Goal: Transaction & Acquisition: Purchase product/service

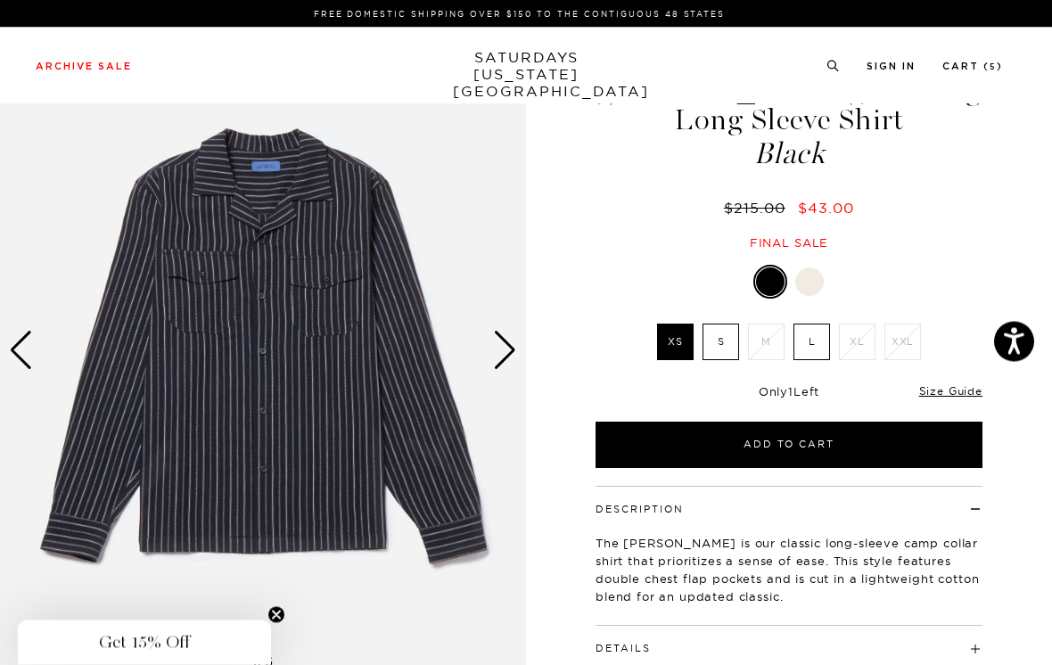
scroll to position [72, 0]
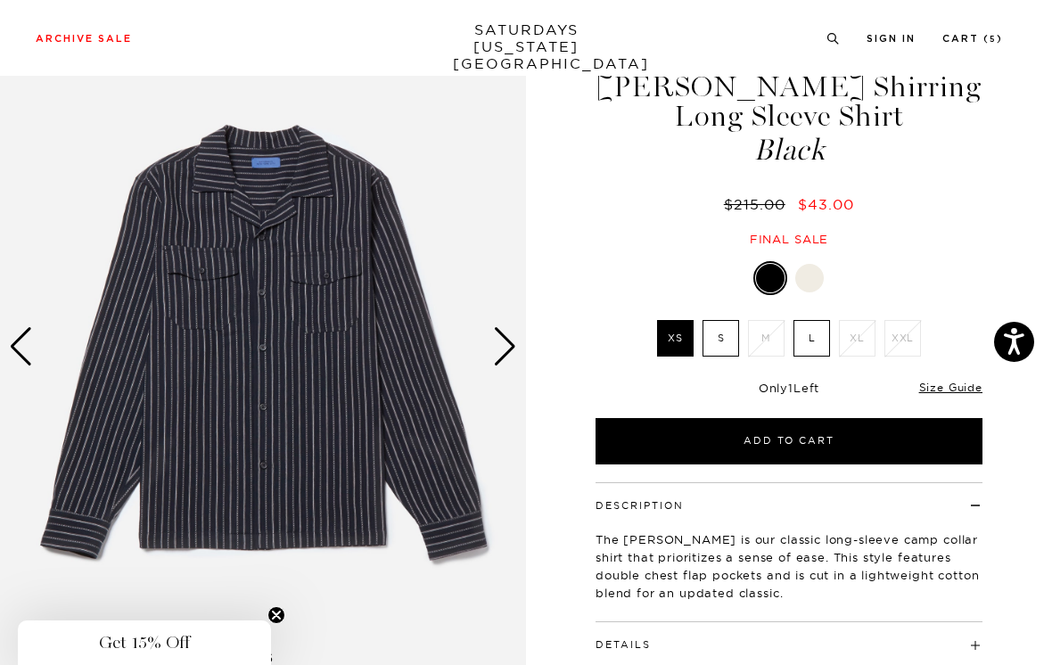
click at [806, 280] on div at bounding box center [809, 278] width 29 height 29
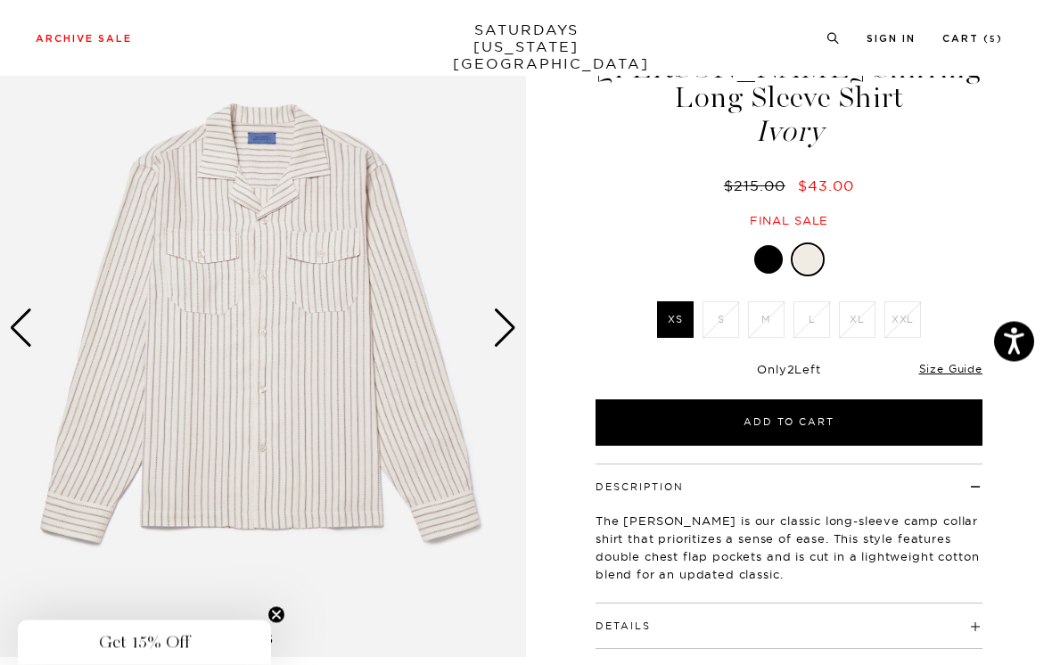
scroll to position [93, 0]
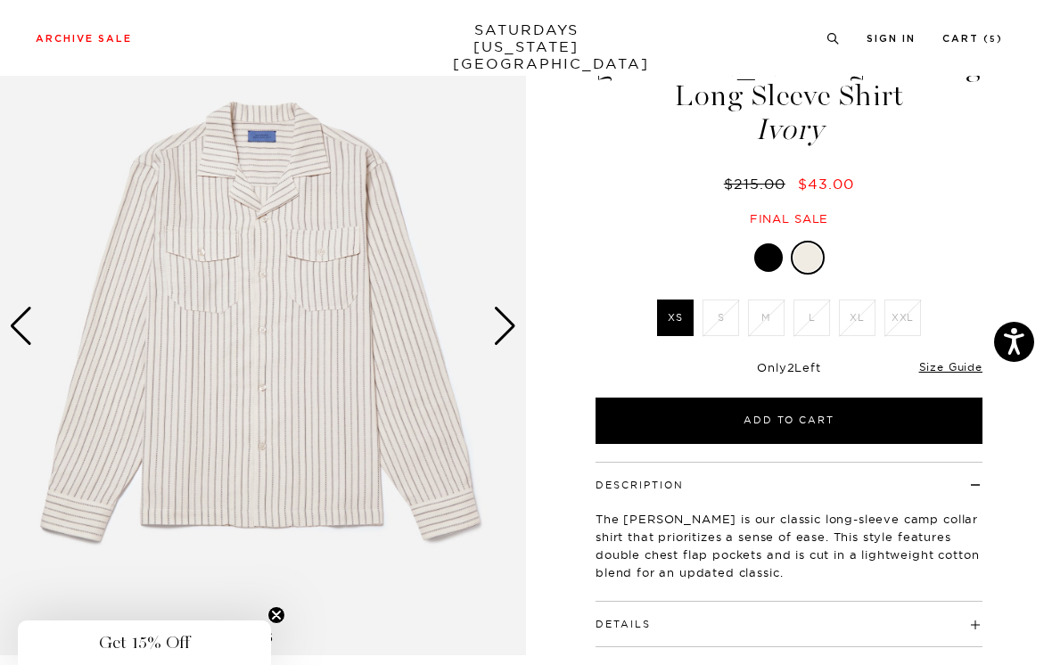
click at [845, 418] on button "Add to Cart" at bounding box center [788, 420] width 387 height 46
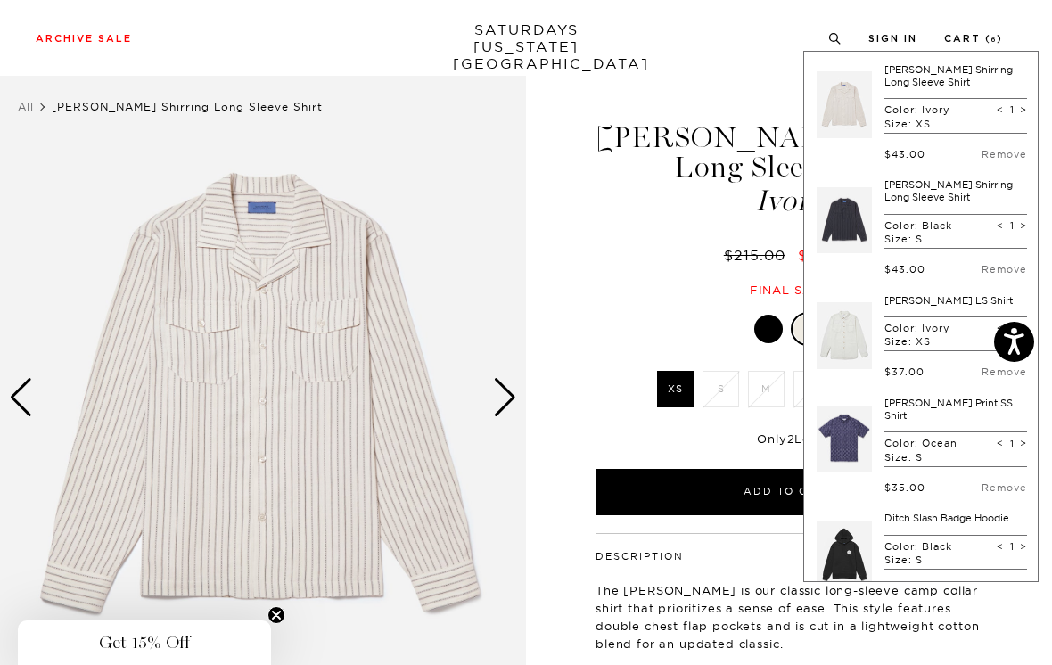
scroll to position [0, 0]
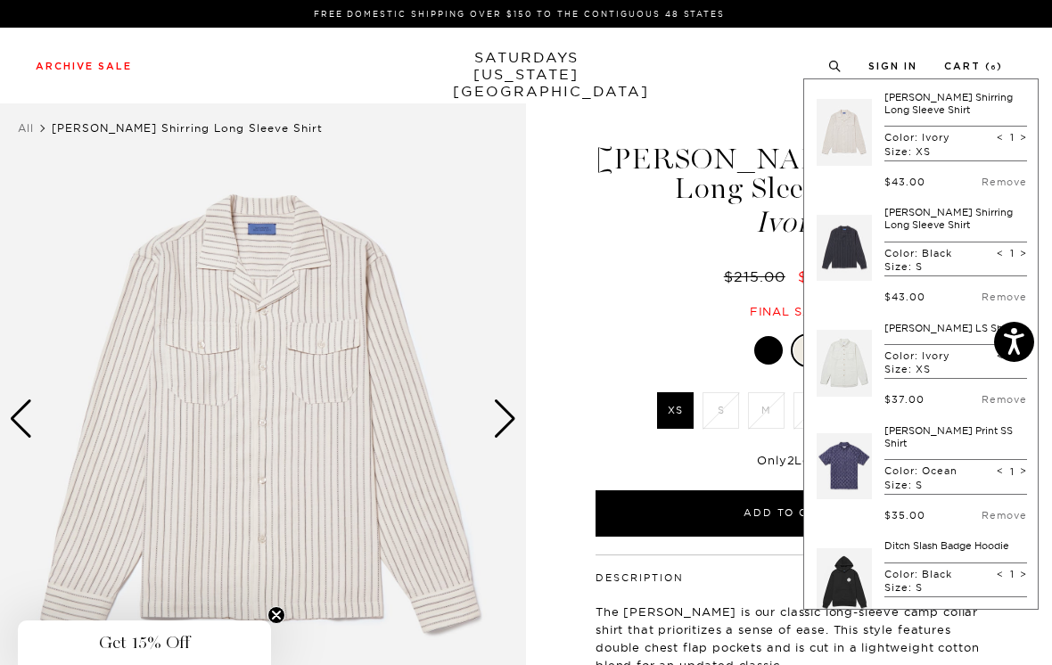
click at [987, 57] on li "Cart ( 6 )" at bounding box center [973, 65] width 59 height 16
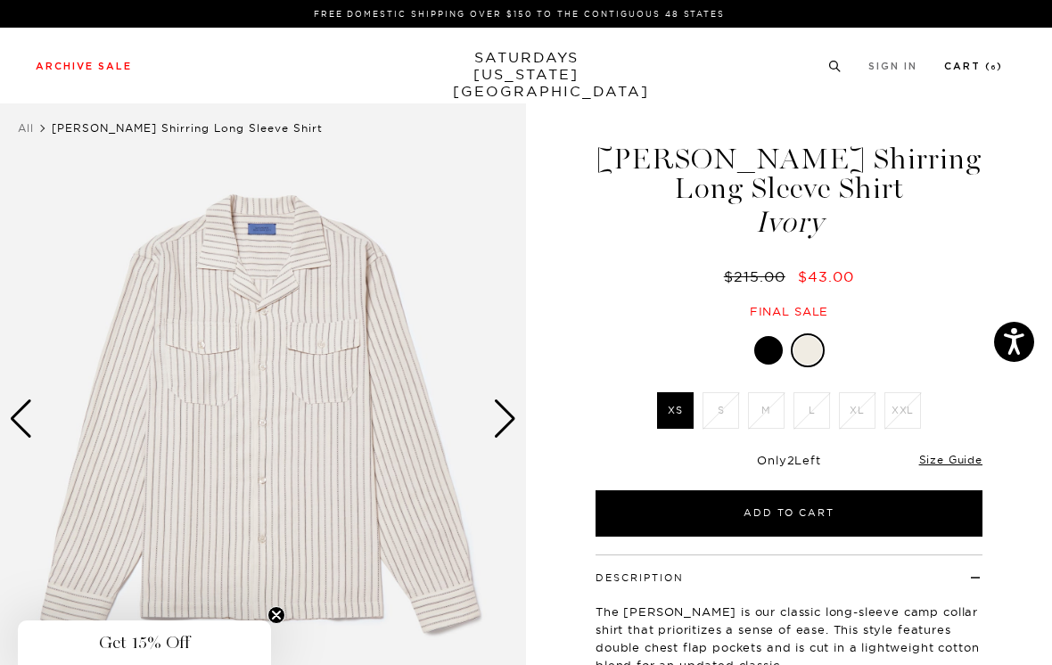
click at [966, 71] on link "Cart ( 6 )" at bounding box center [973, 66] width 59 height 10
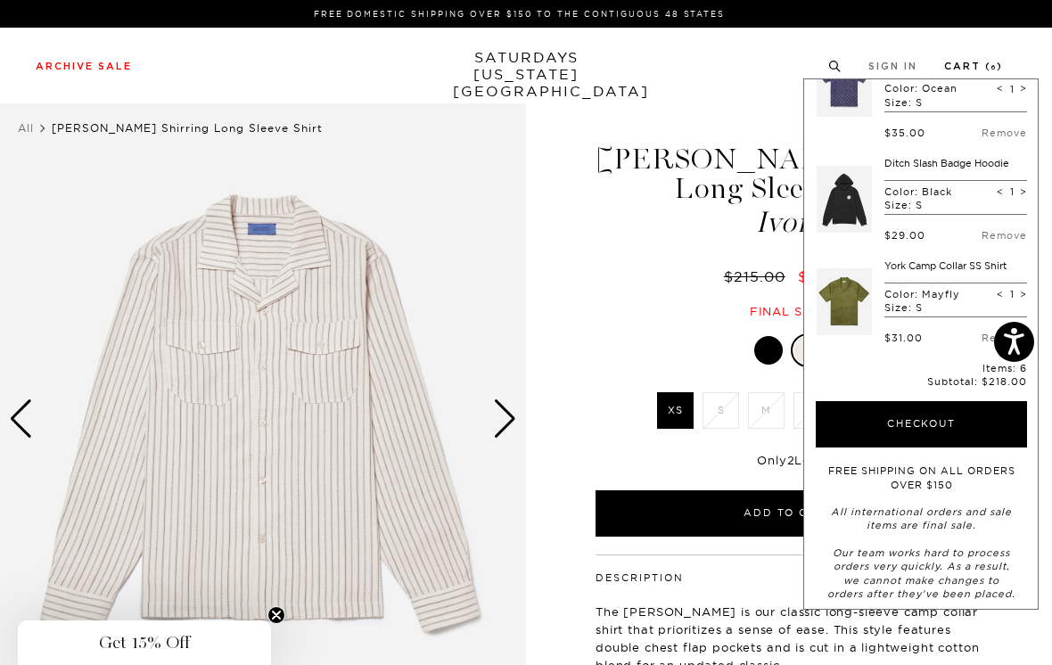
click at [966, 409] on button "Checkout" at bounding box center [920, 424] width 211 height 46
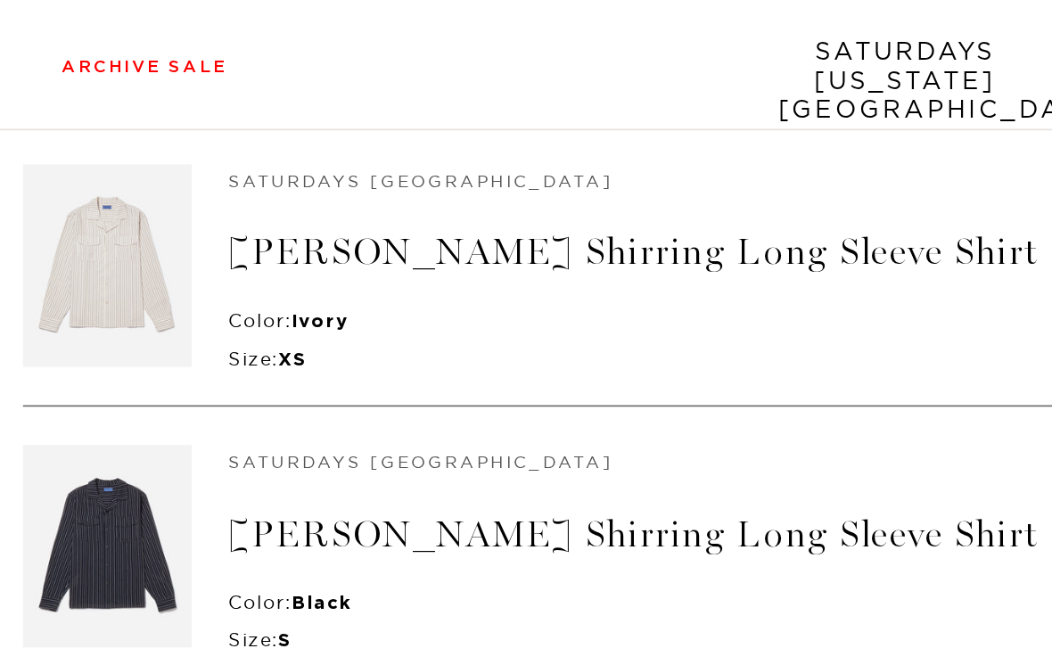
scroll to position [174, 0]
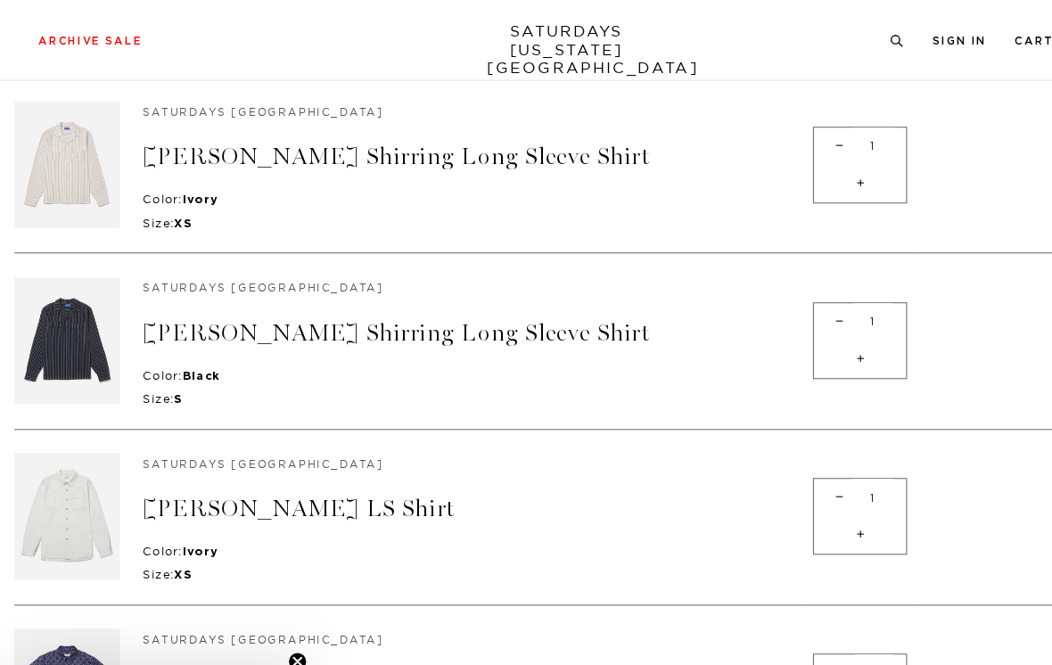
click at [767, 308] on span "-" at bounding box center [779, 299] width 24 height 35
type input "0"
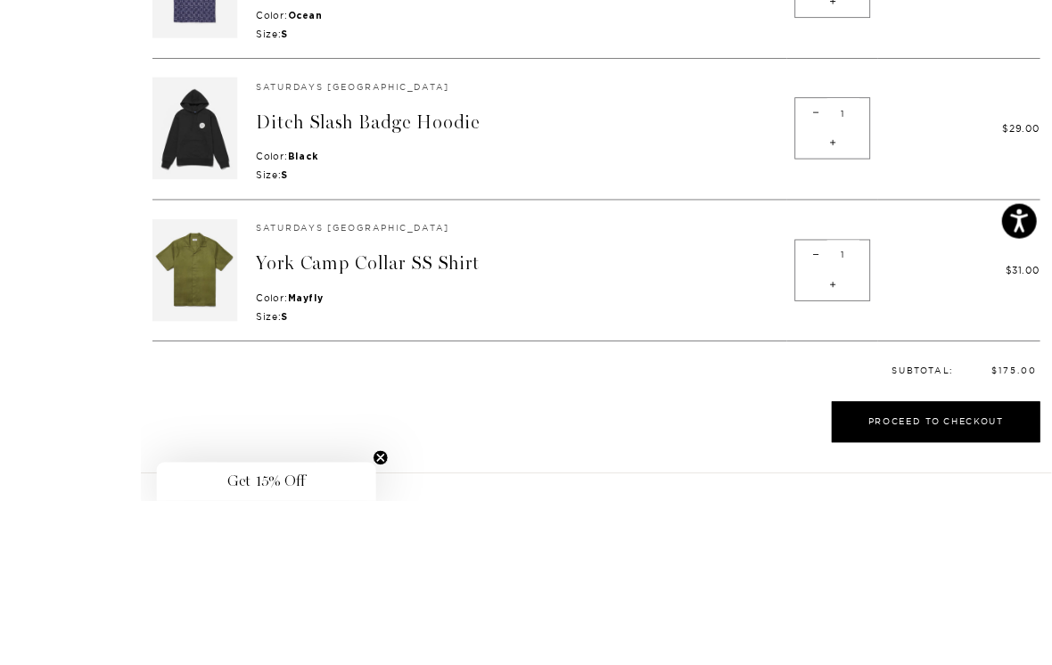
scroll to position [669, 0]
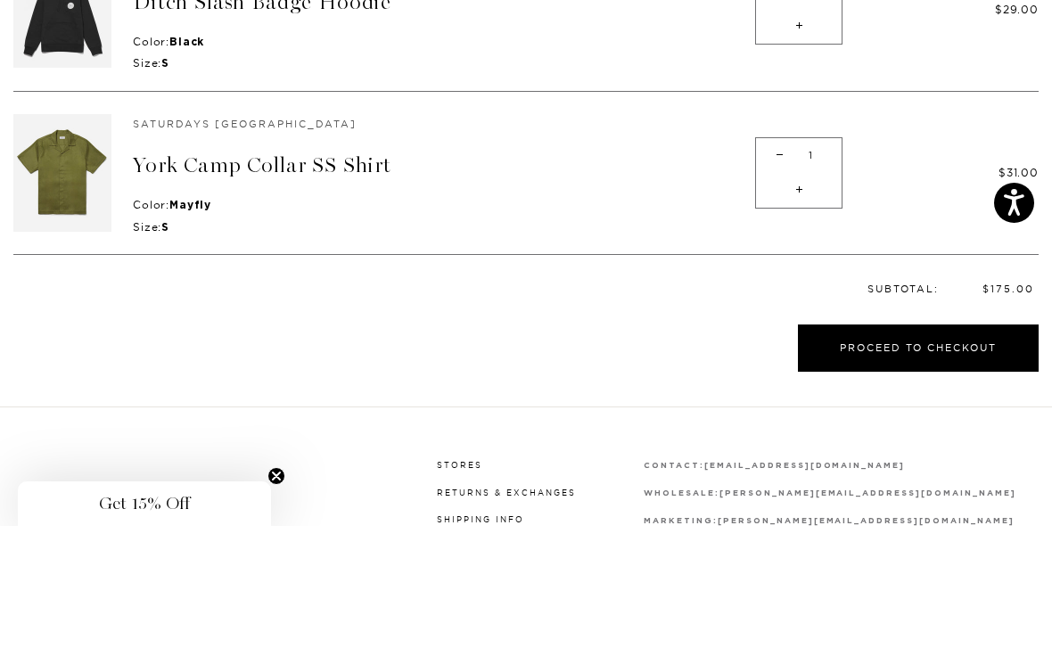
click at [856, 463] on button "Proceed to Checkout" at bounding box center [918, 486] width 241 height 47
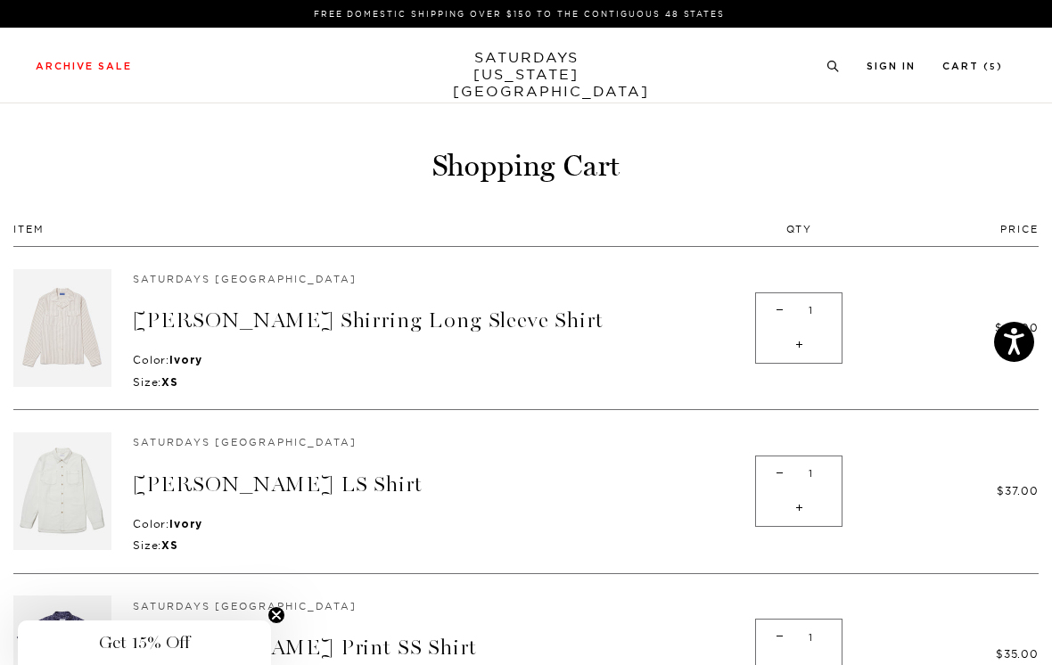
click at [297, 321] on link "[PERSON_NAME] Shirring Long Sleeve Shirt" at bounding box center [368, 320] width 471 height 26
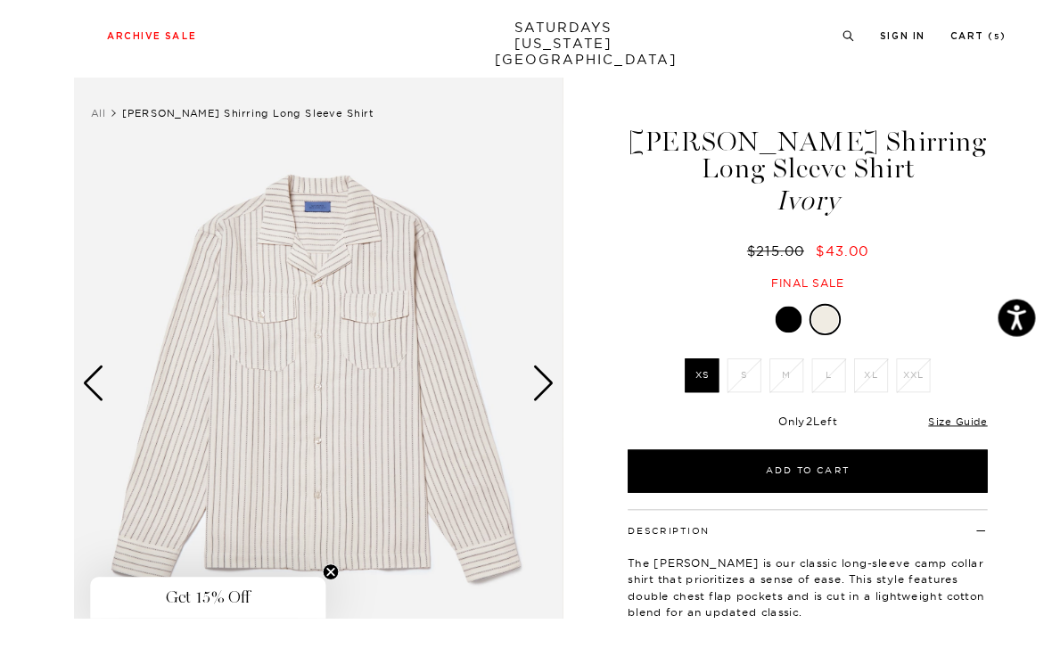
scroll to position [48, 0]
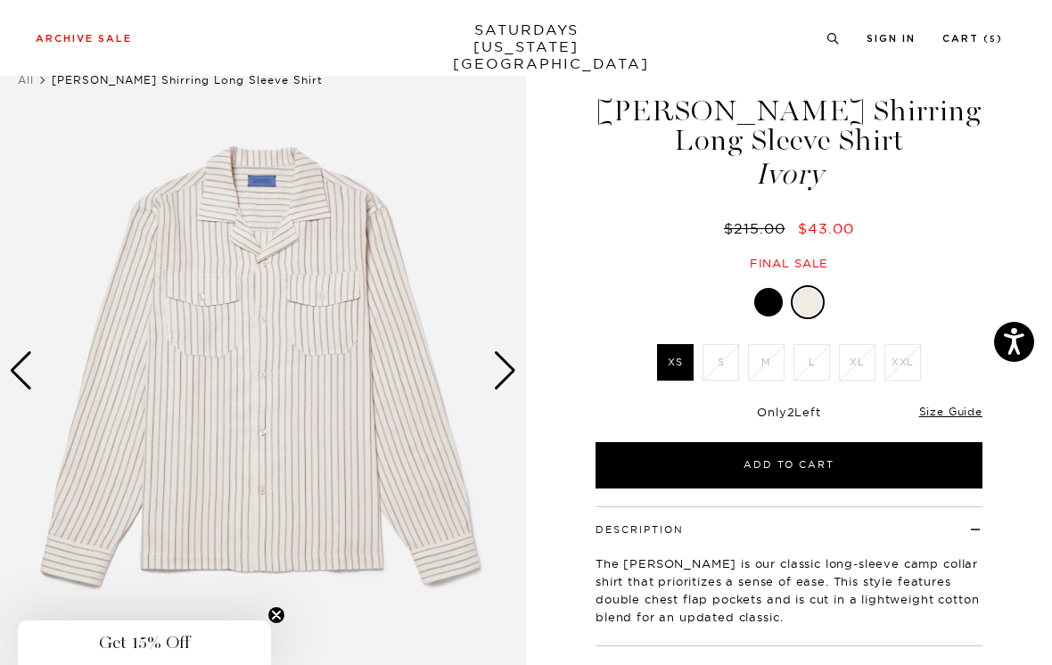
click at [770, 292] on div at bounding box center [768, 302] width 29 height 29
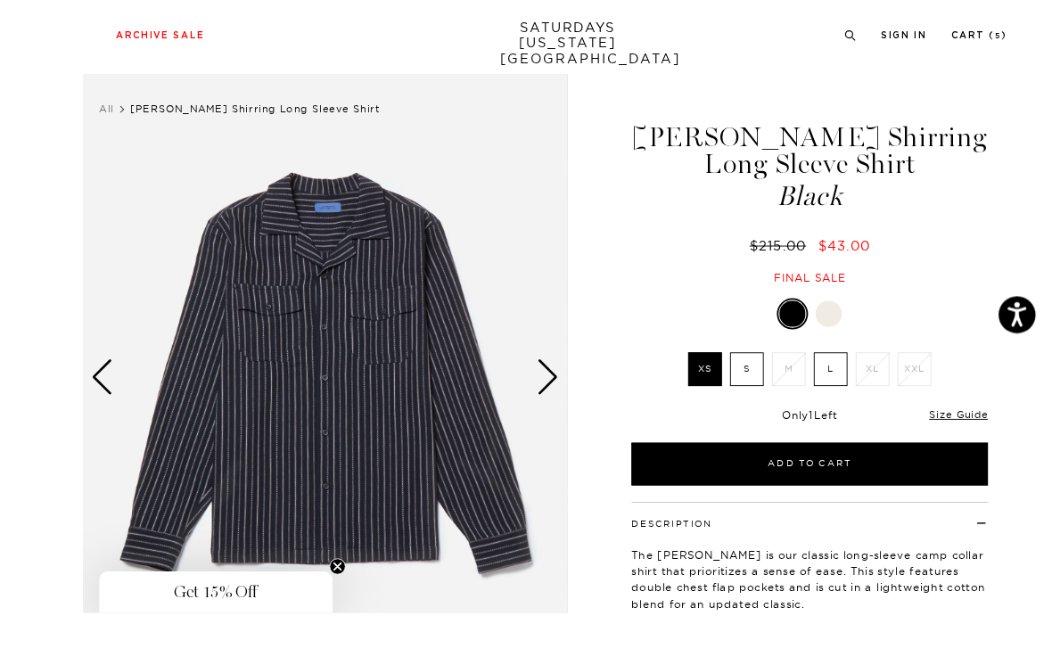
scroll to position [65, 0]
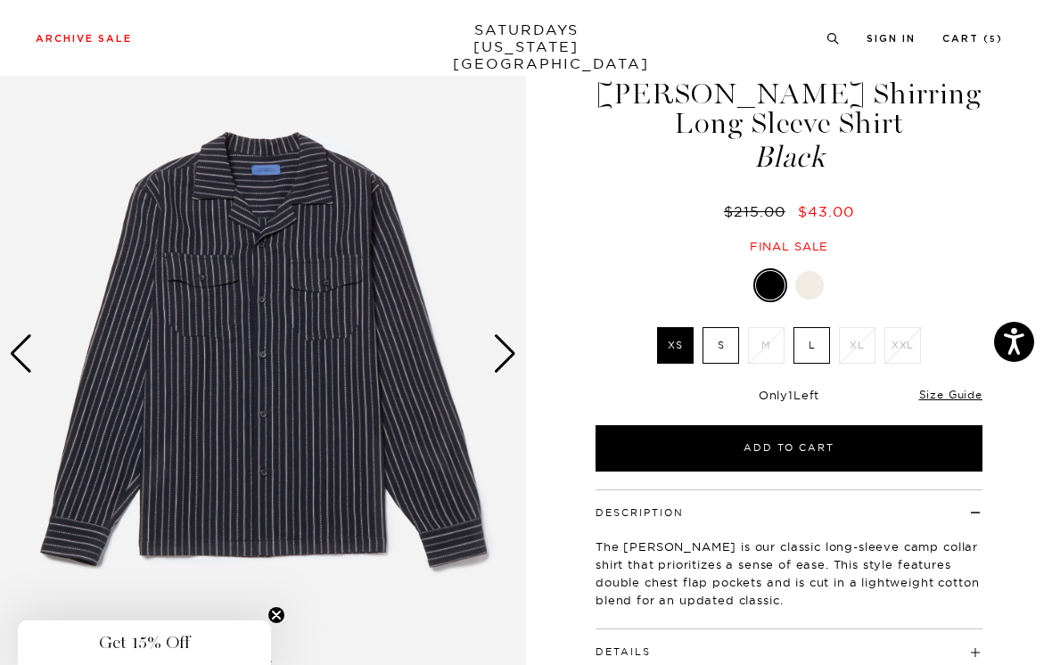
click at [726, 350] on label "S" at bounding box center [720, 345] width 37 height 37
click at [0, 0] on input "S" at bounding box center [0, 0] width 0 height 0
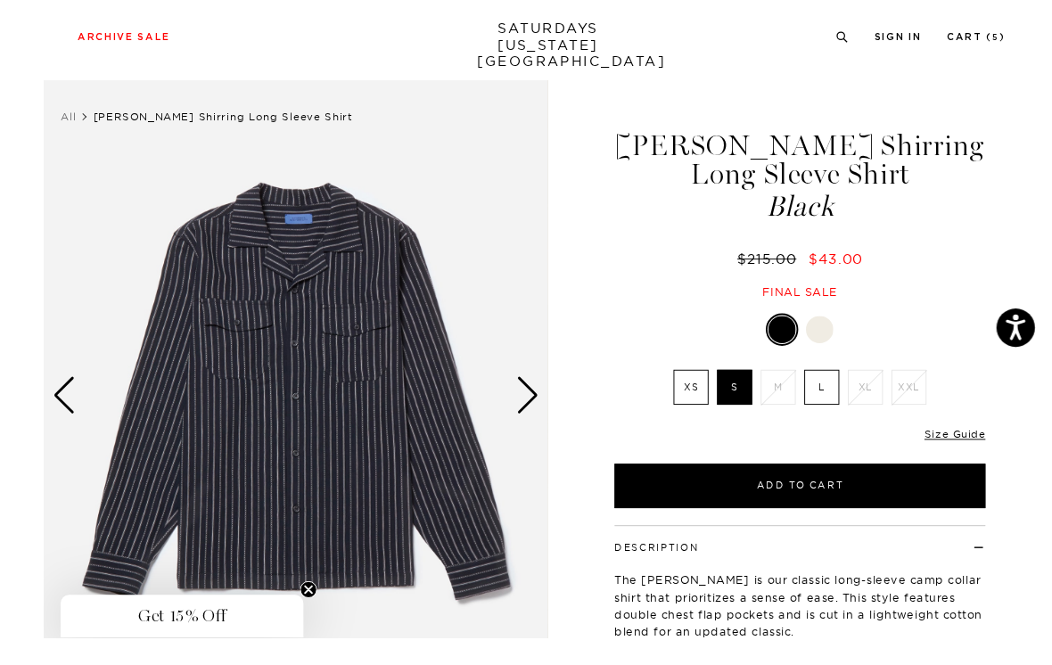
scroll to position [4, 0]
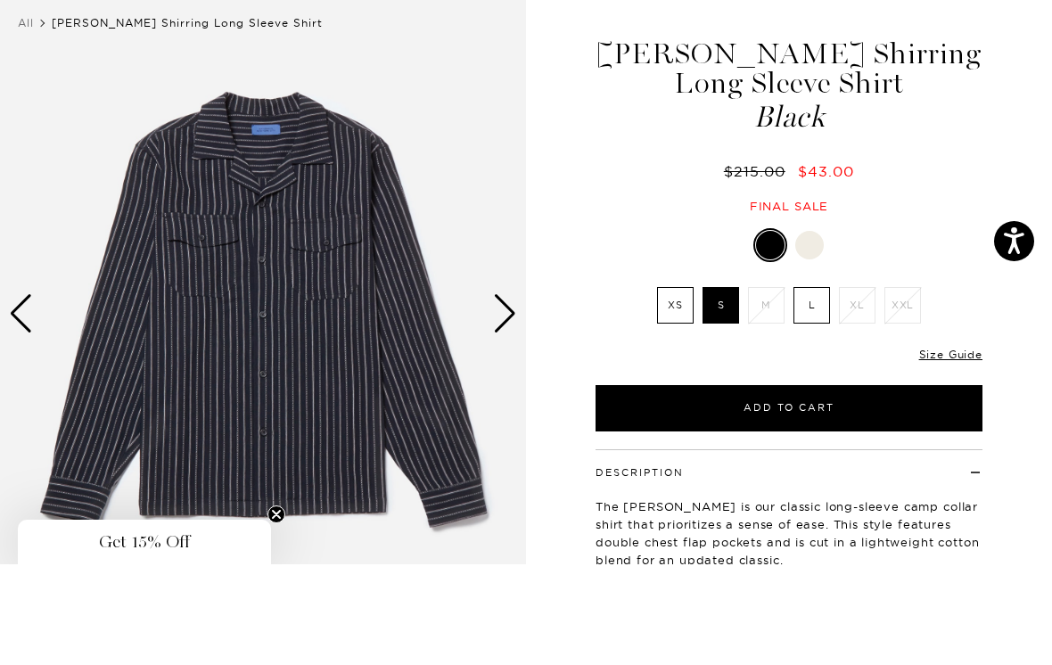
click at [939, 448] on link "Size Guide" at bounding box center [950, 454] width 63 height 13
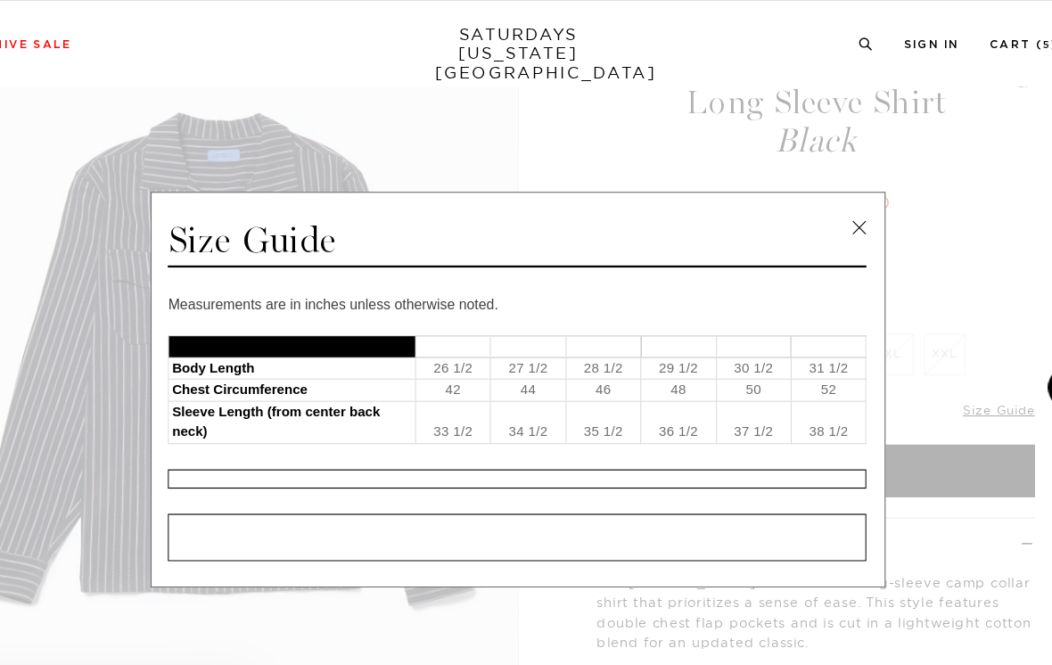
scroll to position [97, 0]
click at [814, 199] on link at bounding box center [827, 201] width 27 height 27
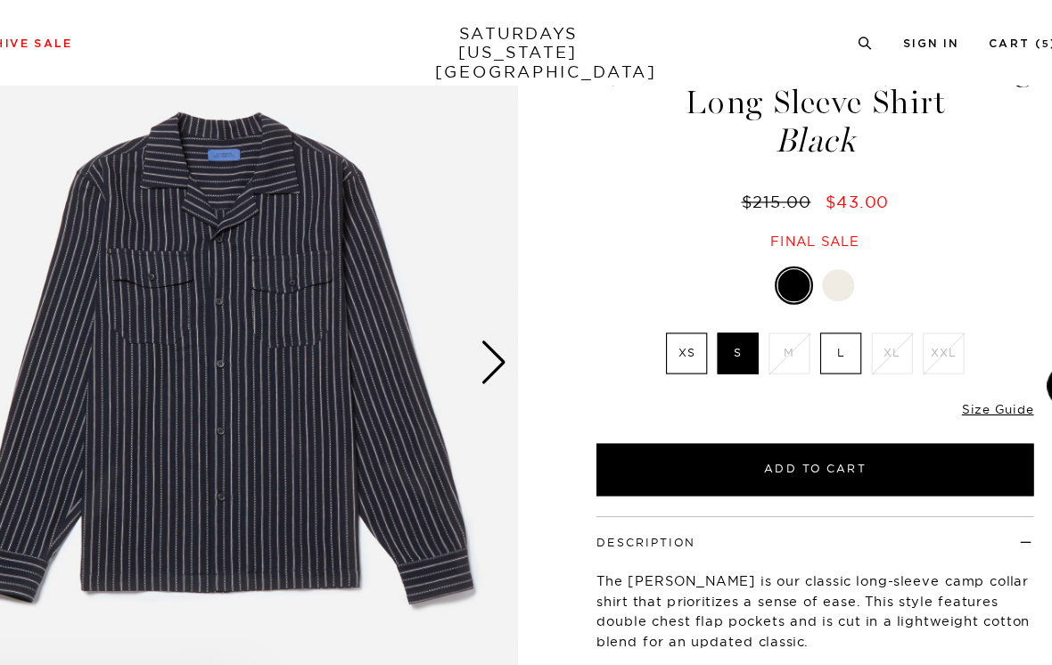
click at [919, 360] on link "Size Guide" at bounding box center [950, 362] width 63 height 13
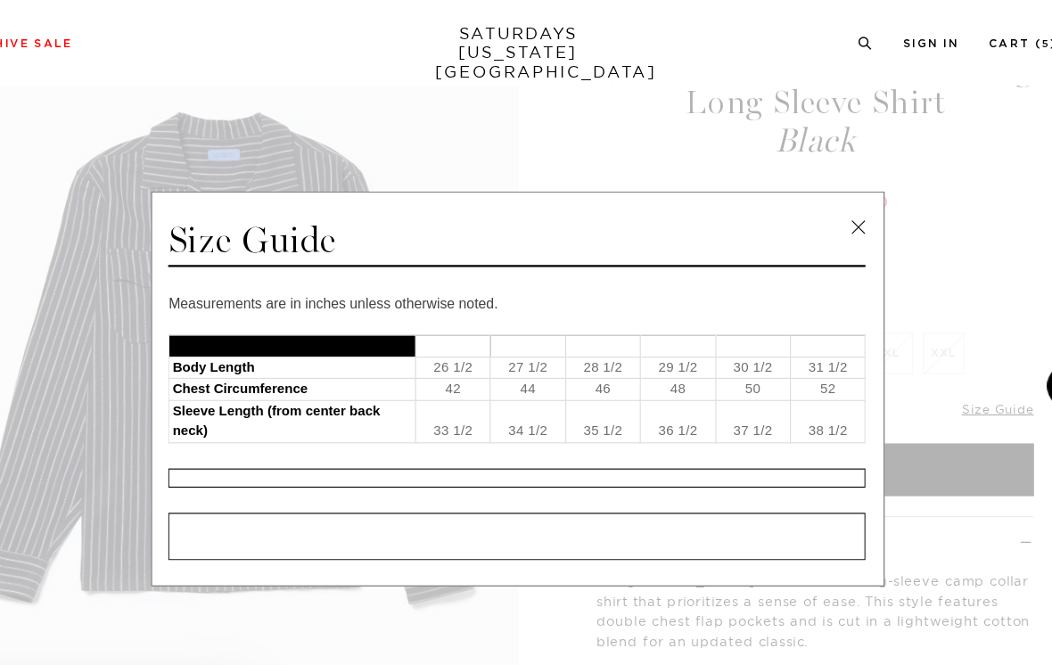
click at [814, 201] on link at bounding box center [827, 201] width 27 height 27
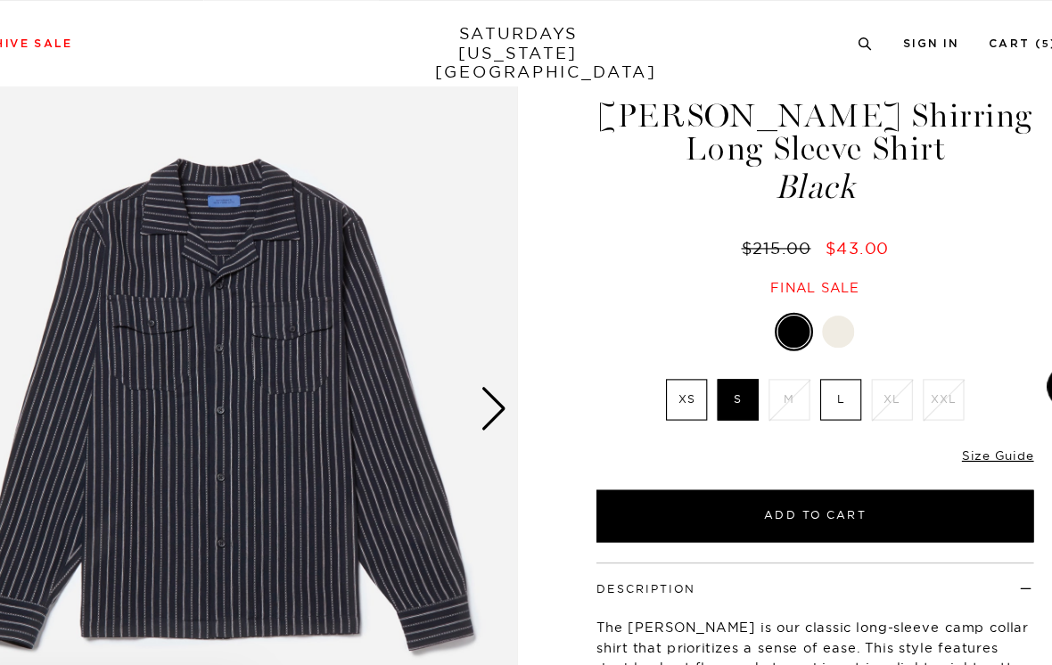
click at [657, 349] on label "XS" at bounding box center [675, 353] width 37 height 37
click at [0, 0] on input "XS" at bounding box center [0, 0] width 0 height 0
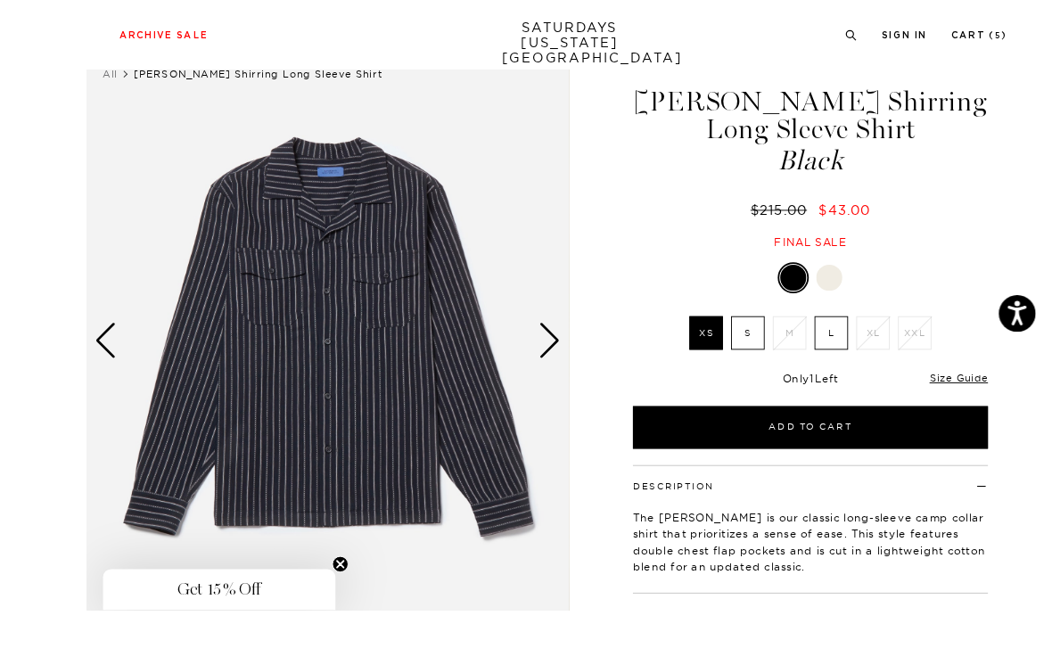
scroll to position [48, 0]
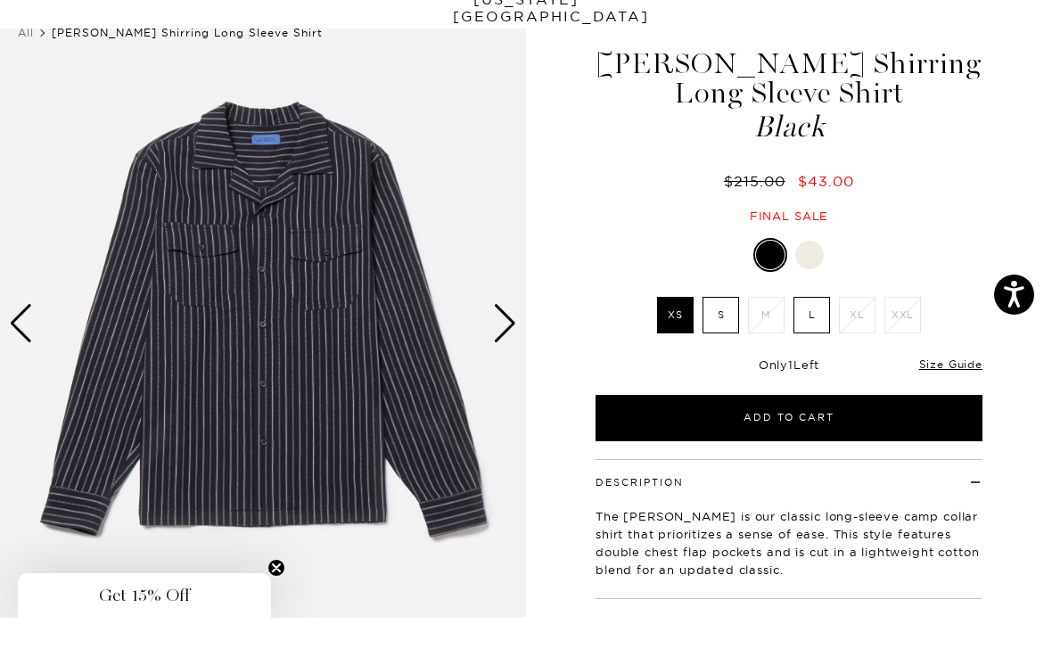
click at [586, 285] on div "Black XS S M L XL XXL XS S M L XL" at bounding box center [789, 386] width 446 height 203
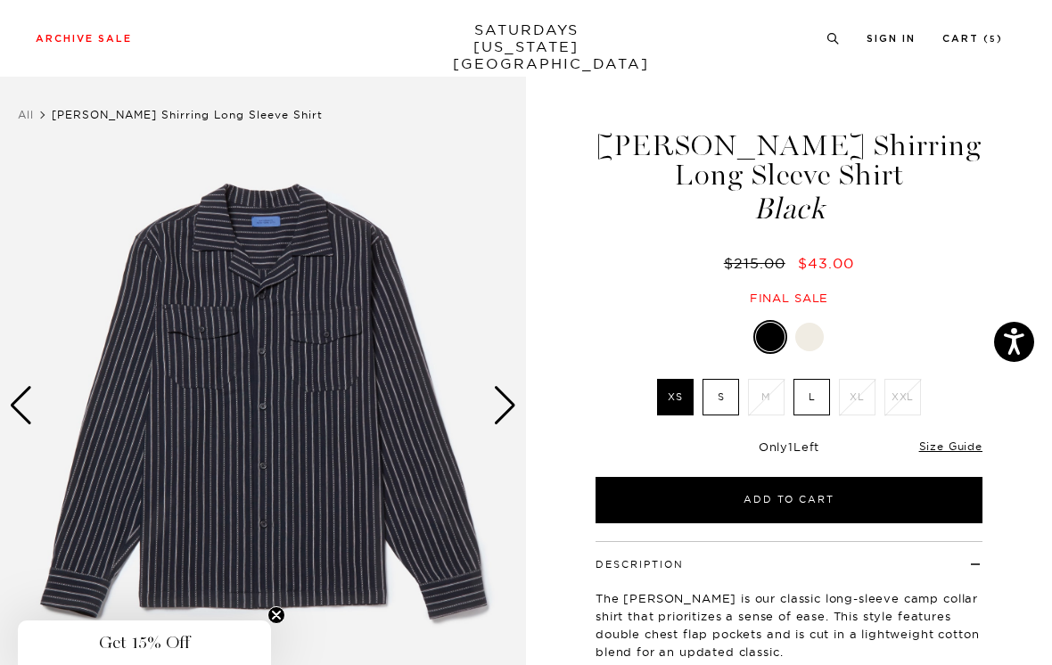
scroll to position [15, 0]
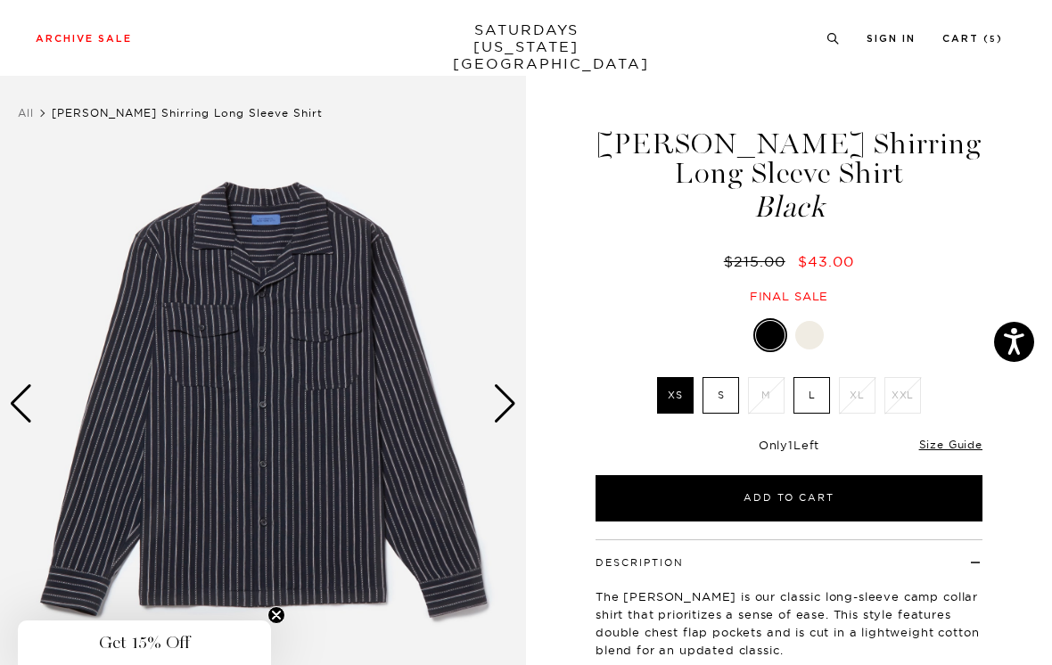
click at [720, 397] on label "S" at bounding box center [720, 395] width 37 height 37
click at [0, 0] on input "S" at bounding box center [0, 0] width 0 height 0
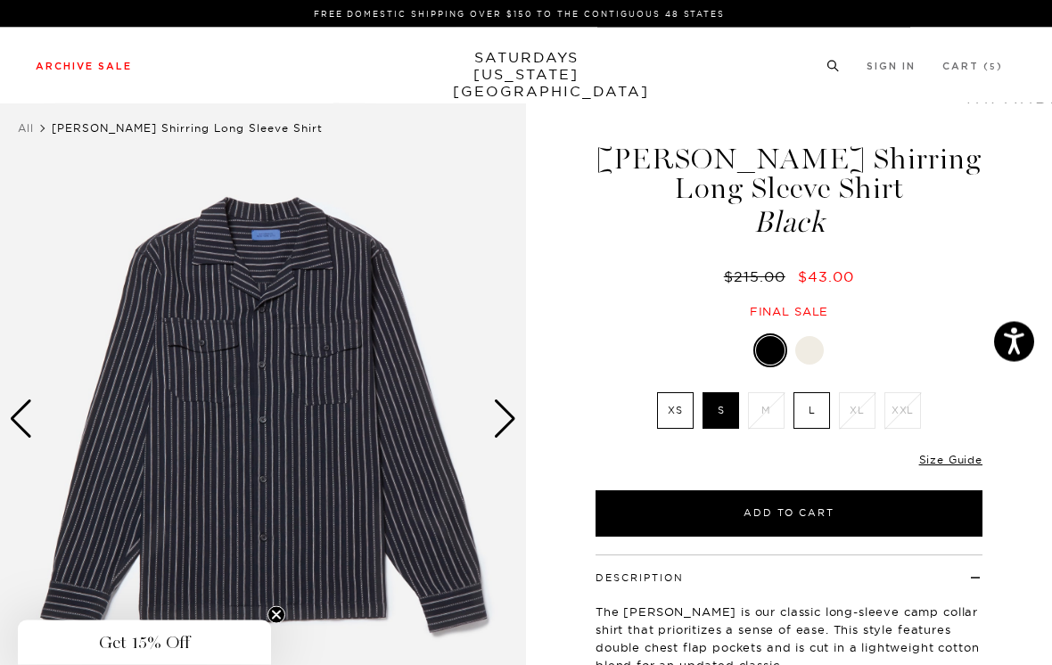
scroll to position [45, 0]
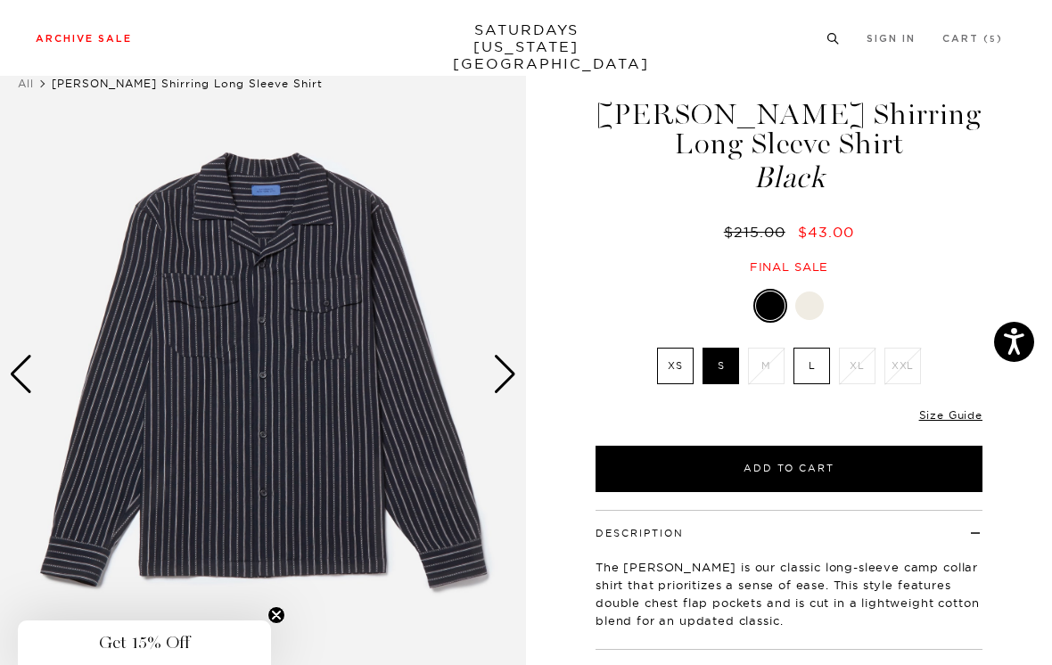
click at [954, 416] on link "Size Guide" at bounding box center [950, 414] width 63 height 13
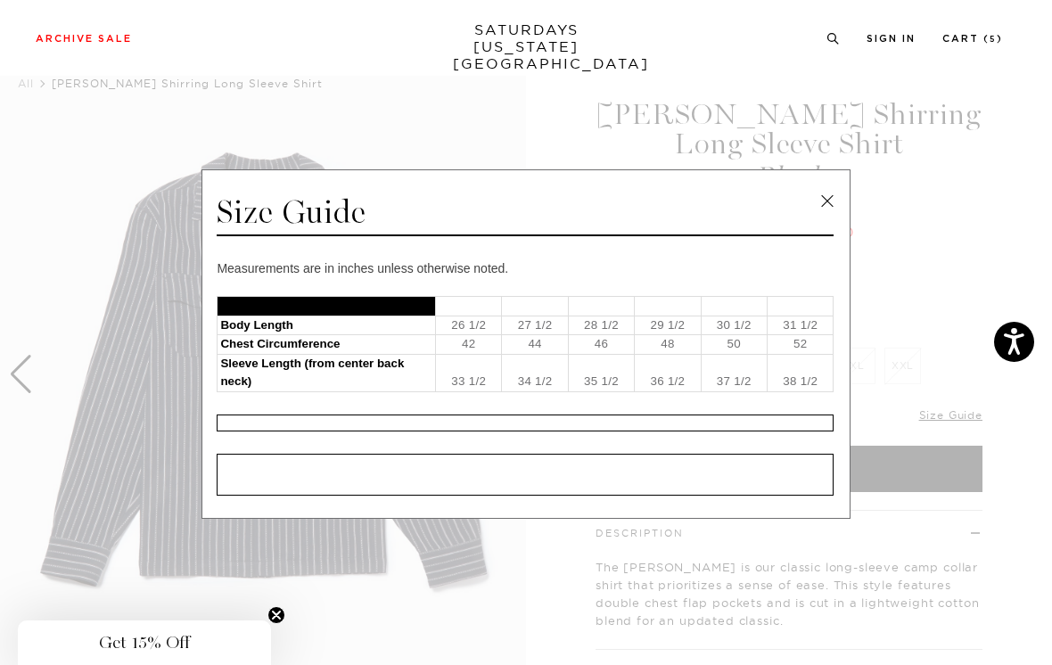
click at [839, 210] on link at bounding box center [827, 201] width 27 height 27
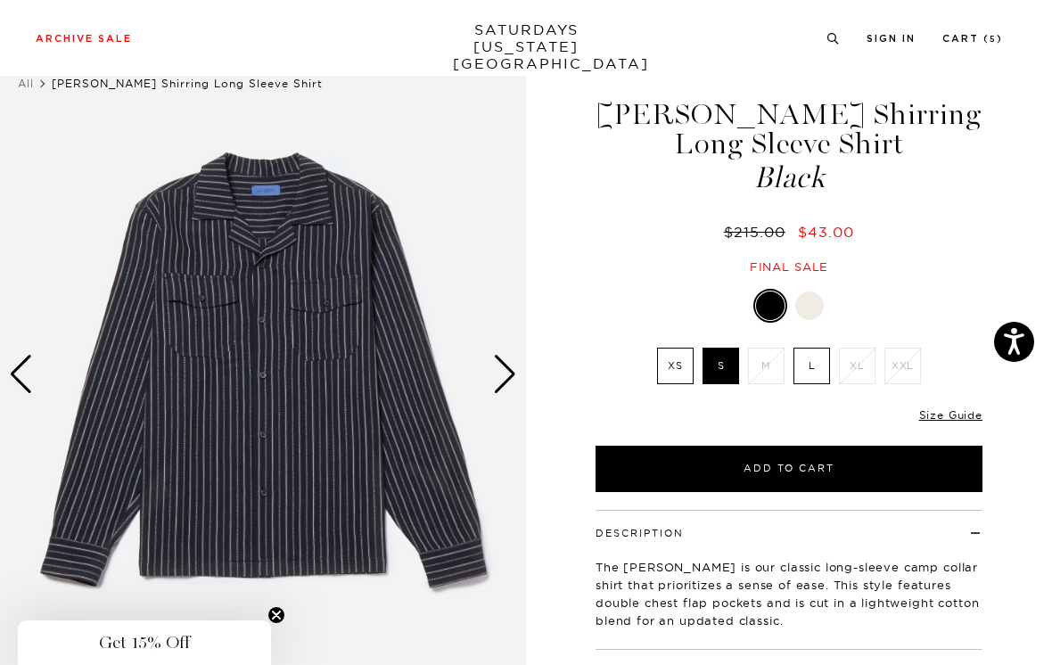
click at [673, 368] on label "XS" at bounding box center [675, 366] width 37 height 37
click at [0, 0] on input "XS" at bounding box center [0, 0] width 0 height 0
click at [821, 364] on label "L" at bounding box center [811, 366] width 37 height 37
click at [0, 0] on input "L" at bounding box center [0, 0] width 0 height 0
click at [721, 370] on label "S" at bounding box center [720, 366] width 37 height 37
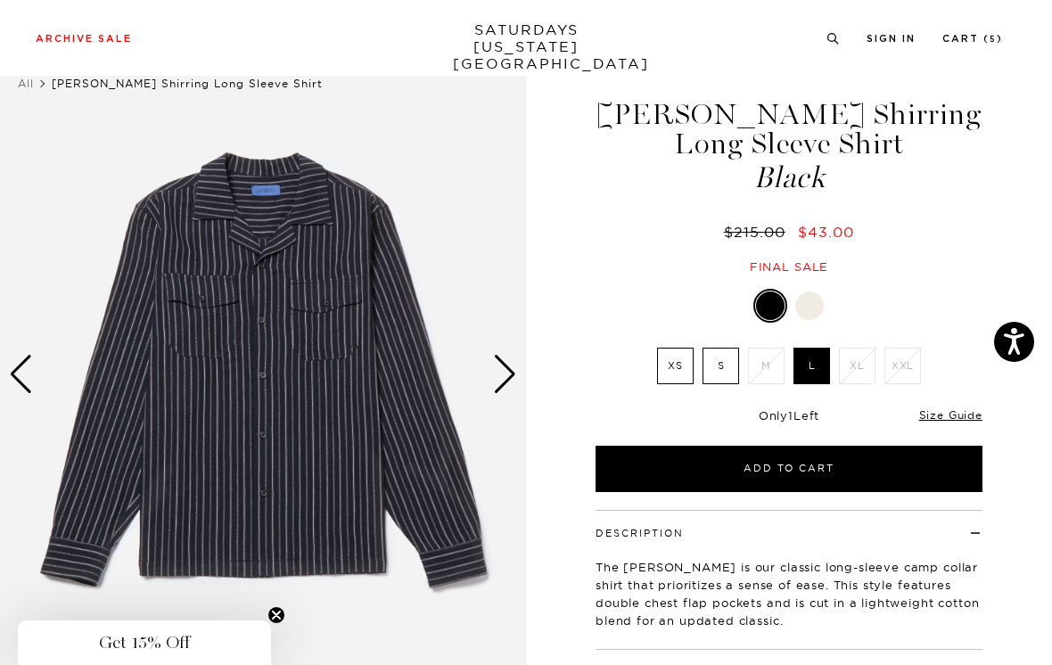
click at [0, 0] on input "S" at bounding box center [0, 0] width 0 height 0
click at [806, 372] on label "L" at bounding box center [811, 366] width 37 height 37
click at [0, 0] on input "L" at bounding box center [0, 0] width 0 height 0
click at [675, 366] on label "XS" at bounding box center [675, 366] width 37 height 37
click at [0, 0] on input "XS" at bounding box center [0, 0] width 0 height 0
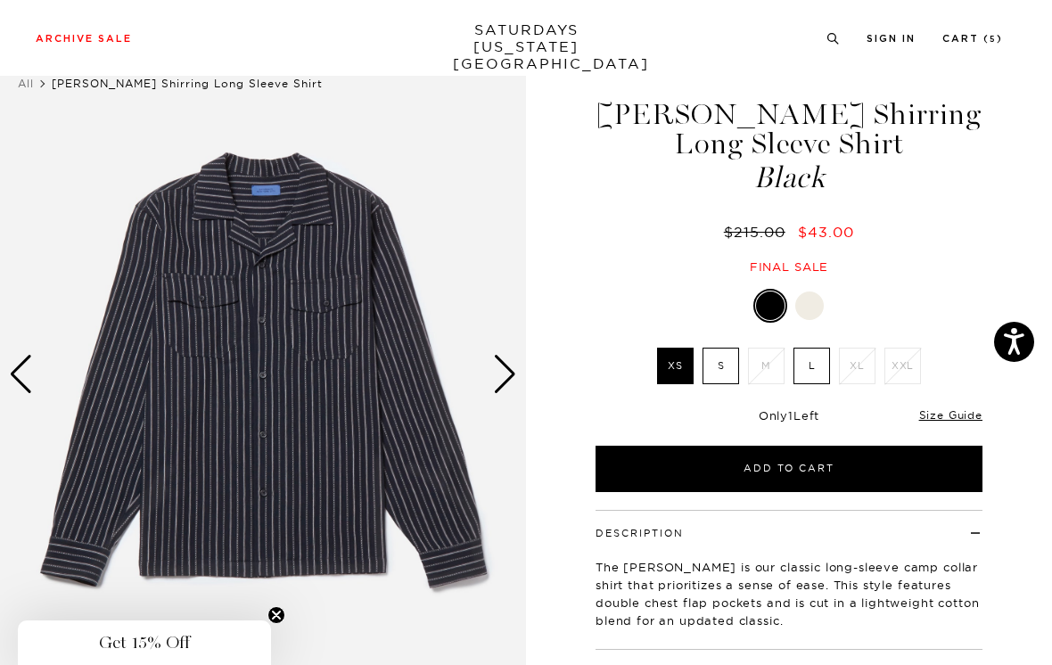
click at [721, 369] on label "S" at bounding box center [720, 366] width 37 height 37
click at [0, 0] on input "S" at bounding box center [0, 0] width 0 height 0
click at [675, 364] on label "XS" at bounding box center [675, 366] width 37 height 37
click at [0, 0] on input "XS" at bounding box center [0, 0] width 0 height 0
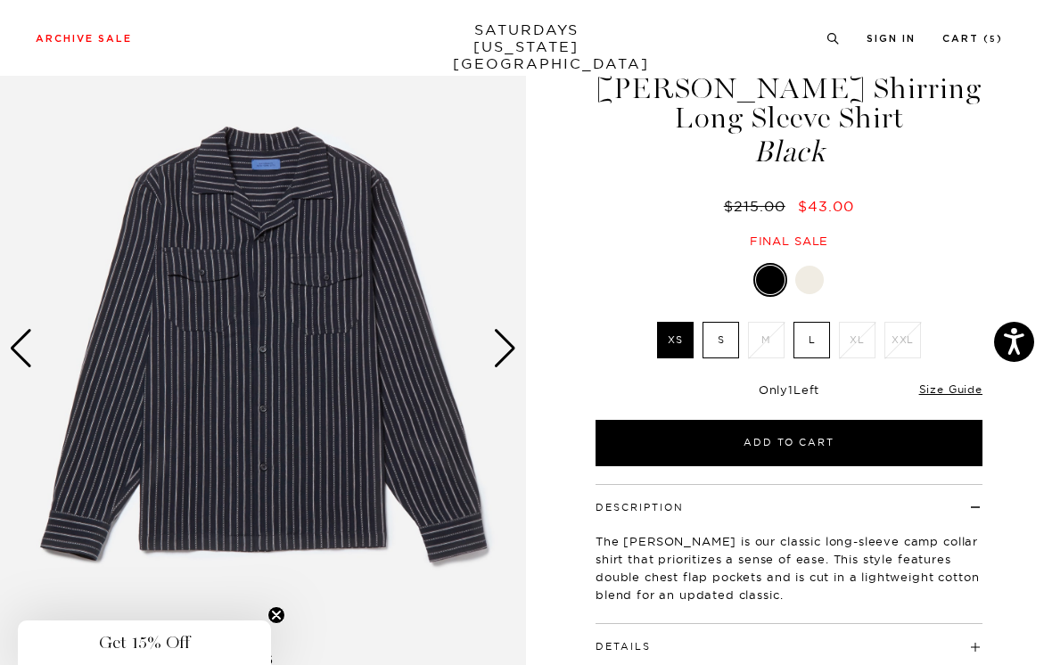
scroll to position [73, 0]
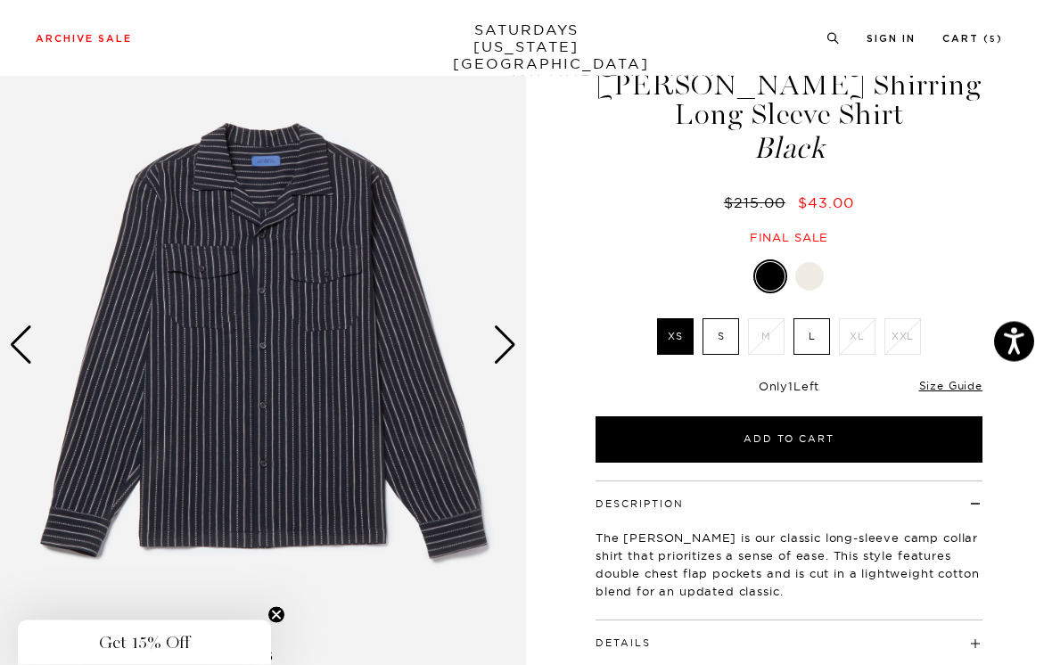
click at [951, 380] on link "Size Guide" at bounding box center [950, 386] width 63 height 13
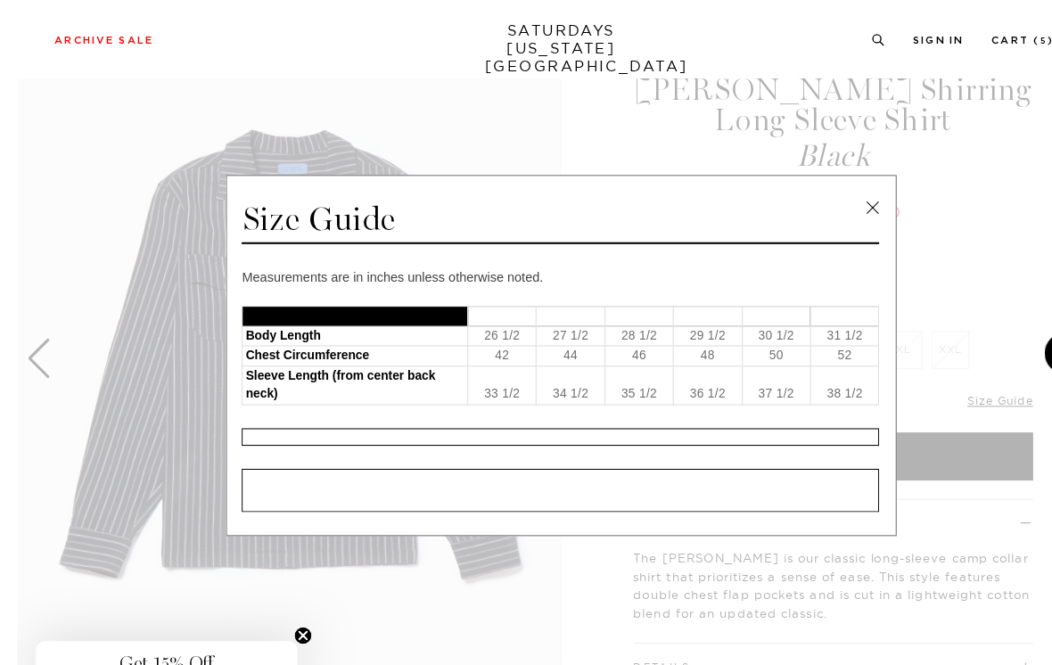
scroll to position [71, 0]
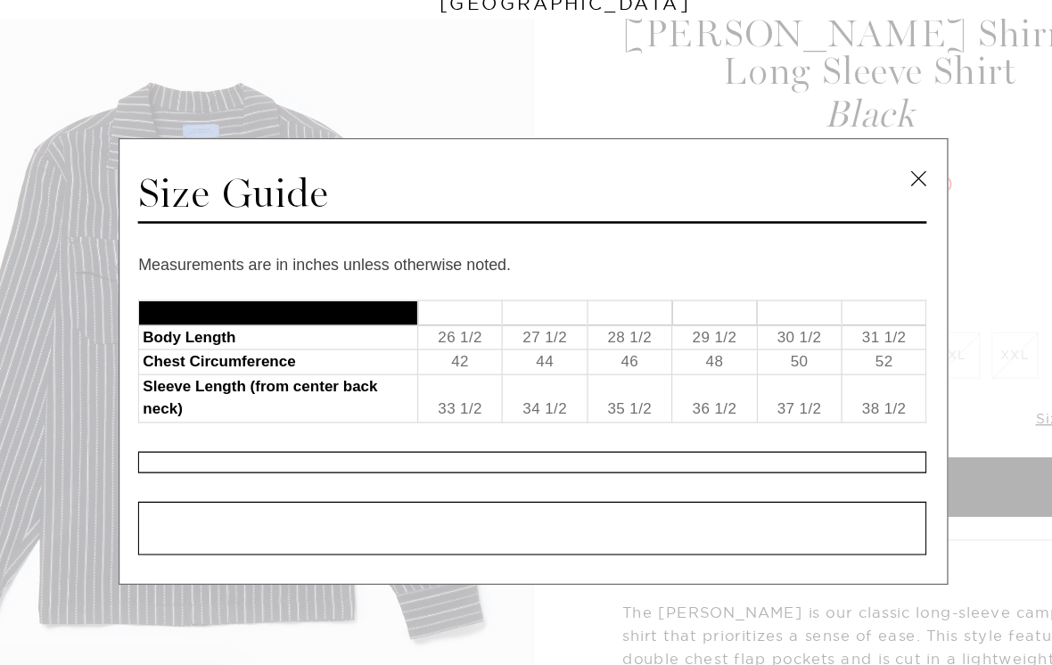
click at [814, 188] on link at bounding box center [827, 201] width 27 height 27
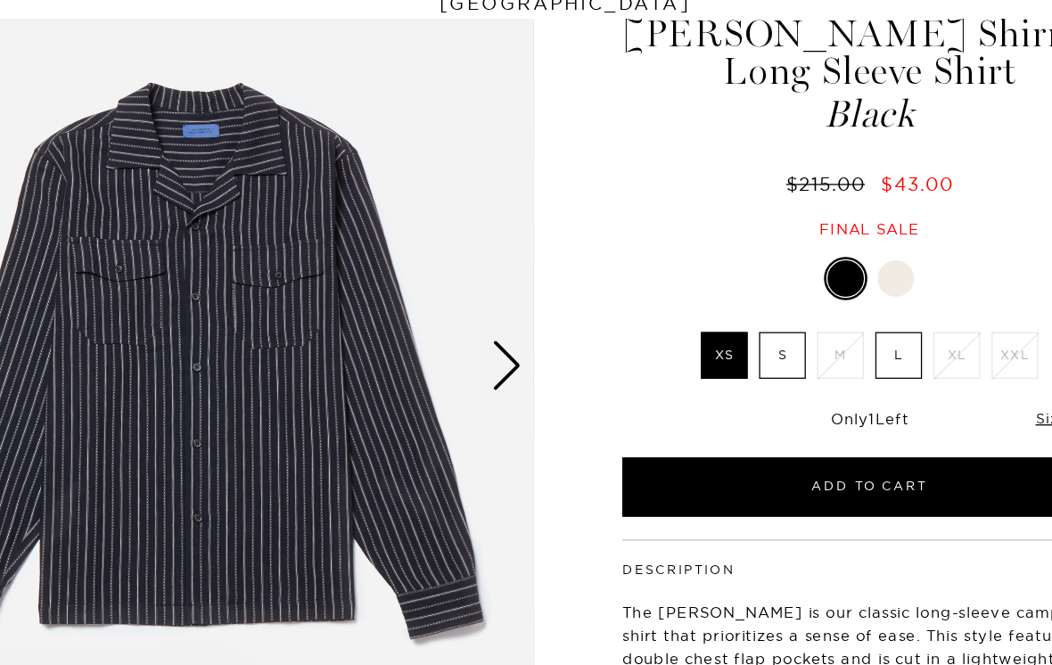
click at [702, 321] on label "S" at bounding box center [720, 339] width 37 height 37
click at [0, 0] on input "S" at bounding box center [0, 0] width 0 height 0
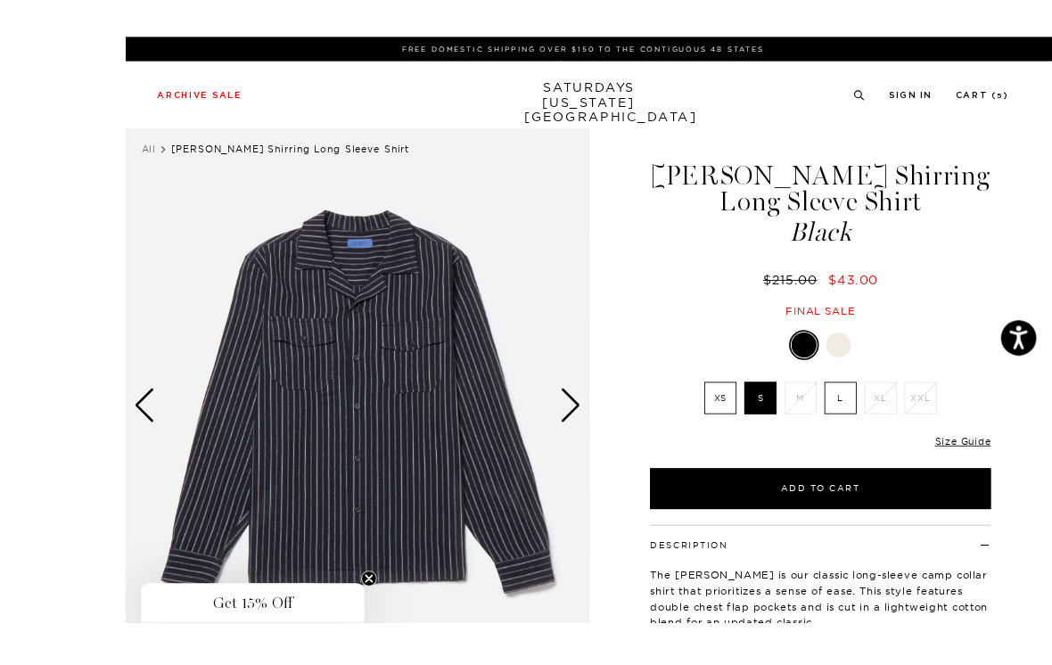
scroll to position [33, 0]
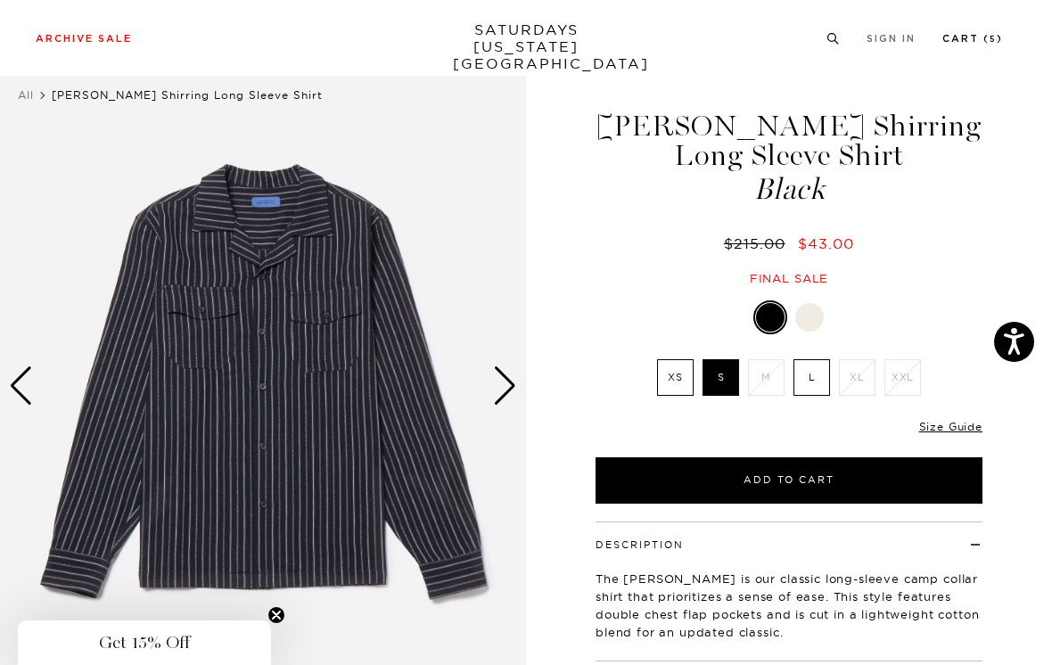
click at [971, 29] on li "Cart ( 5 )" at bounding box center [972, 37] width 61 height 16
click at [978, 40] on link "Cart ( 5 )" at bounding box center [972, 39] width 61 height 10
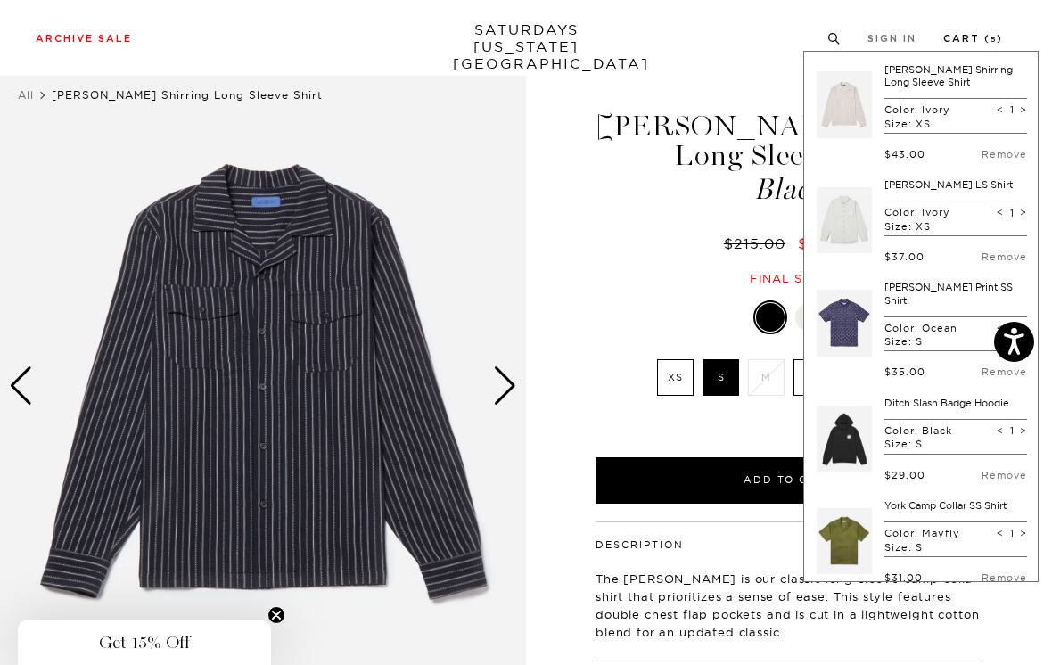
scroll to position [0, 0]
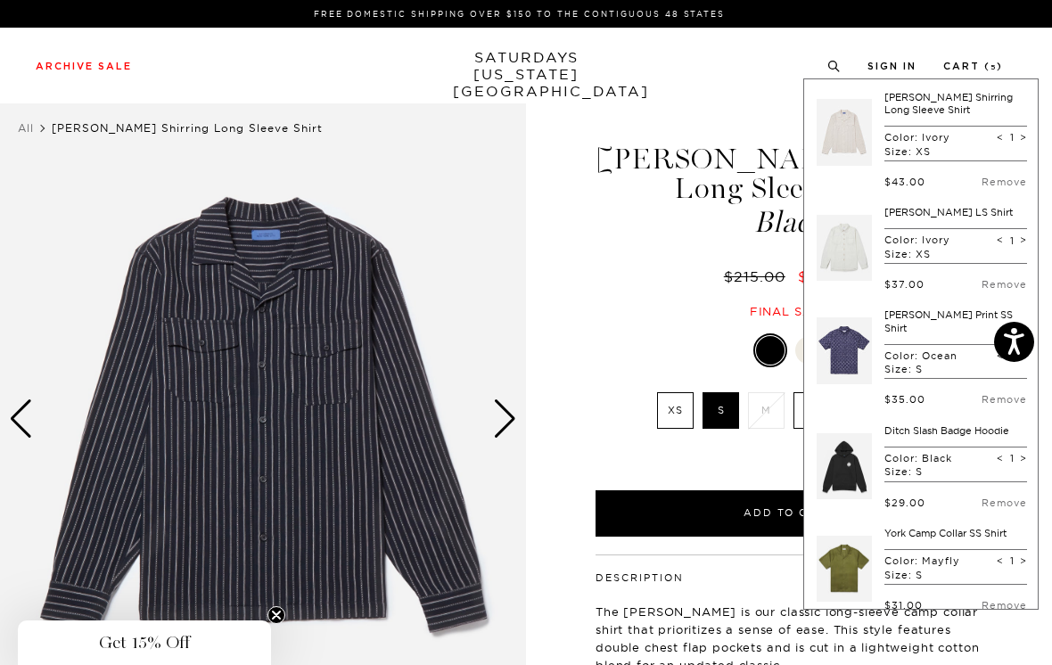
click at [1025, 46] on div "Archive Sale Men's Tees Shirts Shorts Swim Knitwear Pants Sweats Women's" at bounding box center [526, 66] width 1052 height 76
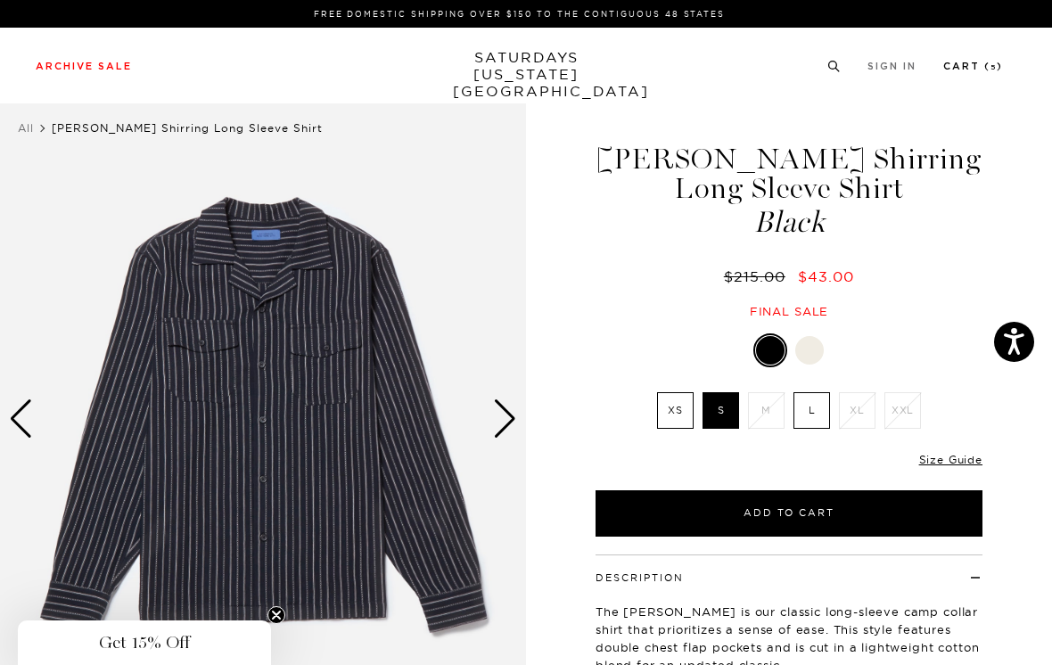
click at [978, 67] on link "Cart ( 5 )" at bounding box center [973, 66] width 60 height 10
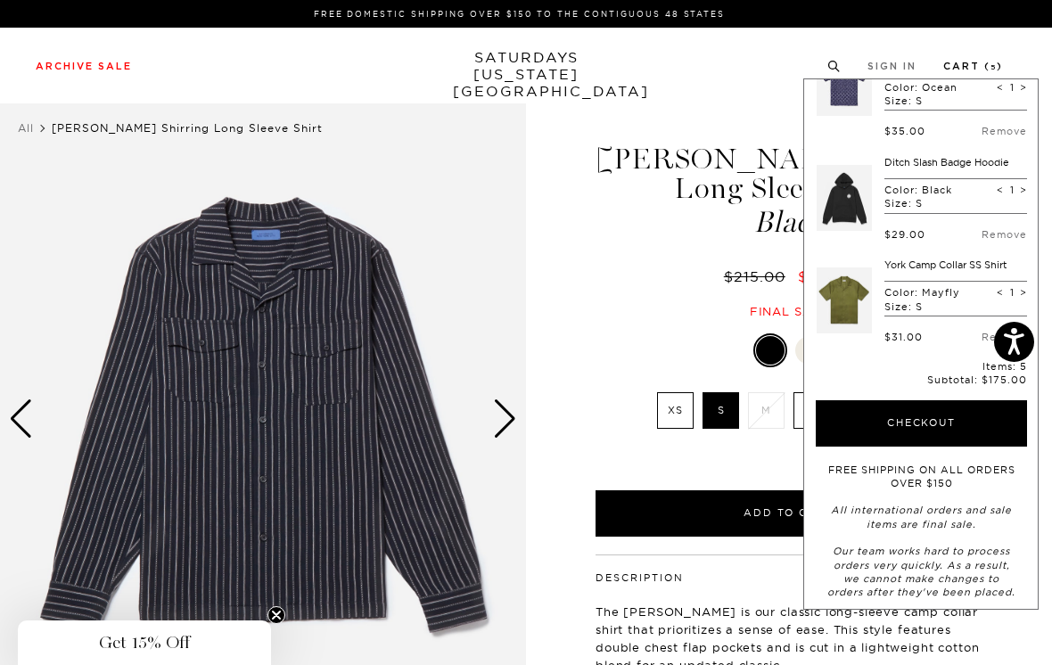
click at [965, 414] on button "Checkout" at bounding box center [920, 423] width 211 height 46
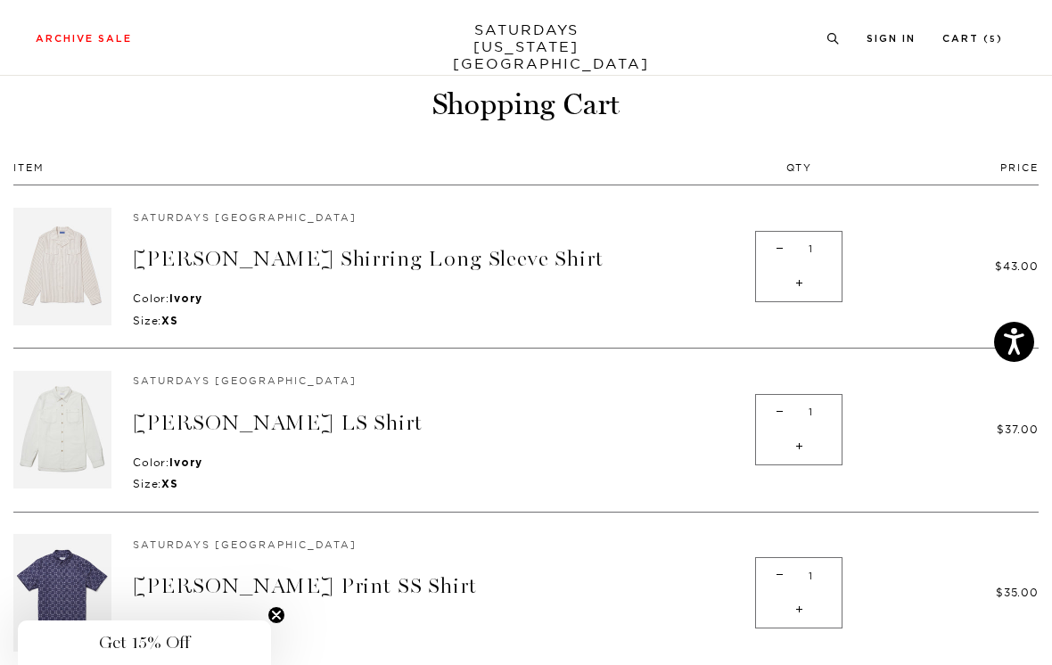
scroll to position [65, 0]
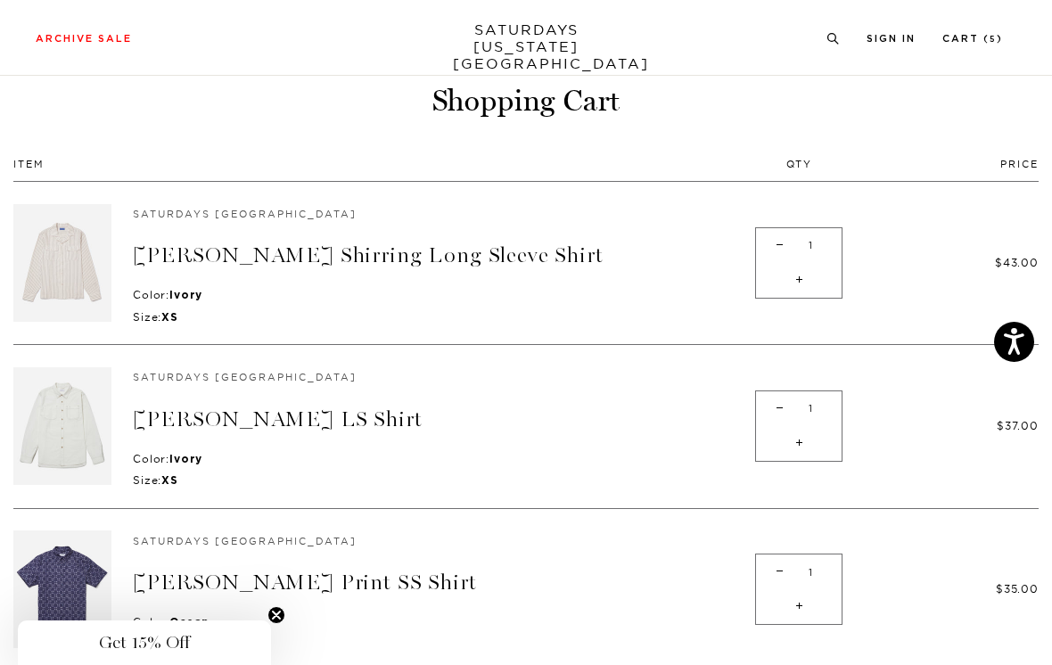
click at [523, 254] on link "[PERSON_NAME] Shirring Long Sleeve Shirt" at bounding box center [368, 255] width 471 height 26
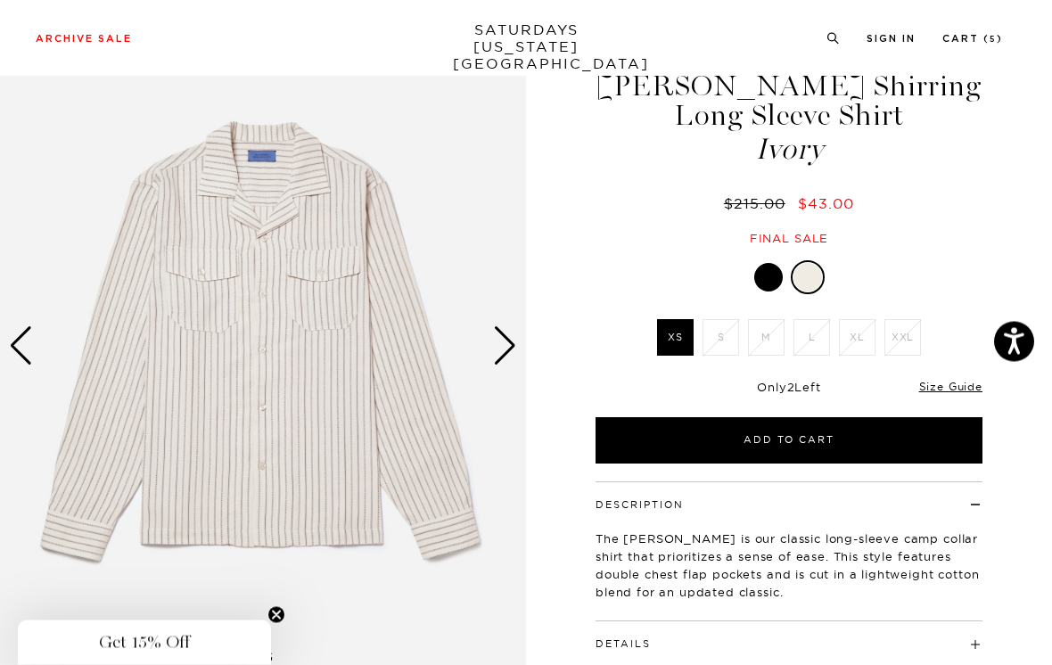
scroll to position [73, 0]
click at [762, 274] on div at bounding box center [768, 277] width 29 height 29
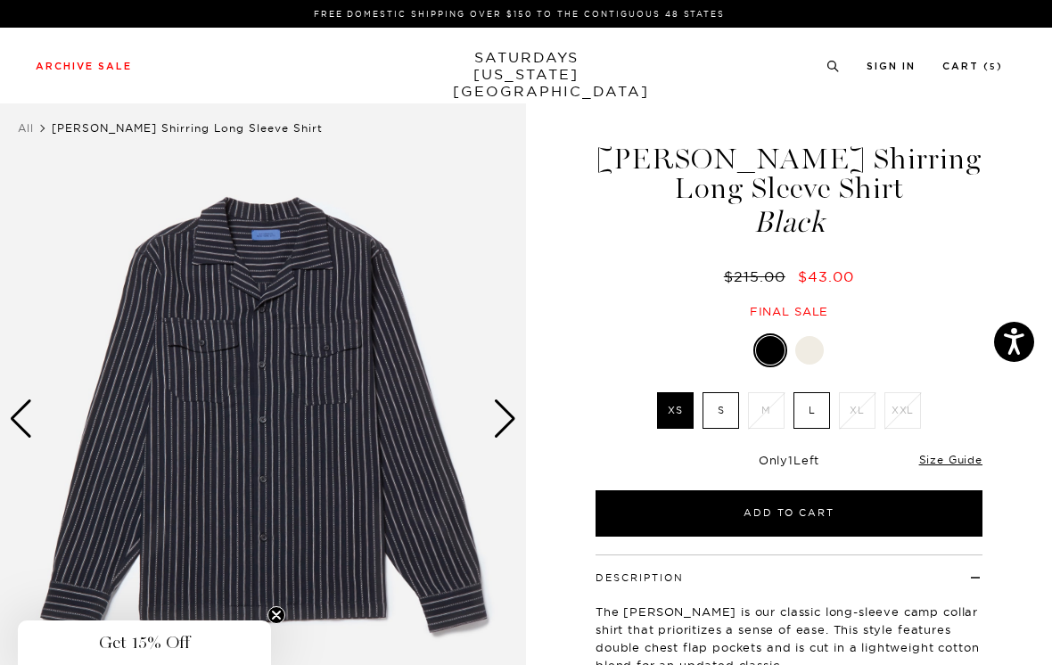
click at [821, 352] on div at bounding box center [809, 350] width 29 height 29
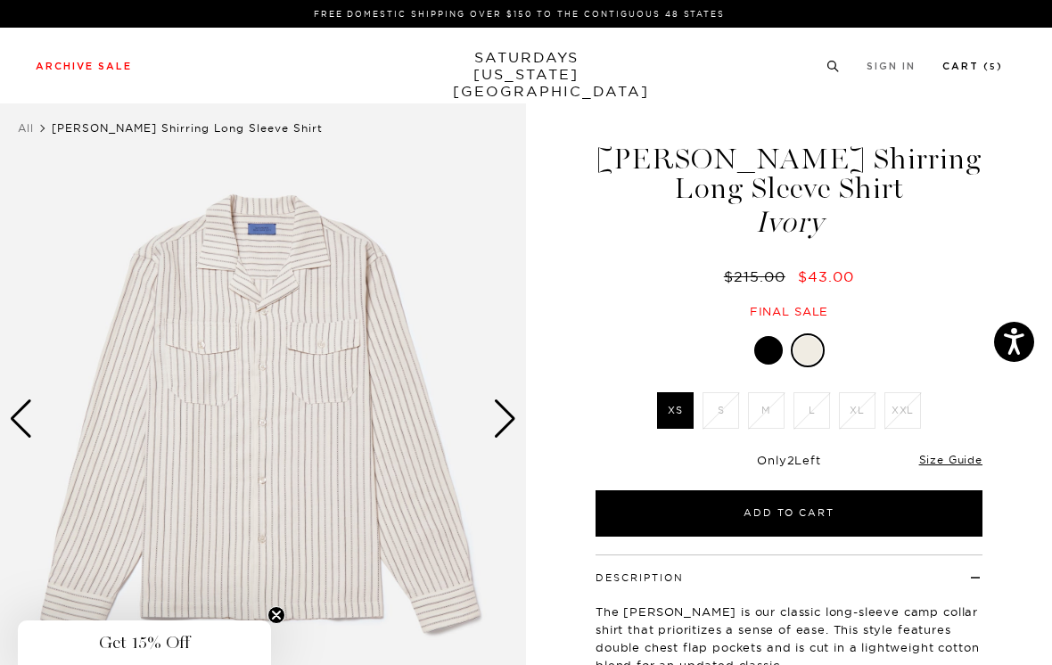
click at [974, 61] on link "Cart ( 5 )" at bounding box center [972, 66] width 61 height 10
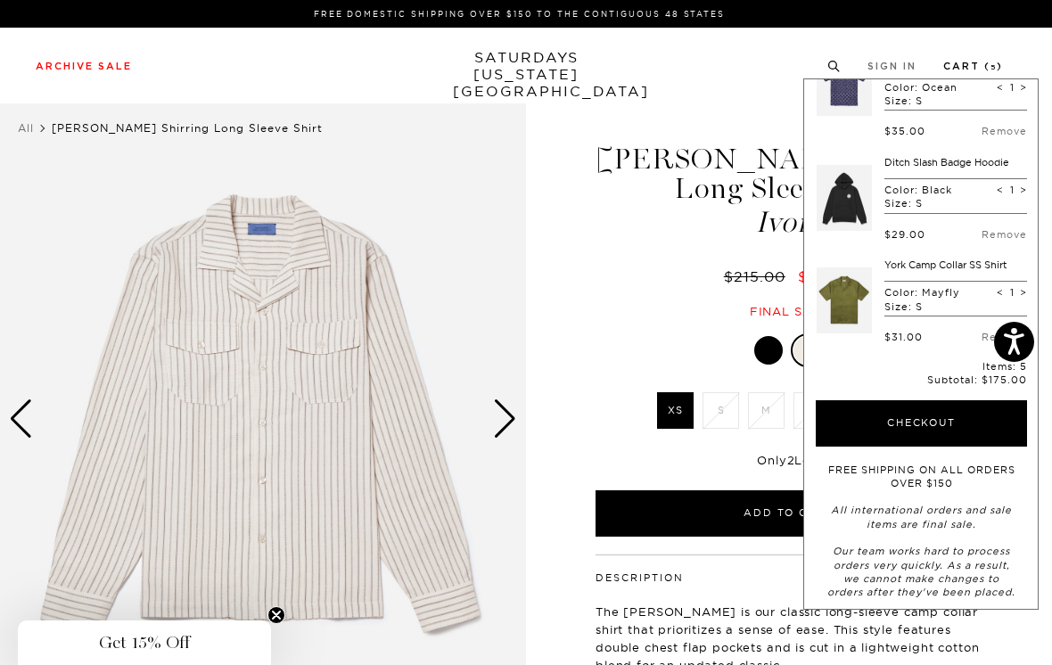
scroll to position [268, 0]
click at [953, 420] on button "Checkout" at bounding box center [920, 423] width 211 height 46
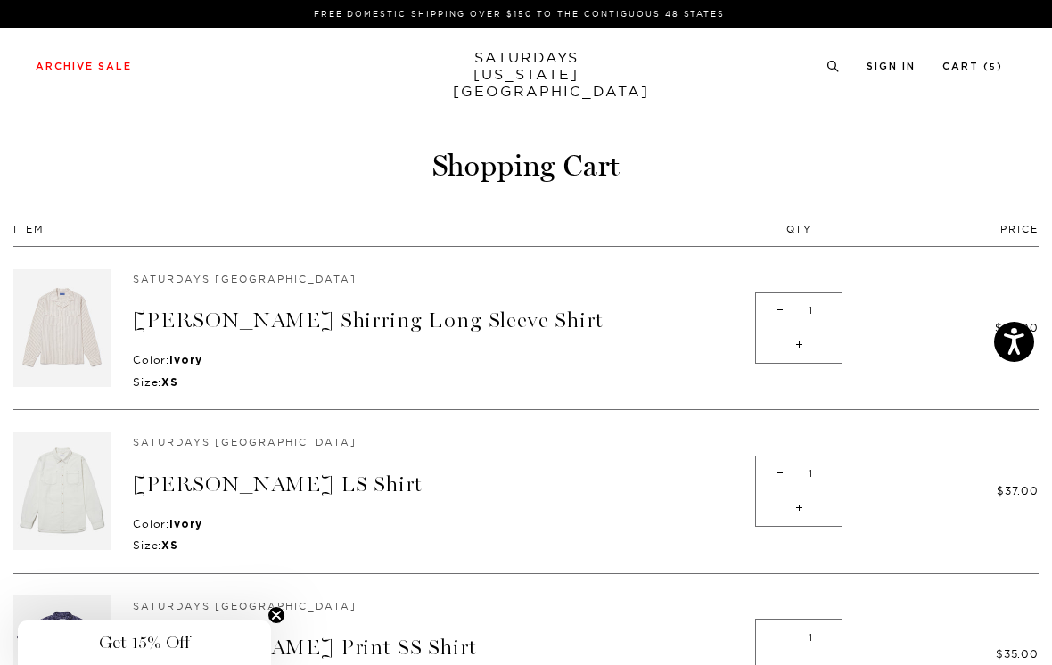
click at [521, 317] on link "[PERSON_NAME] Shirring Long Sleeve Shirt" at bounding box center [368, 320] width 471 height 26
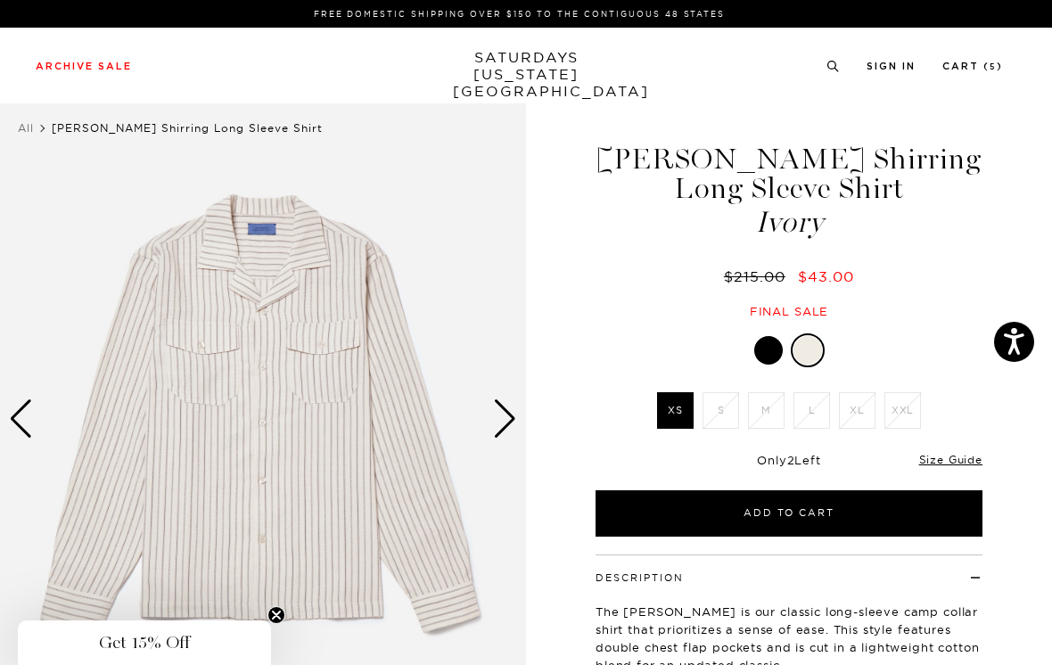
click at [989, 67] on small "5" at bounding box center [992, 67] width 7 height 8
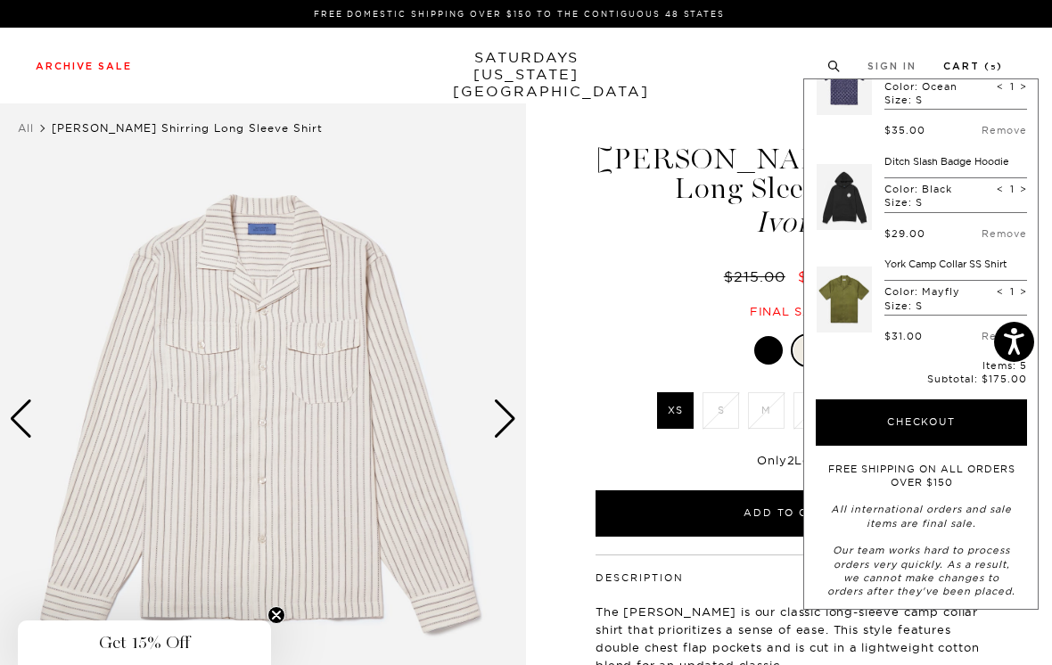
scroll to position [268, 0]
click at [962, 414] on button "Checkout" at bounding box center [920, 423] width 211 height 46
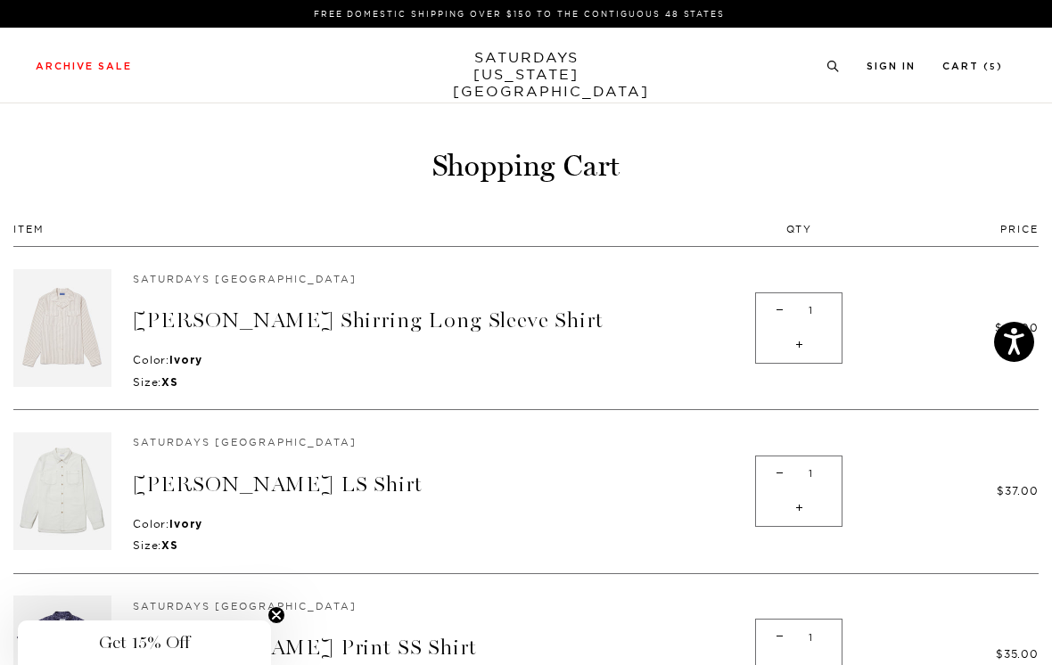
click at [519, 320] on link "[PERSON_NAME] Shirring Long Sleeve Shirt" at bounding box center [368, 320] width 471 height 26
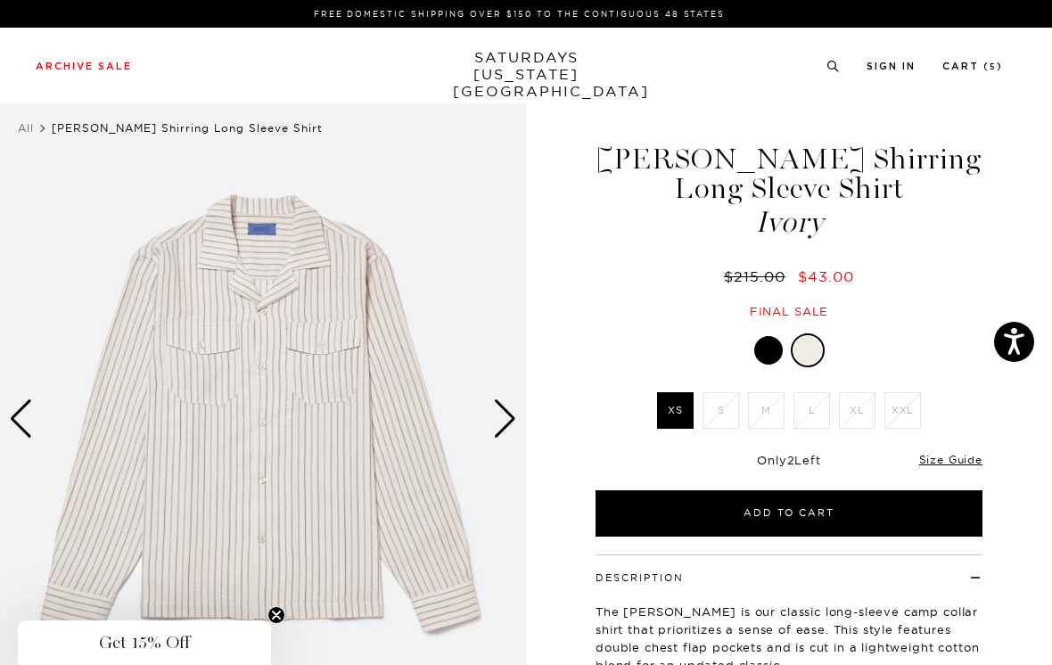
click at [770, 346] on div at bounding box center [768, 350] width 29 height 29
click at [979, 67] on link "Cart ( 5 )" at bounding box center [972, 66] width 61 height 10
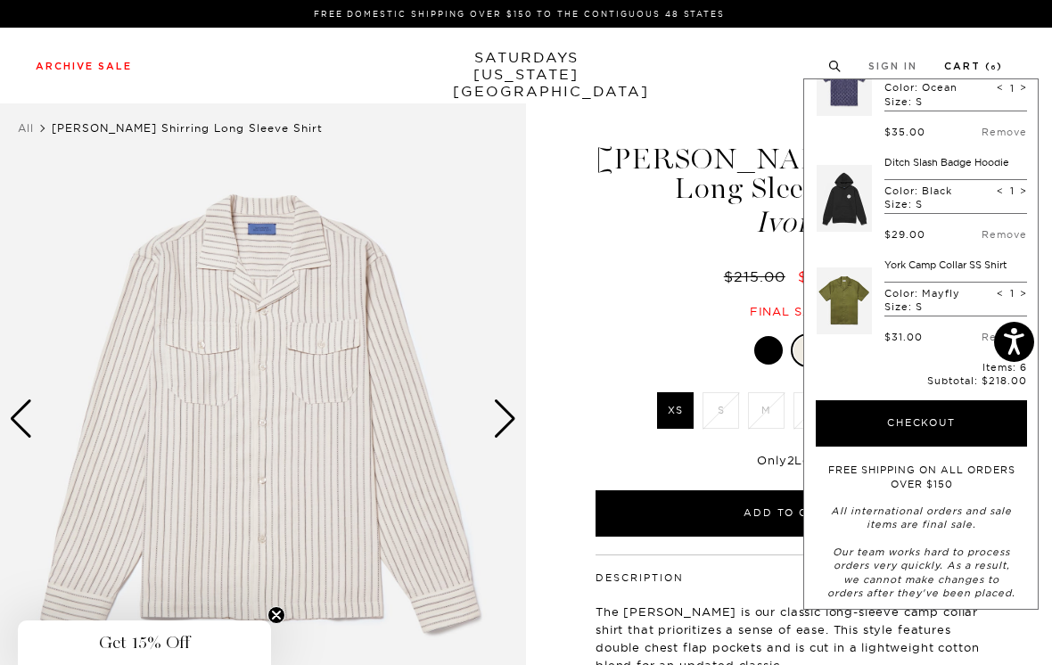
scroll to position [382, 0]
click at [962, 414] on button "Checkout" at bounding box center [920, 424] width 211 height 46
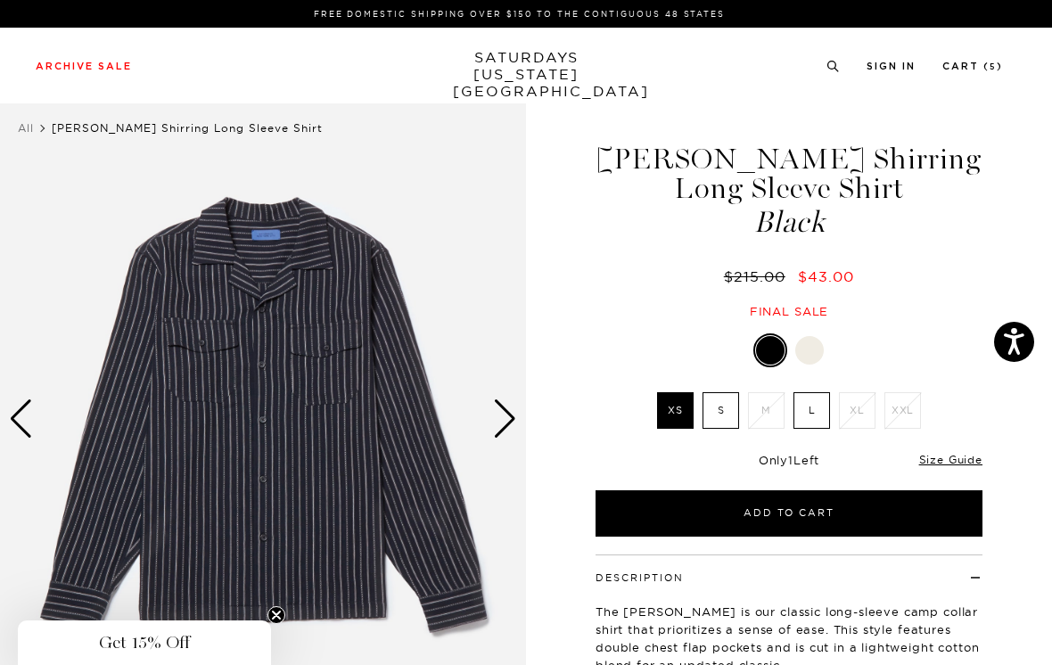
click at [722, 416] on label "S" at bounding box center [720, 410] width 37 height 37
click at [0, 0] on input "S" at bounding box center [0, 0] width 0 height 0
click at [674, 409] on label "XS" at bounding box center [675, 410] width 37 height 37
click at [0, 0] on input "XS" at bounding box center [0, 0] width 0 height 0
click at [858, 512] on button "Add to Cart" at bounding box center [788, 513] width 387 height 46
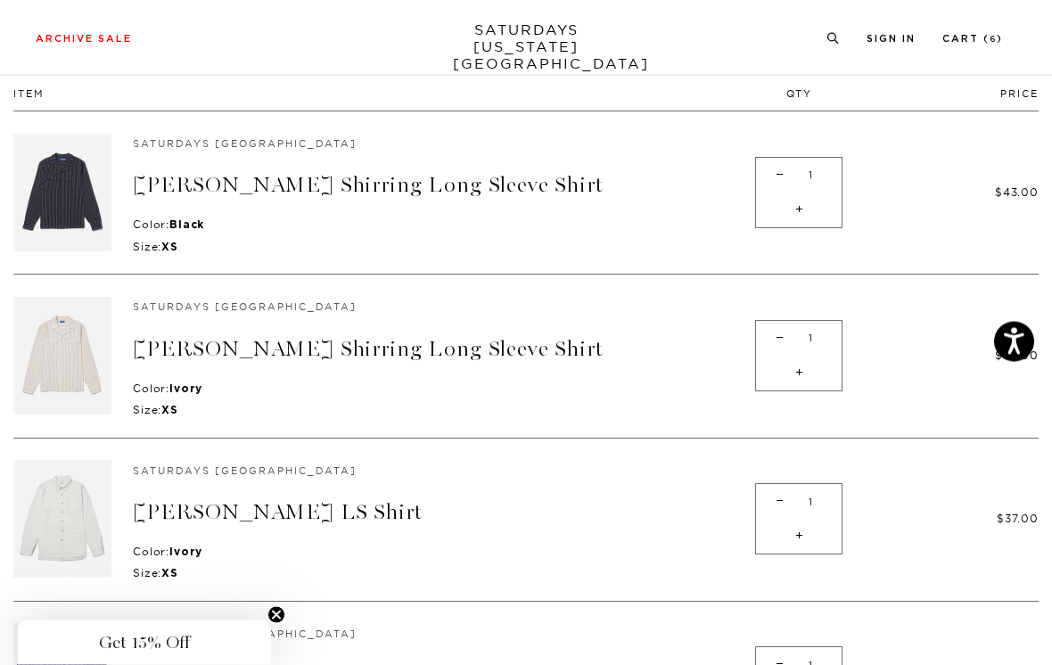
scroll to position [133, 0]
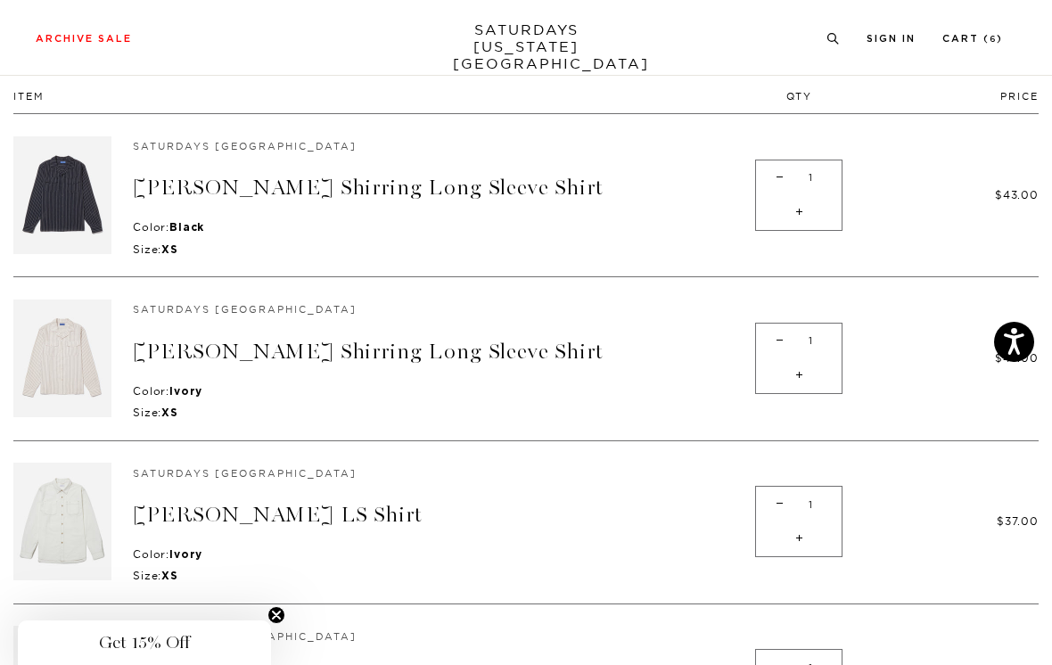
click at [767, 358] on span "-" at bounding box center [779, 340] width 24 height 35
type input "0"
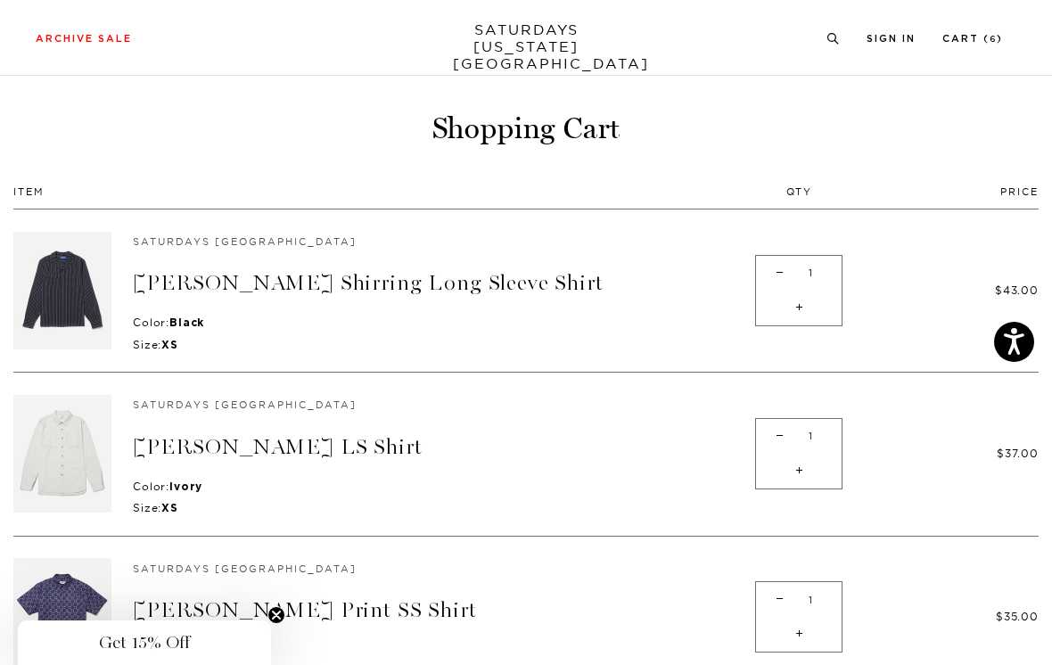
scroll to position [0, 0]
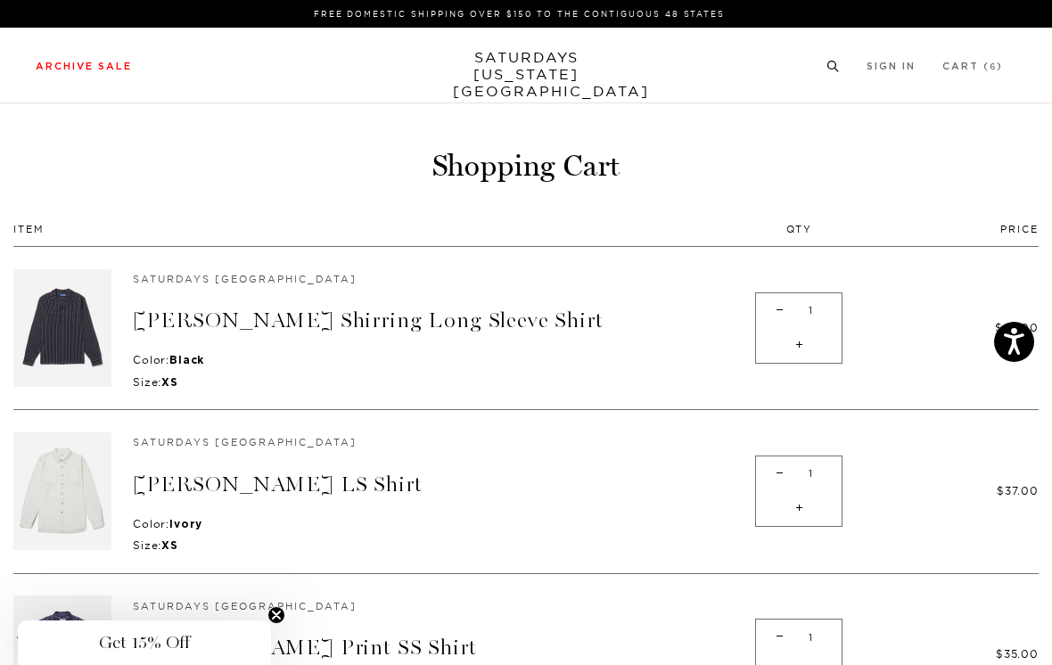
click at [53, 111] on link "Men's" at bounding box center [38, 114] width 41 height 12
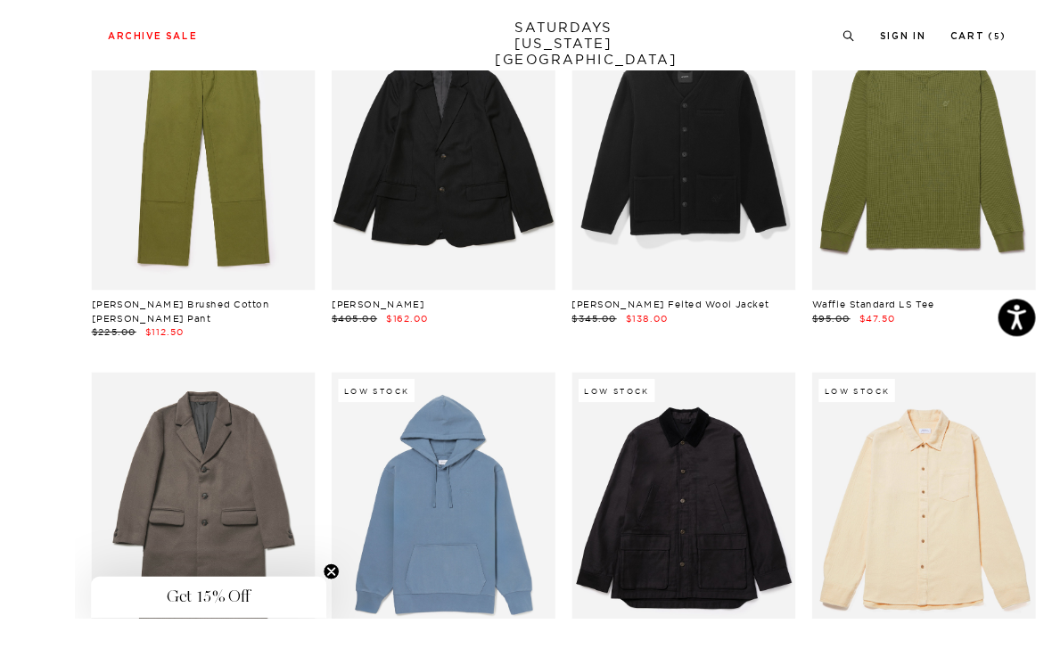
scroll to position [13507, 0]
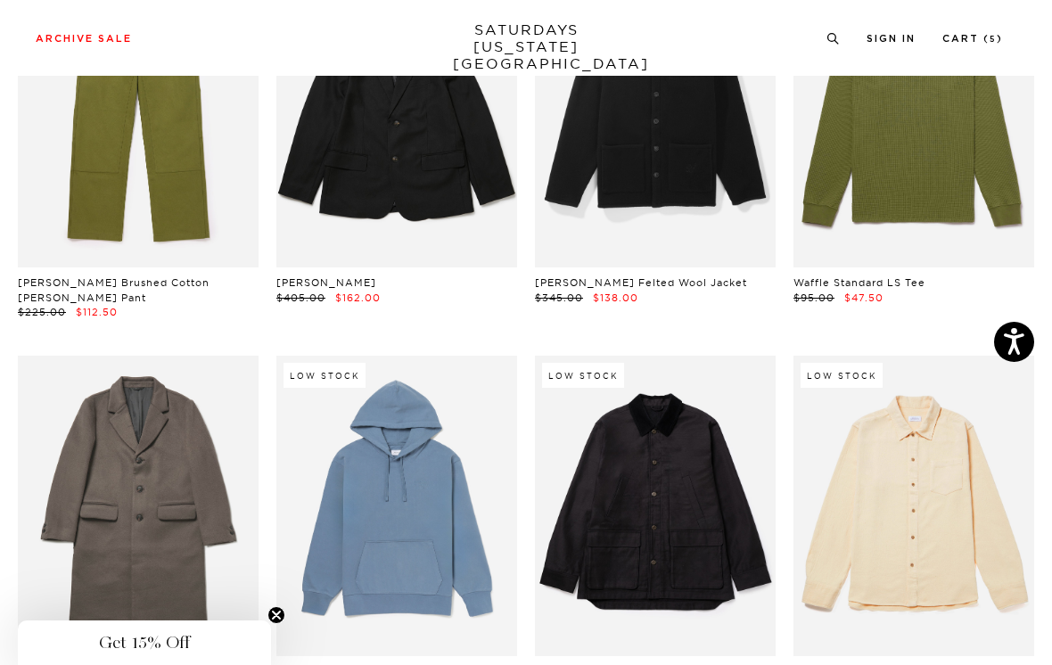
click at [1006, 356] on link at bounding box center [913, 506] width 241 height 301
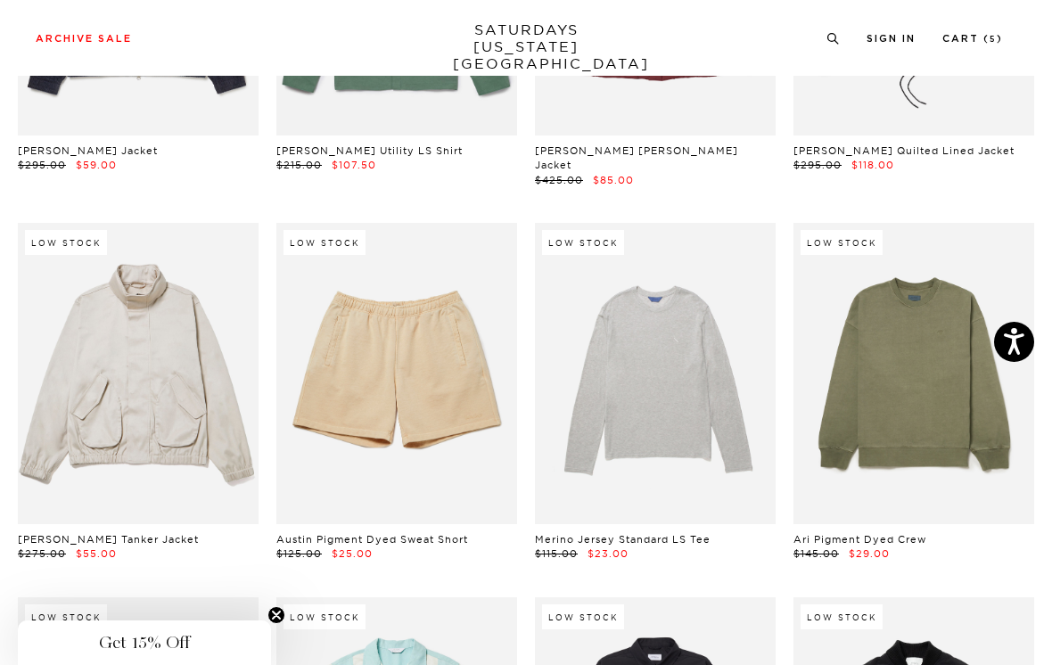
scroll to position [14400, 0]
click at [176, 237] on link at bounding box center [138, 374] width 241 height 301
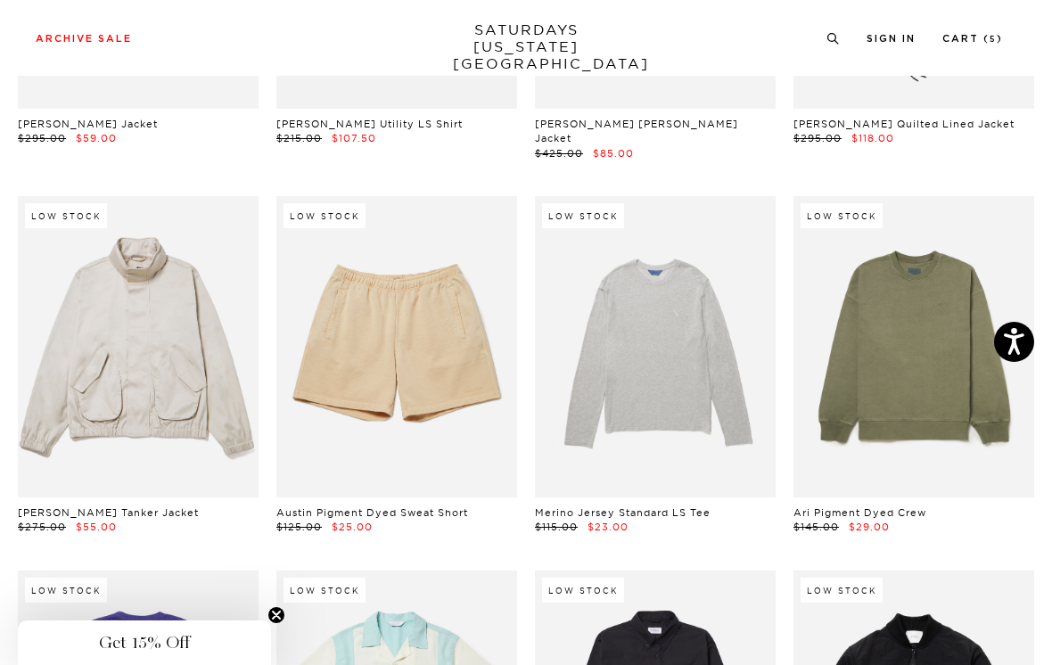
click at [152, 203] on link at bounding box center [138, 346] width 241 height 301
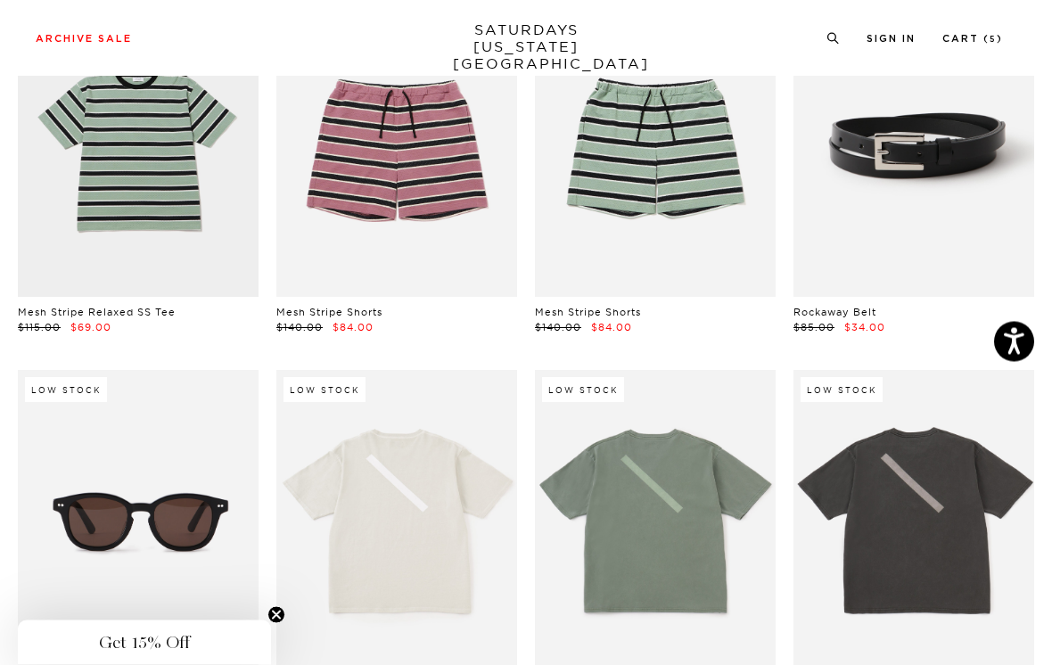
scroll to position [21790, 0]
click at [872, 370] on link at bounding box center [913, 520] width 241 height 301
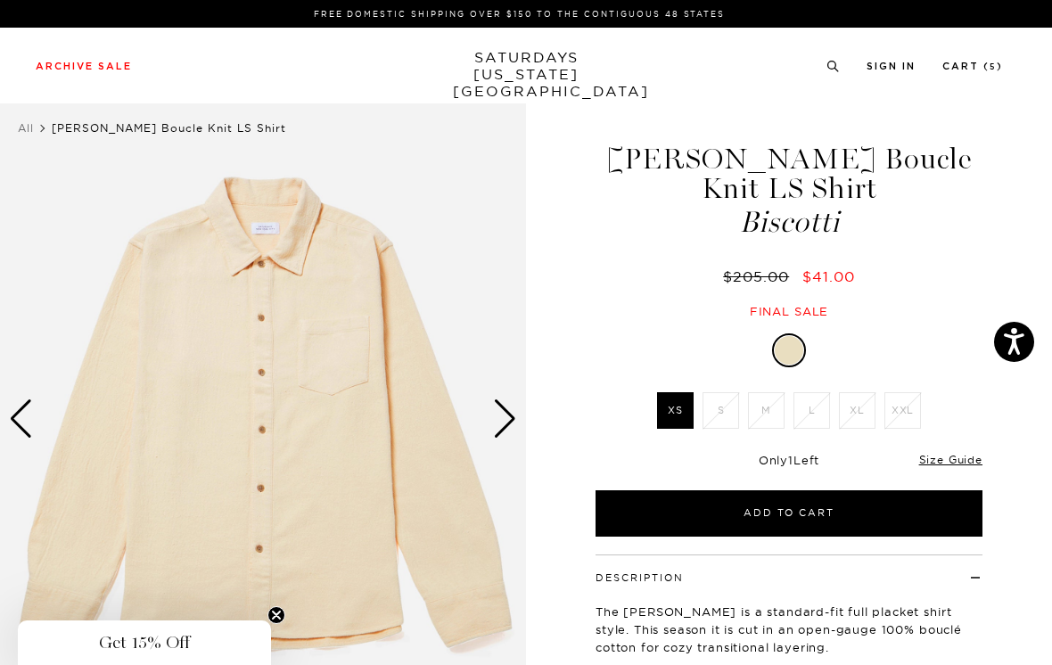
click at [947, 453] on link "Size Guide" at bounding box center [950, 459] width 63 height 13
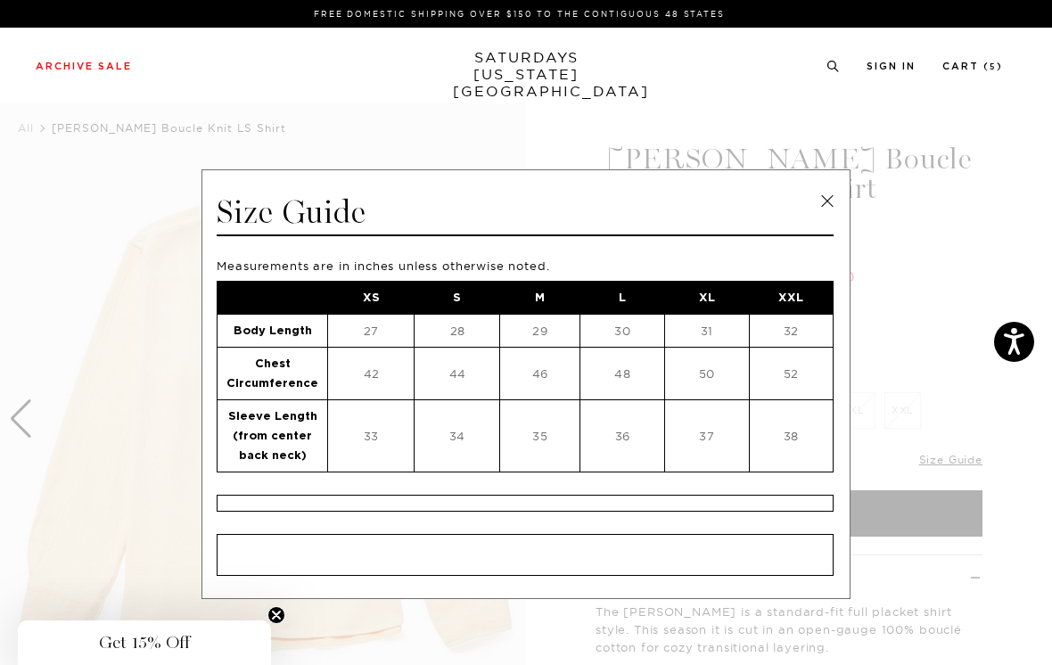
click at [826, 204] on link at bounding box center [827, 201] width 27 height 27
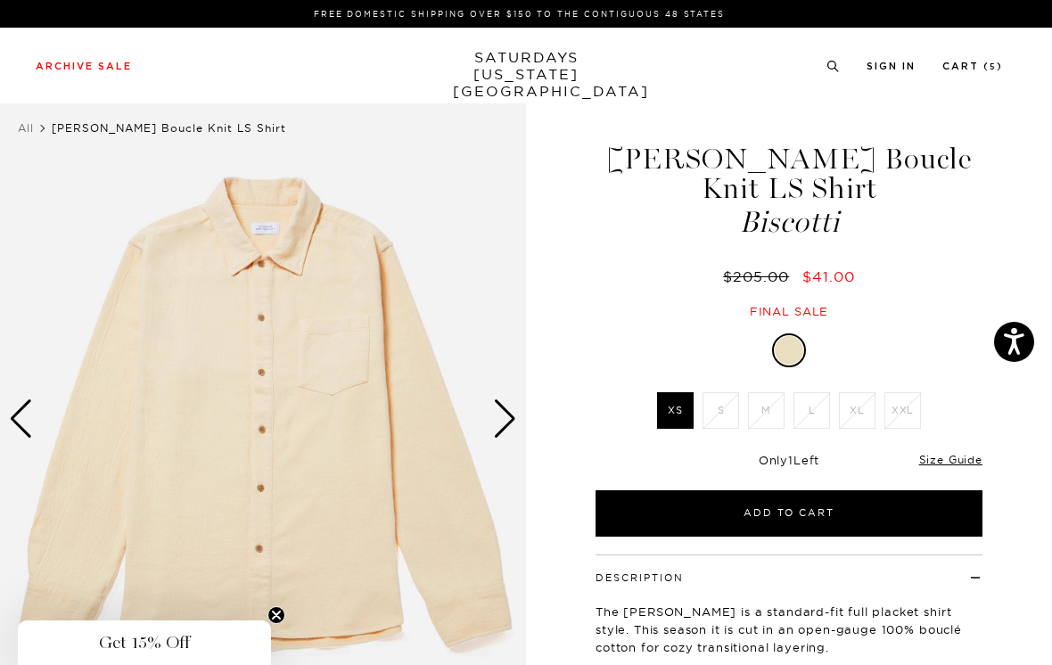
click at [855, 490] on button "Add to Cart" at bounding box center [788, 513] width 387 height 46
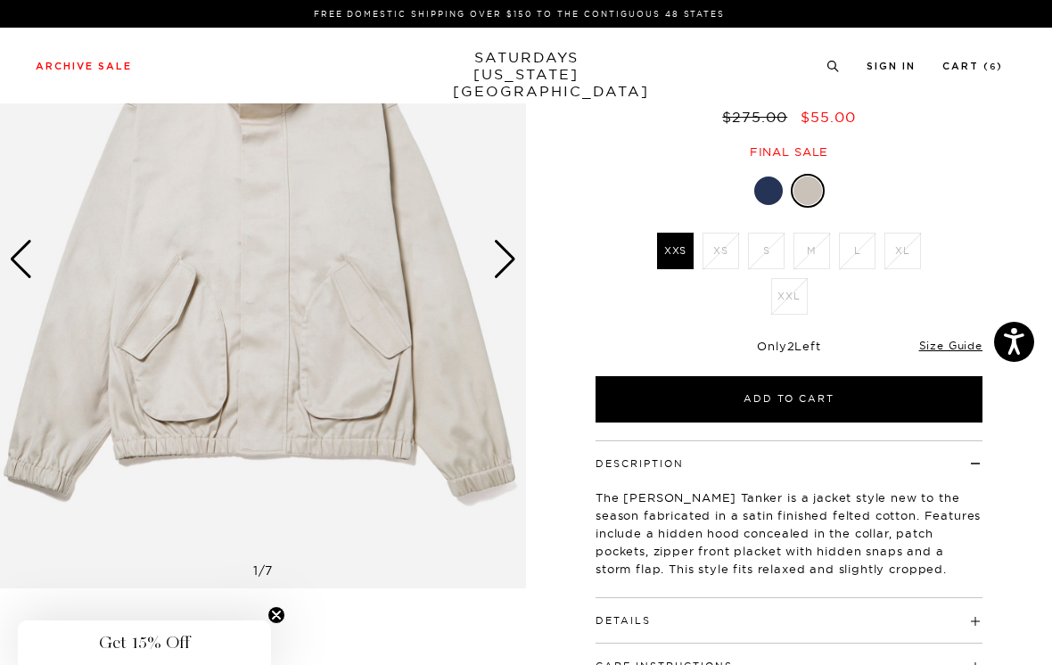
scroll to position [242, 0]
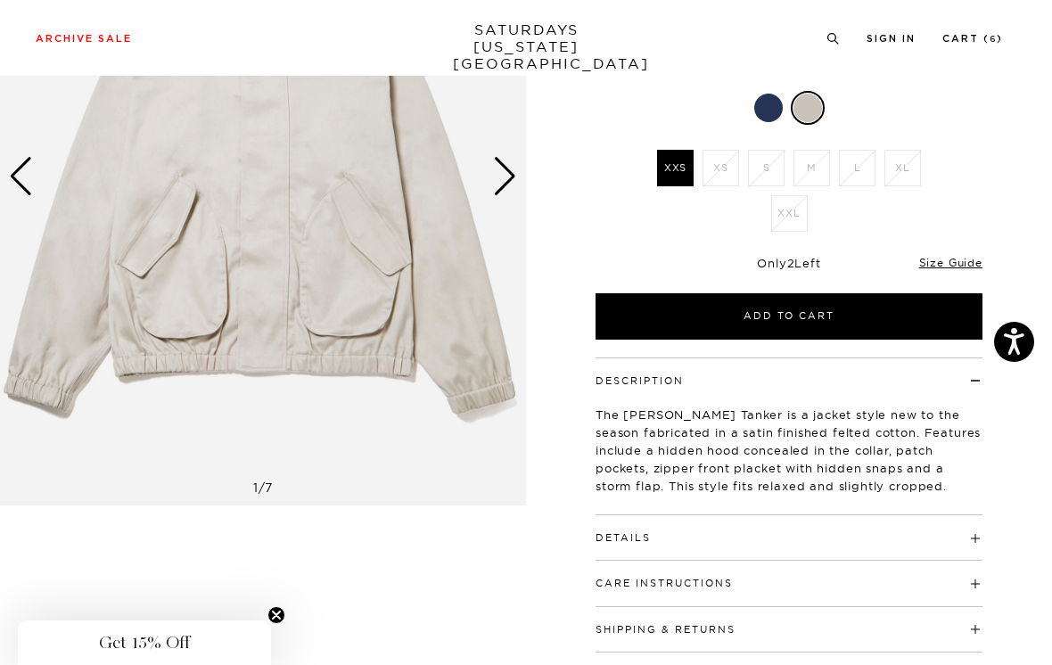
click at [970, 256] on link "Size Guide" at bounding box center [950, 262] width 63 height 13
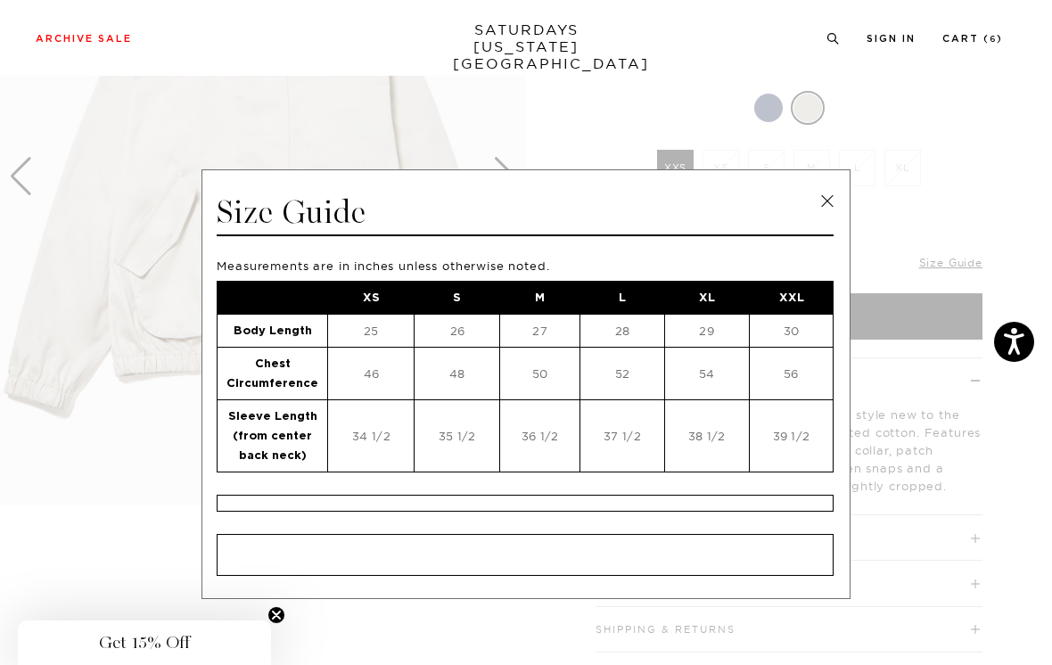
scroll to position [254, 0]
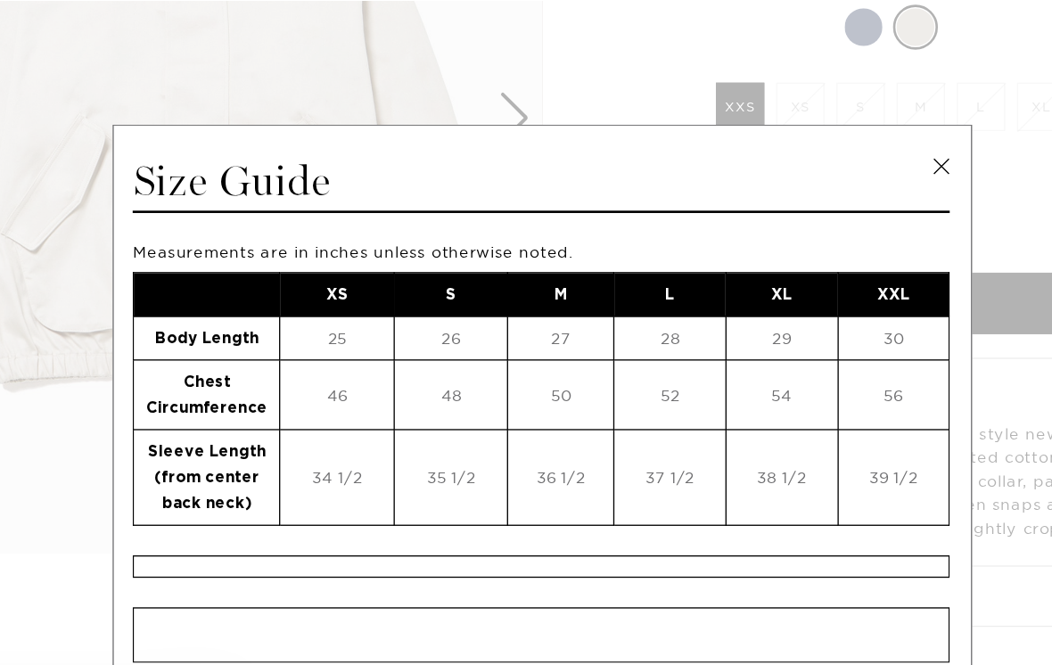
click at [814, 188] on link at bounding box center [827, 201] width 27 height 27
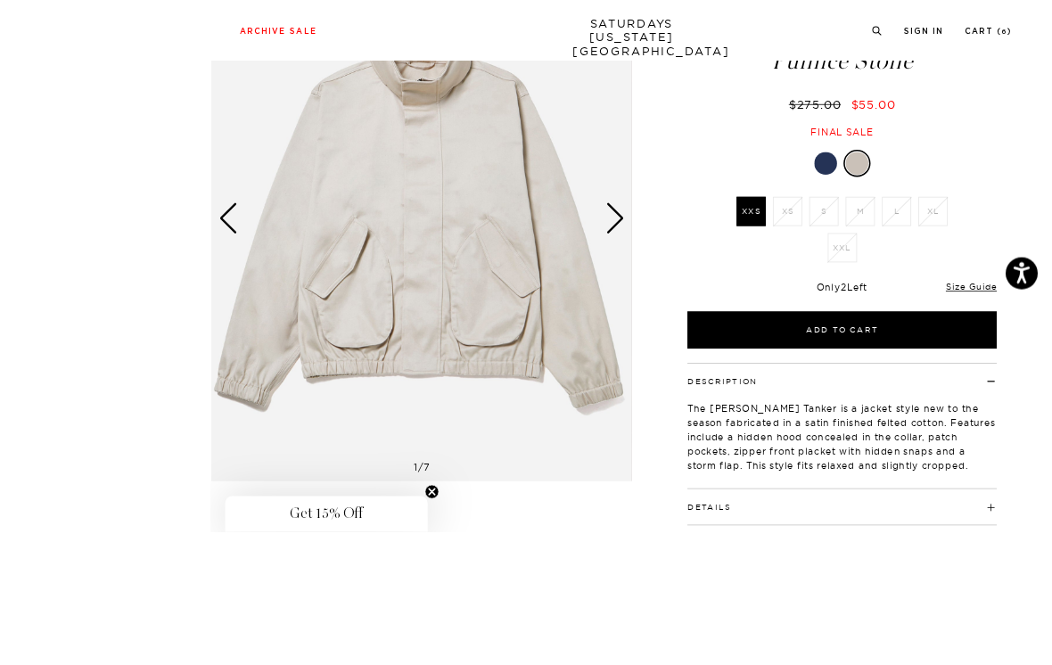
scroll to position [273, 0]
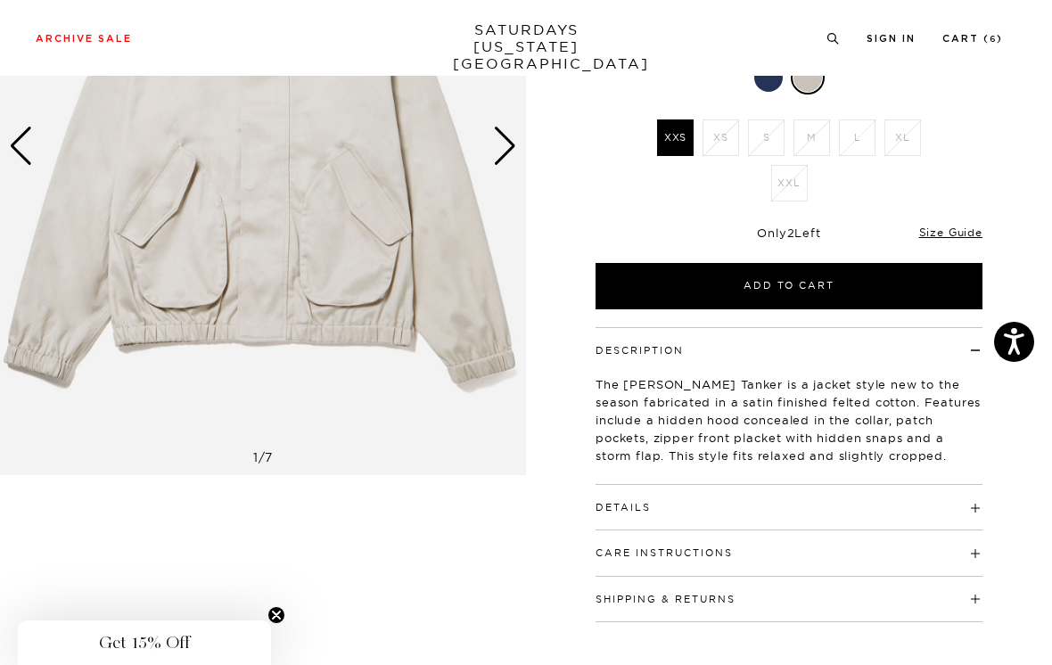
click at [970, 225] on link "Size Guide" at bounding box center [950, 231] width 63 height 13
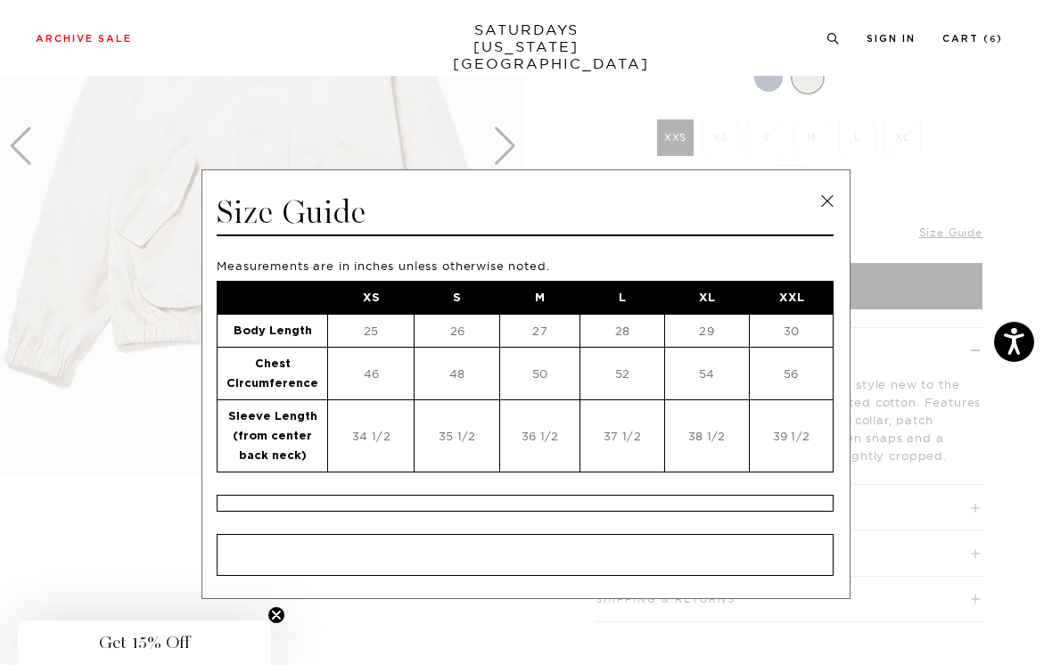
click at [826, 198] on link at bounding box center [827, 201] width 27 height 27
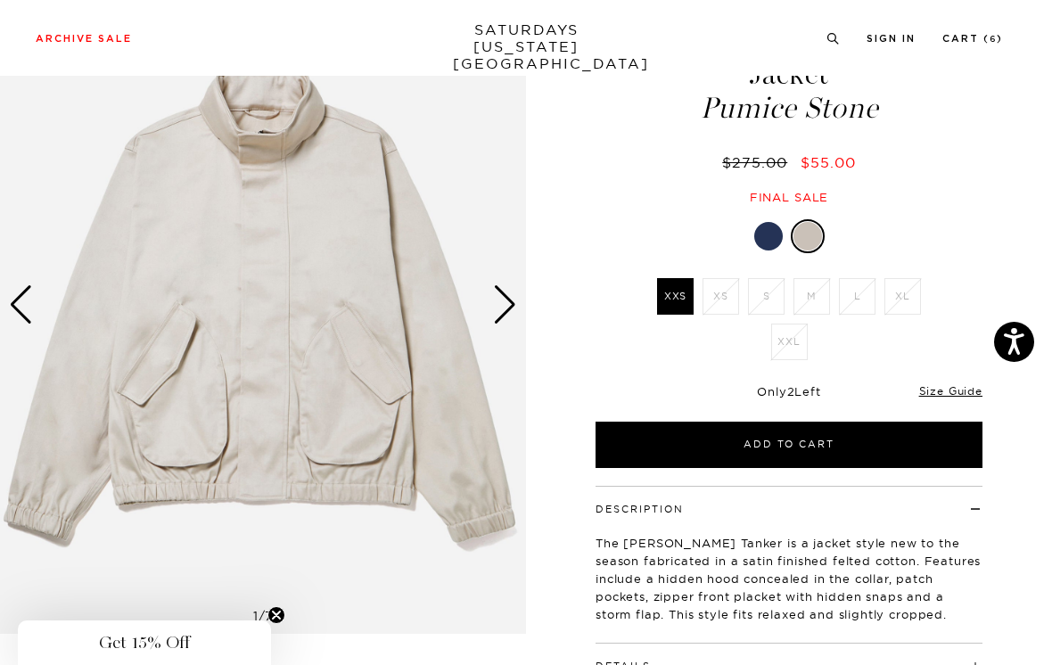
scroll to position [0, 0]
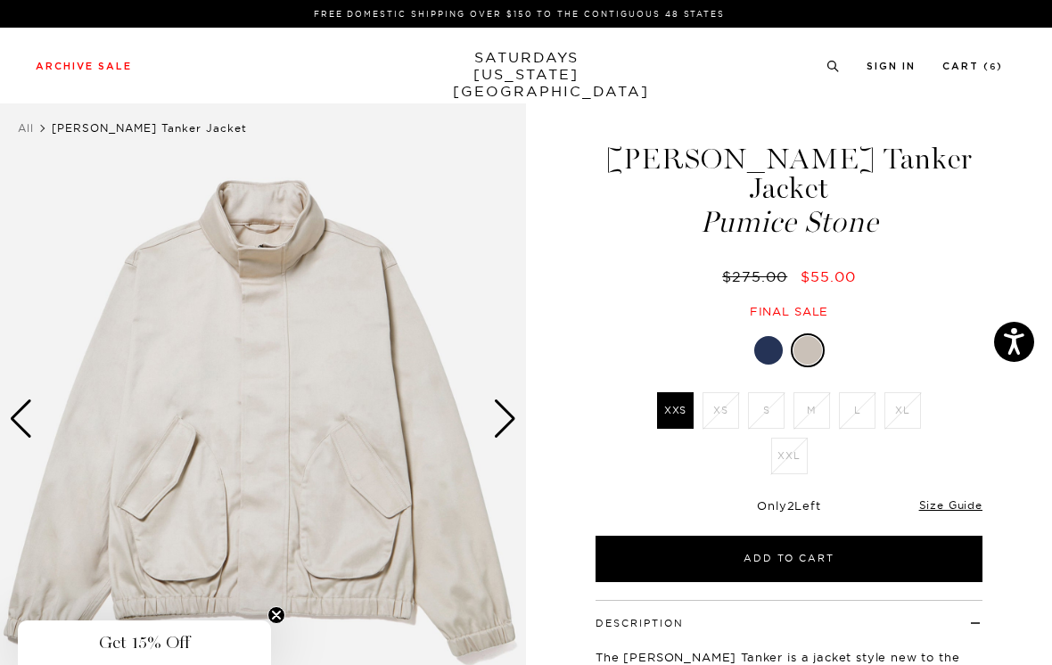
click at [954, 498] on link "Size Guide" at bounding box center [950, 504] width 63 height 13
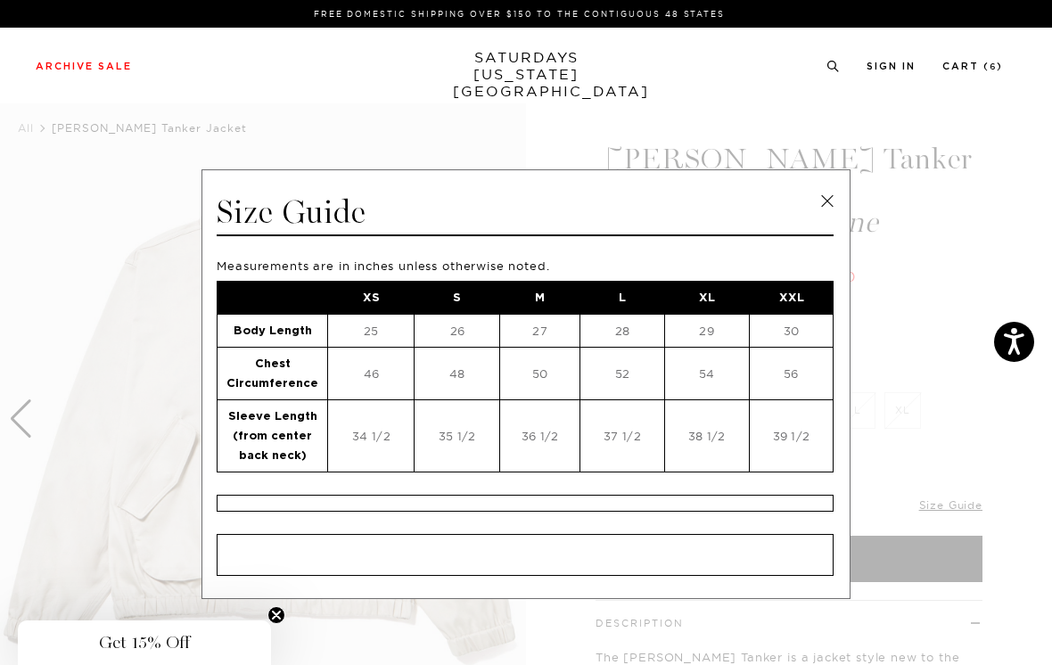
click at [824, 201] on link at bounding box center [827, 201] width 27 height 27
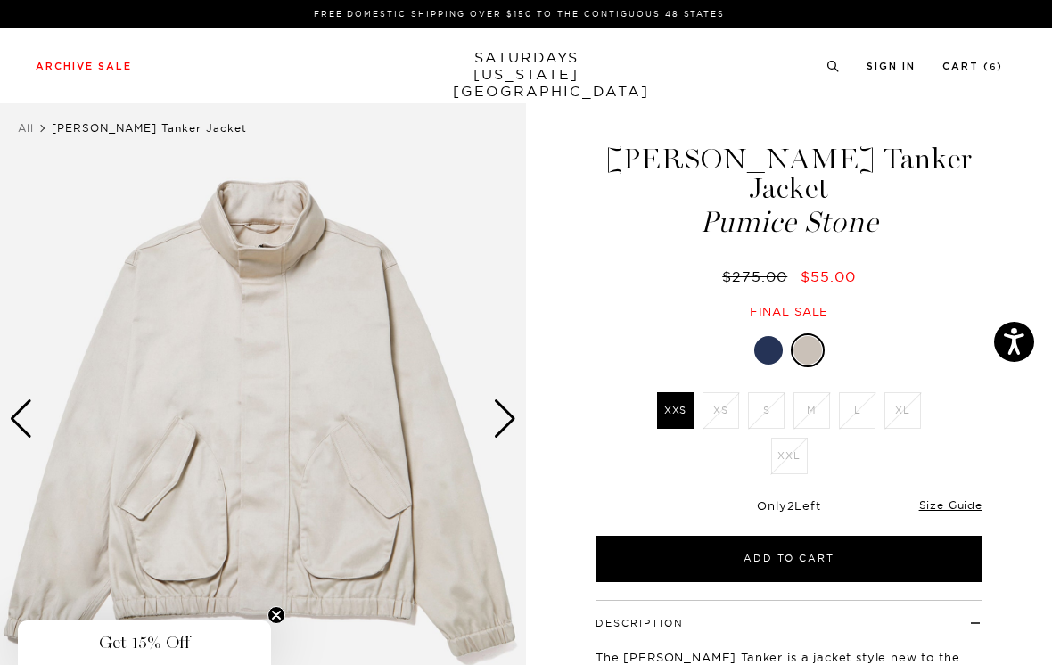
click at [955, 498] on link "Size Guide" at bounding box center [950, 504] width 63 height 13
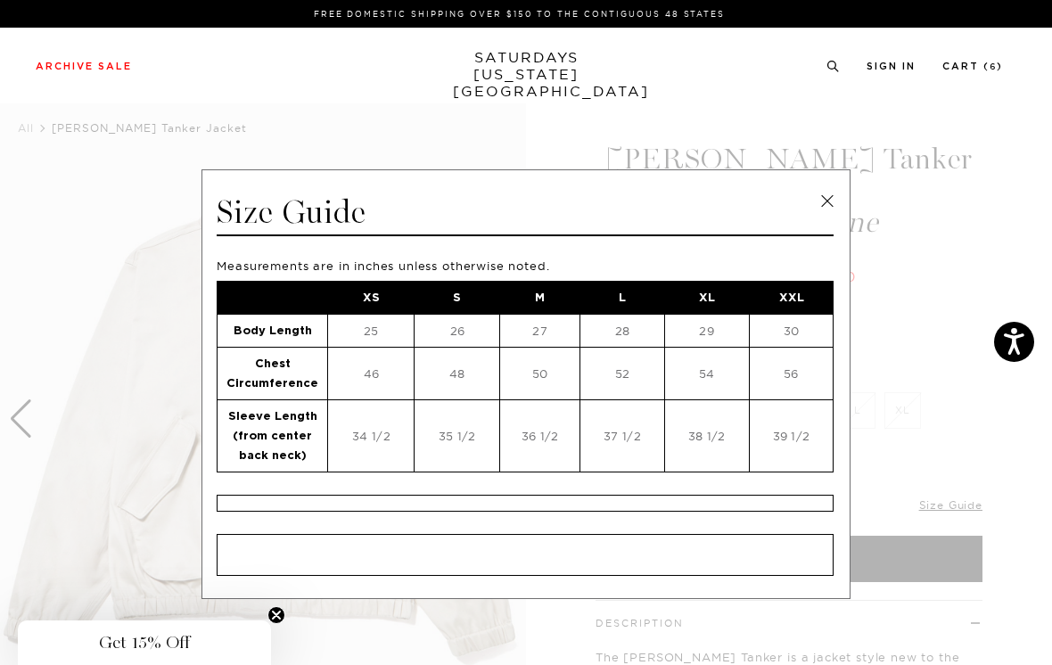
click at [831, 199] on link at bounding box center [827, 201] width 27 height 27
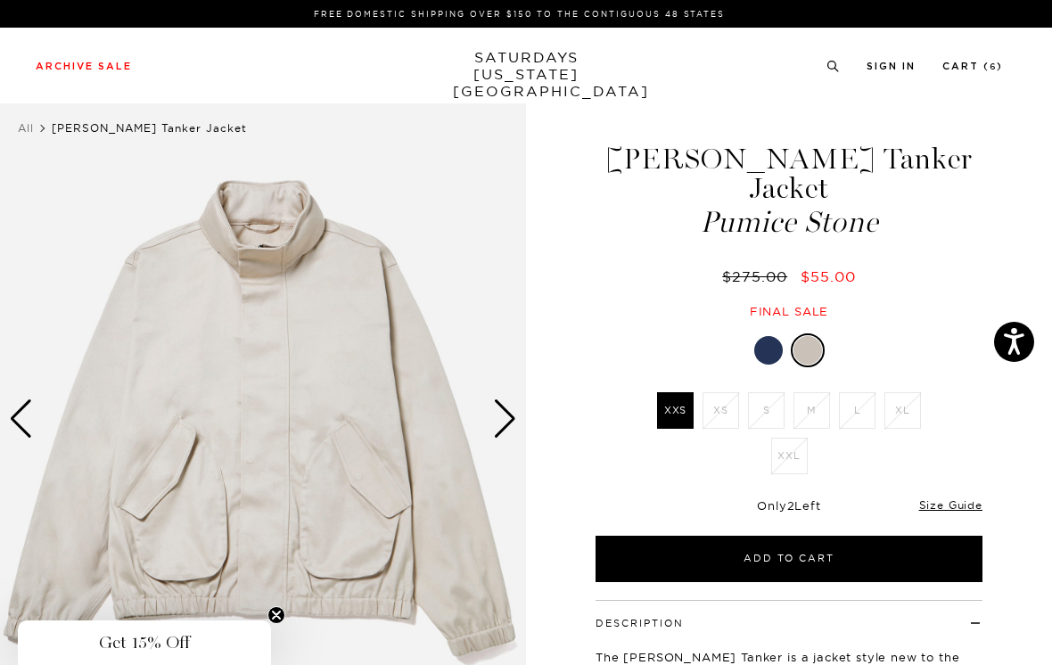
click at [962, 498] on link "Size Guide" at bounding box center [950, 504] width 63 height 13
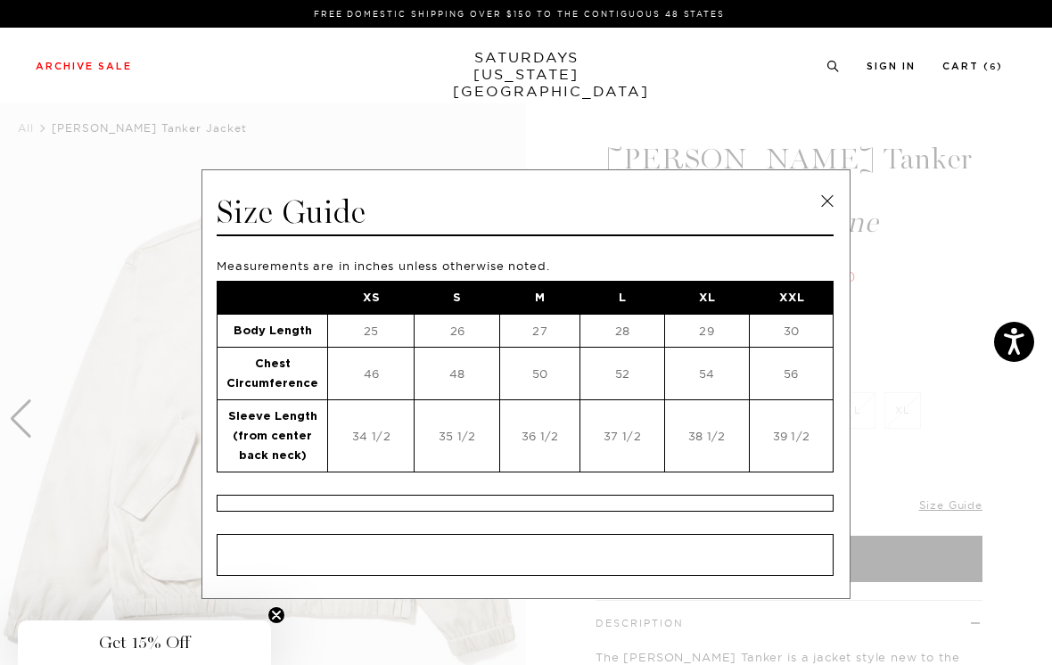
click at [831, 200] on link at bounding box center [827, 201] width 27 height 27
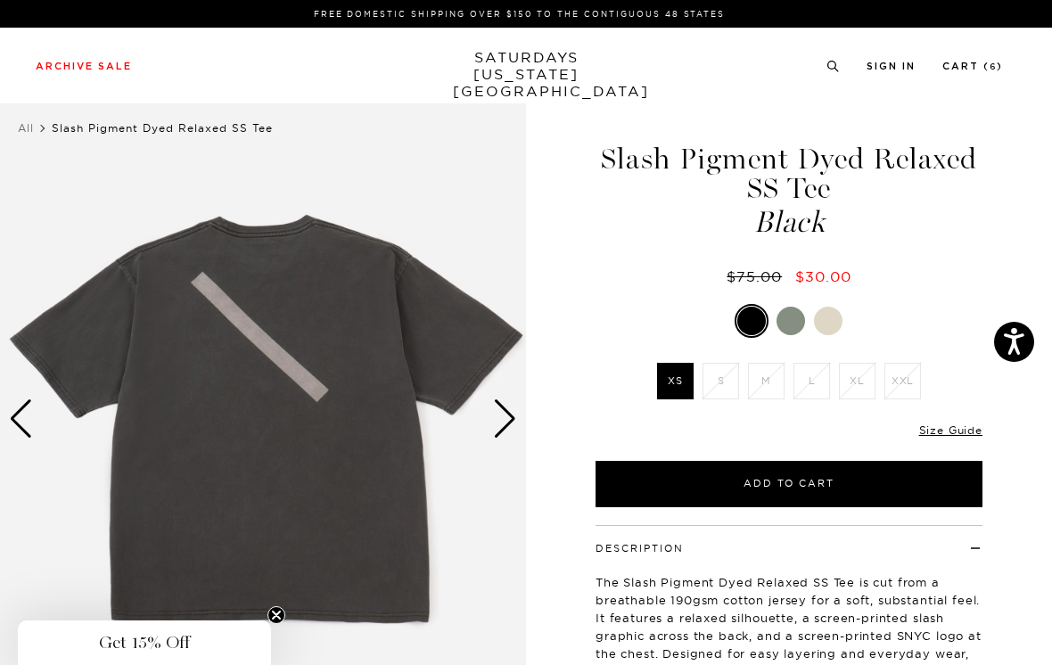
click at [798, 319] on div at bounding box center [790, 321] width 29 height 29
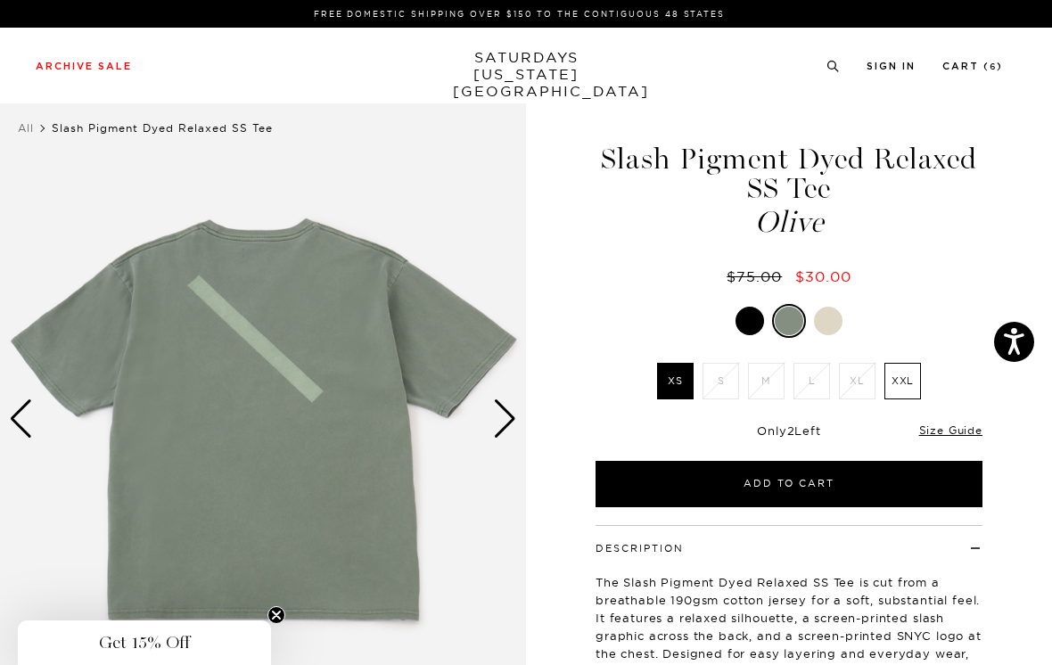
click at [831, 318] on div at bounding box center [828, 321] width 29 height 29
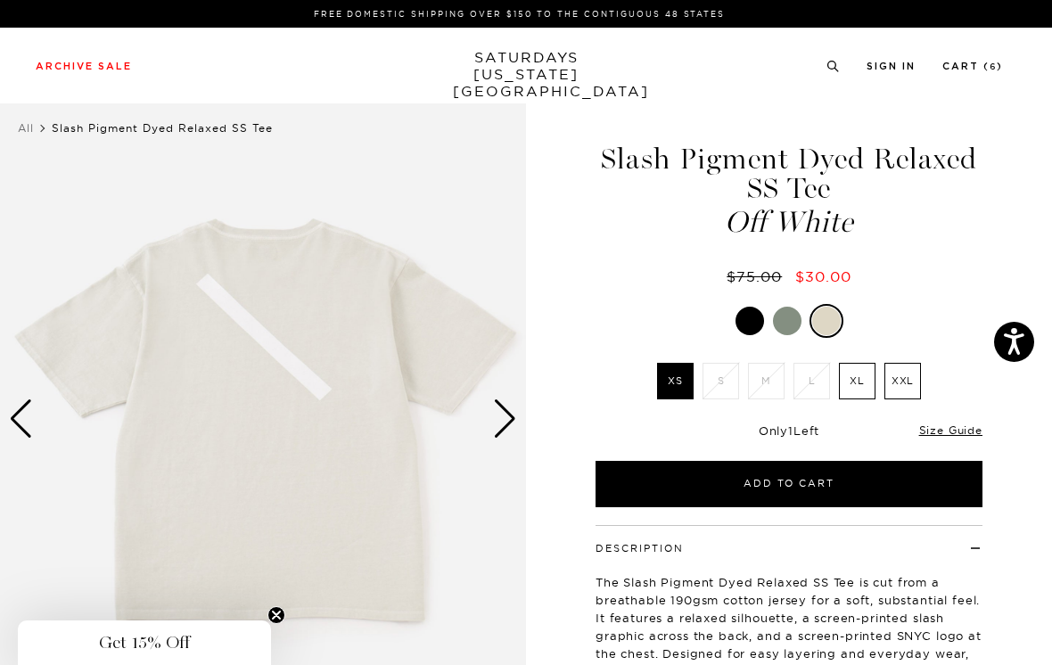
click at [749, 322] on div at bounding box center [749, 321] width 29 height 29
click at [984, 62] on link "Cart ( 6 )" at bounding box center [972, 66] width 61 height 10
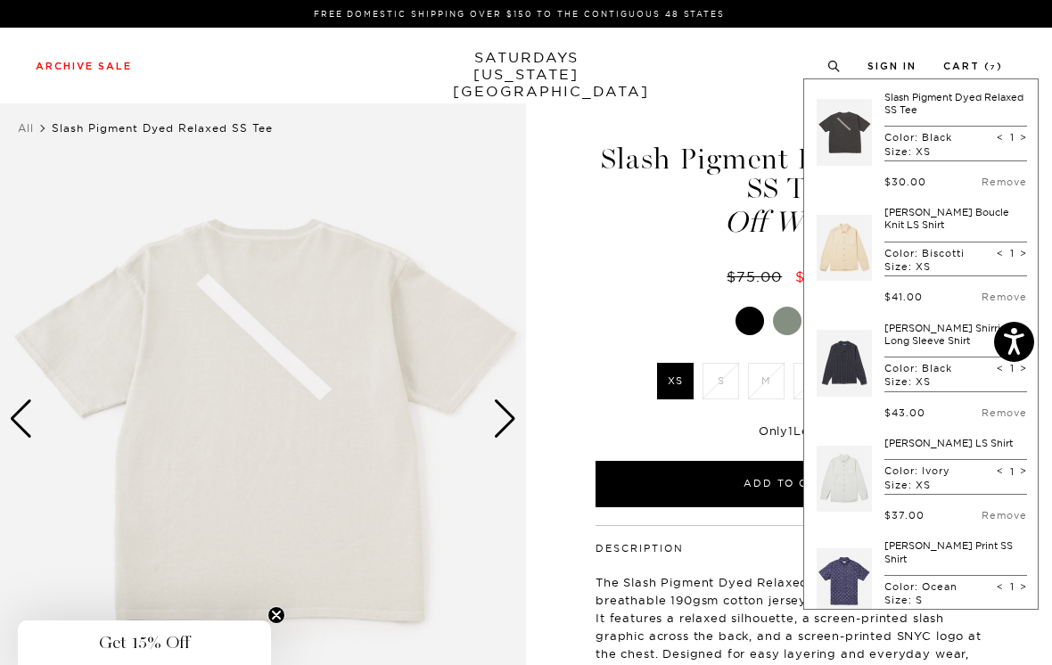
click at [1003, 181] on link "Remove" at bounding box center [1003, 182] width 45 height 12
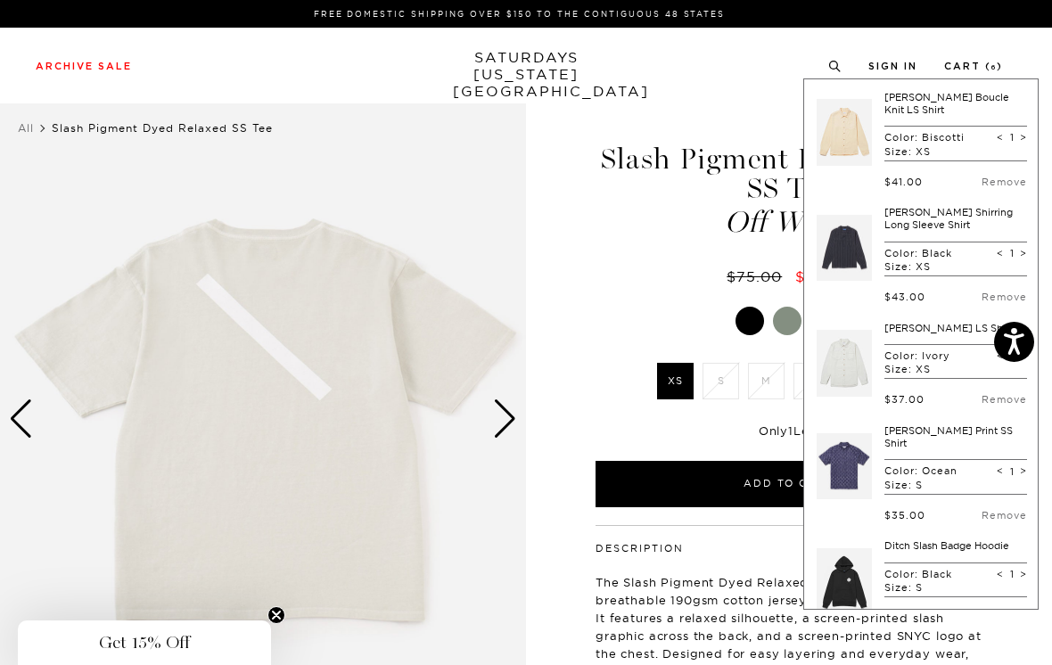
click at [719, 94] on div "Archive Sale Men's Tees Shirts Shorts Swim Knitwear Pants Sweats Women's" at bounding box center [526, 66] width 1052 height 76
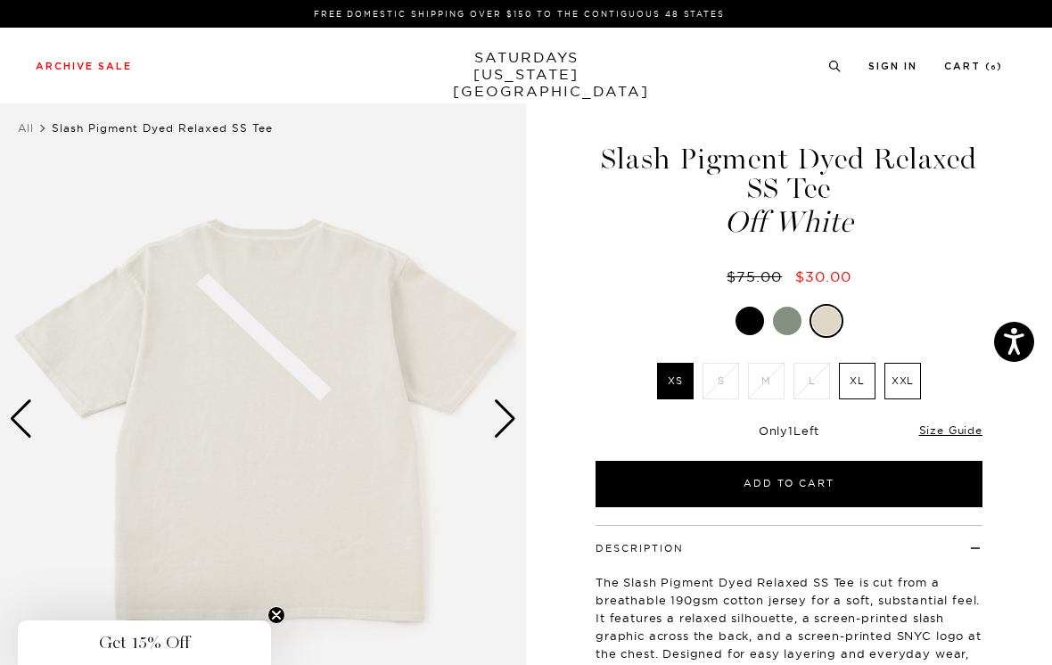
click at [989, 68] on link "Cart ( 6 )" at bounding box center [973, 66] width 59 height 10
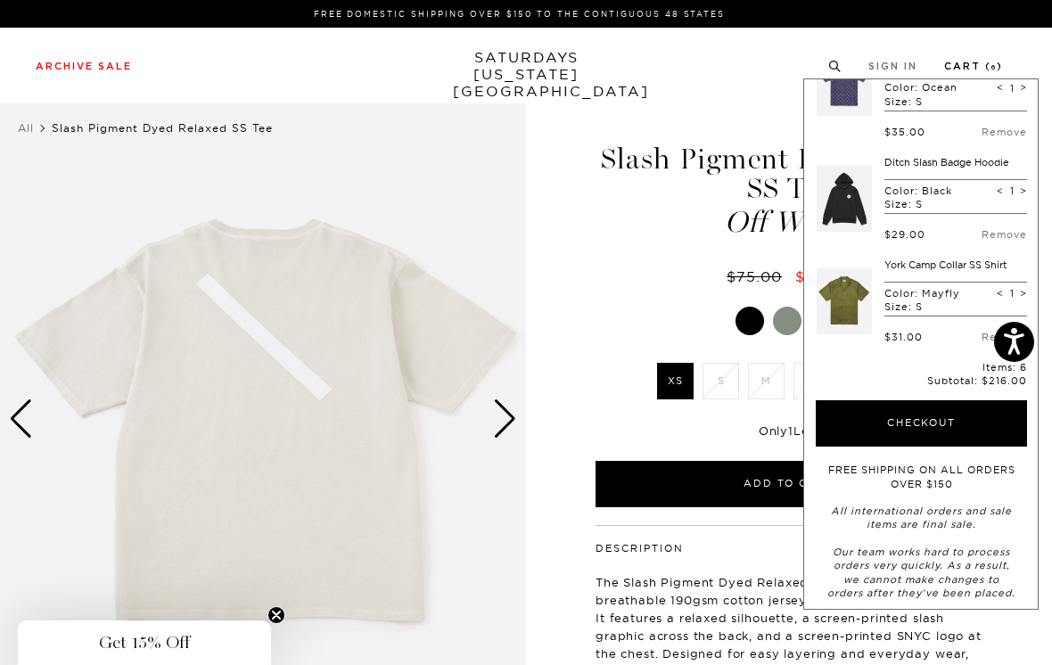
scroll to position [382, 0]
click at [955, 412] on button "Checkout" at bounding box center [920, 424] width 211 height 46
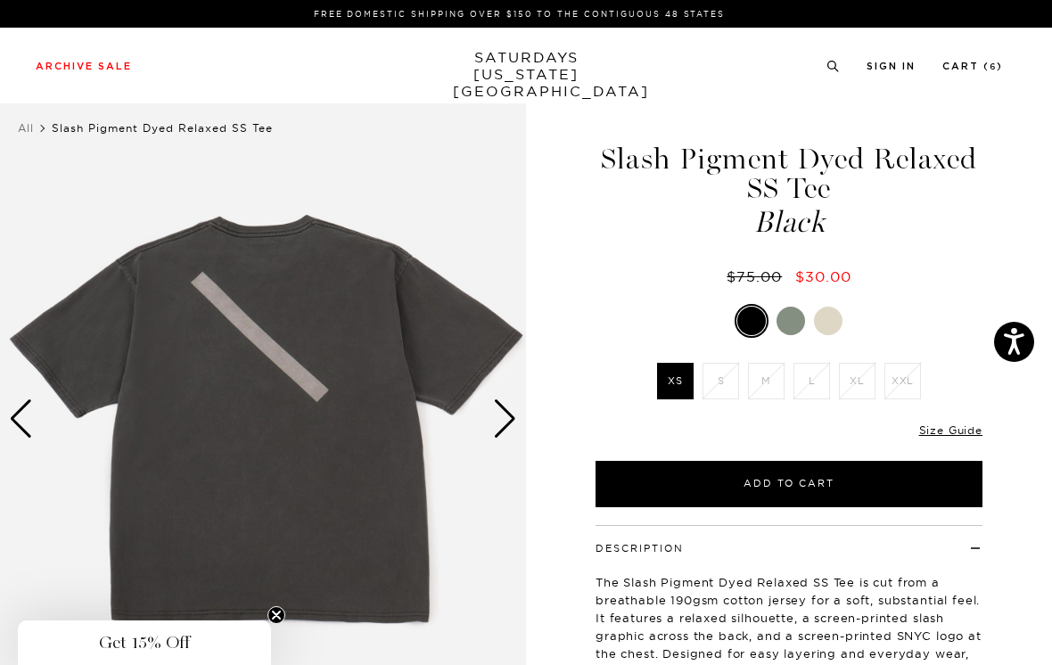
click at [862, 481] on button "Add to Cart" at bounding box center [788, 484] width 387 height 46
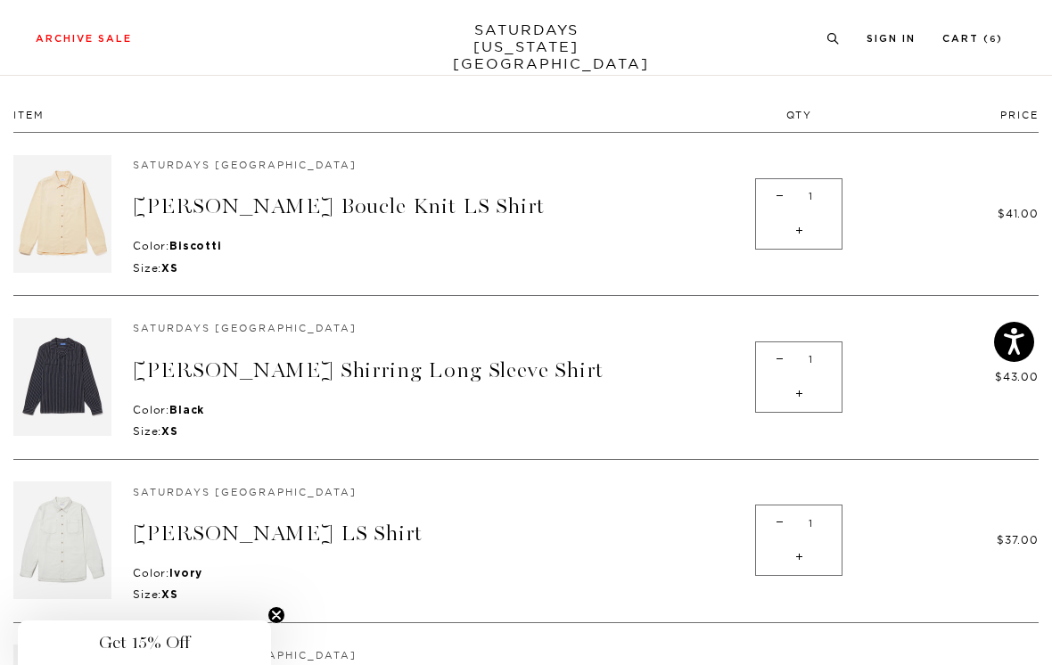
scroll to position [118, 0]
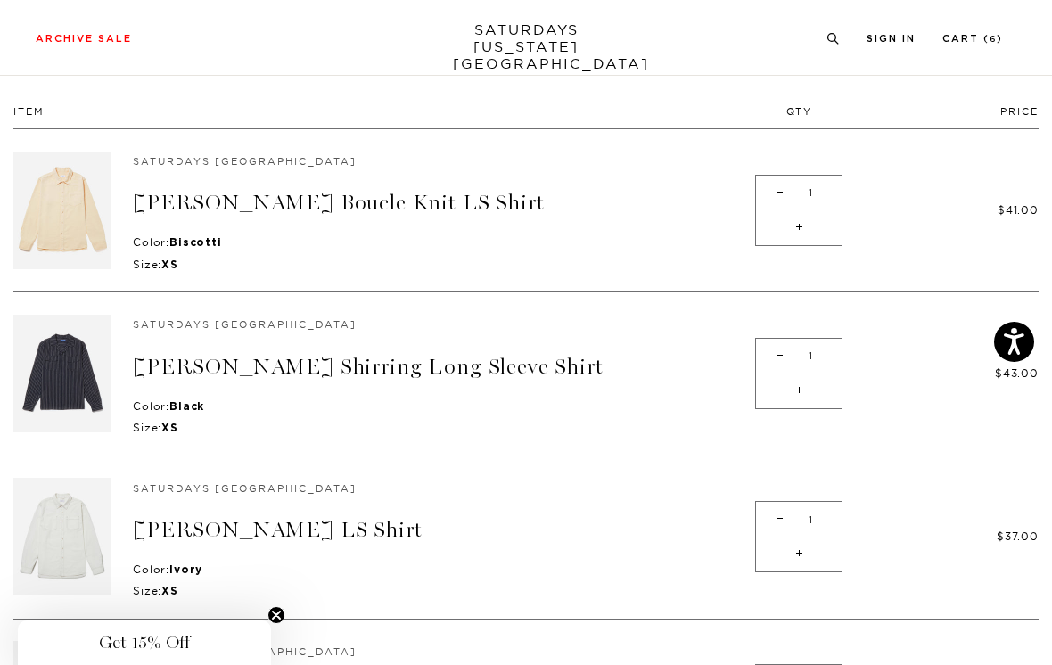
click at [521, 372] on link "Marco Brushed Shirring Long Sleeve Shirt" at bounding box center [368, 367] width 471 height 26
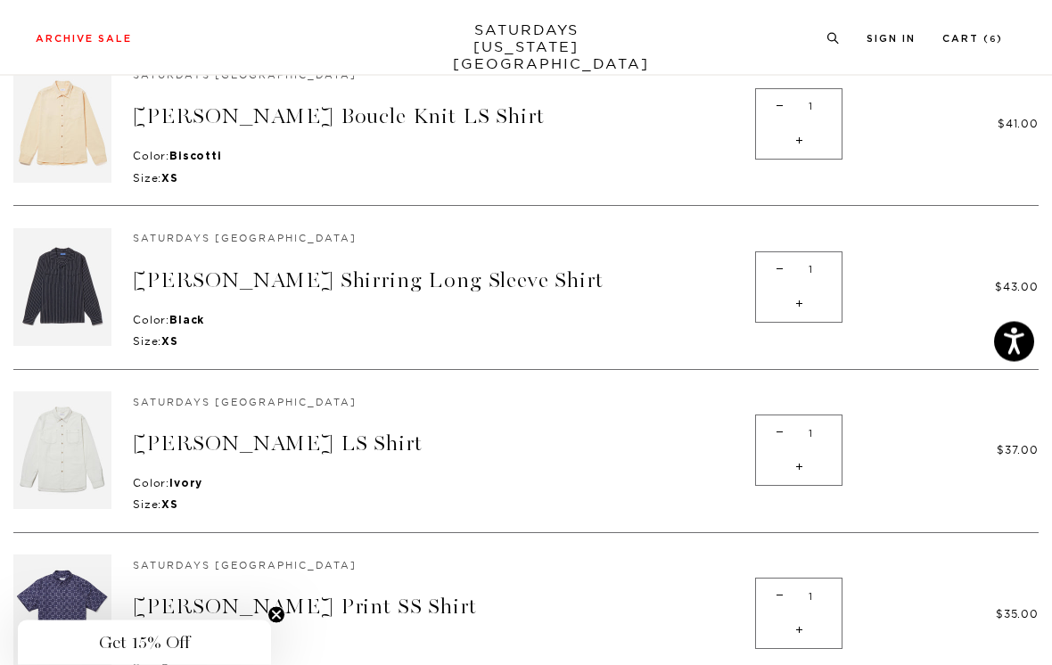
scroll to position [231, 0]
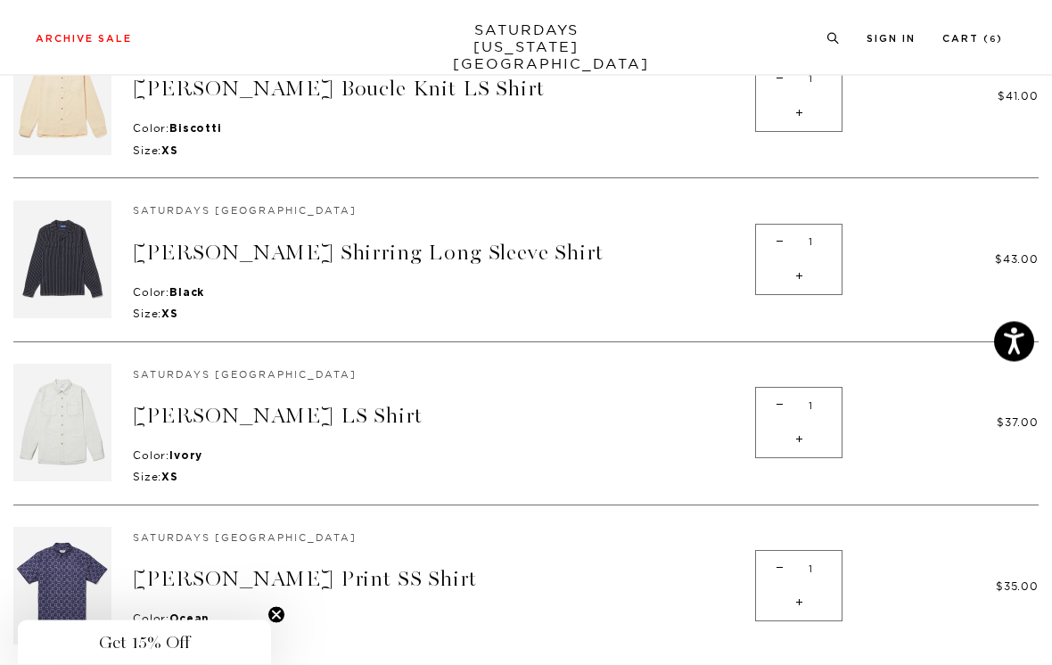
click at [769, 253] on span "-" at bounding box center [779, 242] width 24 height 35
type input "0"
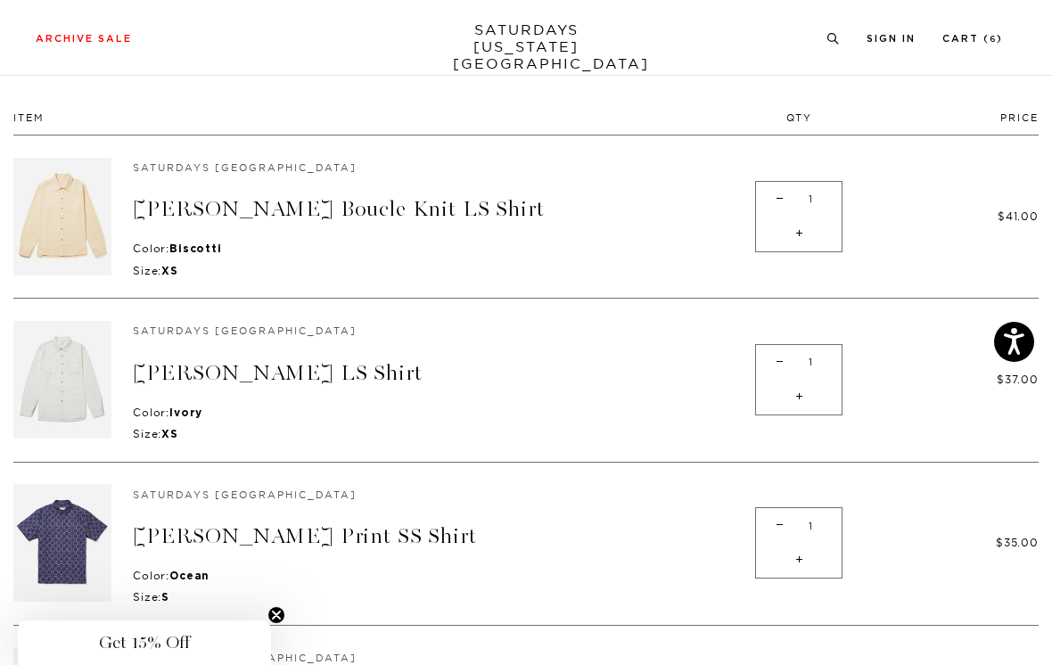
scroll to position [0, 0]
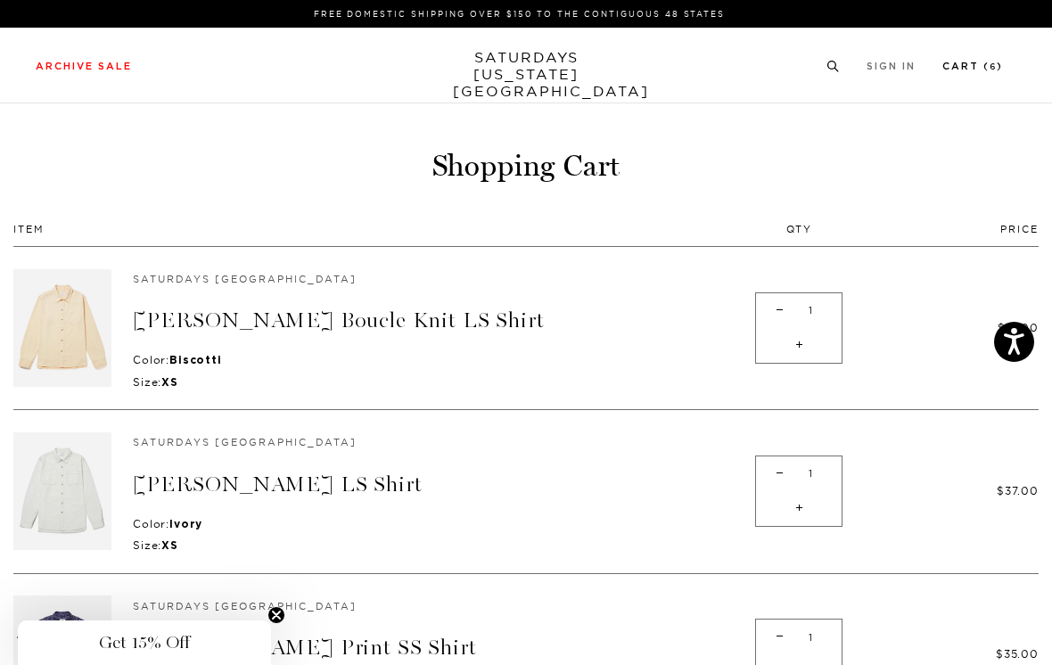
click at [986, 58] on li "Cart ( 6 )" at bounding box center [972, 65] width 61 height 16
click at [51, 110] on link "Men's" at bounding box center [38, 114] width 41 height 12
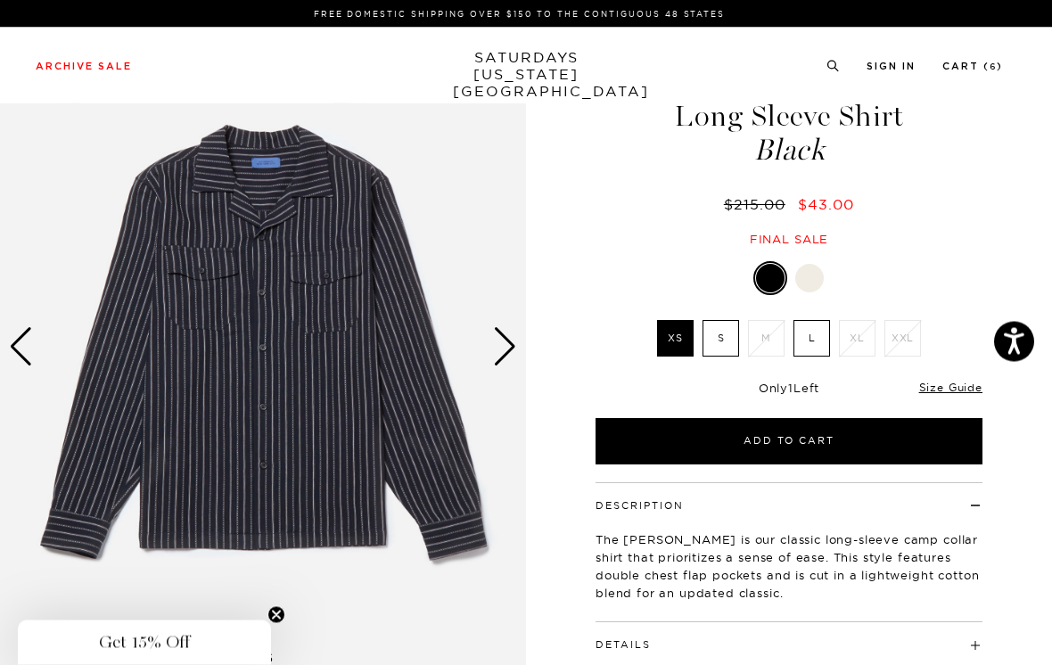
scroll to position [73, 0]
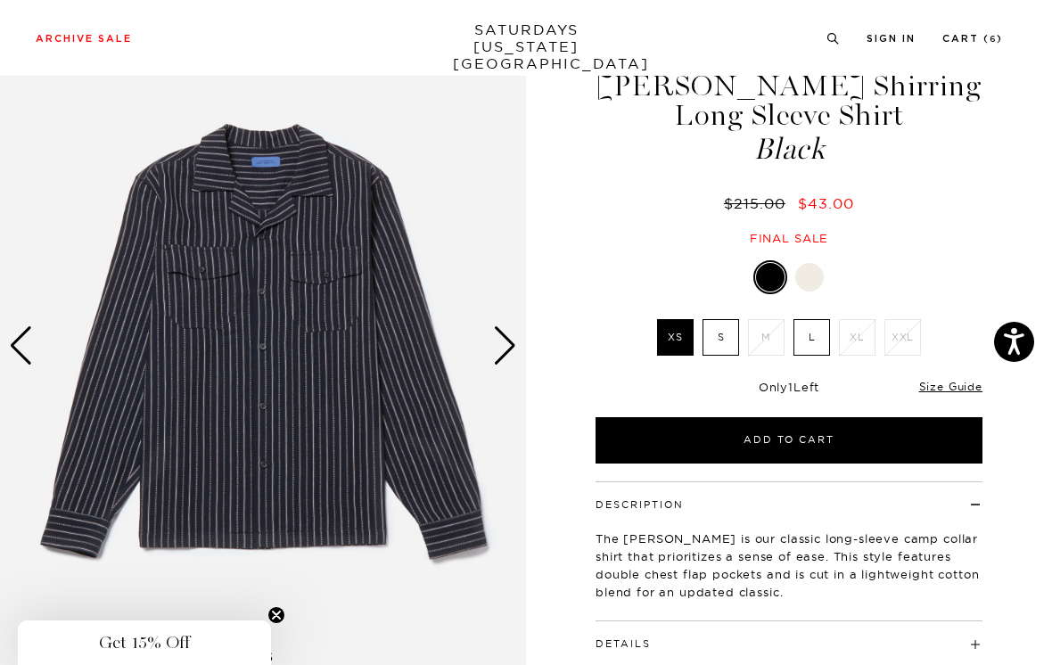
click at [957, 389] on link "Size Guide" at bounding box center [950, 386] width 63 height 13
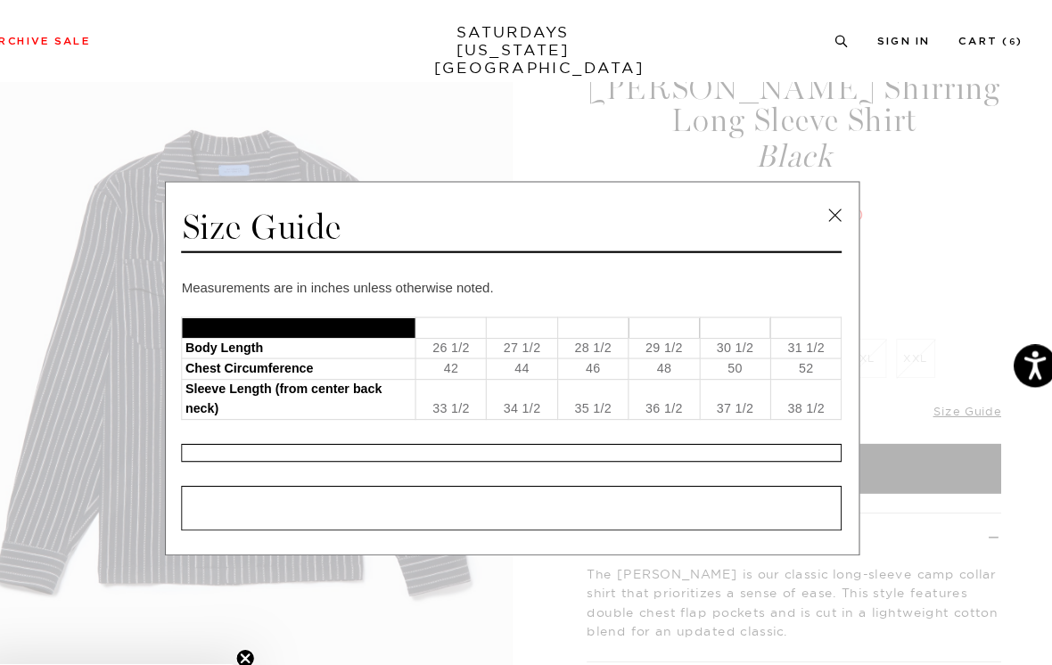
scroll to position [70, 0]
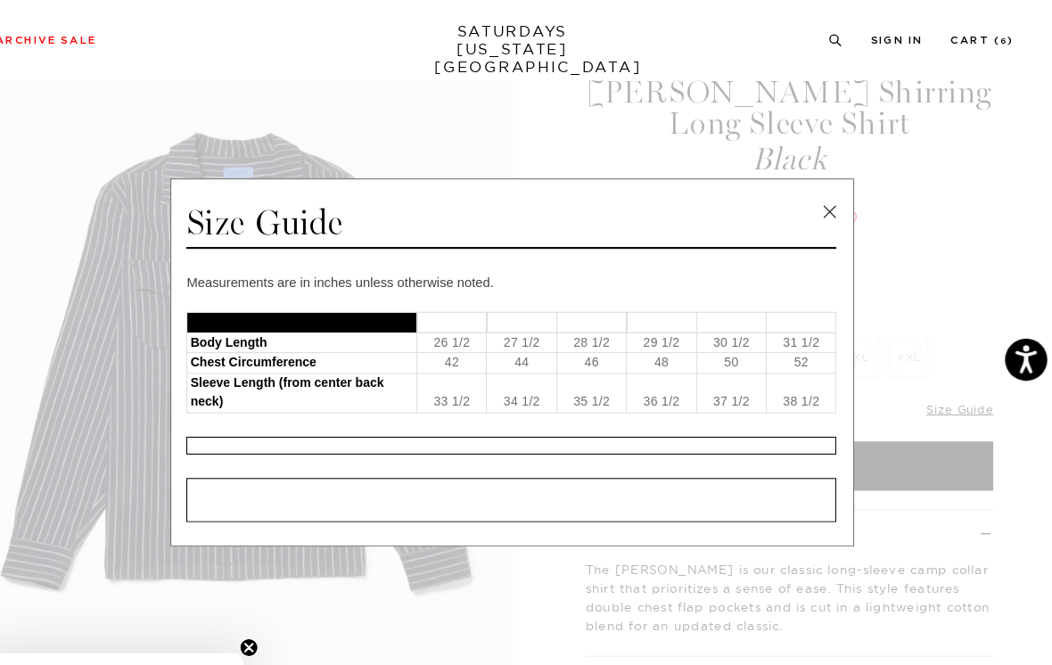
click at [814, 201] on link at bounding box center [827, 201] width 27 height 27
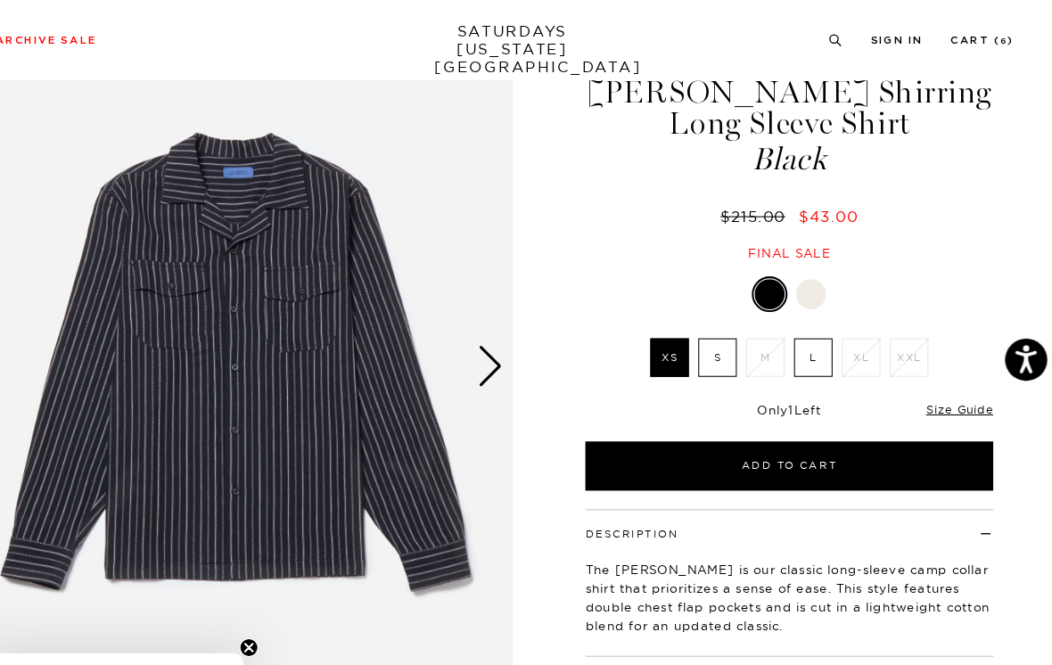
click at [919, 391] on link "Size Guide" at bounding box center [950, 388] width 63 height 13
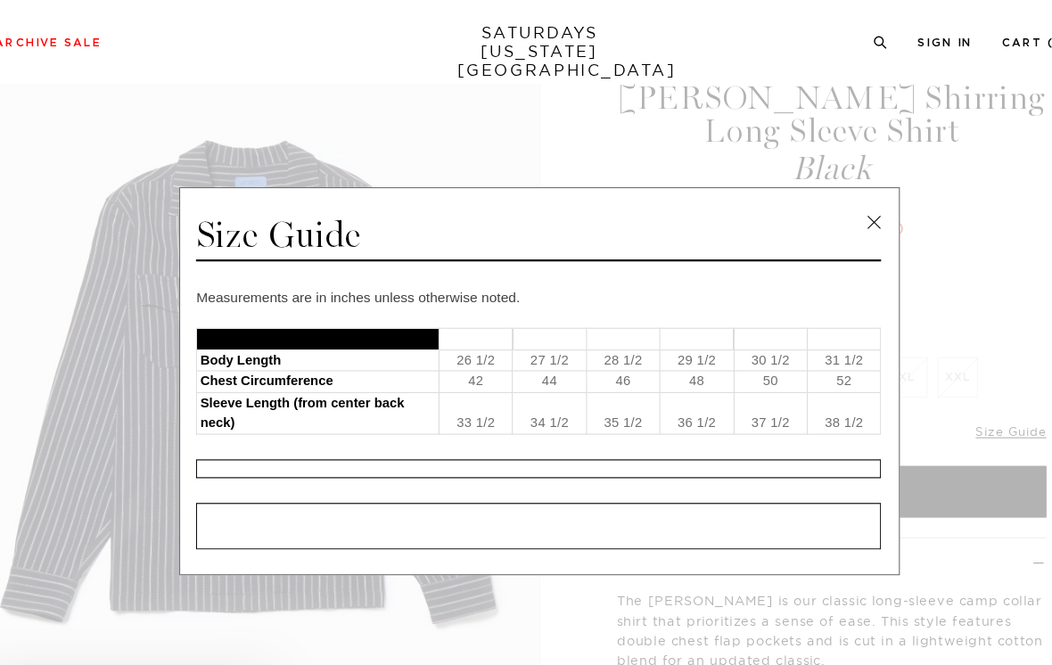
scroll to position [63, 0]
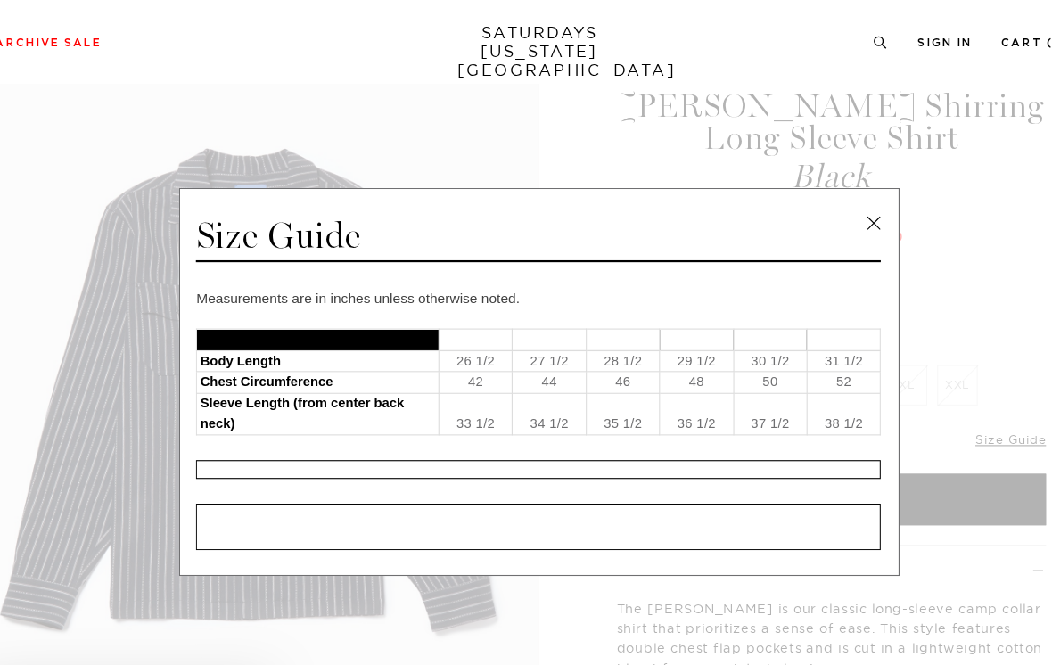
click at [814, 200] on link at bounding box center [827, 201] width 27 height 27
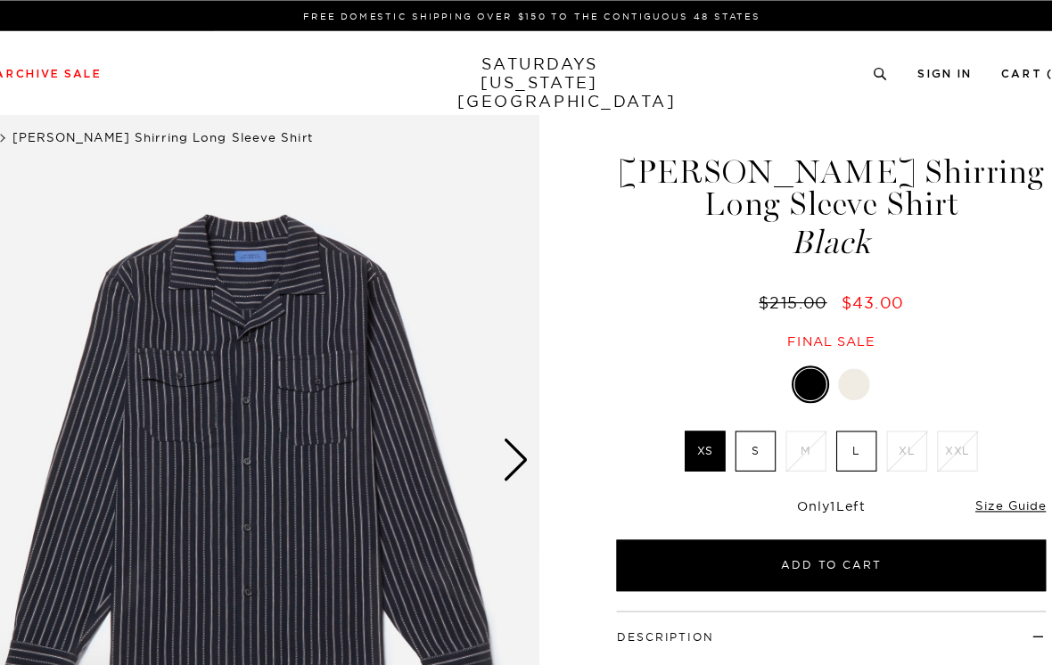
scroll to position [0, 0]
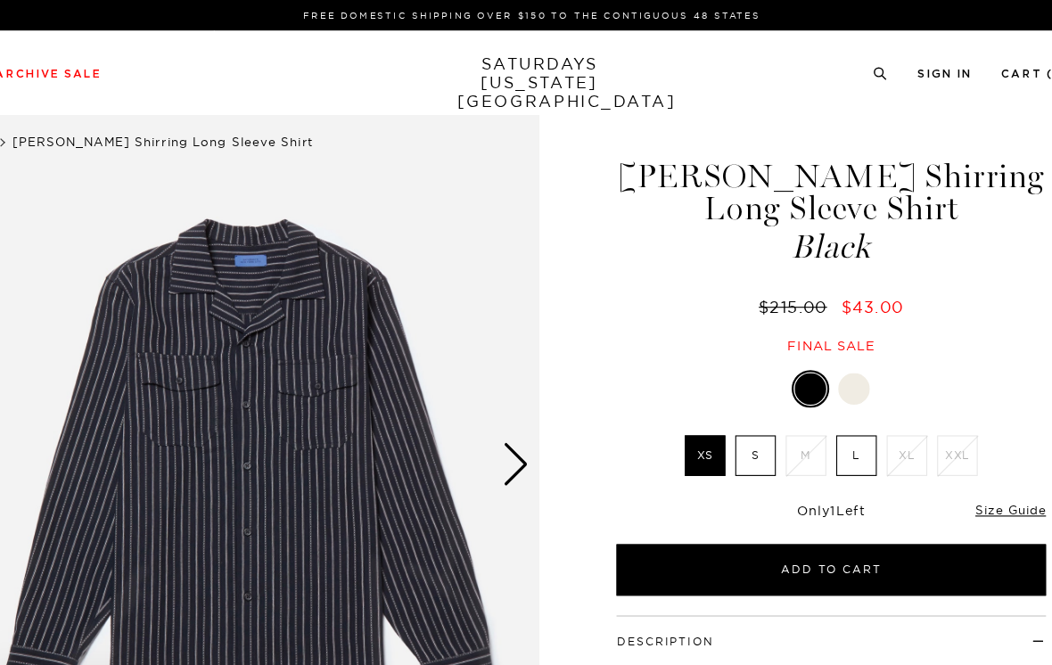
click at [919, 454] on link "Size Guide" at bounding box center [950, 459] width 63 height 13
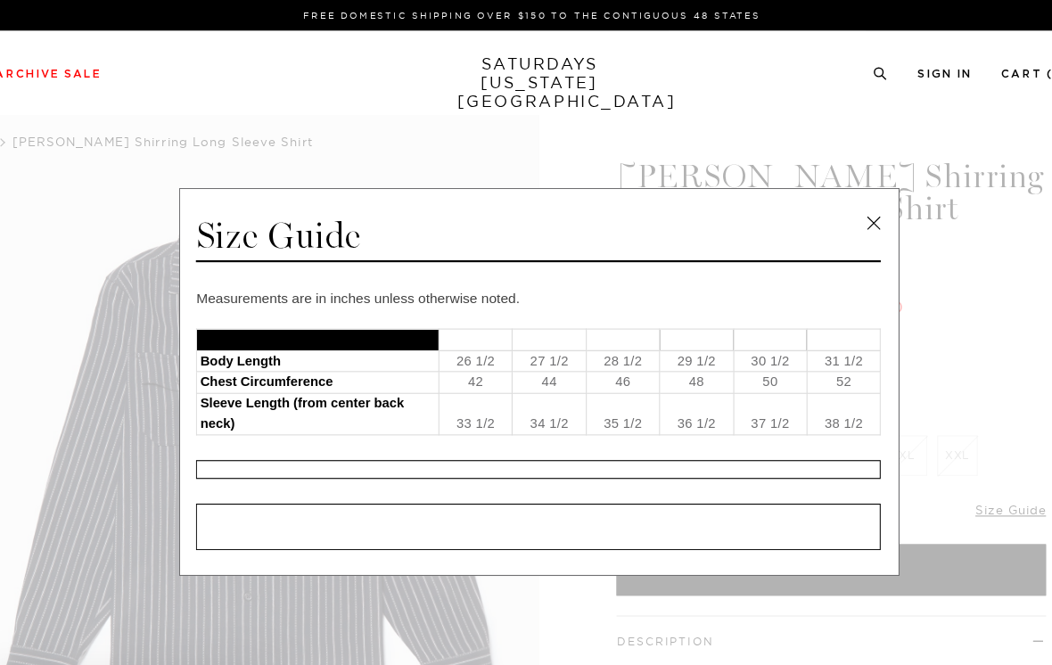
click at [814, 203] on link at bounding box center [827, 201] width 27 height 27
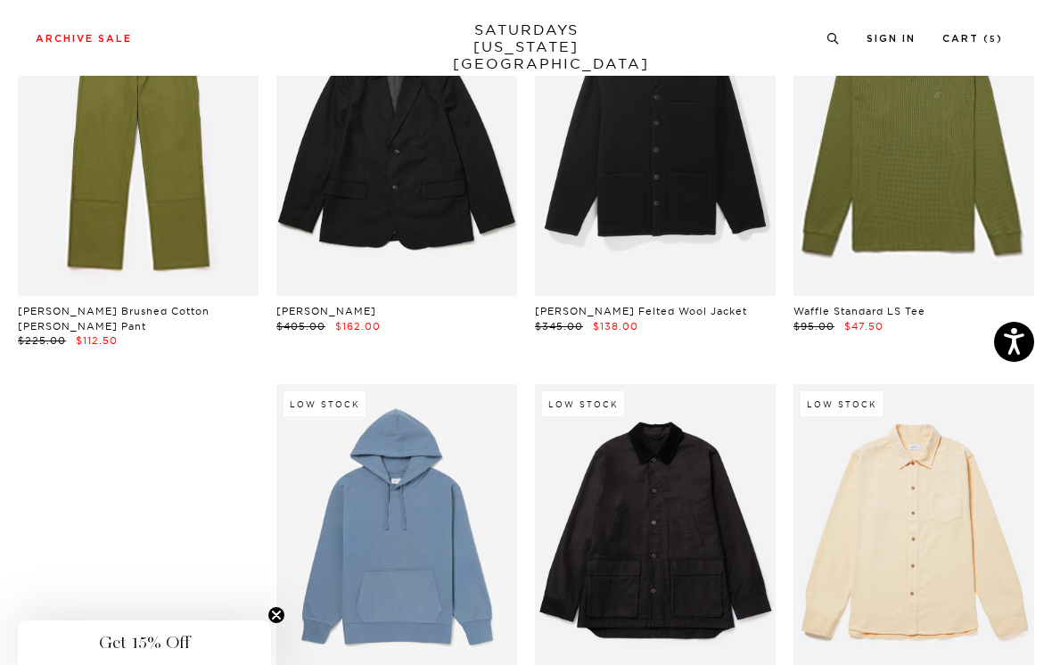
scroll to position [13480, 0]
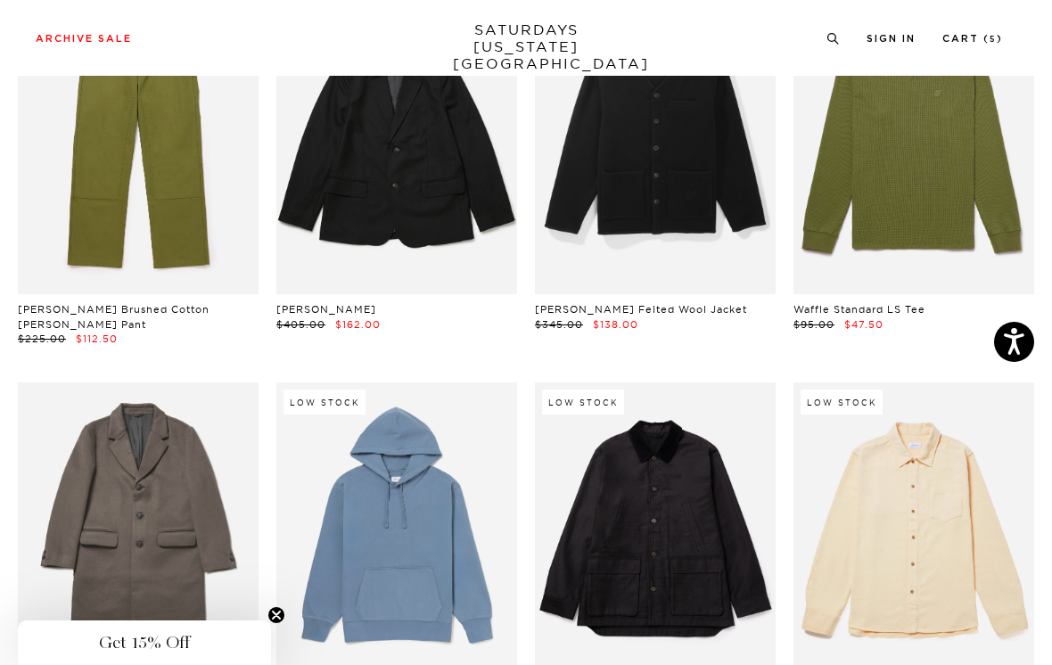
click at [983, 382] on link at bounding box center [913, 532] width 241 height 301
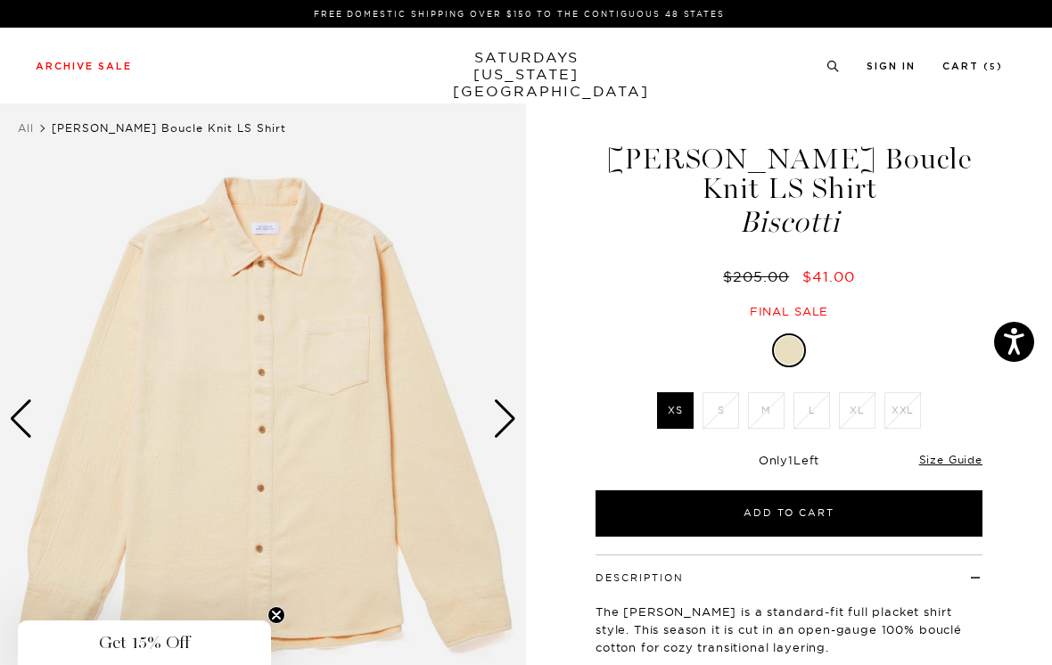
click at [966, 453] on link "Size Guide" at bounding box center [950, 459] width 63 height 13
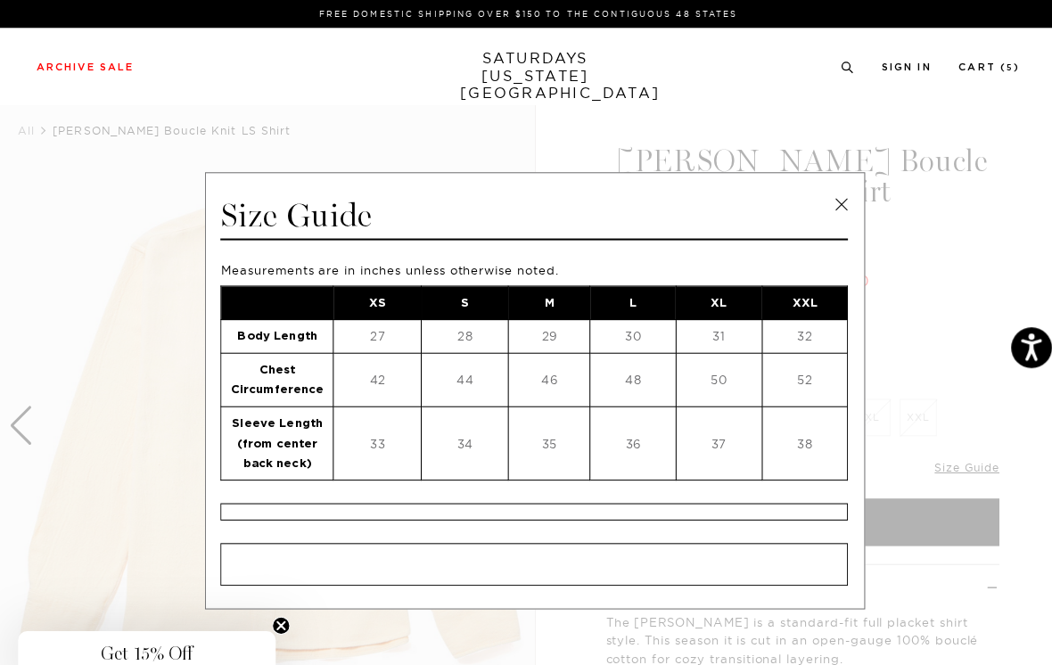
click at [825, 199] on link at bounding box center [827, 201] width 27 height 27
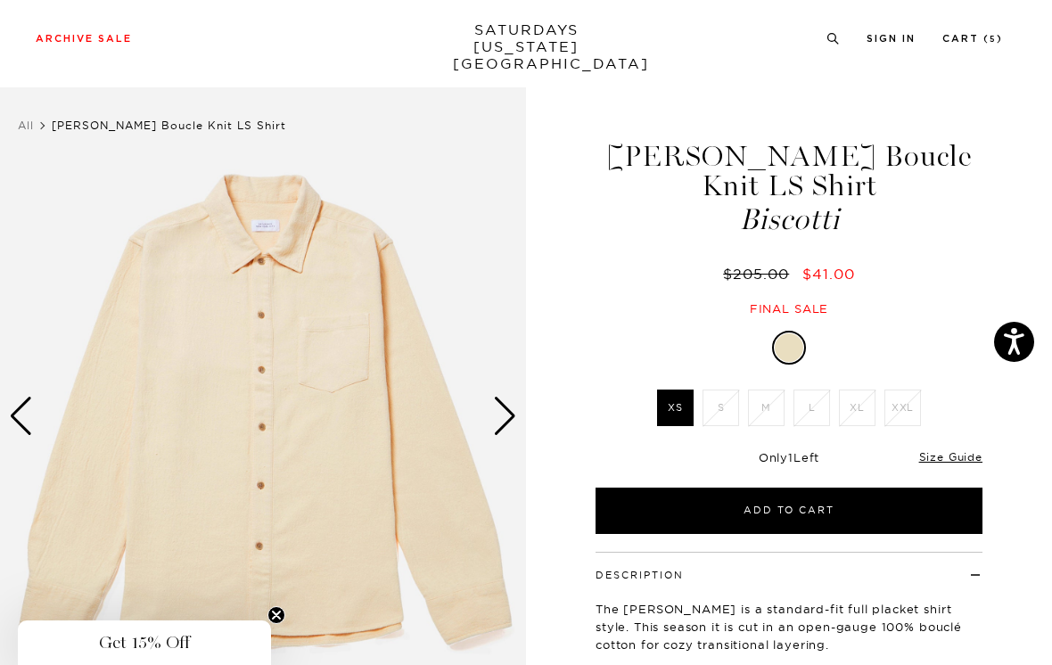
scroll to position [1, 0]
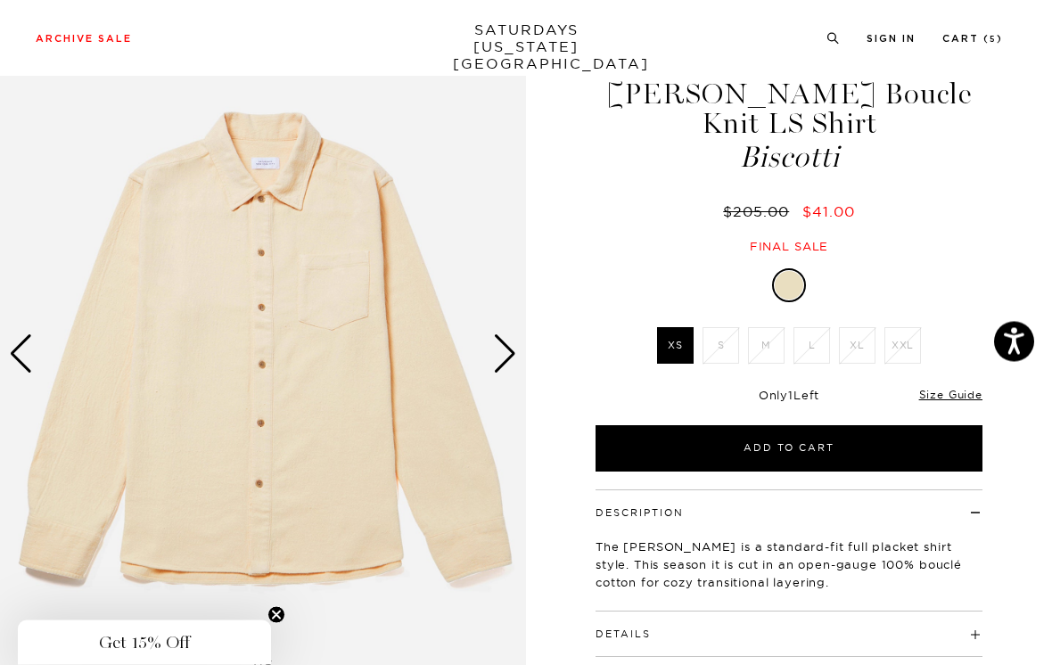
click at [504, 351] on div "Next slide" at bounding box center [505, 354] width 24 height 39
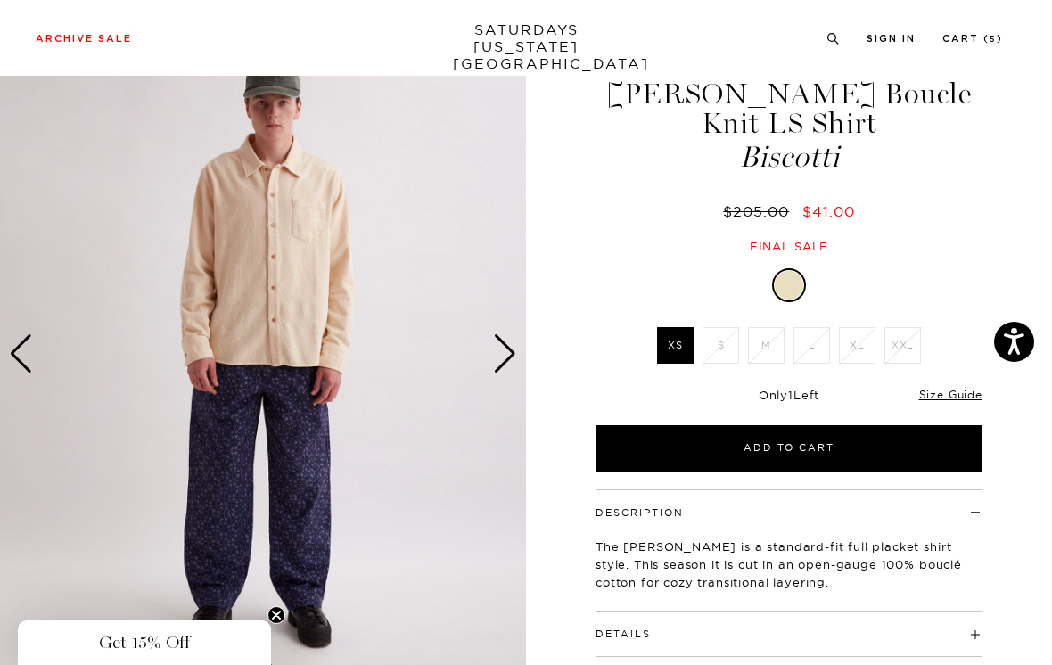
click at [508, 346] on div "Next slide" at bounding box center [505, 353] width 24 height 39
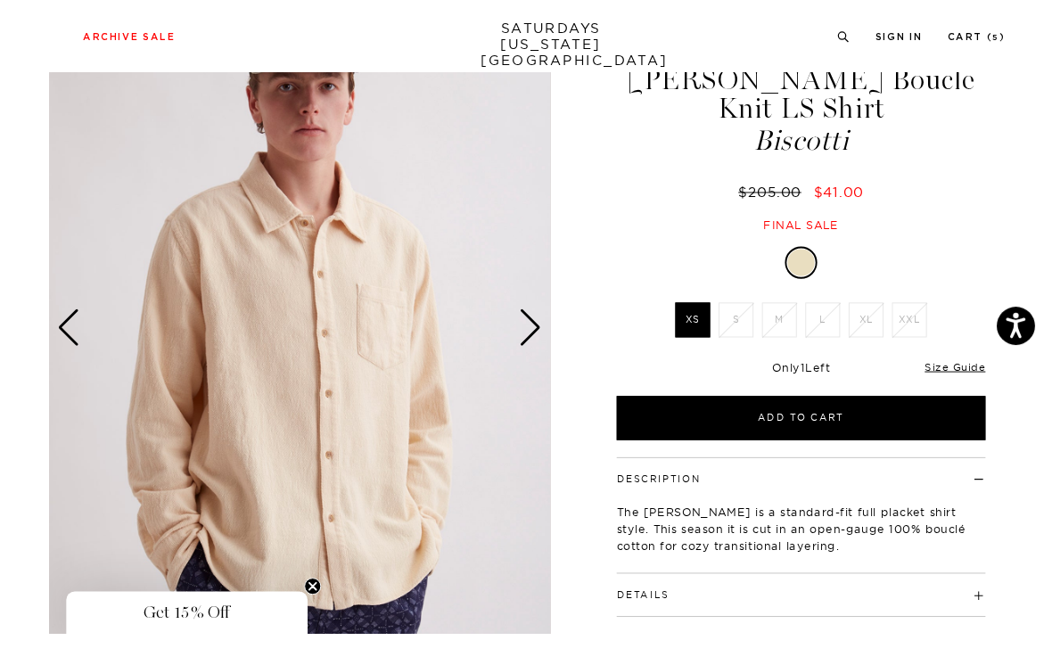
scroll to position [133, 0]
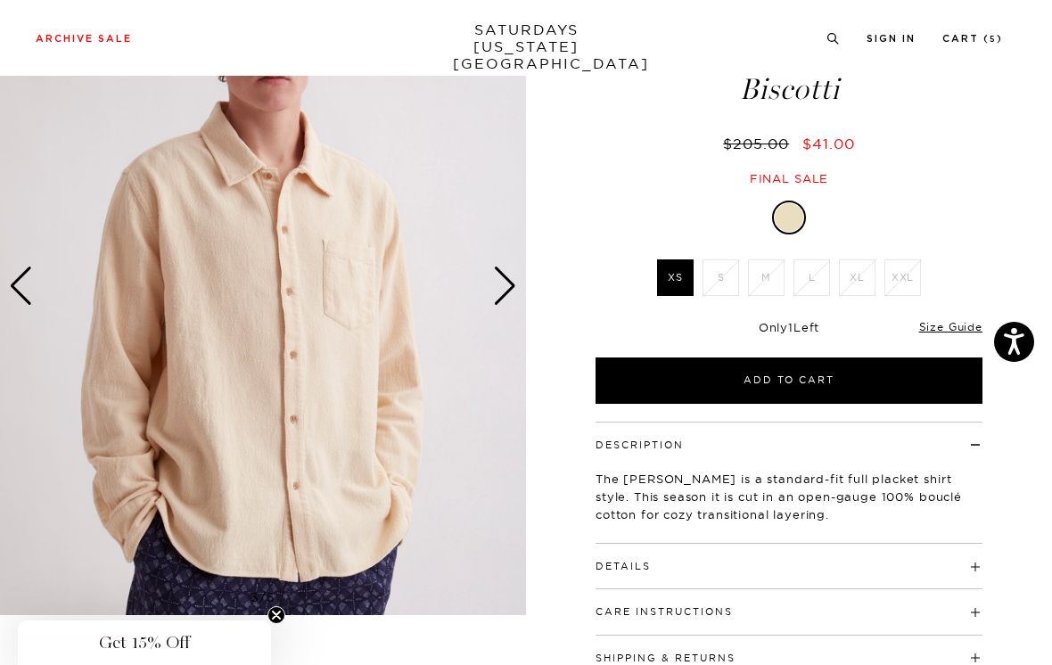
click at [510, 279] on div "Next slide" at bounding box center [505, 285] width 24 height 39
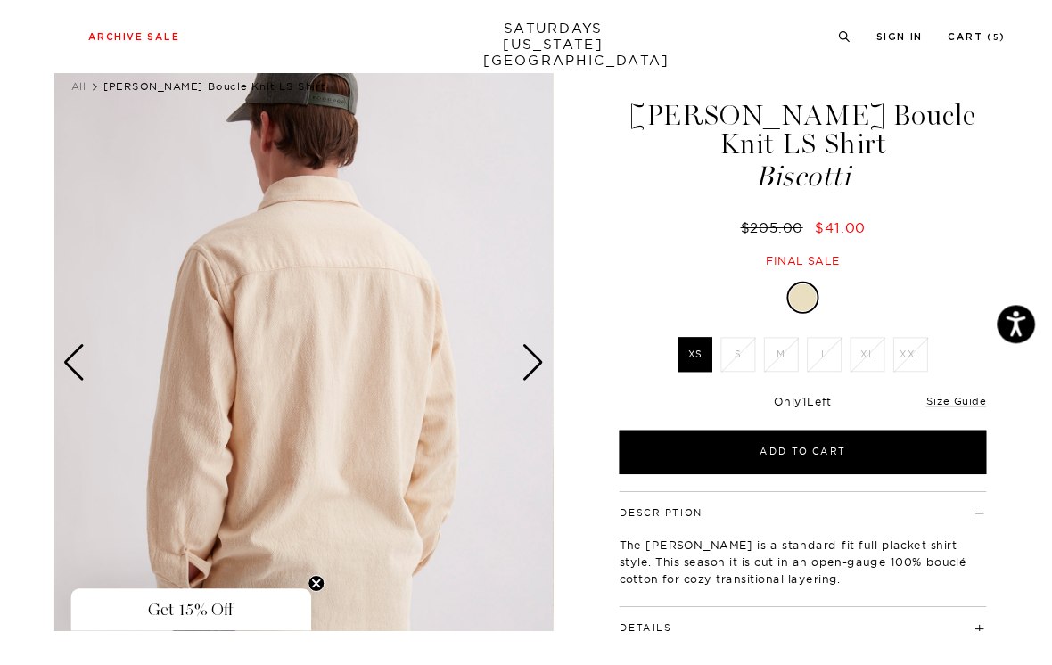
scroll to position [124, 0]
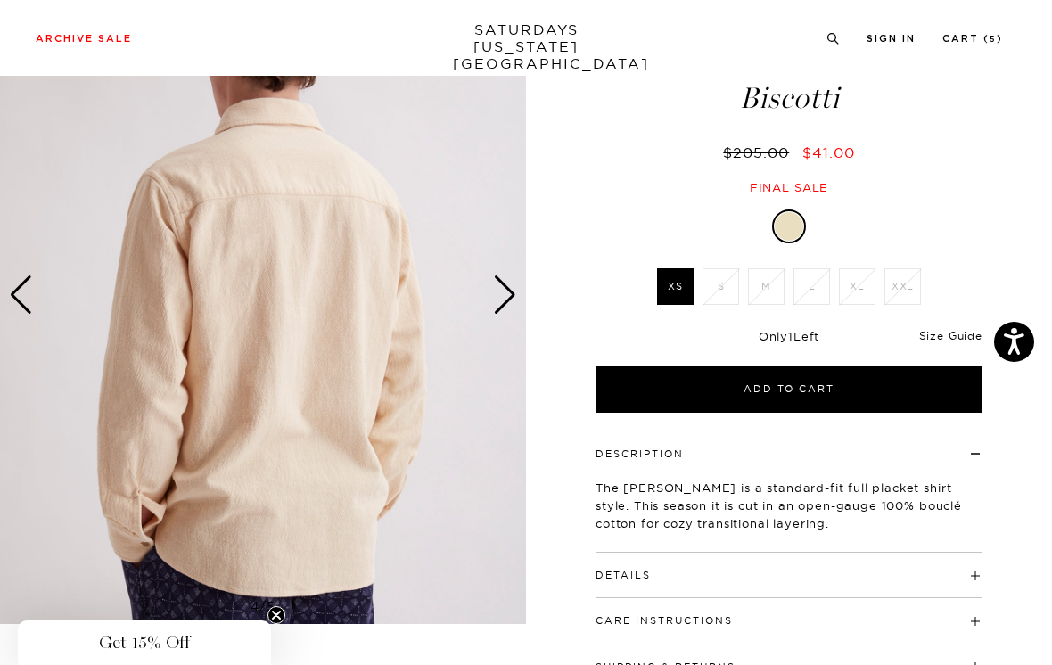
click at [501, 292] on div "Next slide" at bounding box center [505, 294] width 24 height 39
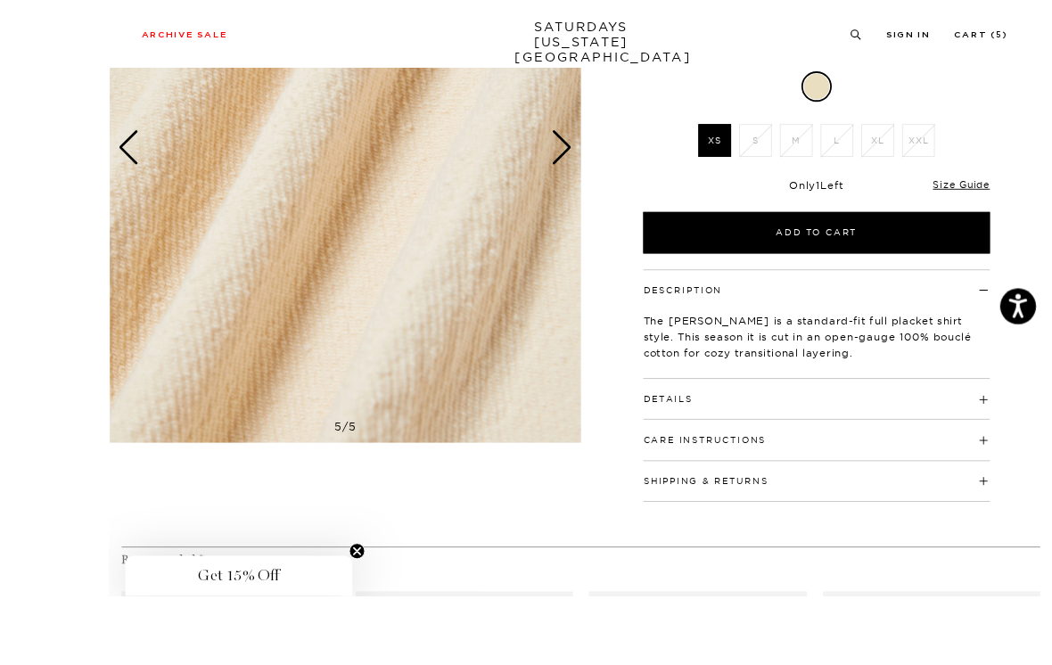
scroll to position [331, 0]
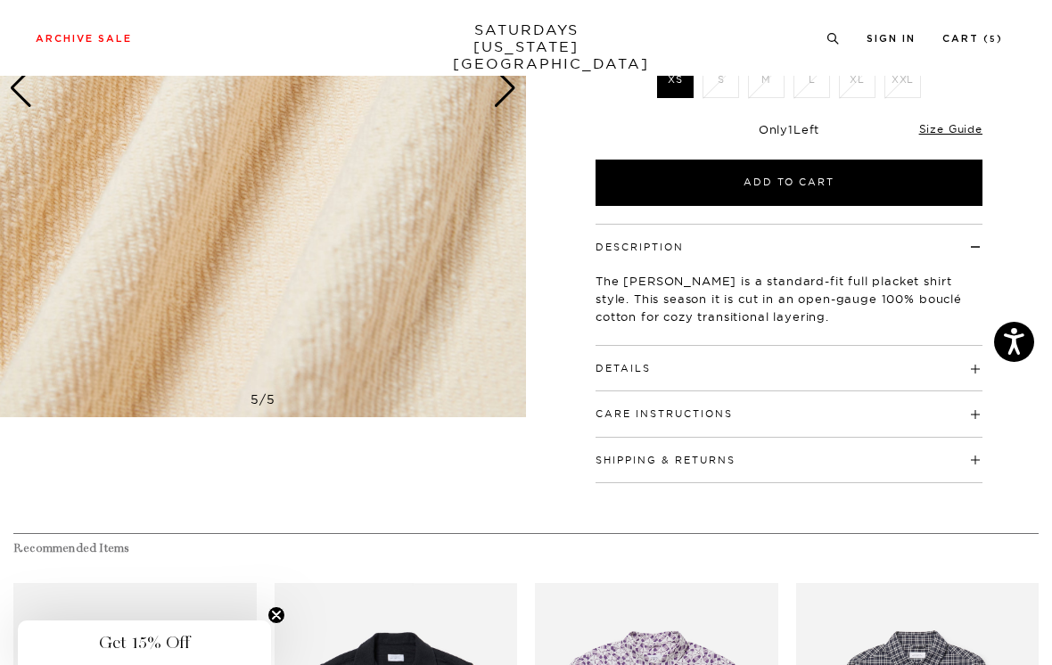
click at [907, 346] on h4 "Details" at bounding box center [788, 360] width 387 height 29
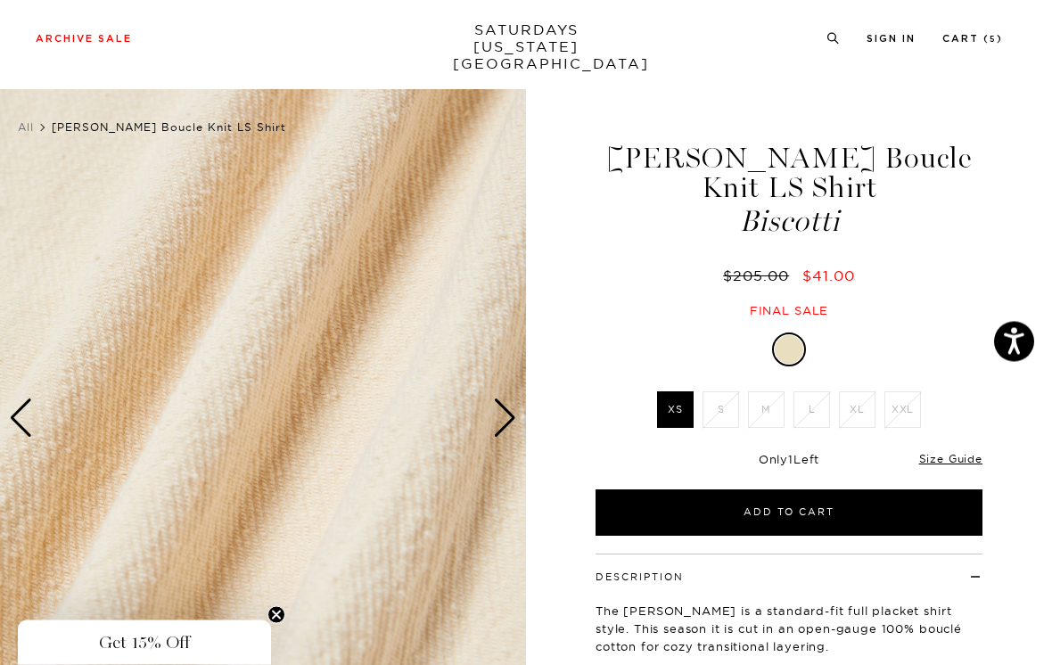
scroll to position [0, 0]
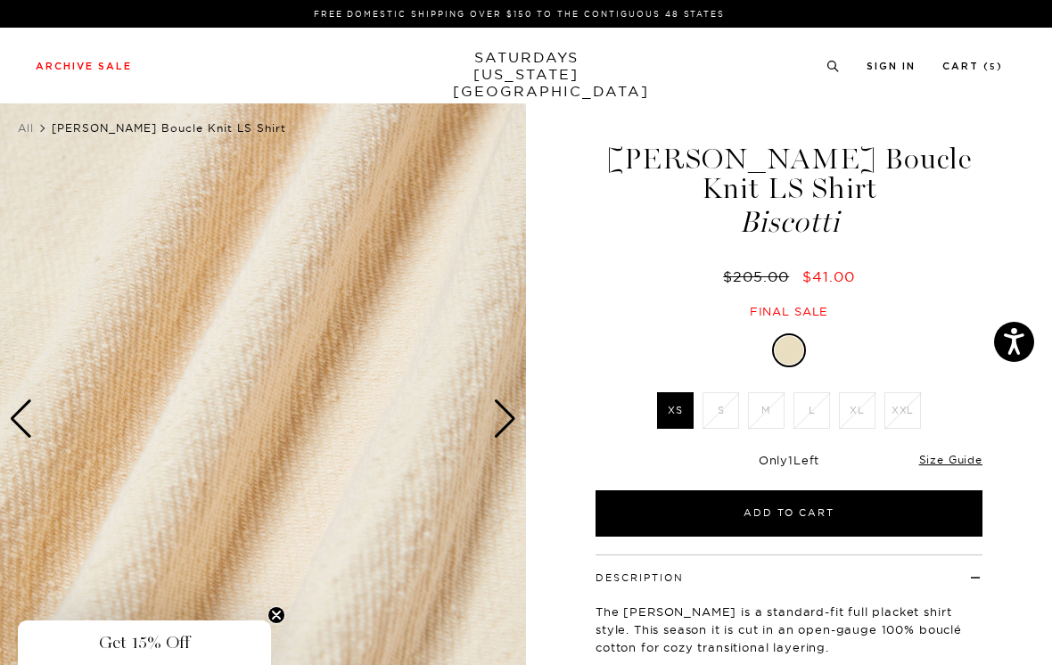
click at [942, 453] on link "Size Guide" at bounding box center [950, 459] width 63 height 13
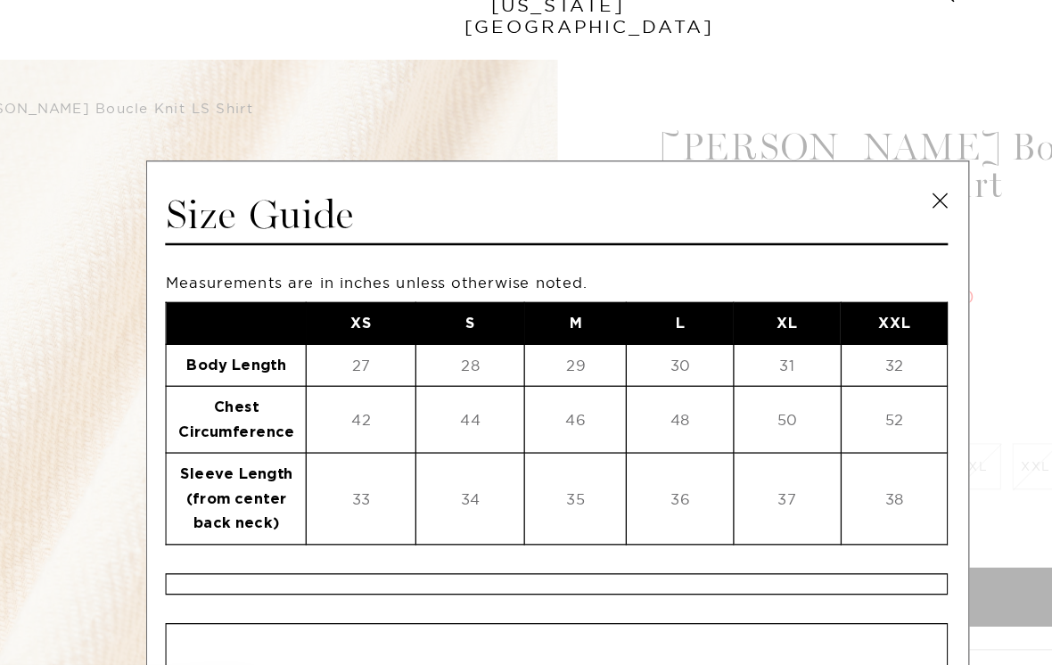
click at [814, 188] on link at bounding box center [827, 201] width 27 height 27
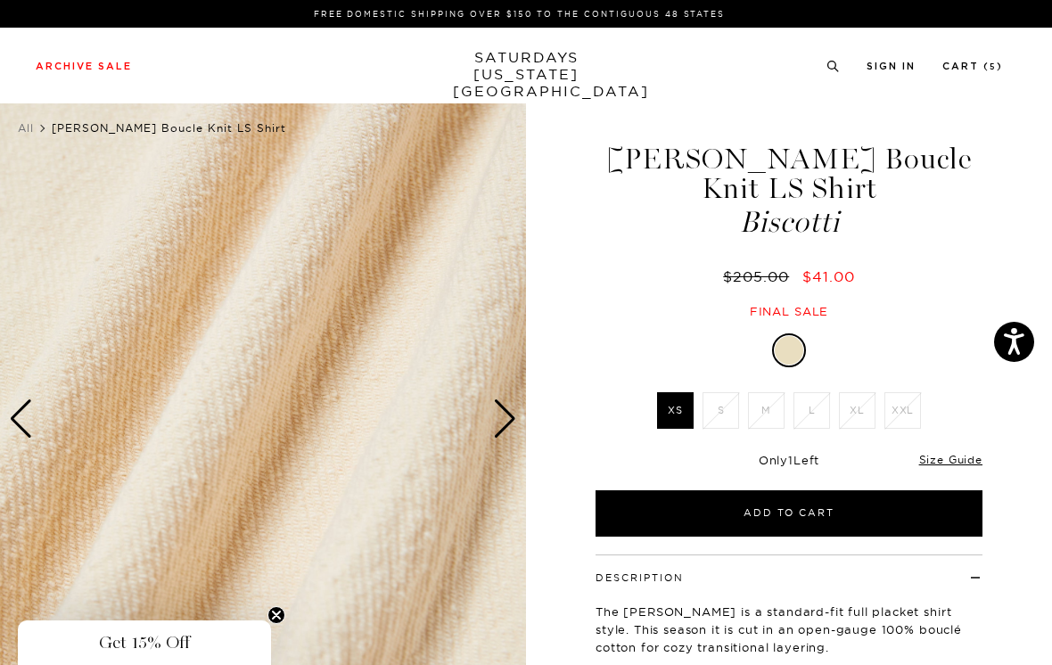
click at [505, 422] on div "Next slide" at bounding box center [505, 418] width 24 height 39
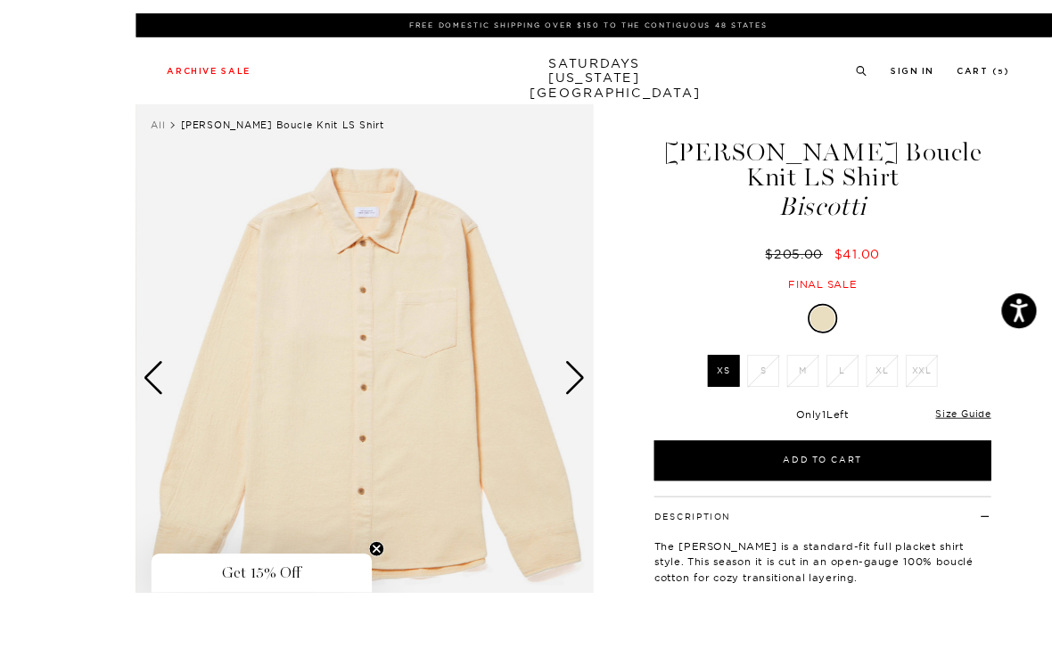
scroll to position [45, 0]
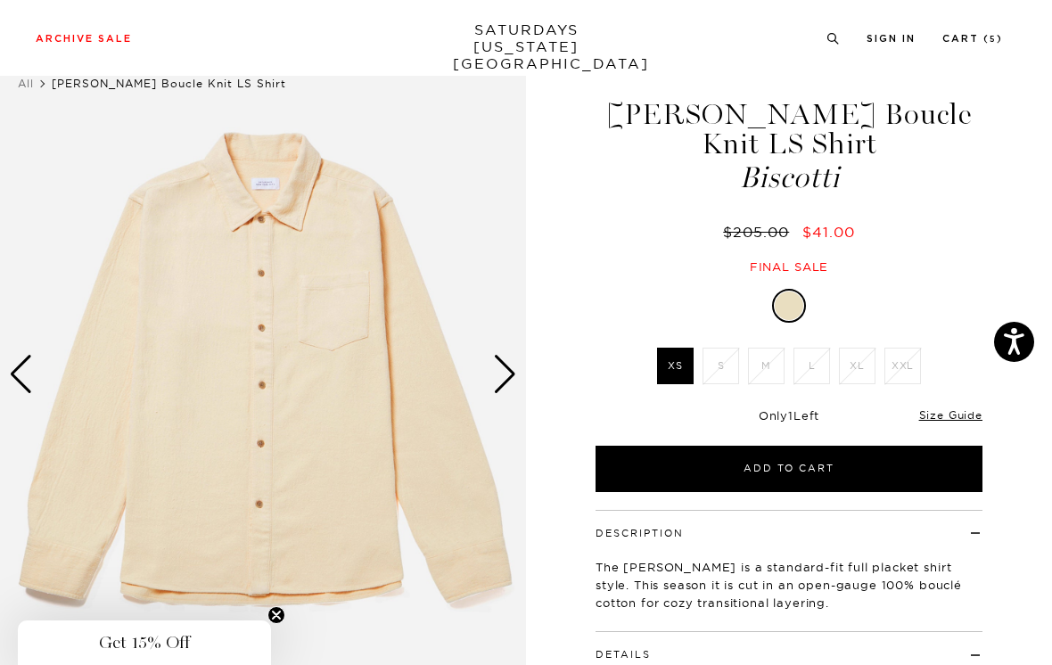
click at [983, 39] on link "Cart ( 5 )" at bounding box center [972, 39] width 61 height 10
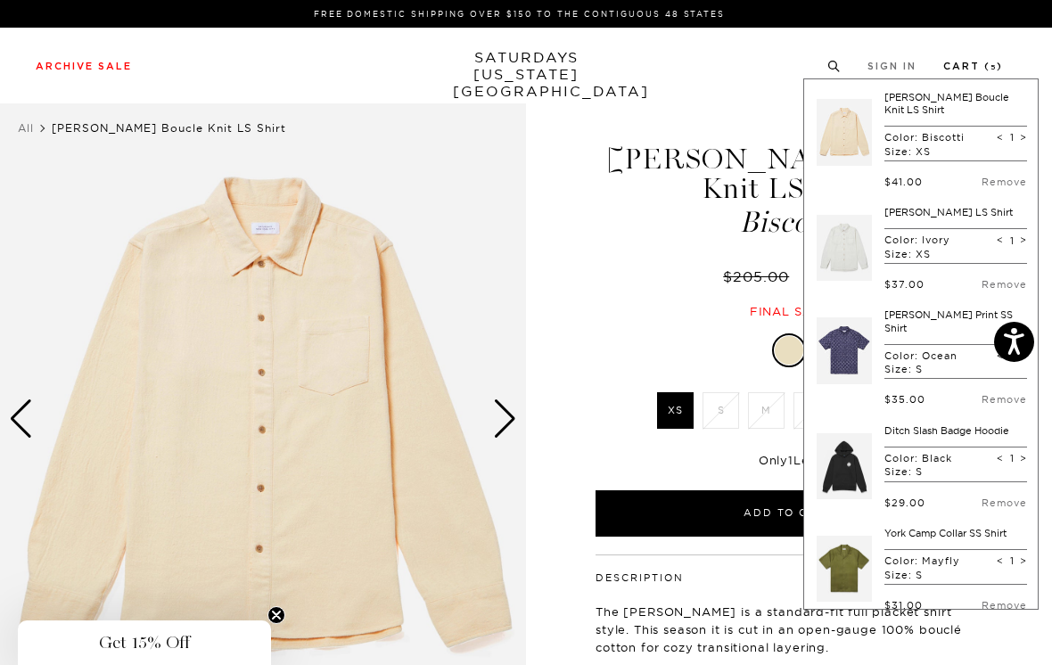
scroll to position [0, 0]
click at [511, 411] on div "Next slide" at bounding box center [505, 418] width 24 height 39
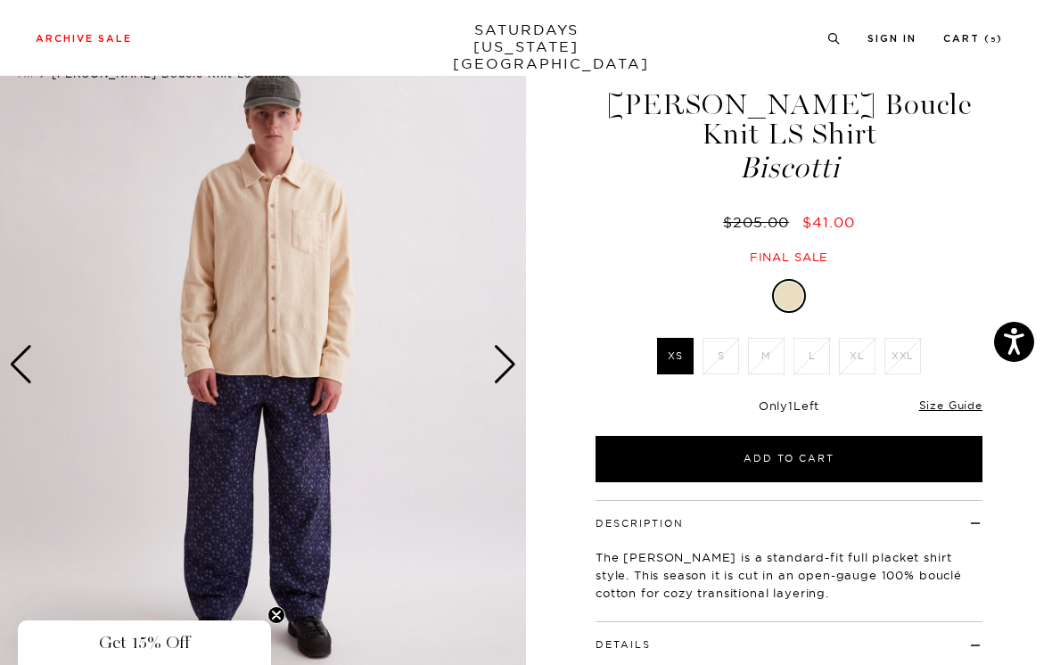
scroll to position [93, 0]
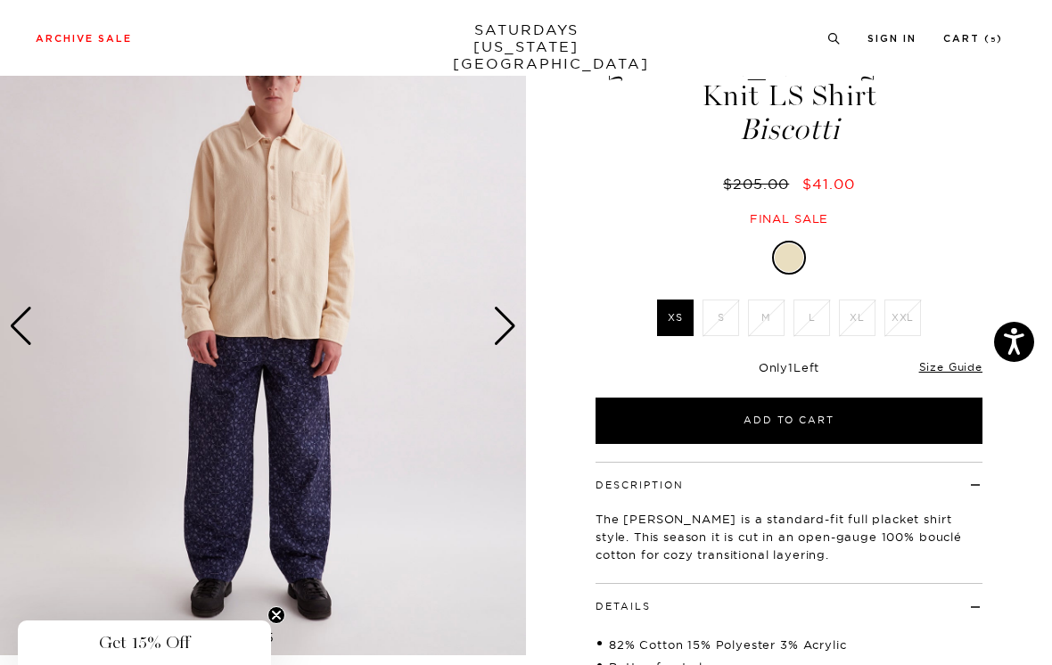
click at [958, 360] on link "Size Guide" at bounding box center [950, 366] width 63 height 13
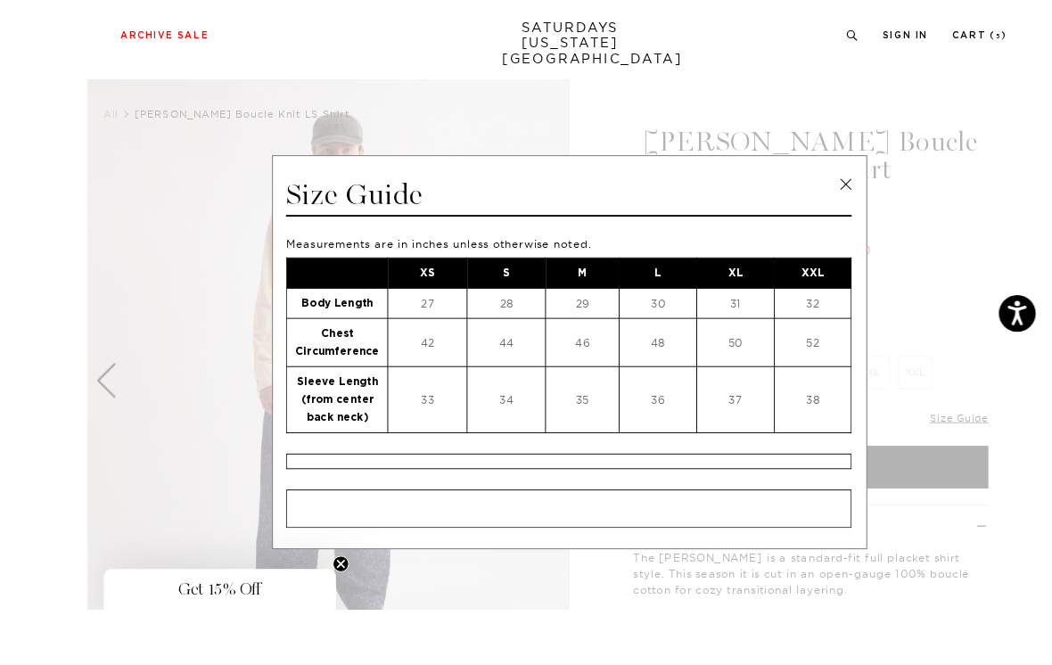
scroll to position [105, 0]
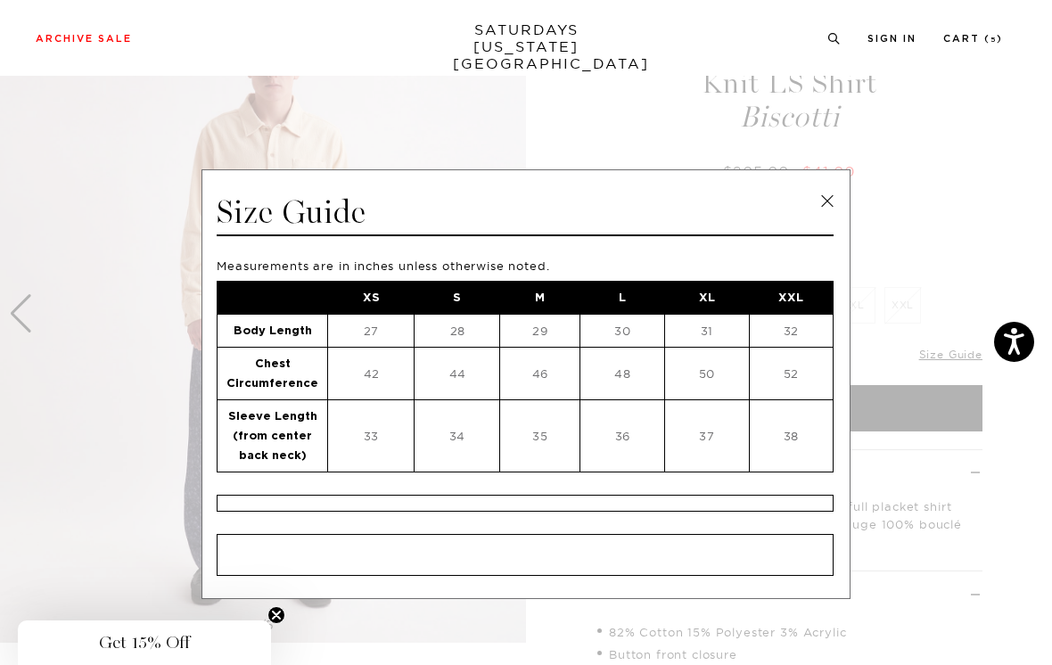
click at [823, 199] on link at bounding box center [827, 201] width 27 height 27
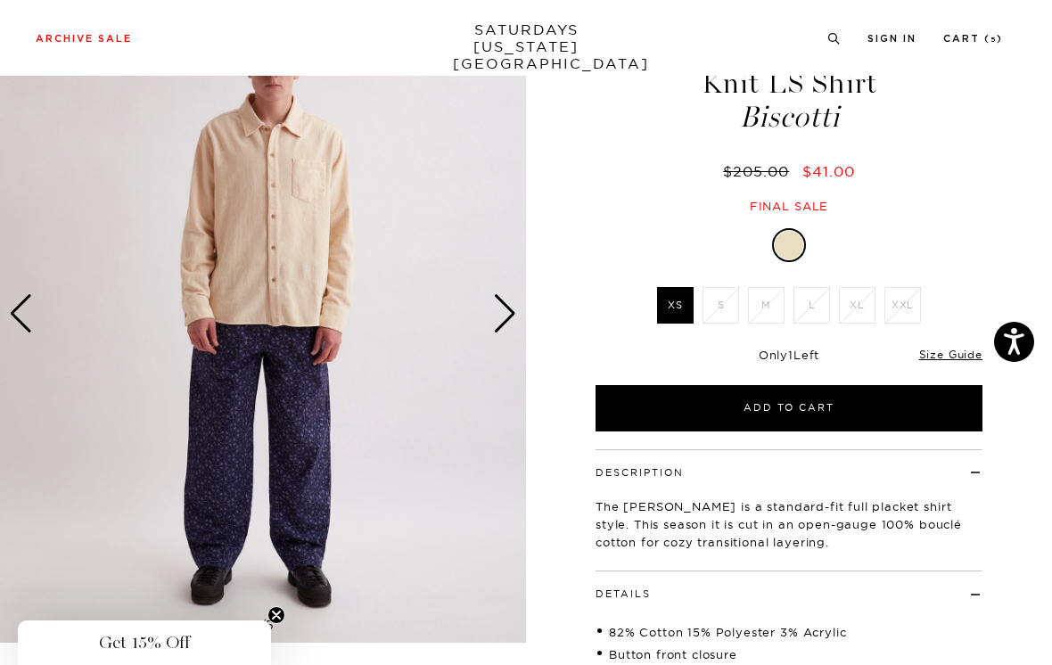
scroll to position [0, 0]
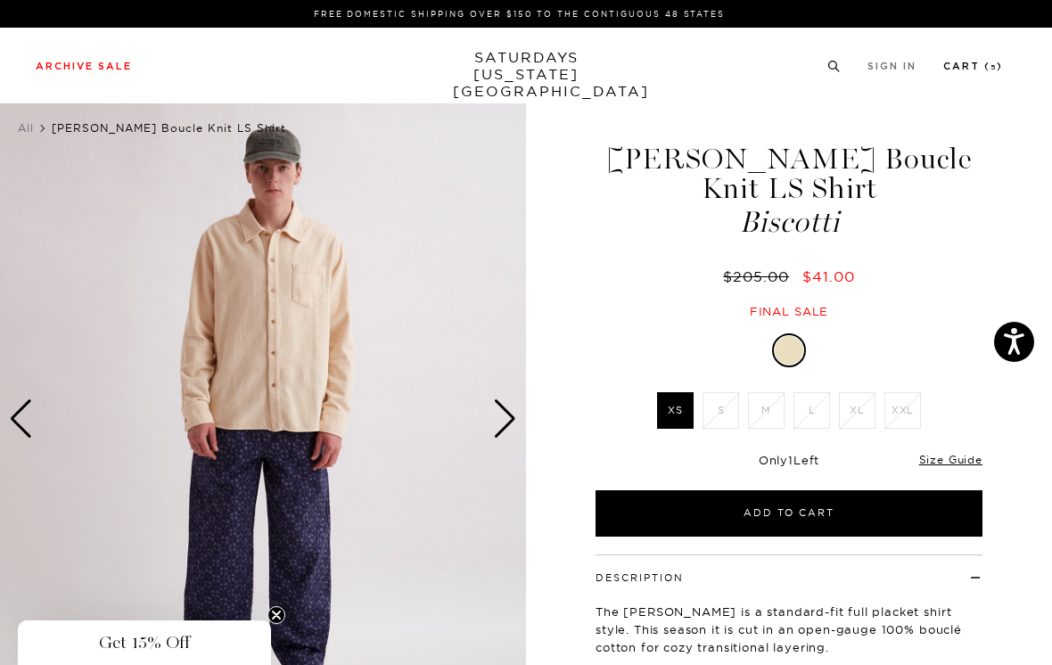
click at [976, 63] on link "Cart ( 5 )" at bounding box center [973, 66] width 60 height 10
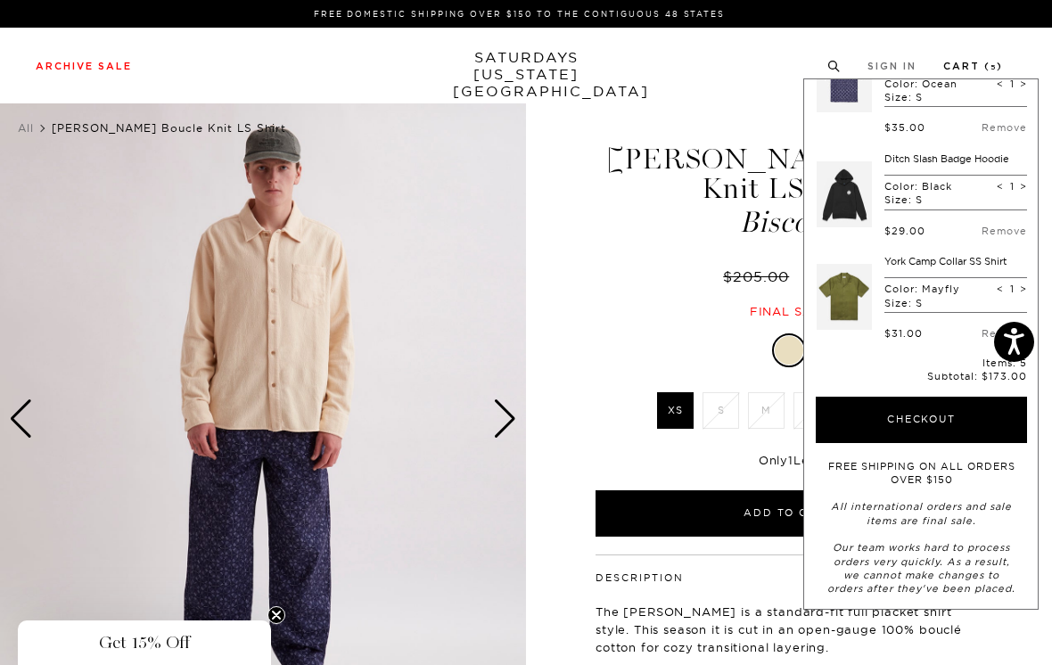
scroll to position [268, 0]
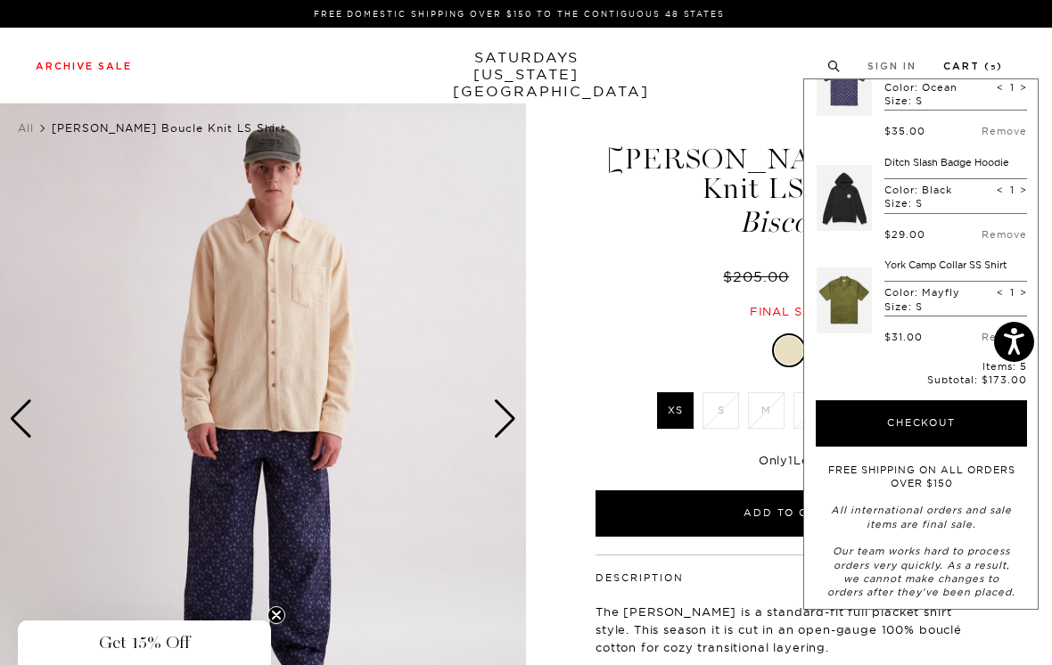
click at [954, 413] on button "Checkout" at bounding box center [920, 423] width 211 height 46
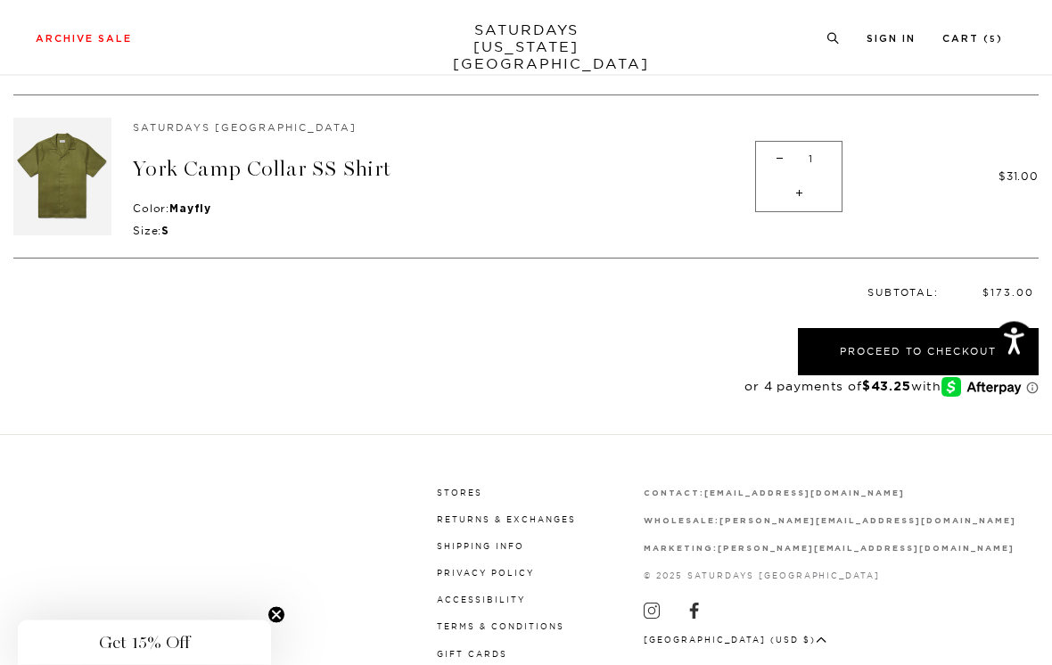
scroll to position [831, 0]
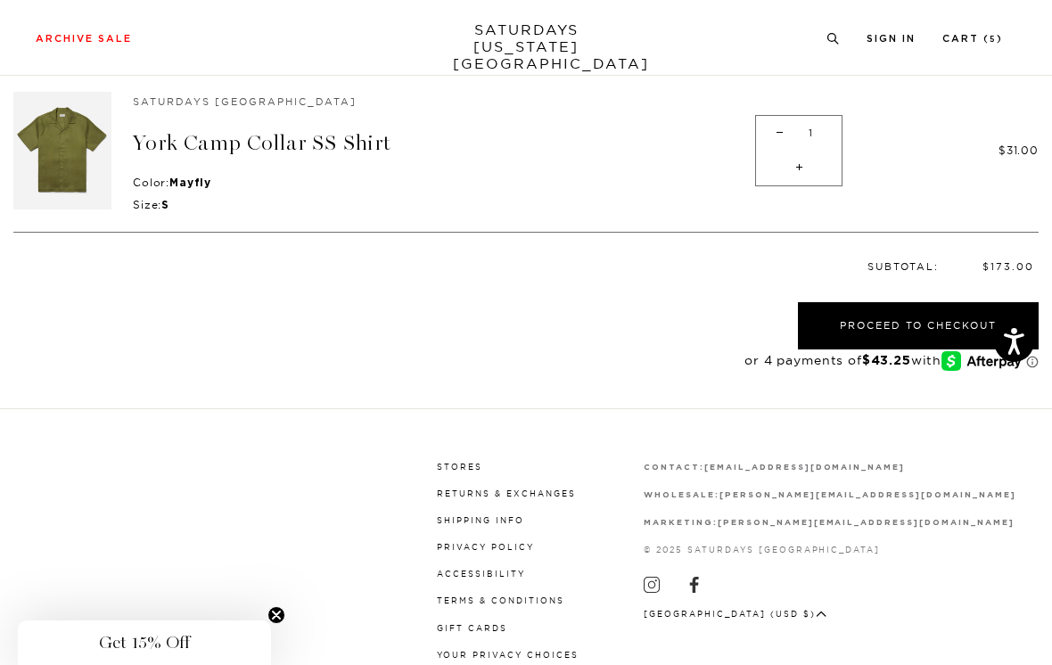
click at [962, 302] on button "Proceed to Checkout" at bounding box center [918, 325] width 241 height 47
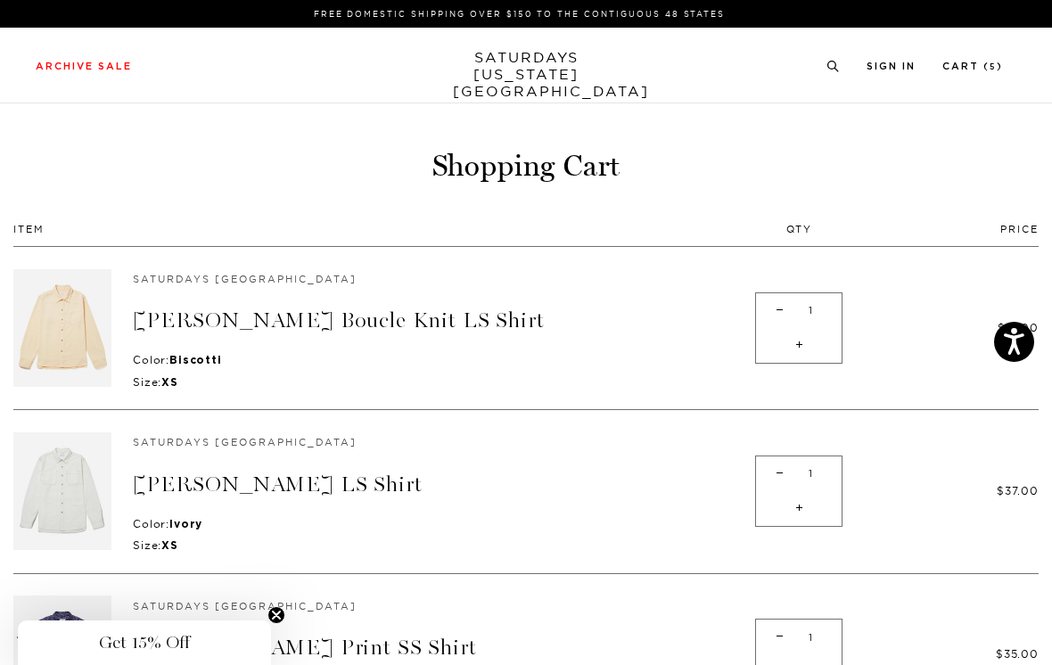
click at [388, 316] on link "[PERSON_NAME] Boucle Knit LS Shirt" at bounding box center [339, 320] width 412 height 26
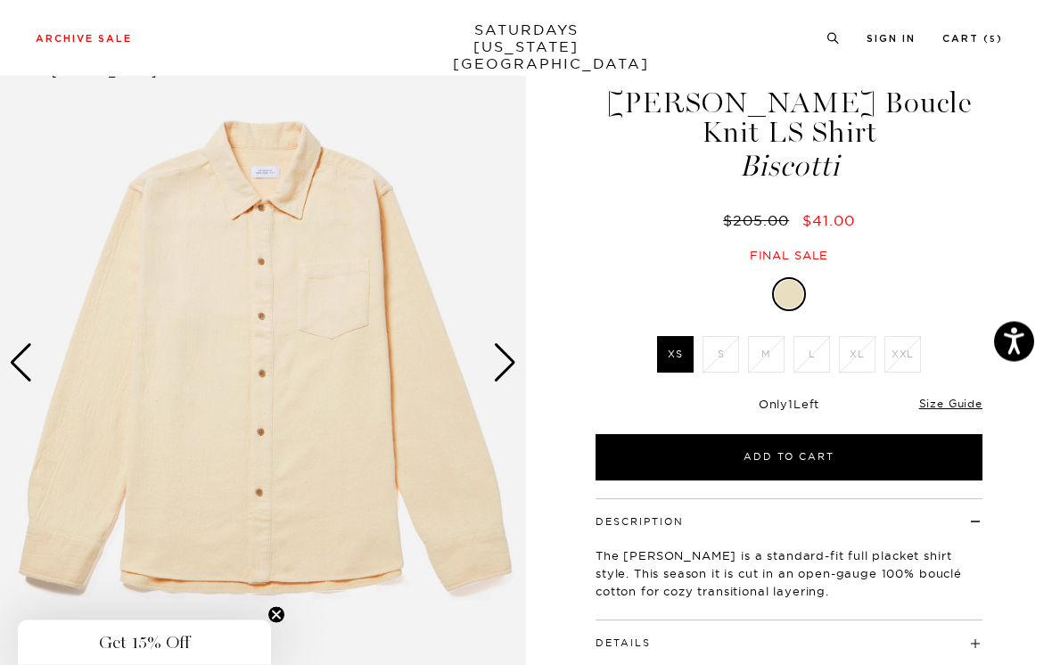
click at [510, 363] on div "Next slide" at bounding box center [505, 363] width 24 height 39
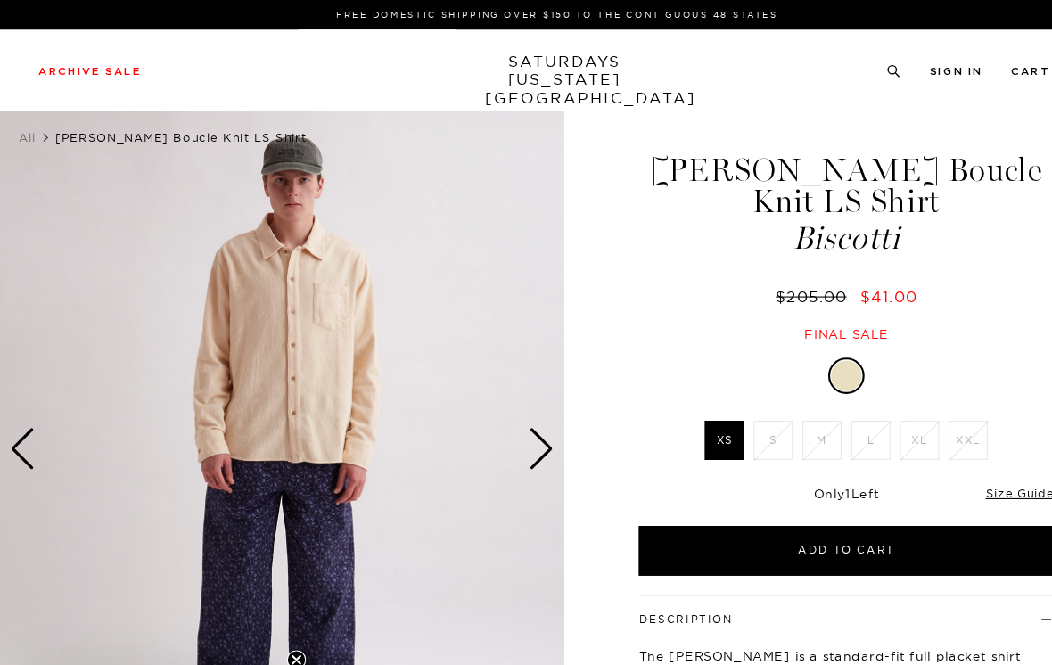
click at [503, 419] on div "Next slide" at bounding box center [505, 418] width 24 height 39
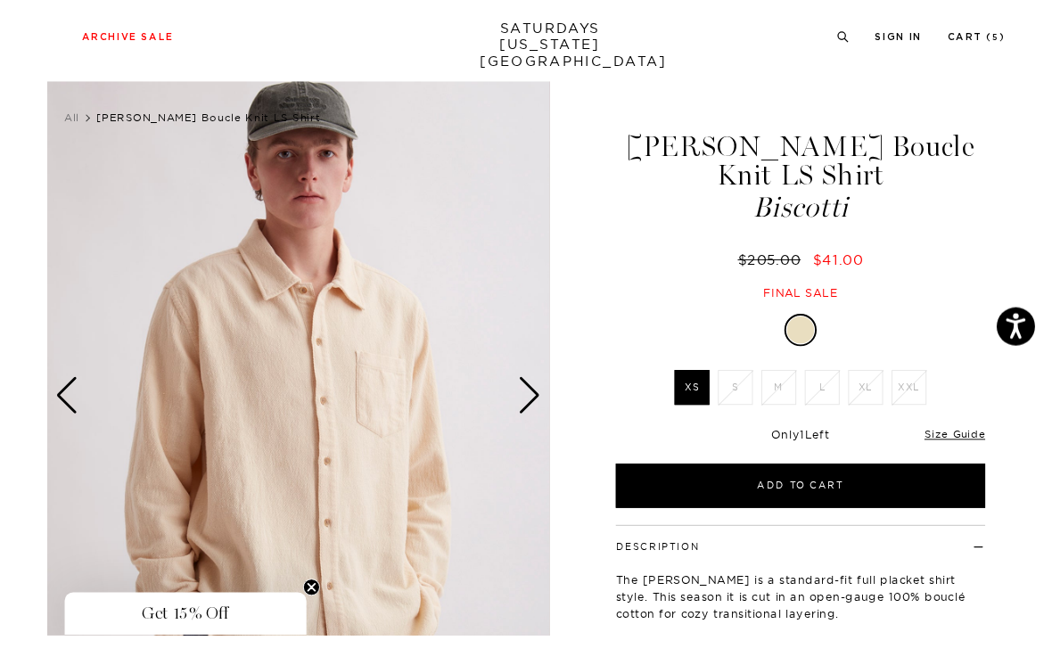
scroll to position [29, 0]
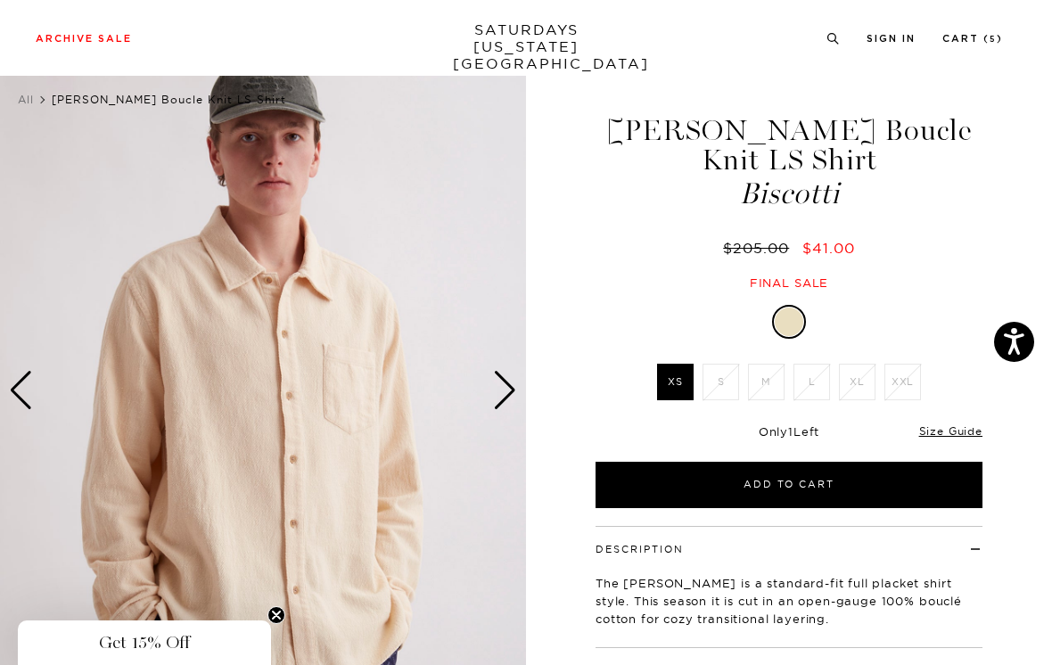
click at [508, 389] on div "Next slide" at bounding box center [505, 390] width 24 height 39
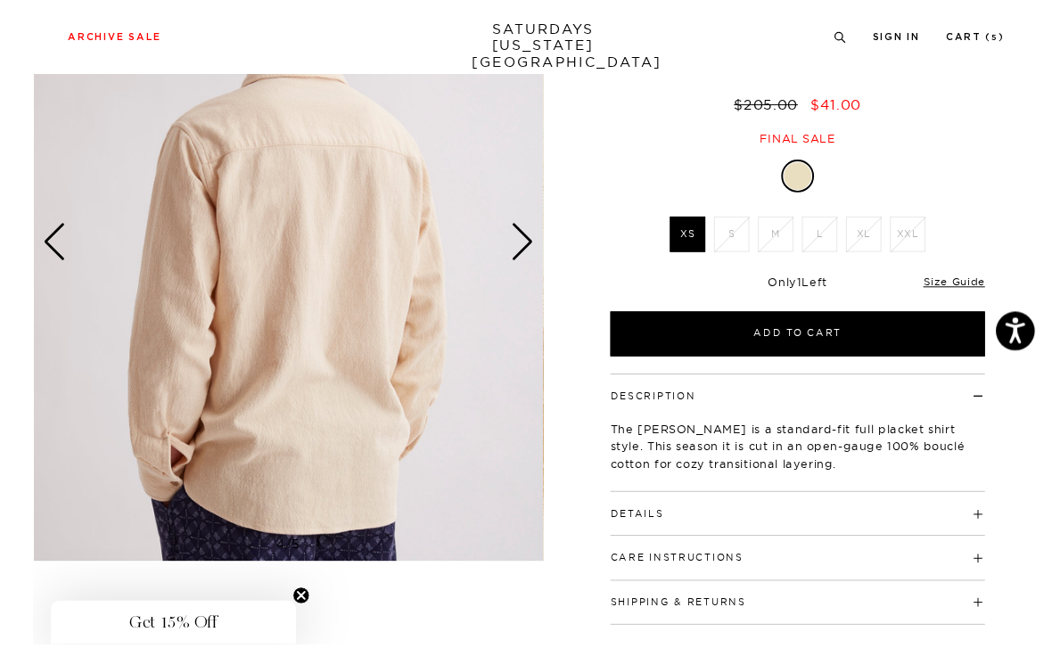
scroll to position [189, 0]
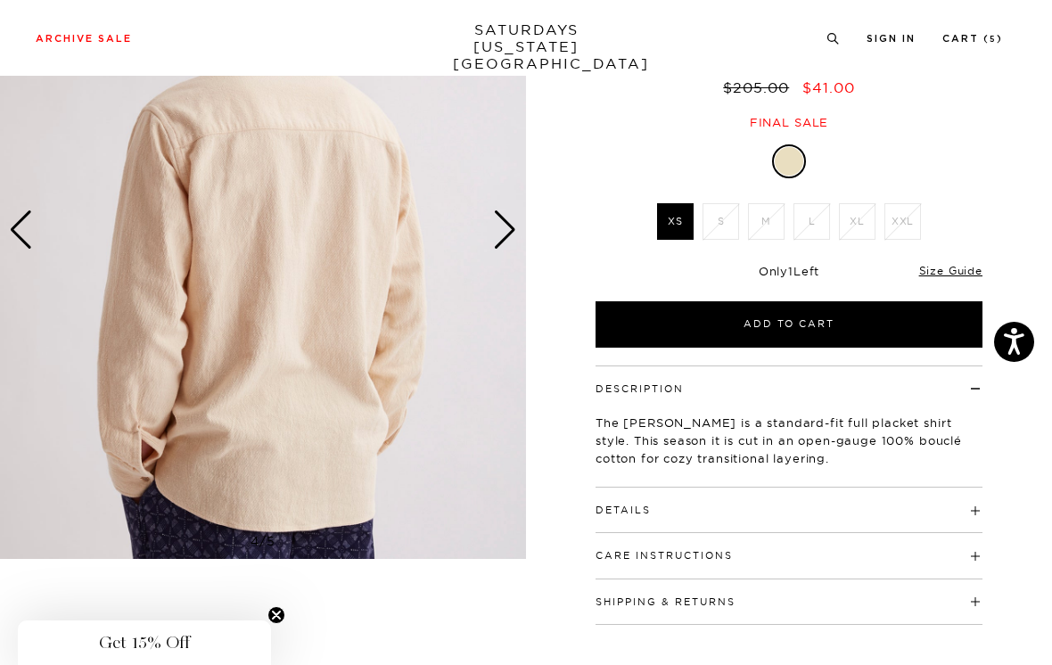
click at [513, 217] on div "Next slide" at bounding box center [505, 229] width 24 height 39
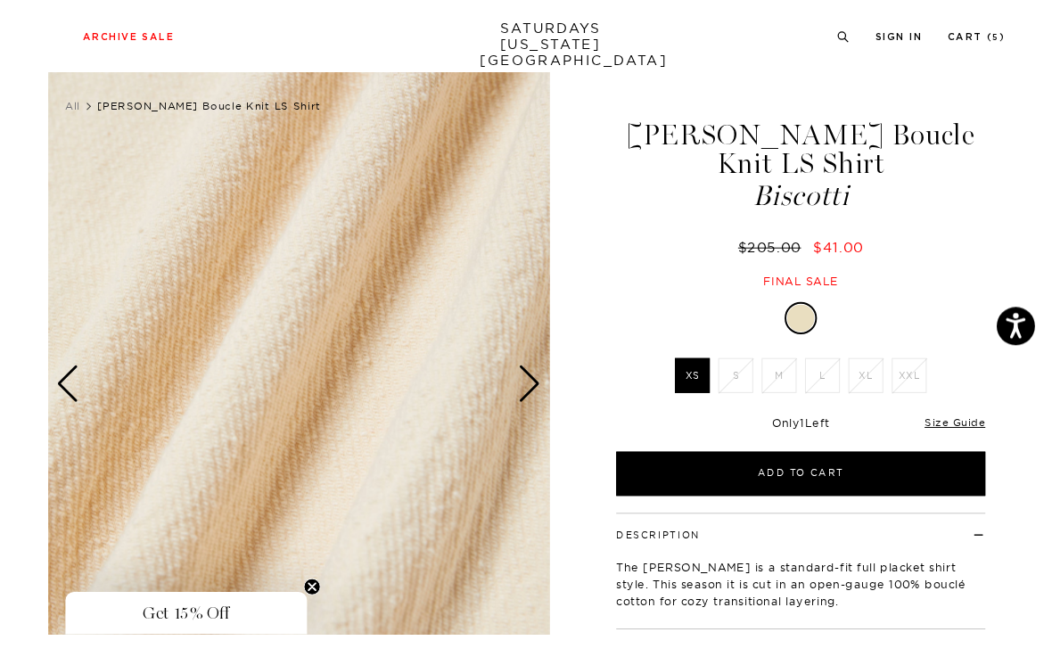
scroll to position [149, 0]
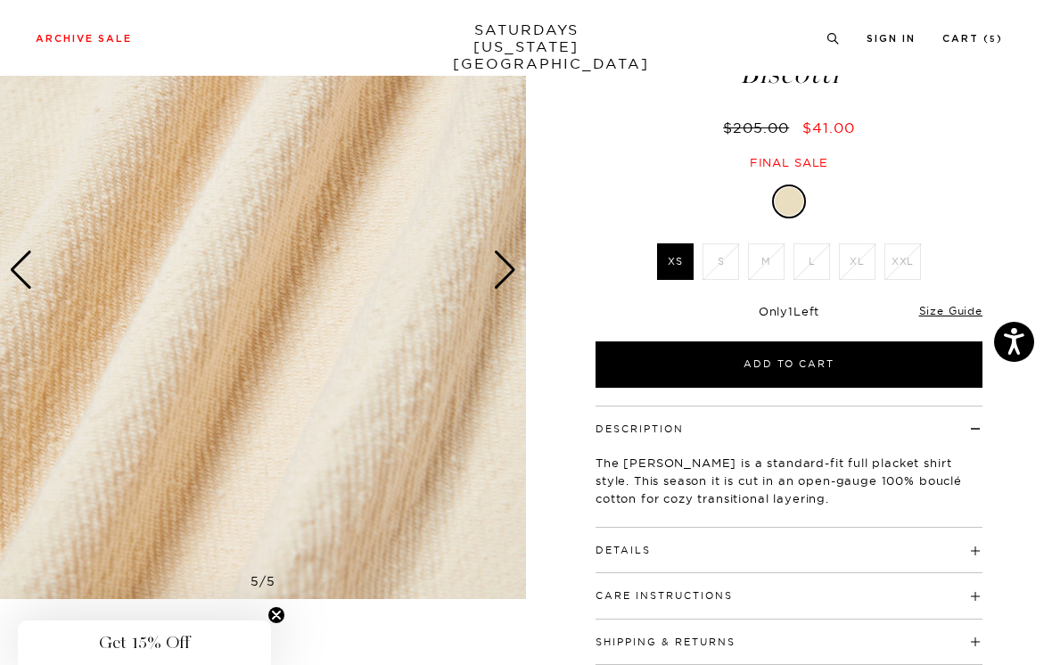
click at [507, 260] on div "Next slide" at bounding box center [505, 269] width 24 height 39
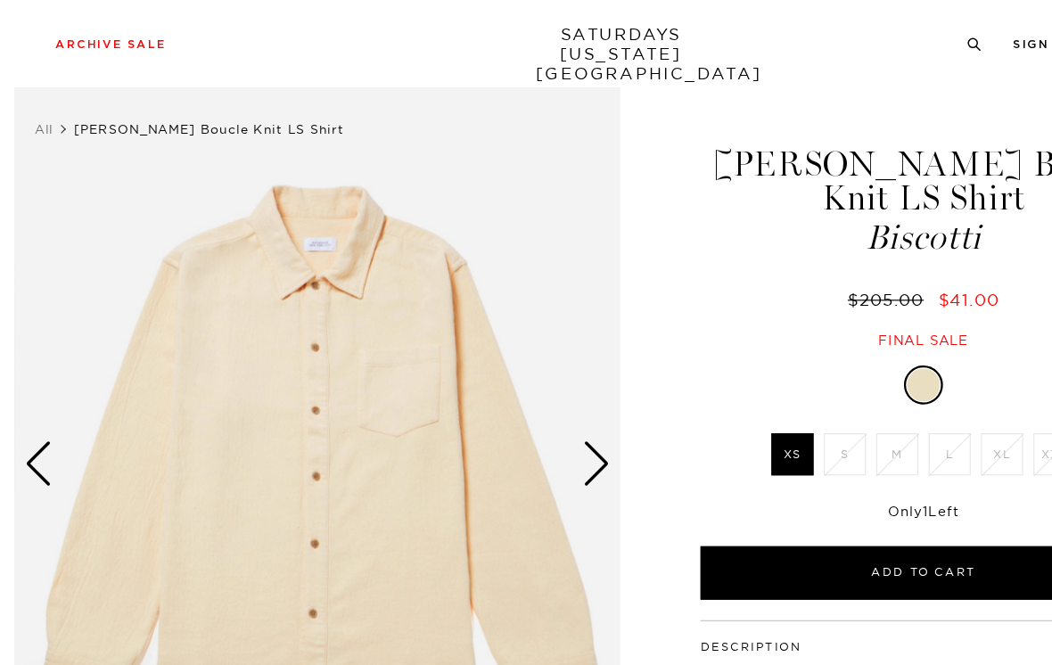
scroll to position [12, 0]
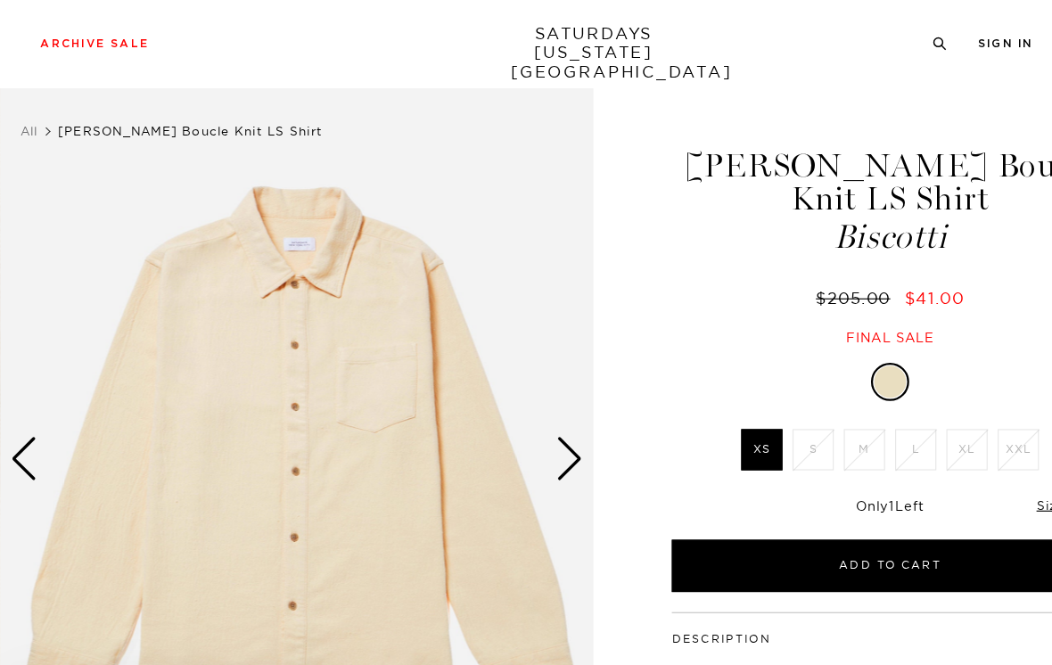
click at [501, 401] on div "Next slide" at bounding box center [505, 407] width 24 height 39
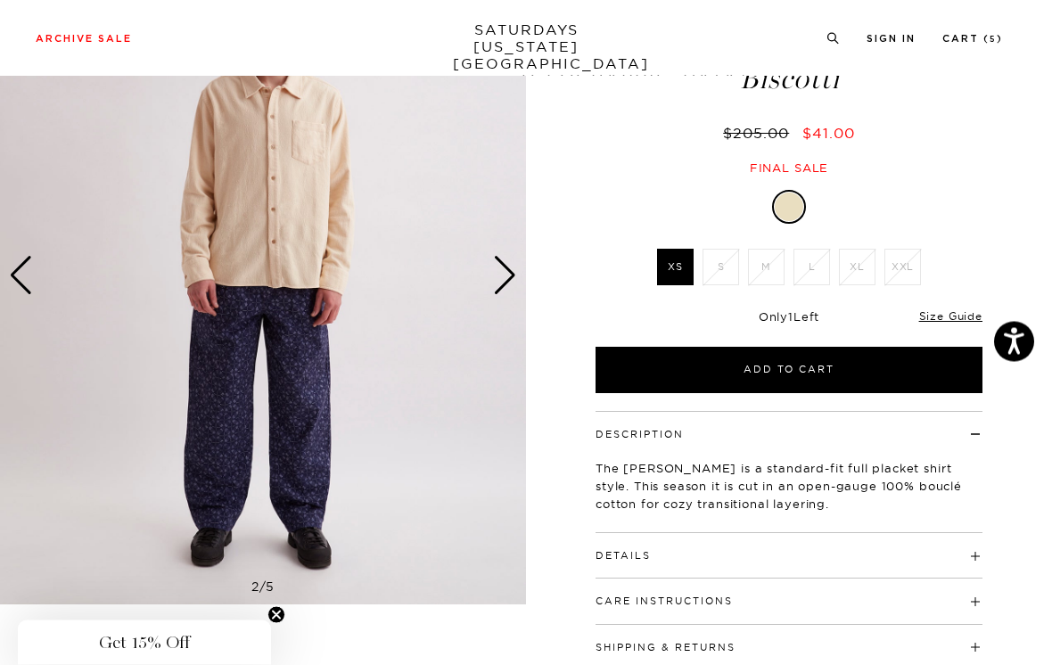
scroll to position [0, 0]
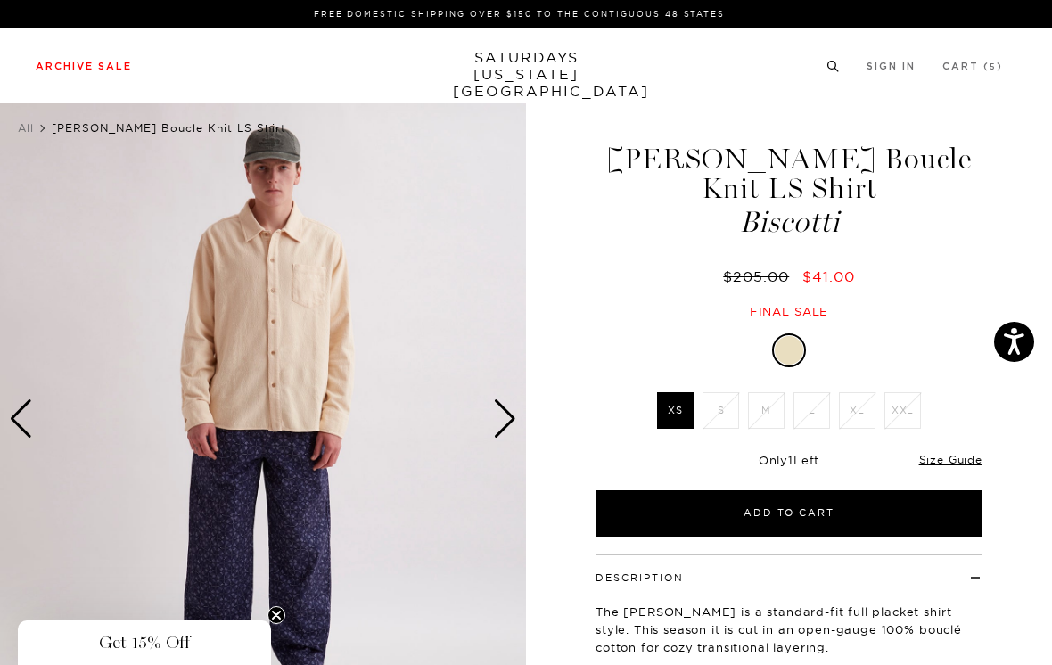
click at [44, 113] on link "Men's" at bounding box center [38, 115] width 41 height 12
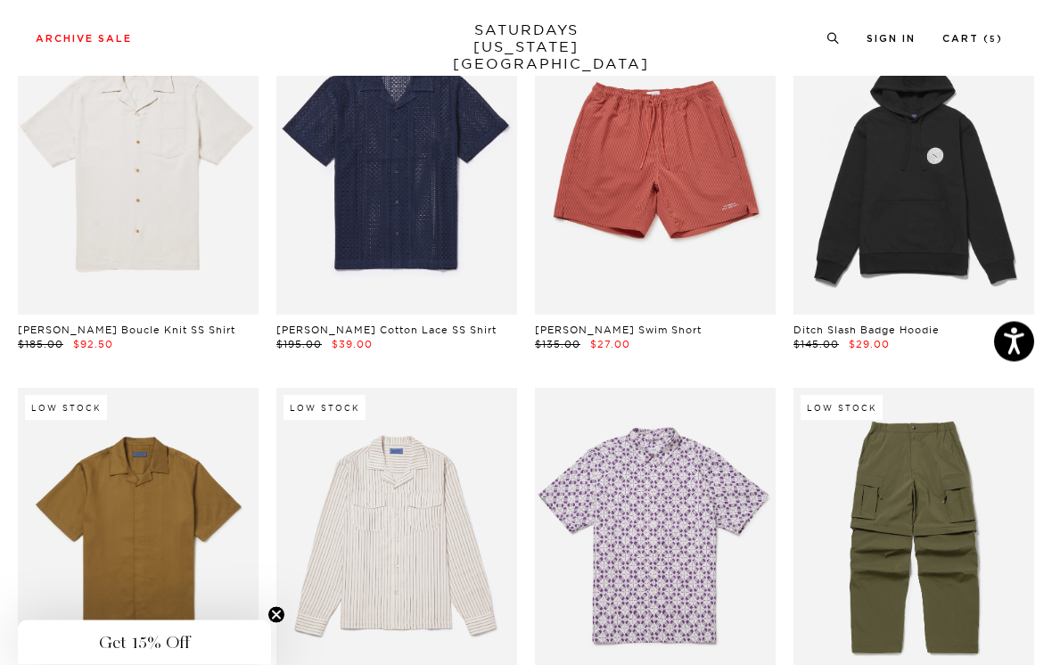
scroll to position [5851, 0]
click at [475, 400] on link at bounding box center [396, 538] width 241 height 301
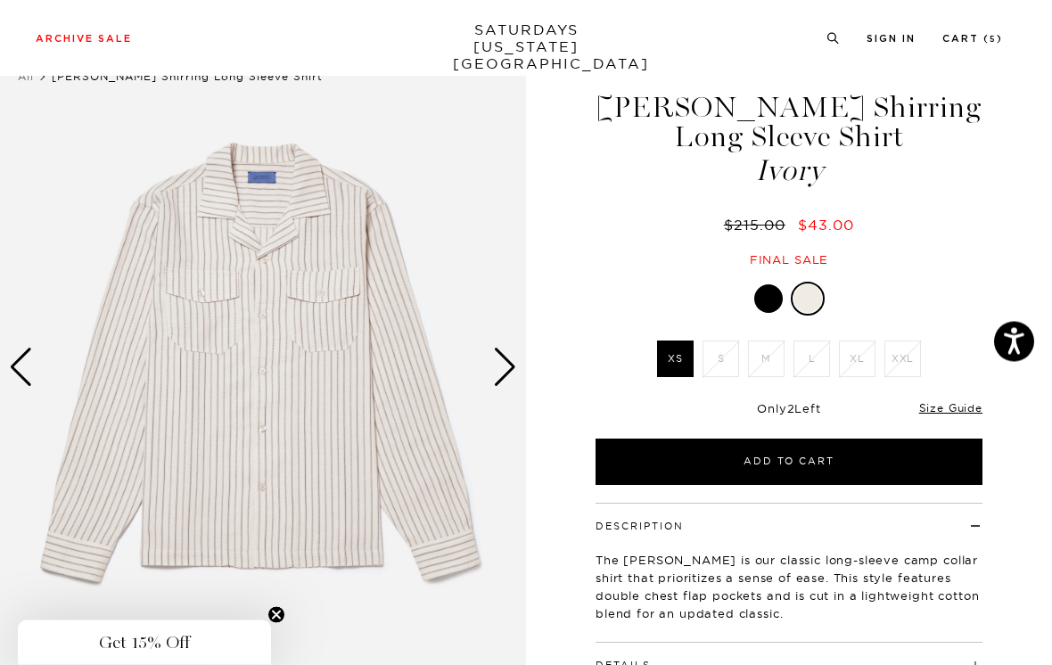
scroll to position [51, 0]
click at [506, 357] on div "Next slide" at bounding box center [505, 367] width 24 height 39
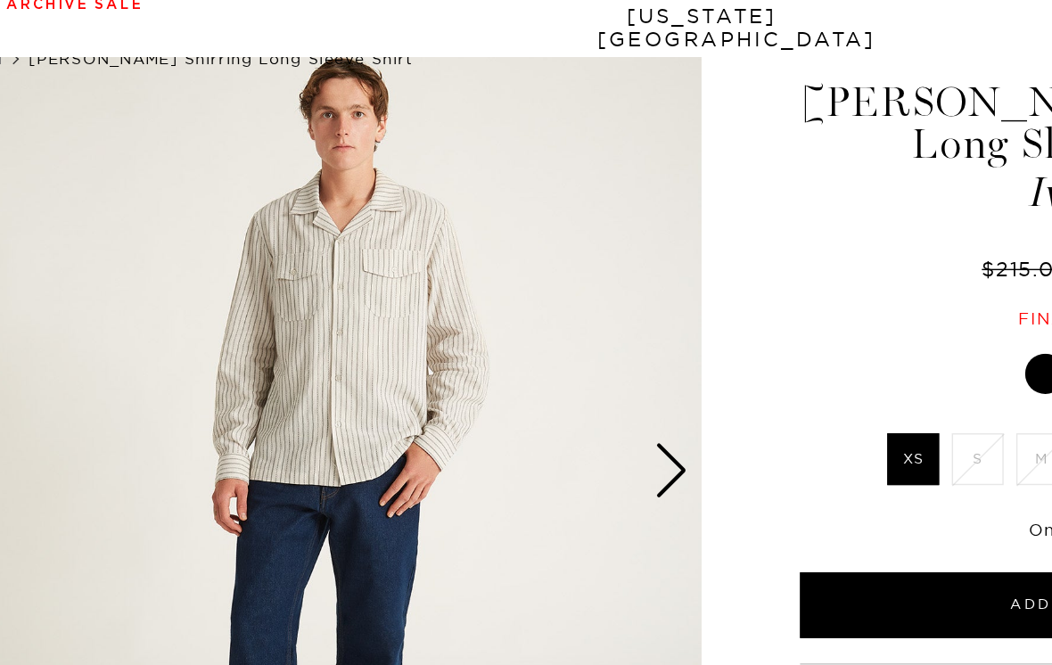
click at [493, 348] on div "Next slide" at bounding box center [505, 367] width 24 height 39
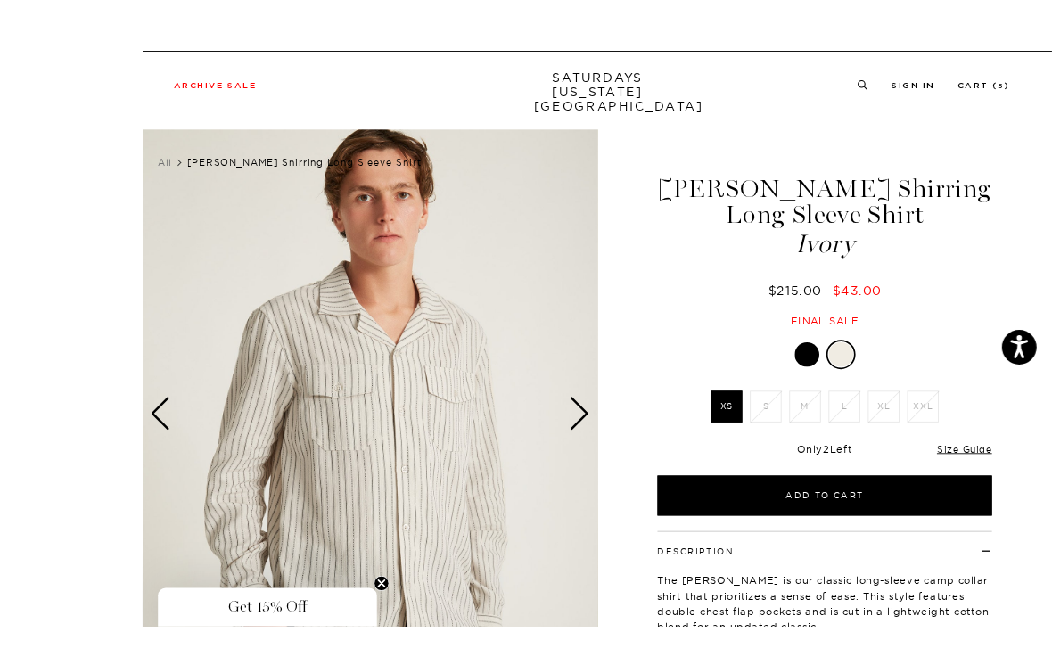
scroll to position [6, 0]
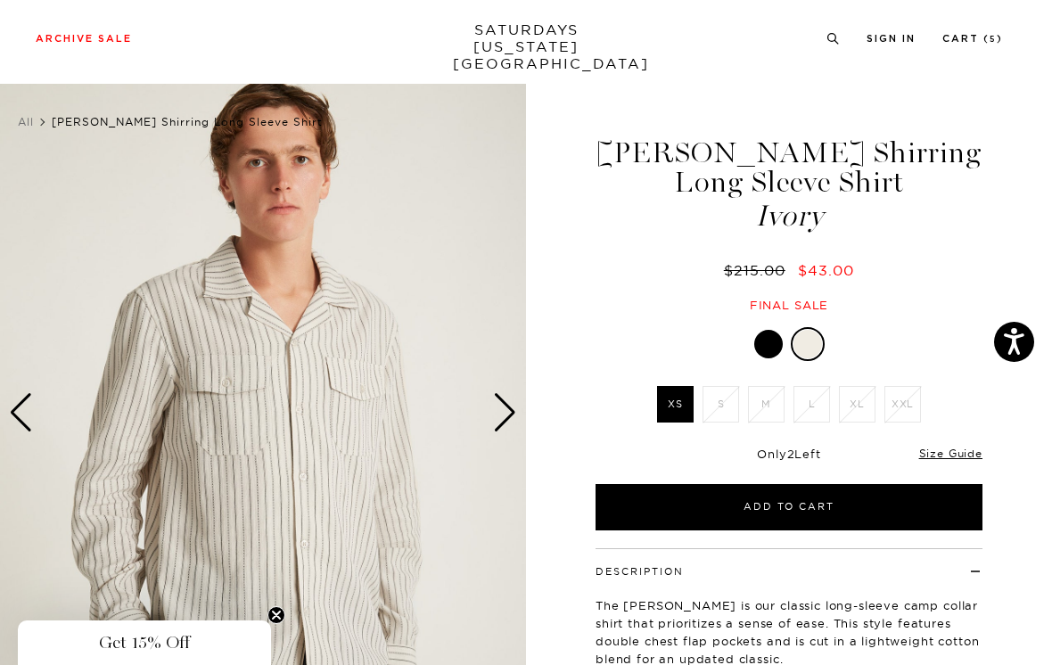
click at [766, 344] on div at bounding box center [768, 344] width 29 height 29
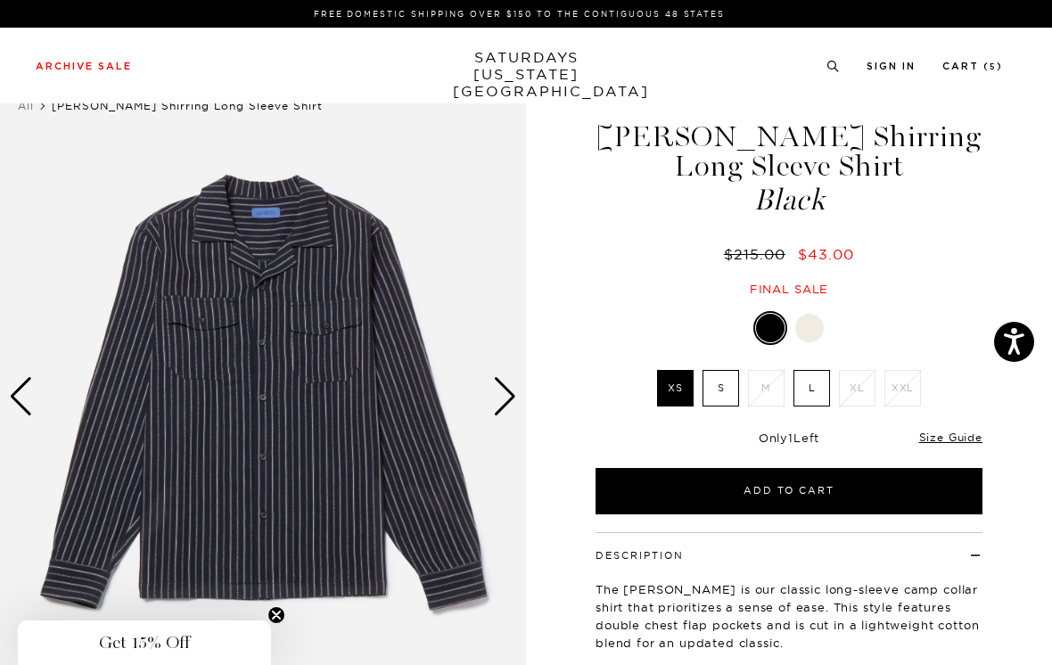
scroll to position [75, 0]
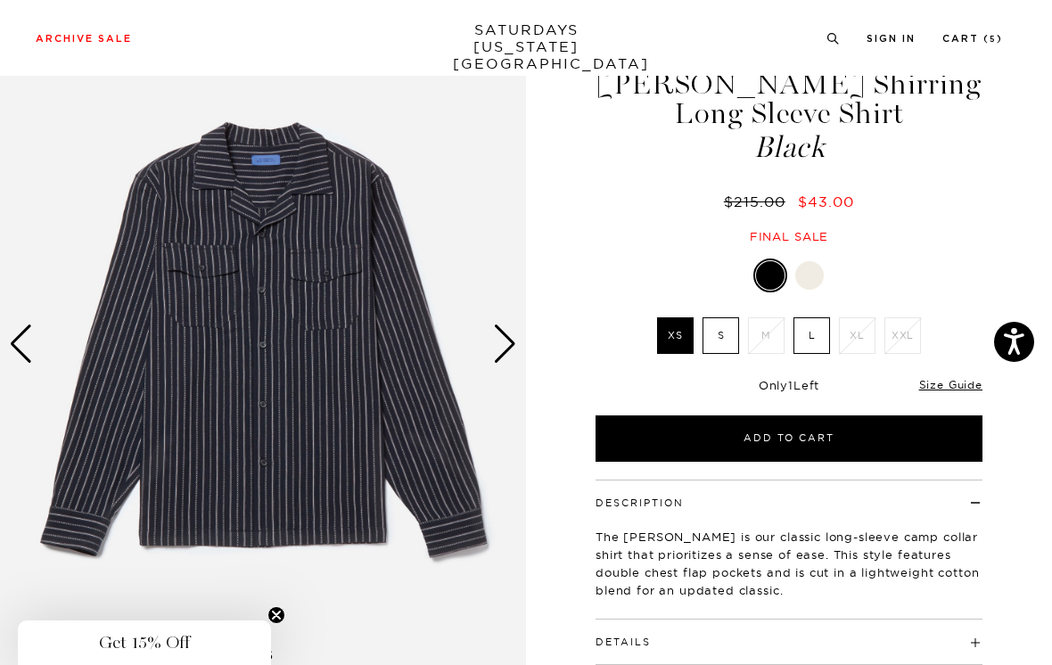
click at [805, 269] on div at bounding box center [809, 275] width 29 height 29
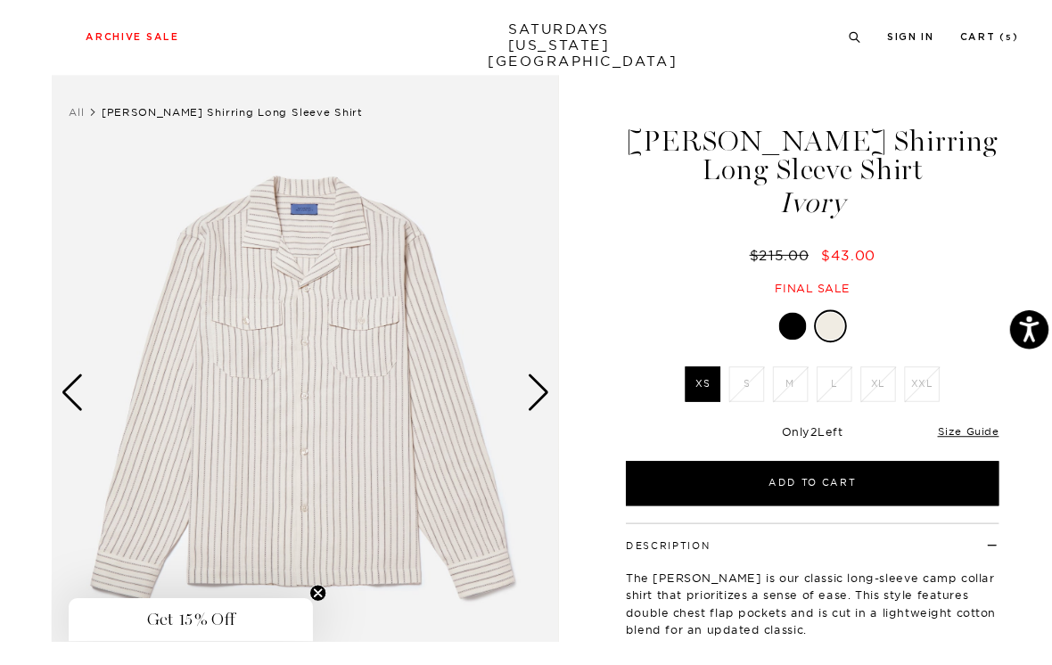
scroll to position [28, 0]
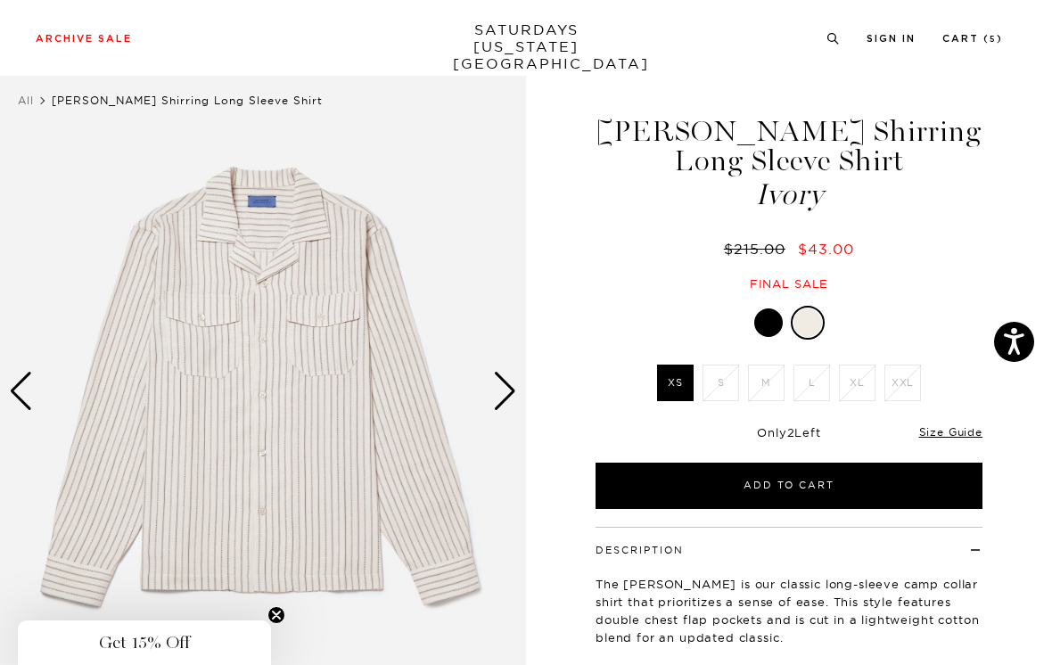
click at [767, 313] on div at bounding box center [768, 322] width 29 height 29
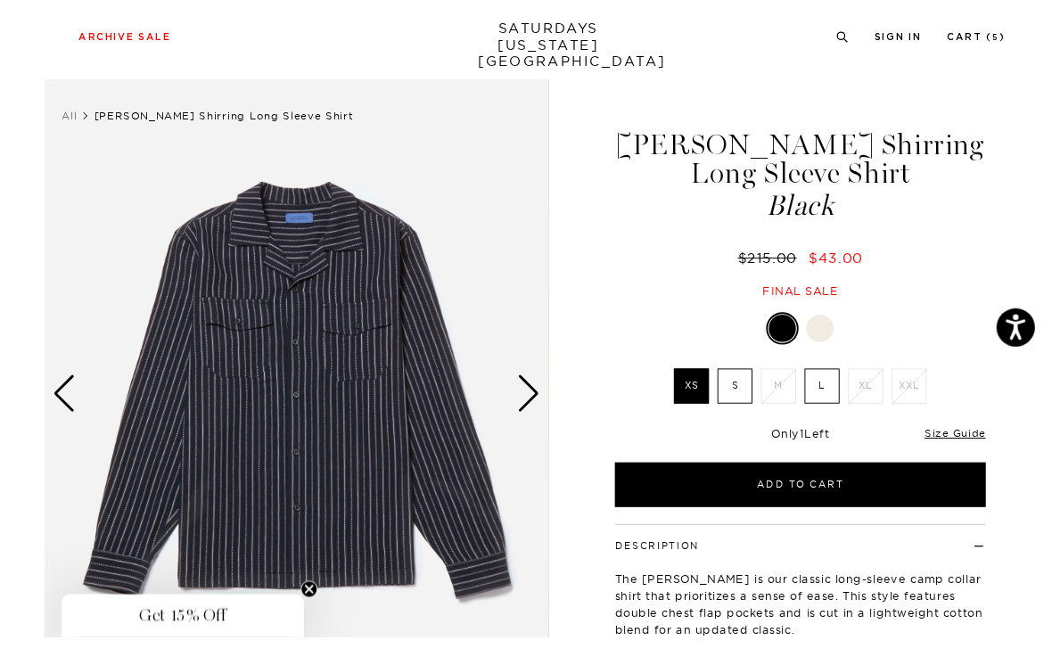
scroll to position [37, 0]
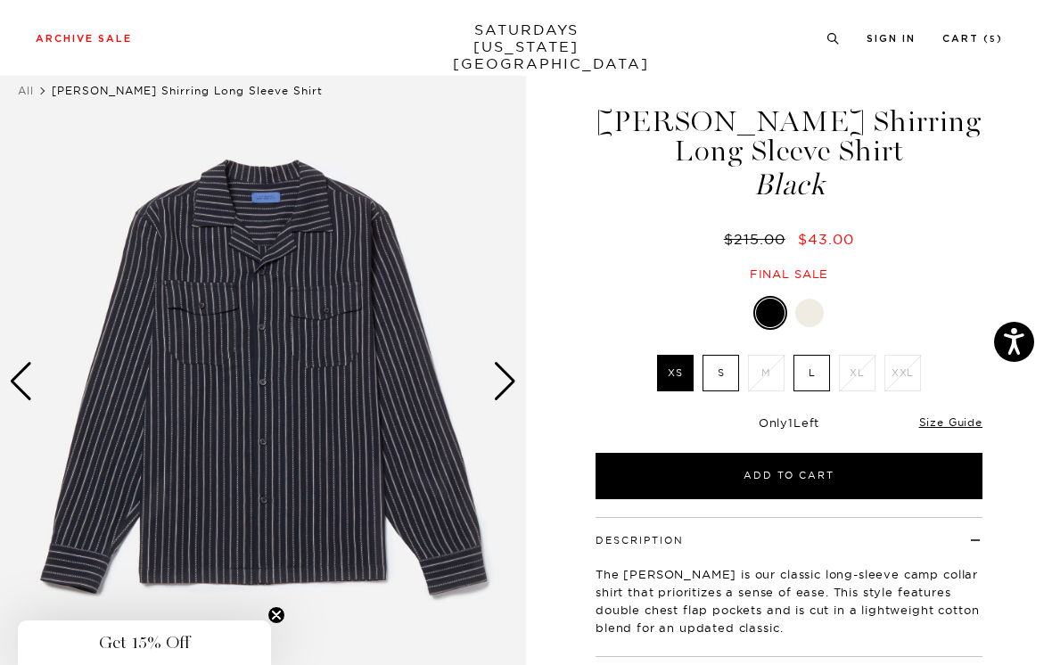
click at [805, 315] on div at bounding box center [809, 313] width 29 height 29
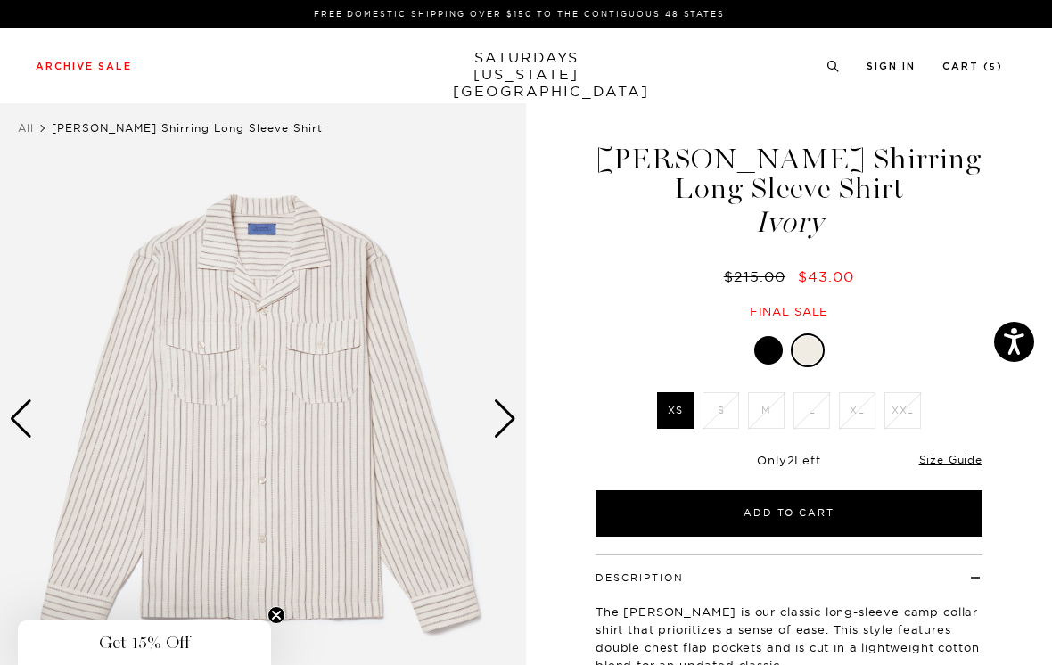
scroll to position [50, 0]
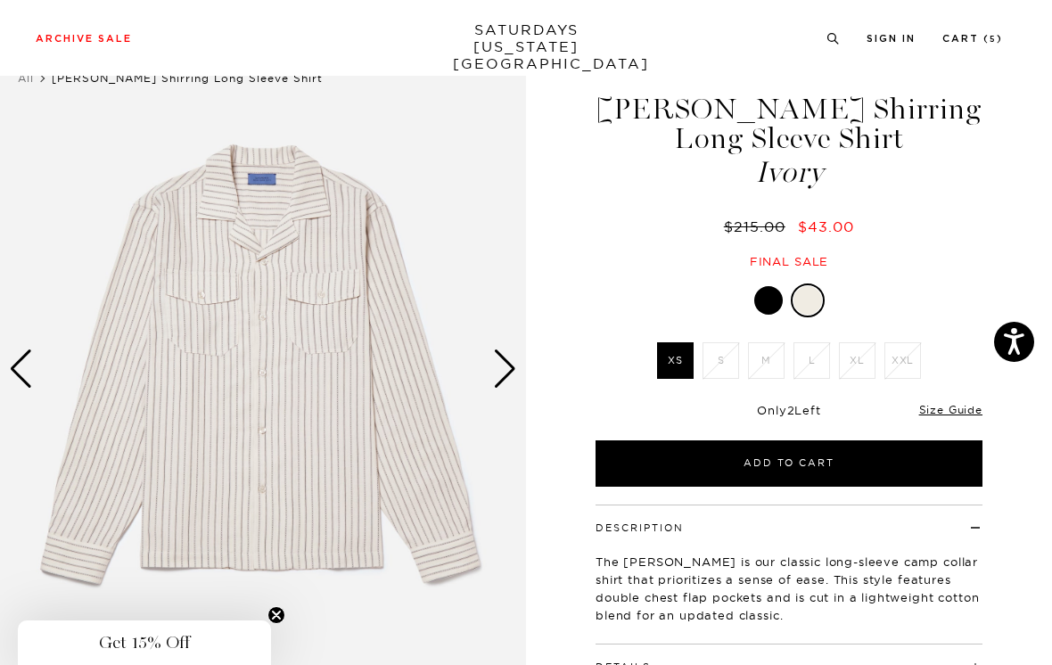
click at [765, 299] on div at bounding box center [768, 300] width 29 height 29
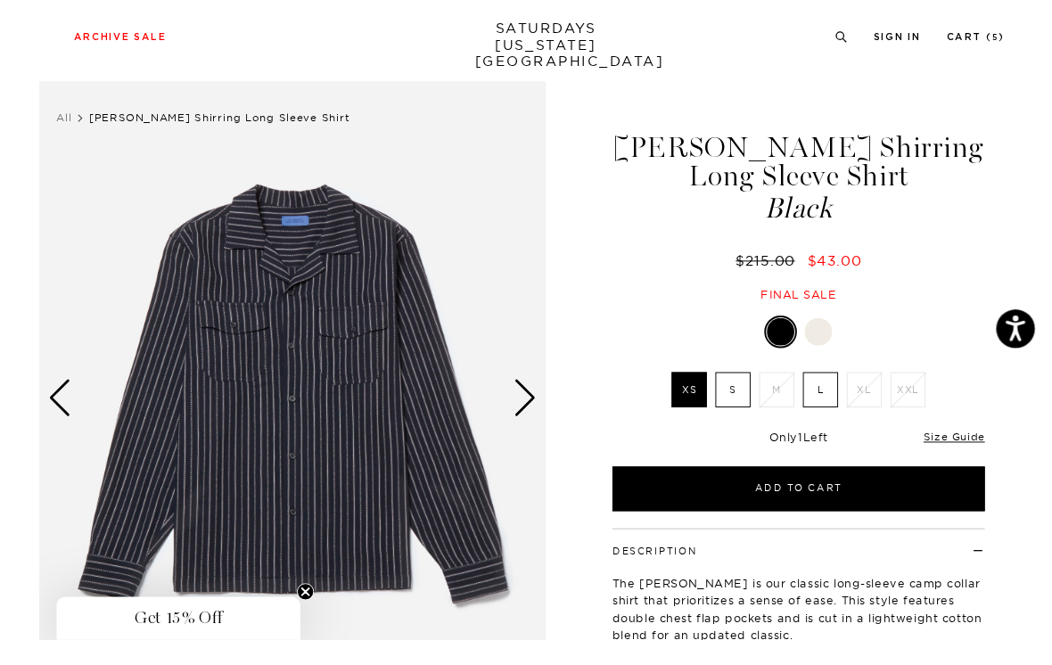
scroll to position [20, 0]
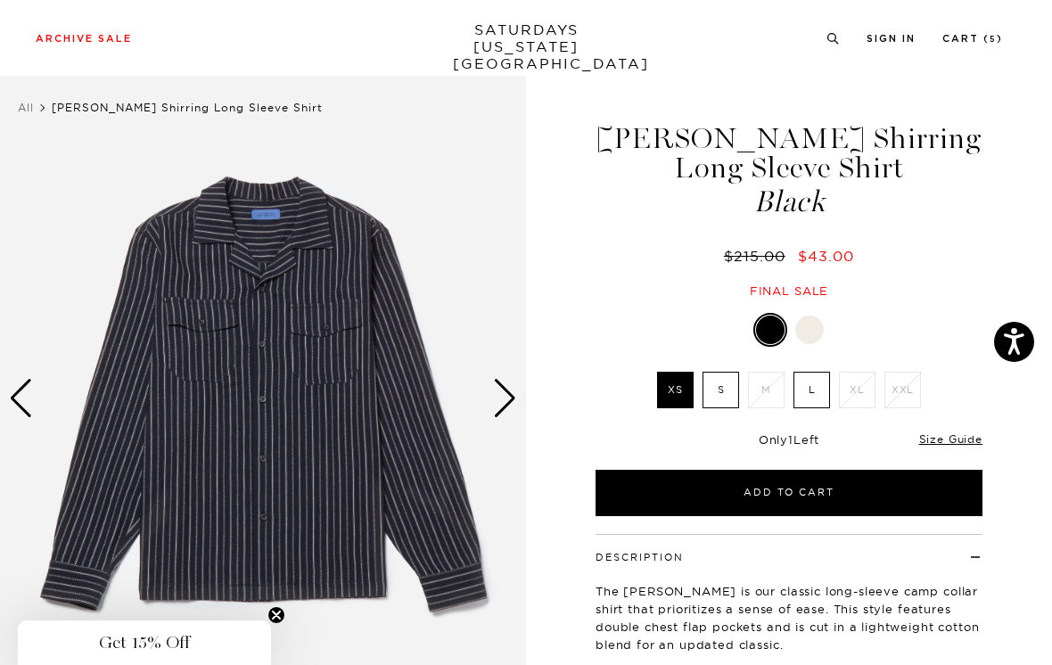
click at [811, 329] on div at bounding box center [809, 329] width 29 height 29
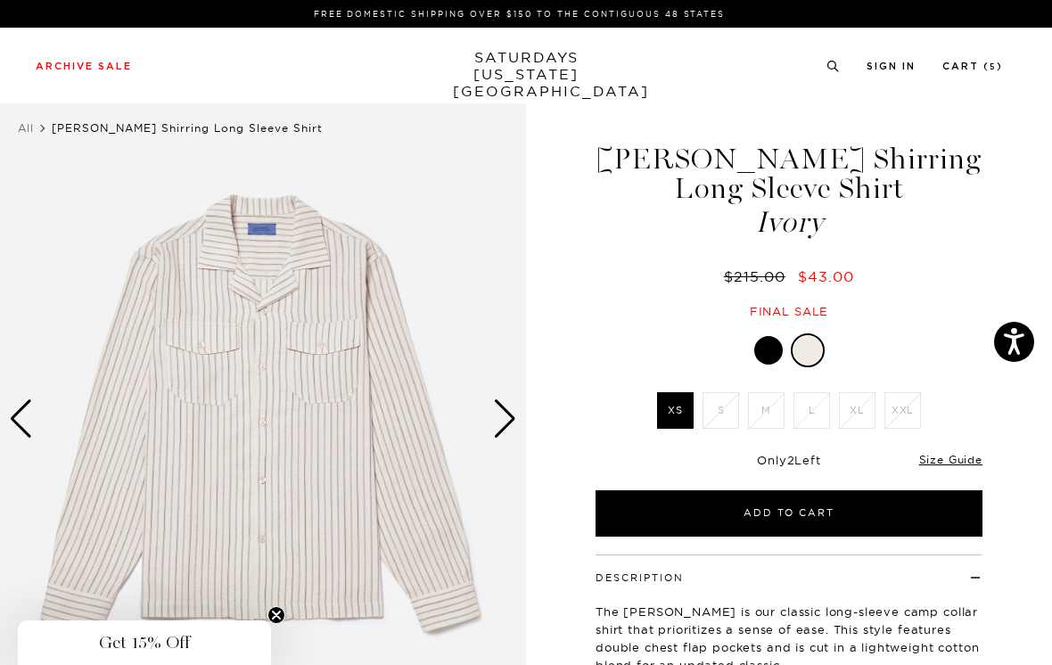
click at [768, 353] on div at bounding box center [768, 350] width 29 height 29
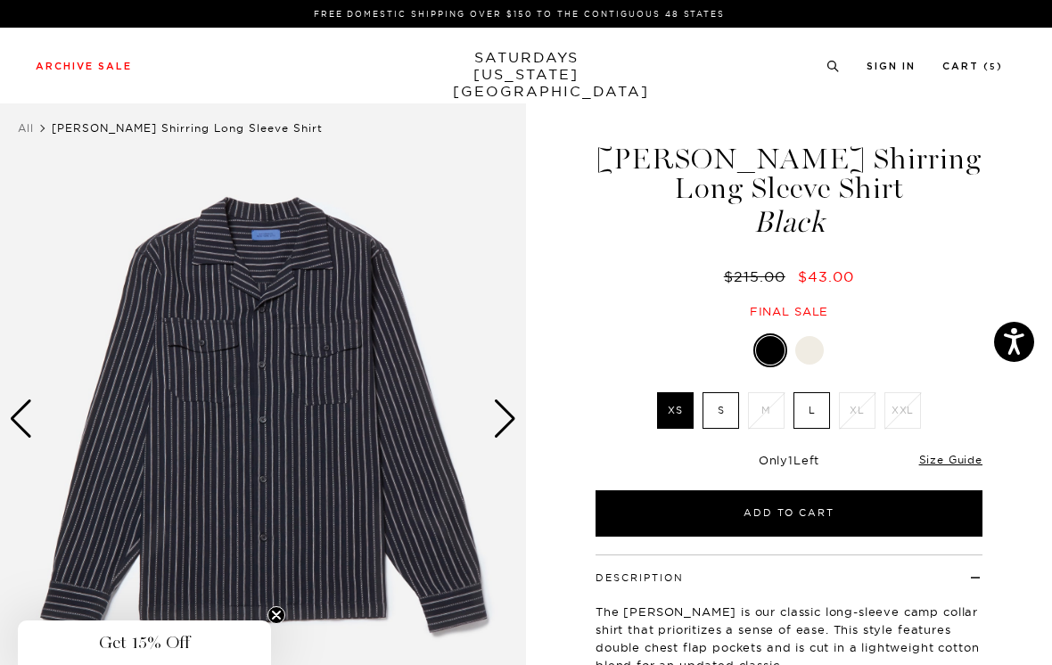
click at [816, 347] on div at bounding box center [809, 350] width 29 height 29
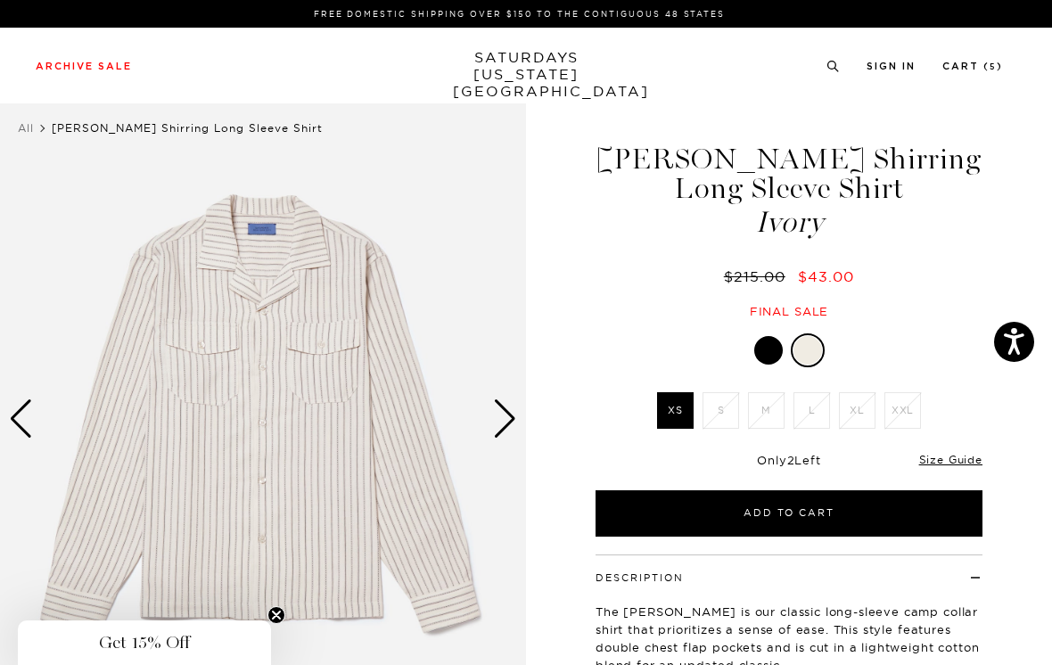
click at [766, 345] on div at bounding box center [768, 350] width 29 height 29
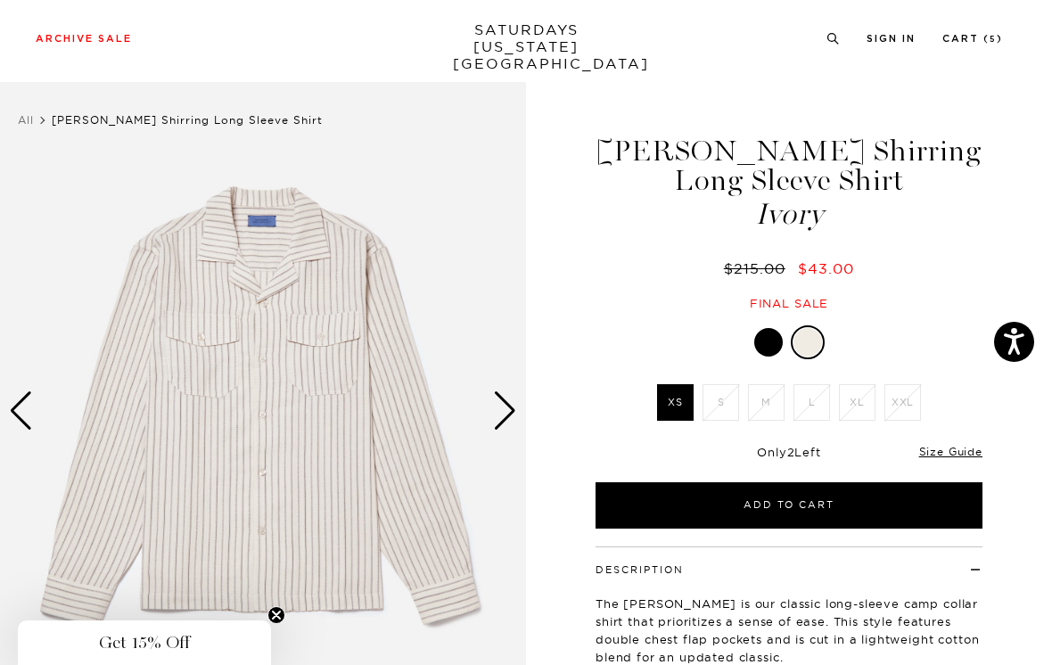
scroll to position [6, 0]
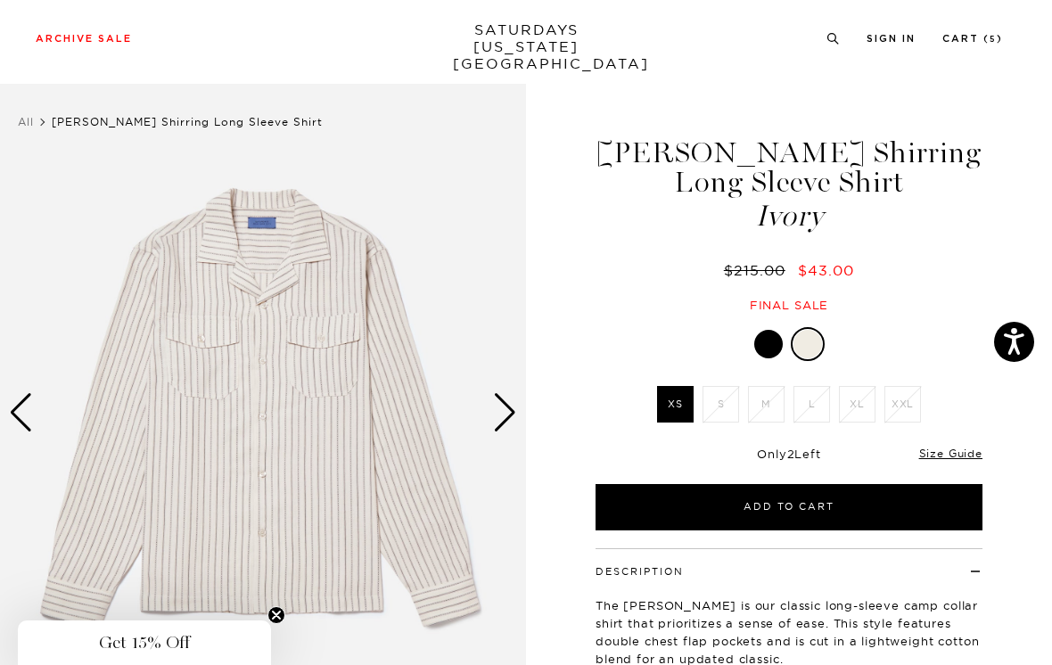
click at [767, 340] on div at bounding box center [768, 344] width 29 height 29
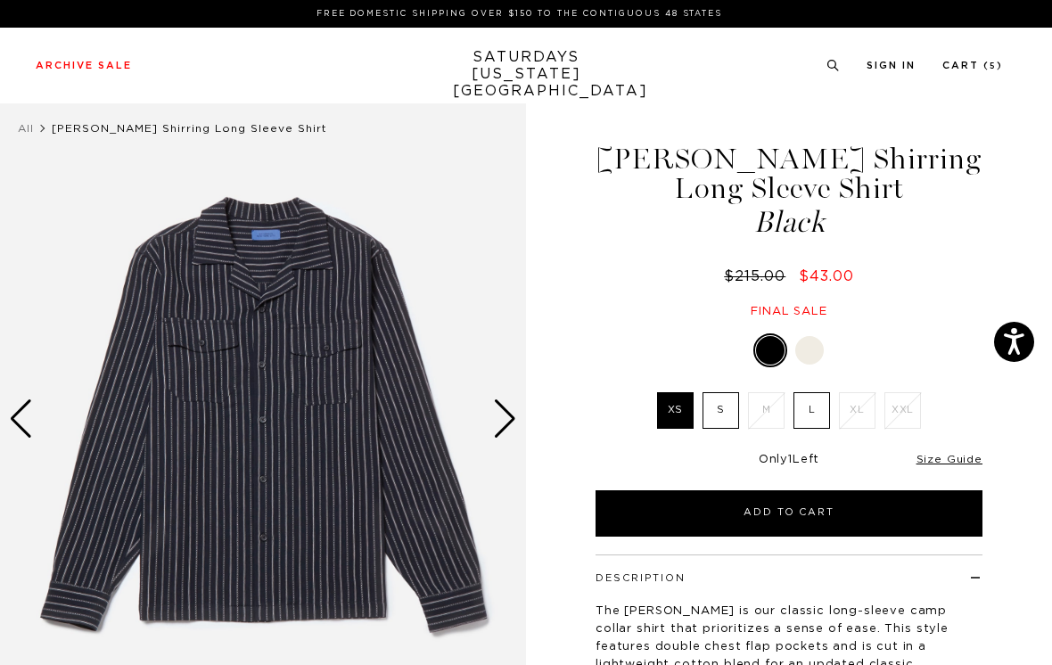
click at [805, 358] on div at bounding box center [809, 350] width 29 height 29
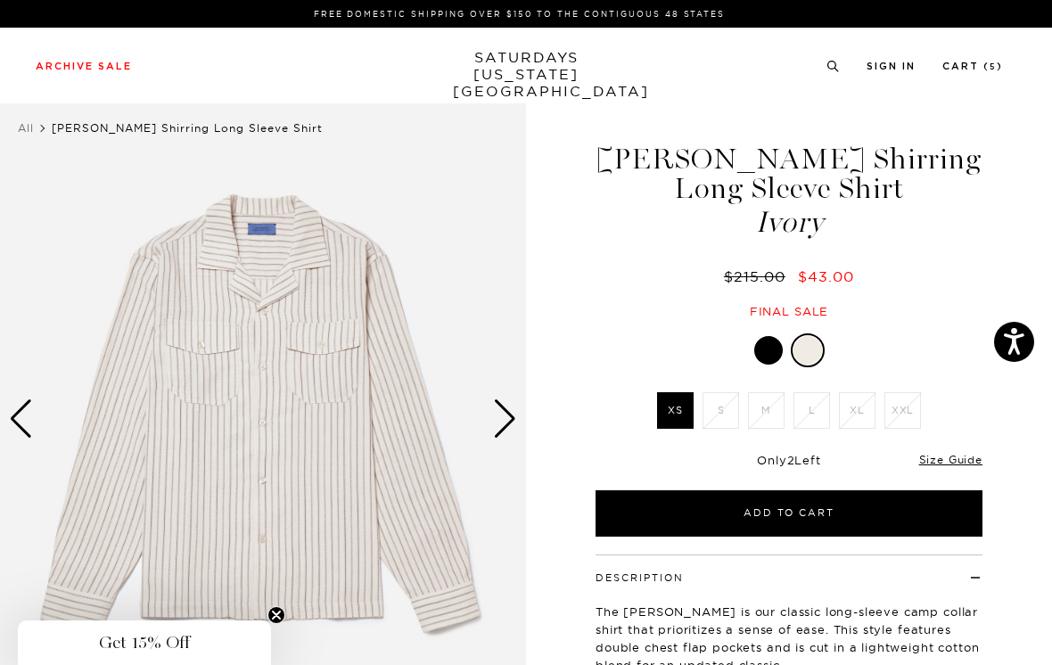
click at [765, 350] on div at bounding box center [768, 350] width 29 height 29
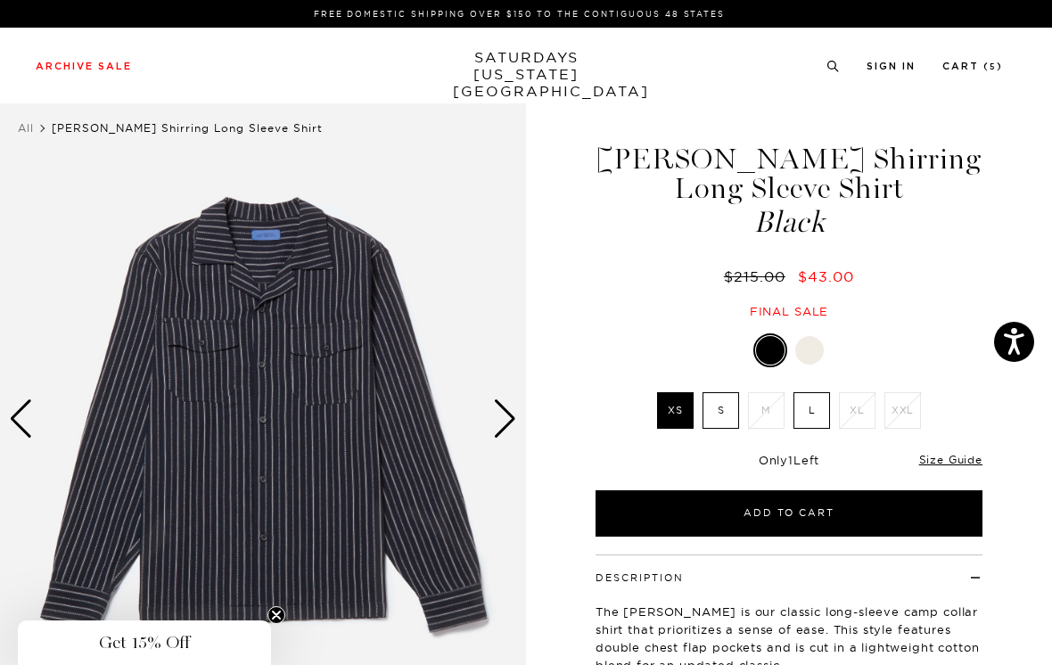
click at [854, 513] on button "Add to Cart" at bounding box center [788, 513] width 387 height 46
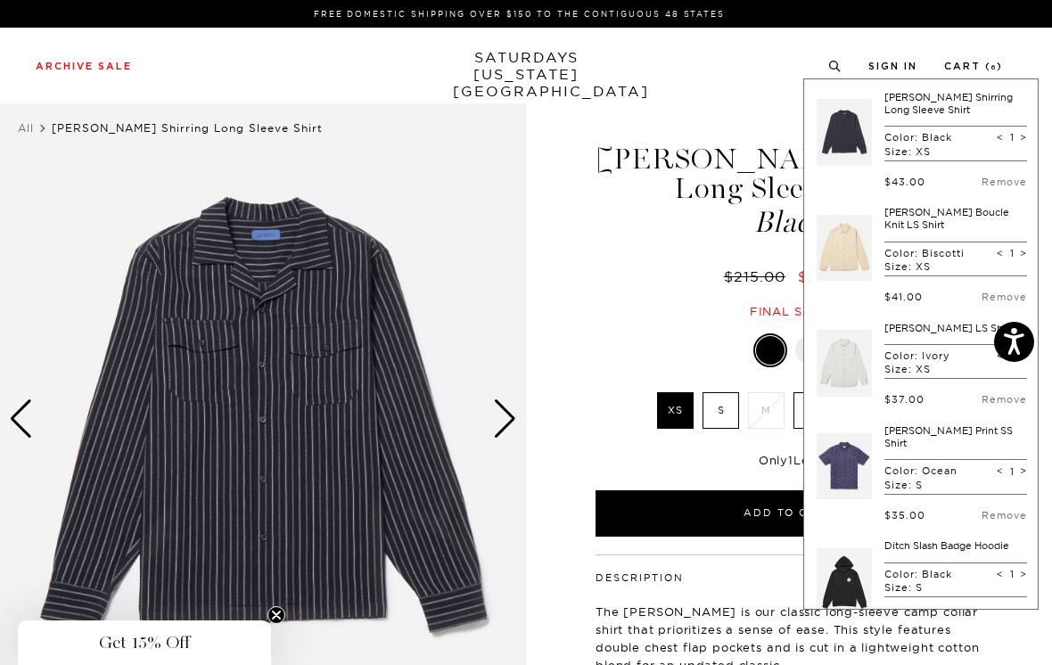
click at [999, 180] on link "Remove" at bounding box center [1003, 182] width 45 height 12
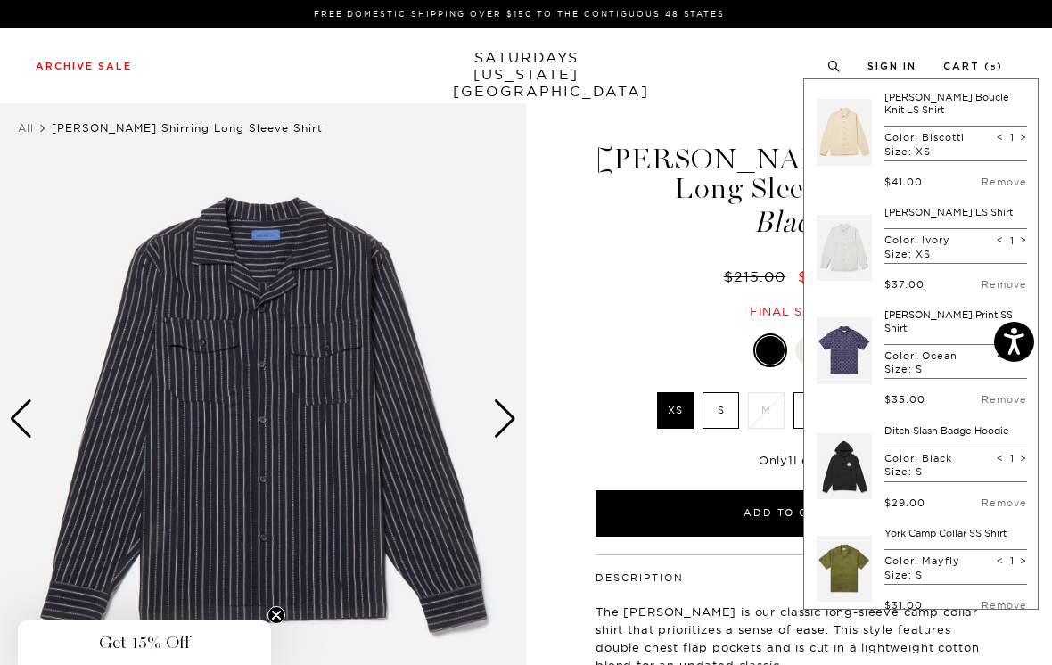
click at [471, 199] on img at bounding box center [263, 419] width 526 height 658
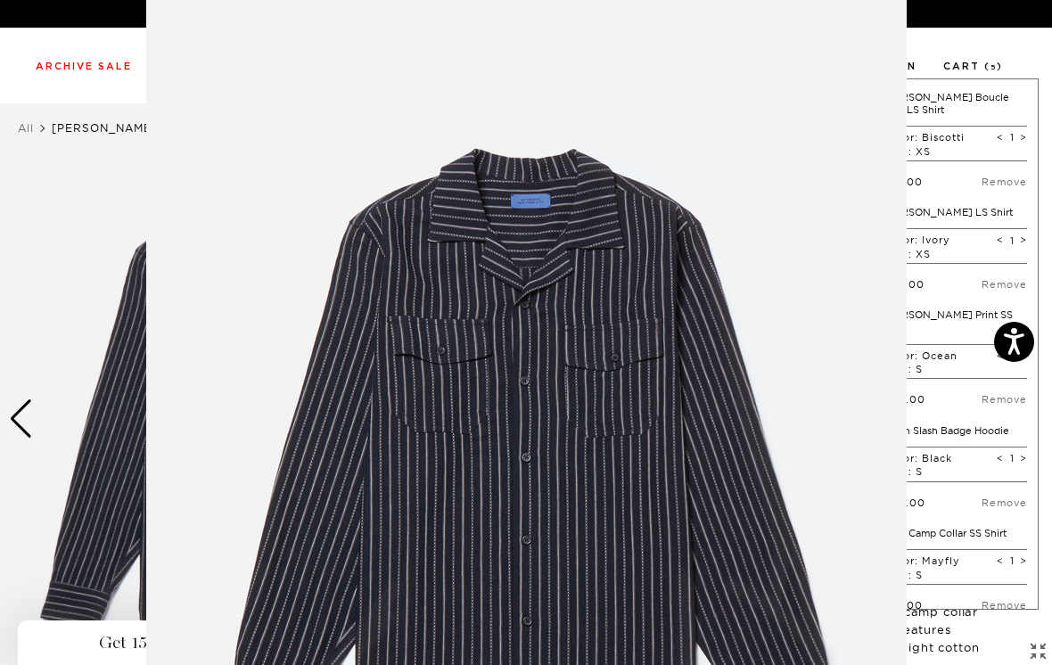
scroll to position [124, 0]
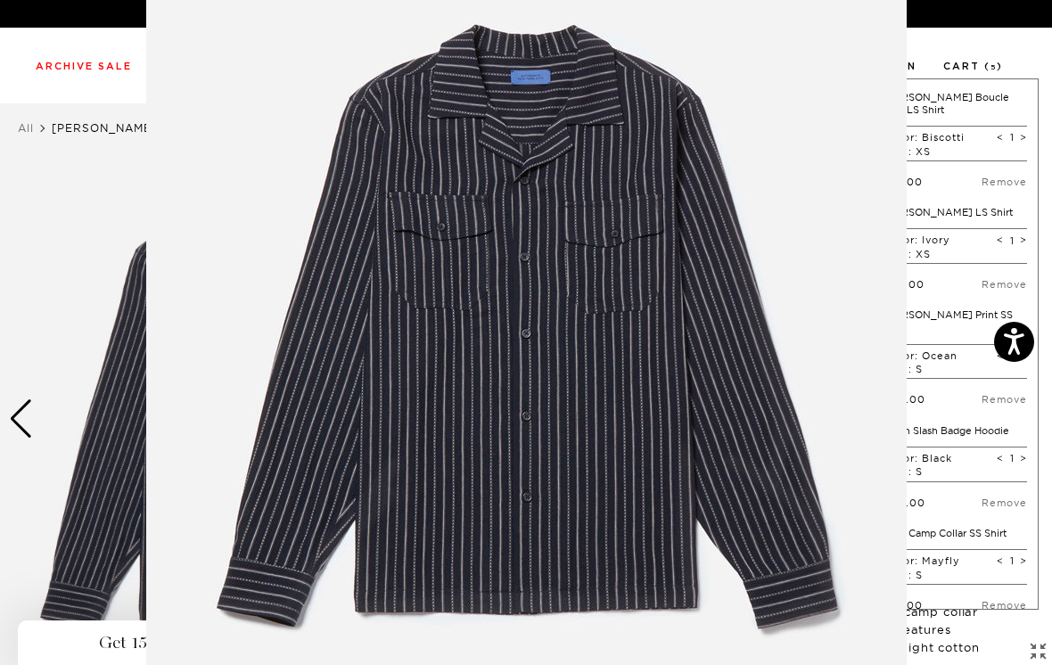
click at [976, 47] on figure at bounding box center [526, 332] width 1052 height 665
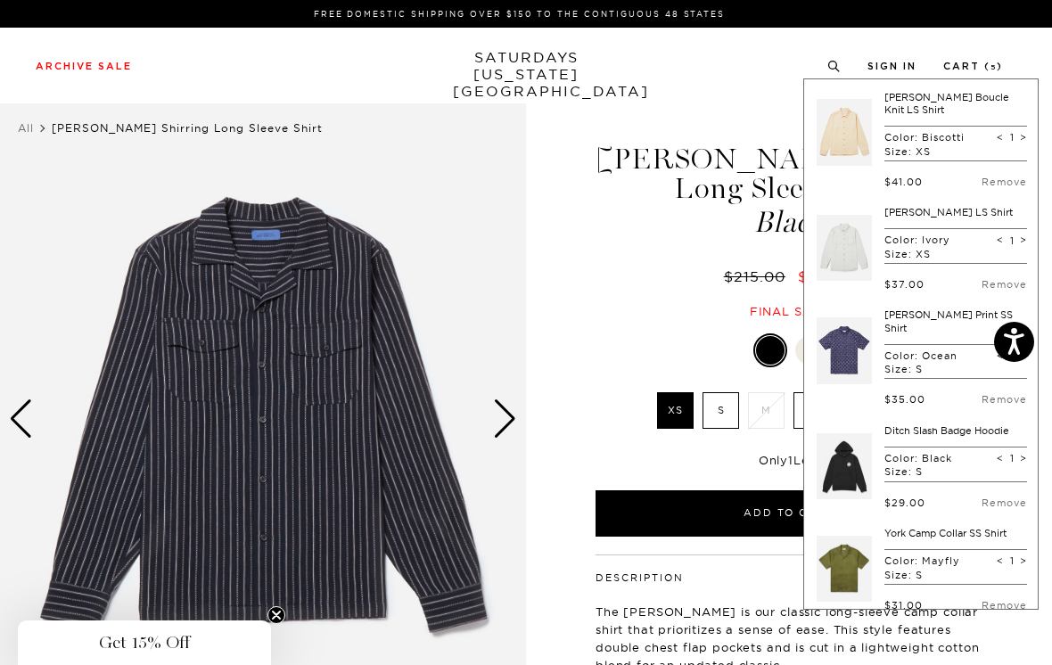
scroll to position [0, 0]
click at [750, 57] on div "Archive Sale Men's Tees Shirts Shorts Swim Knitwear Pants Sweats" at bounding box center [519, 65] width 967 height 16
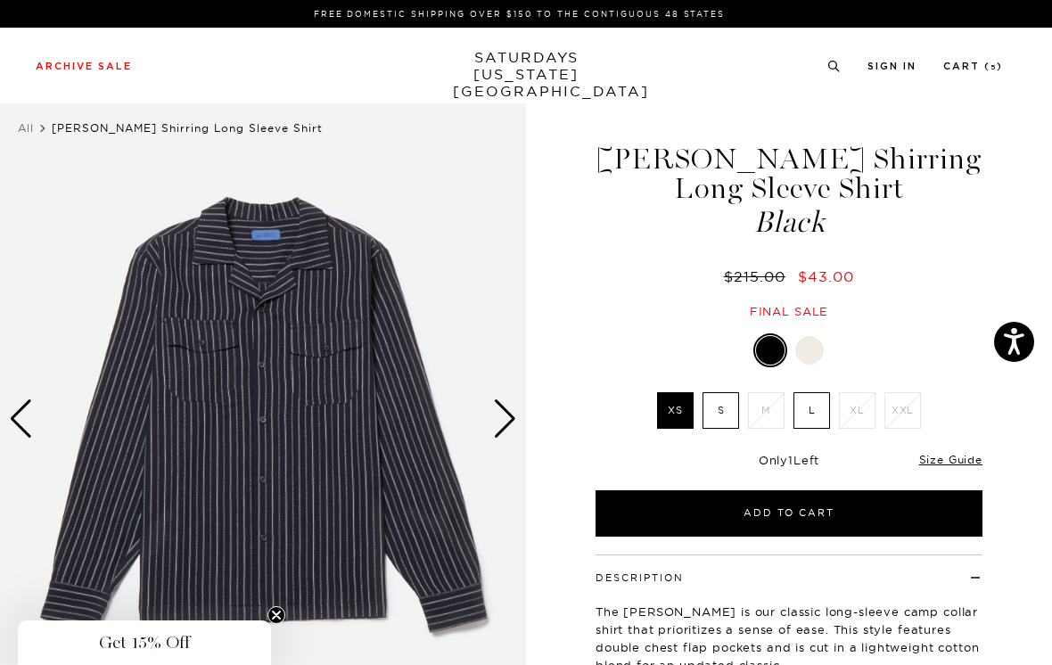
click at [729, 413] on label "S" at bounding box center [720, 410] width 37 height 37
click at [0, 0] on input "S" at bounding box center [0, 0] width 0 height 0
click at [673, 405] on label "XS" at bounding box center [675, 410] width 37 height 37
click at [0, 0] on input "XS" at bounding box center [0, 0] width 0 height 0
click at [725, 413] on label "S" at bounding box center [720, 410] width 37 height 37
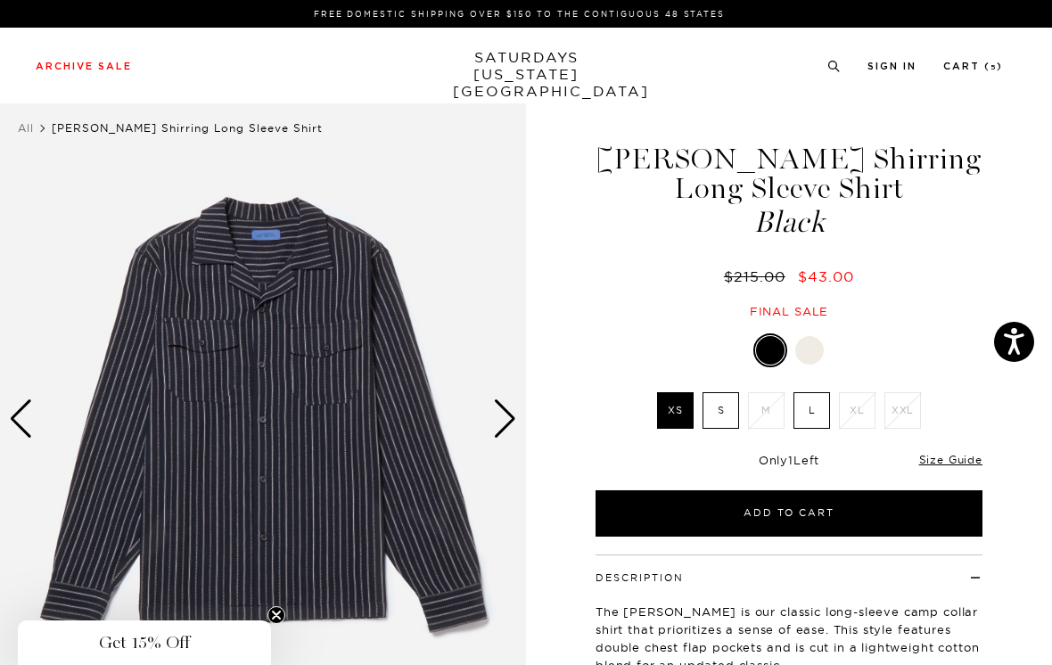
click at [0, 0] on input "S" at bounding box center [0, 0] width 0 height 0
click at [680, 413] on label "XS" at bounding box center [675, 410] width 37 height 37
click at [0, 0] on input "XS" at bounding box center [0, 0] width 0 height 0
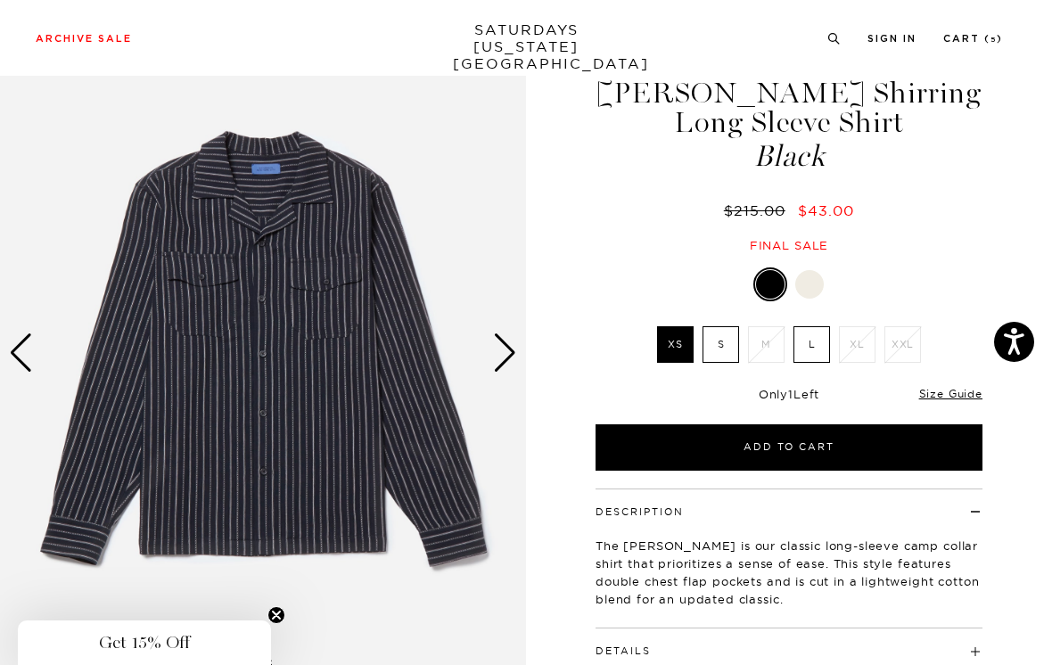
scroll to position [74, 0]
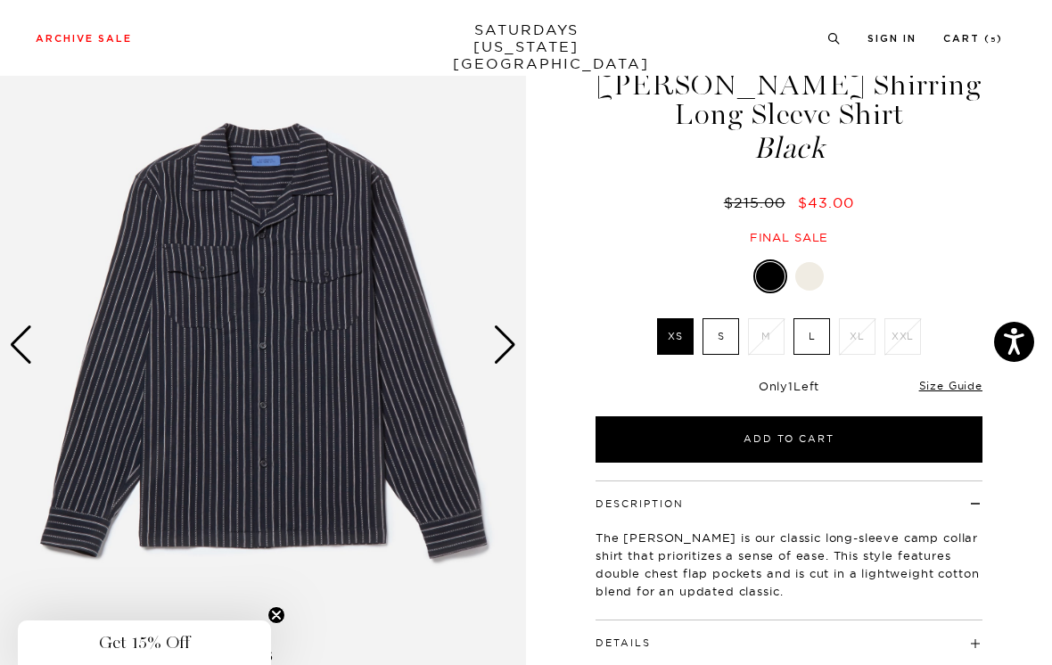
click at [732, 336] on label "S" at bounding box center [720, 336] width 37 height 37
click at [0, 0] on input "S" at bounding box center [0, 0] width 0 height 0
click at [674, 329] on label "XS" at bounding box center [675, 336] width 37 height 37
click at [0, 0] on input "XS" at bounding box center [0, 0] width 0 height 0
click at [818, 339] on label "L" at bounding box center [811, 336] width 37 height 37
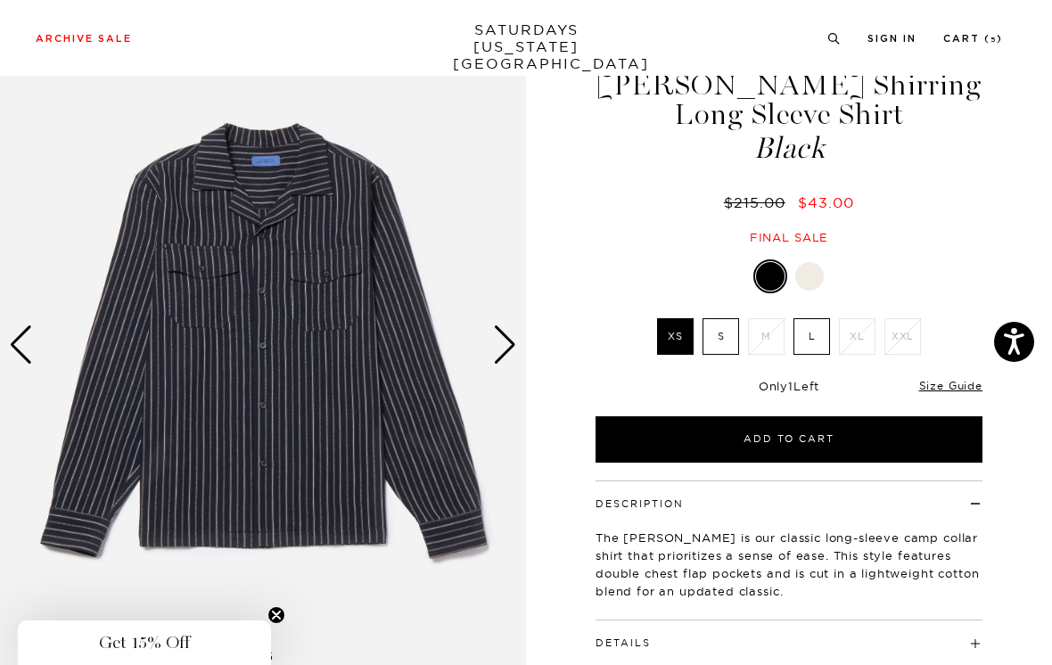
click at [0, 0] on input "L" at bounding box center [0, 0] width 0 height 0
click at [666, 338] on label "XS" at bounding box center [675, 336] width 37 height 37
click at [0, 0] on input "XS" at bounding box center [0, 0] width 0 height 0
click at [726, 339] on label "S" at bounding box center [720, 336] width 37 height 37
click at [0, 0] on input "S" at bounding box center [0, 0] width 0 height 0
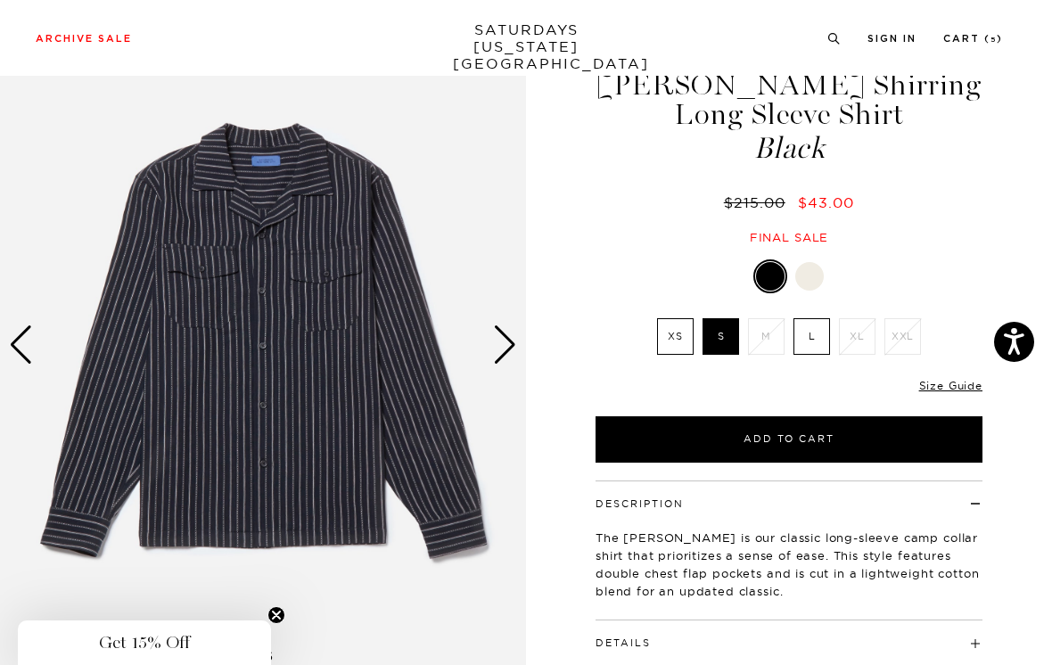
click at [677, 328] on label "XS" at bounding box center [675, 336] width 37 height 37
click at [0, 0] on input "XS" at bounding box center [0, 0] width 0 height 0
click at [852, 434] on button "Add to Cart" at bounding box center [788, 439] width 387 height 46
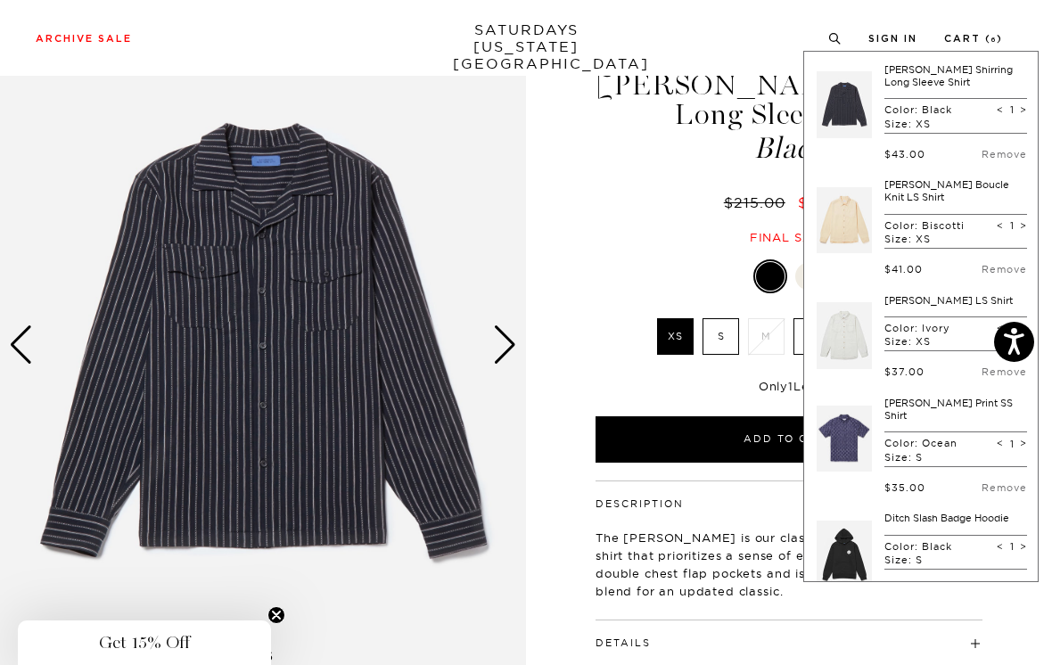
click at [998, 153] on link "Remove" at bounding box center [1003, 154] width 45 height 12
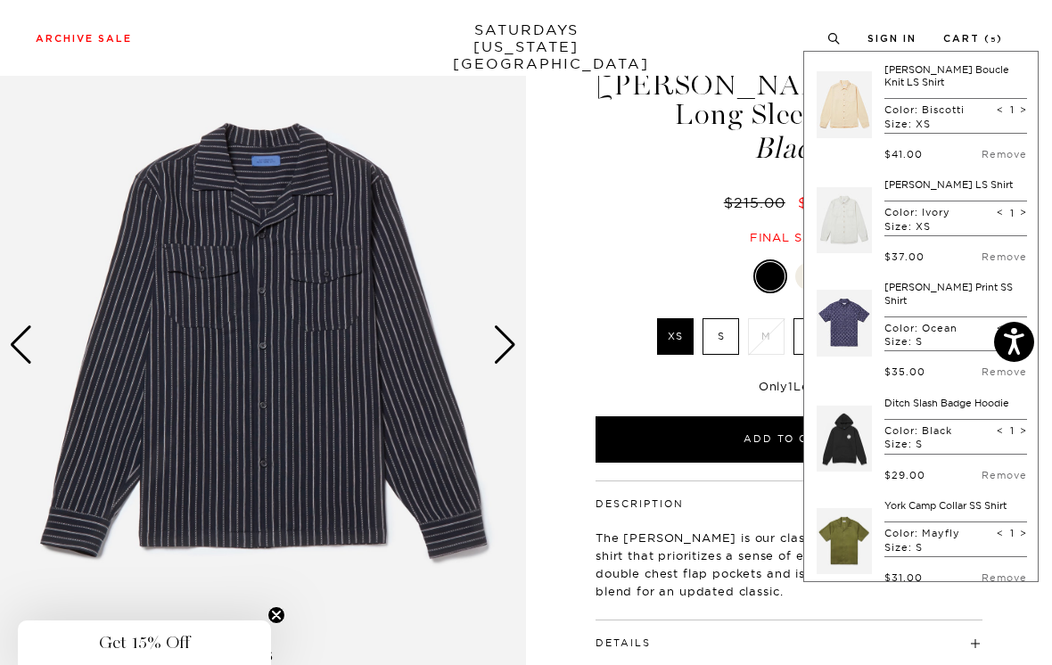
click at [617, 231] on div "Final sale" at bounding box center [789, 237] width 392 height 15
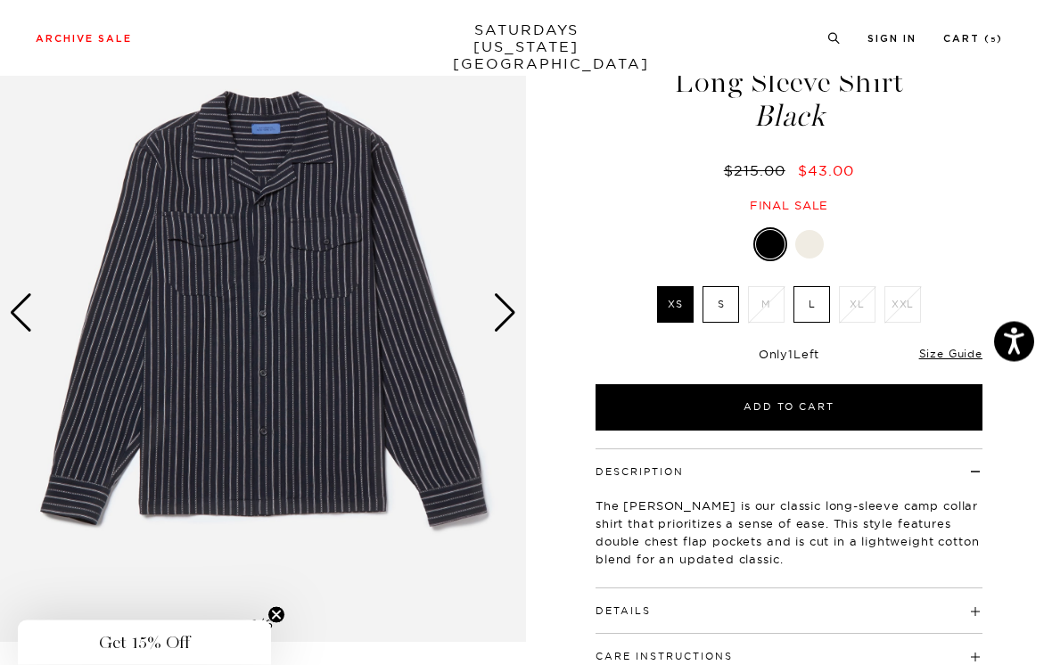
scroll to position [107, 0]
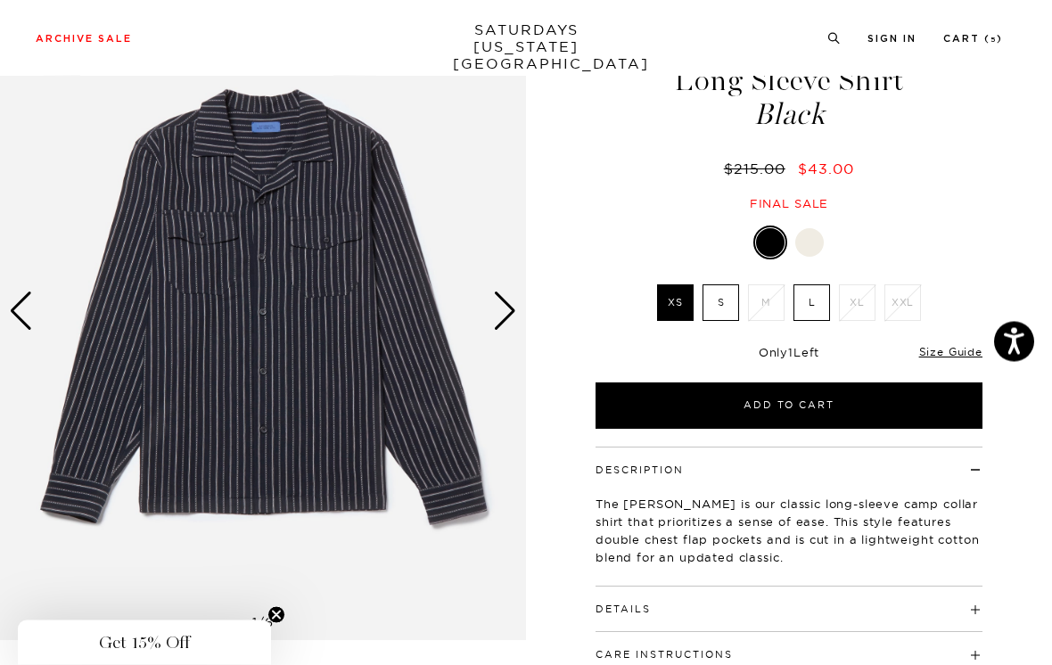
click at [716, 307] on label "S" at bounding box center [720, 303] width 37 height 37
click at [0, 0] on input "S" at bounding box center [0, 0] width 0 height 0
click at [675, 300] on label "XS" at bounding box center [675, 302] width 37 height 37
click at [0, 0] on input "XS" at bounding box center [0, 0] width 0 height 0
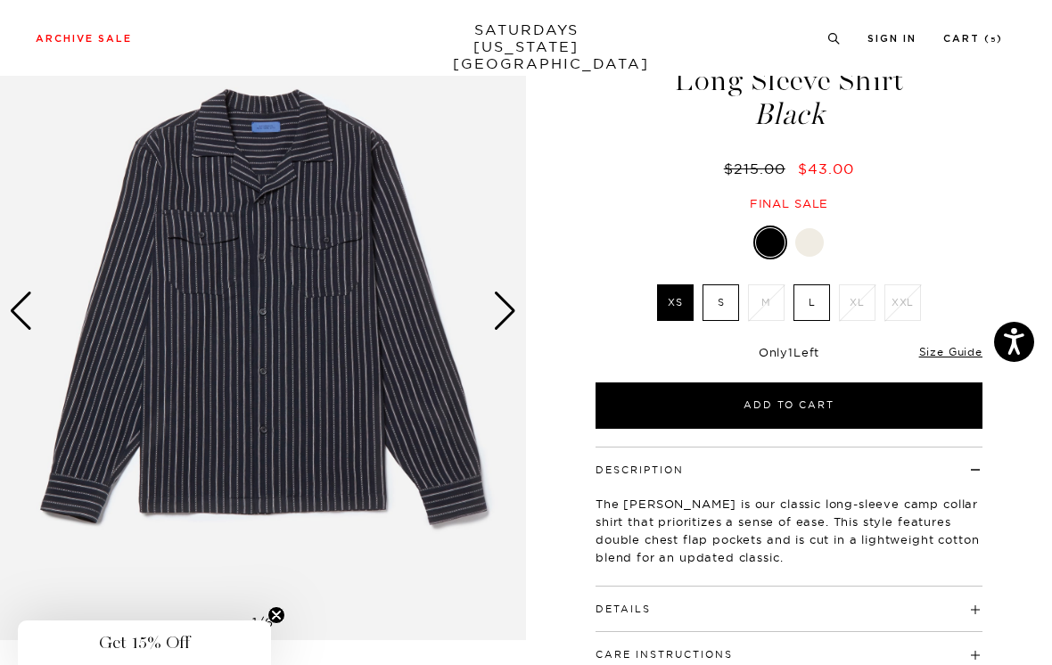
click at [719, 309] on label "S" at bounding box center [720, 302] width 37 height 37
click at [0, 0] on input "S" at bounding box center [0, 0] width 0 height 0
click at [674, 299] on label "XS" at bounding box center [675, 302] width 37 height 37
click at [0, 0] on input "XS" at bounding box center [0, 0] width 0 height 0
click at [852, 400] on button "Add to Cart" at bounding box center [788, 405] width 387 height 46
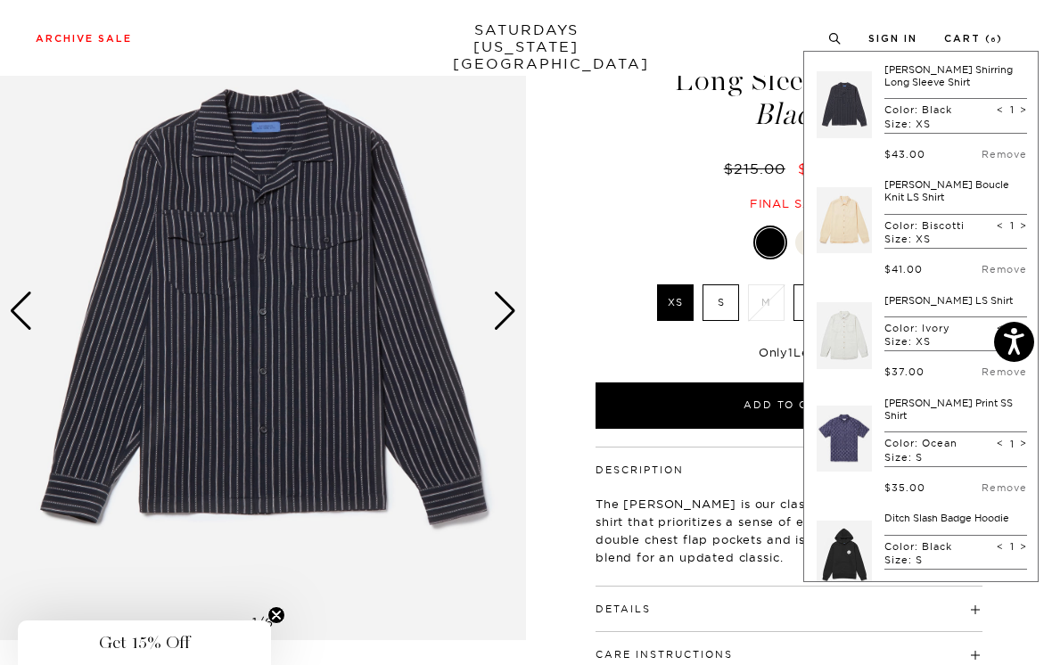
click at [632, 150] on div "Marco Brushed Shirring Long Sleeve Shirt Black $215.00 $43.00 Final sale" at bounding box center [789, 105] width 392 height 211
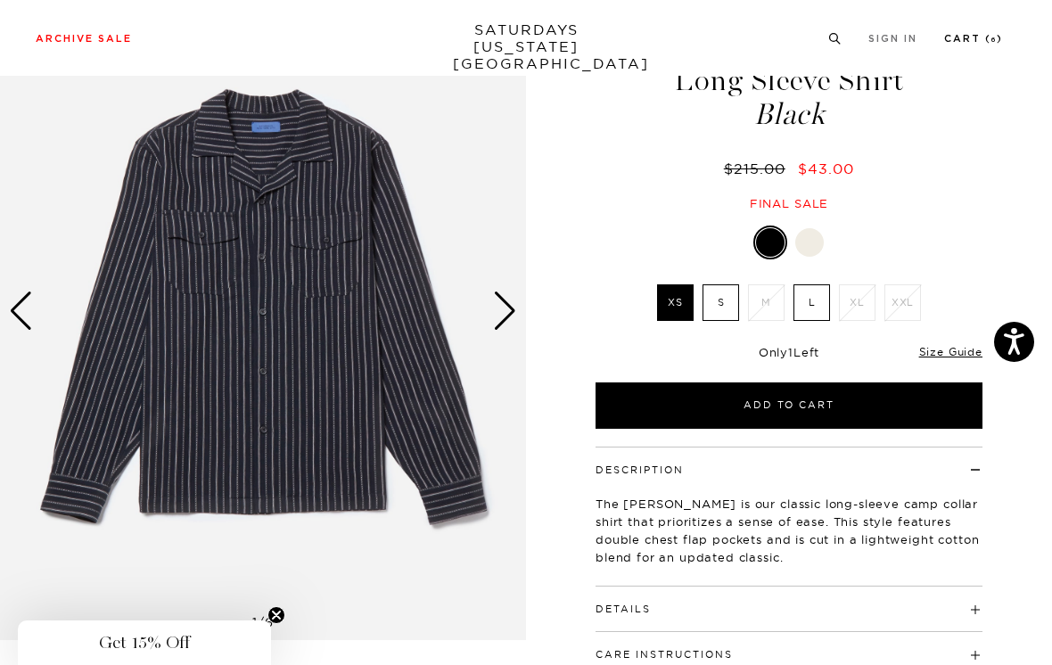
click at [978, 39] on link "Cart ( 6 )" at bounding box center [973, 39] width 59 height 10
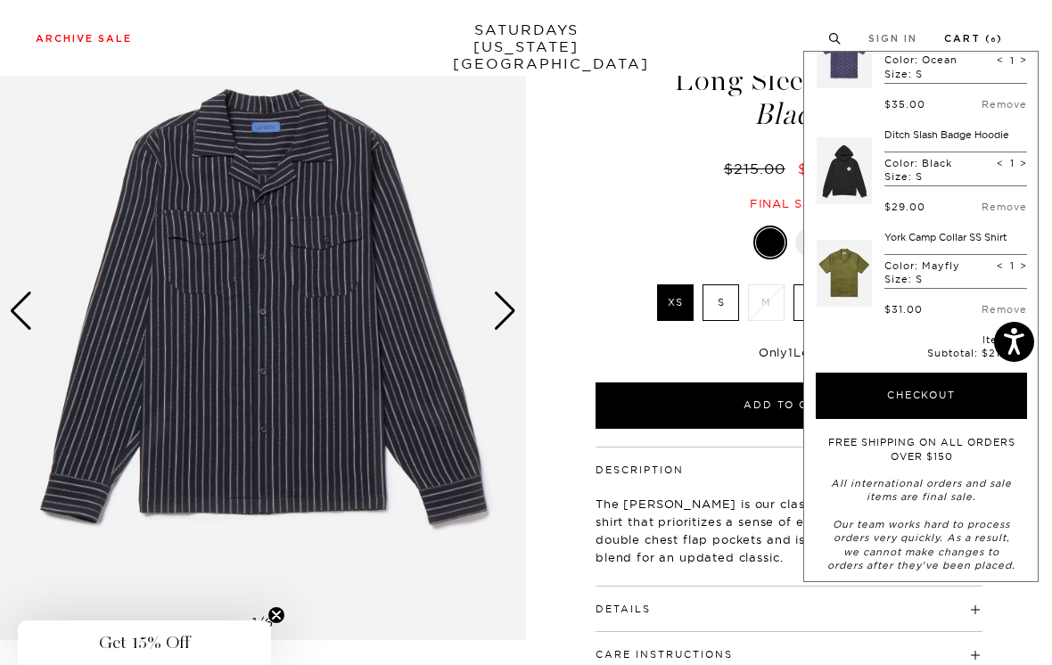
scroll to position [382, 0]
click at [954, 385] on button "Checkout" at bounding box center [920, 396] width 211 height 46
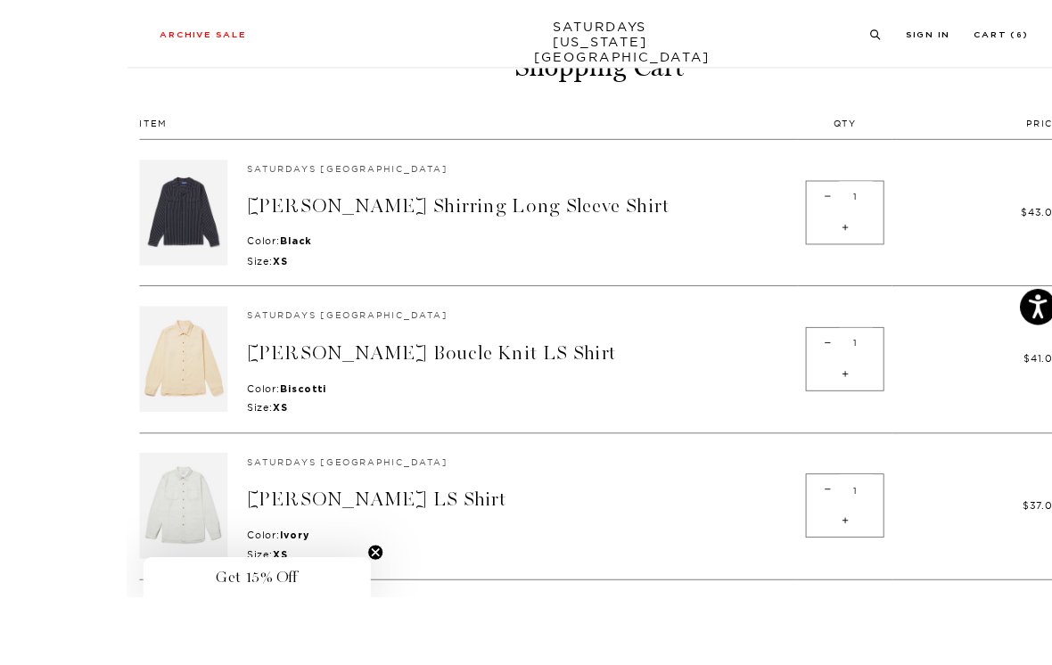
scroll to position [126, 0]
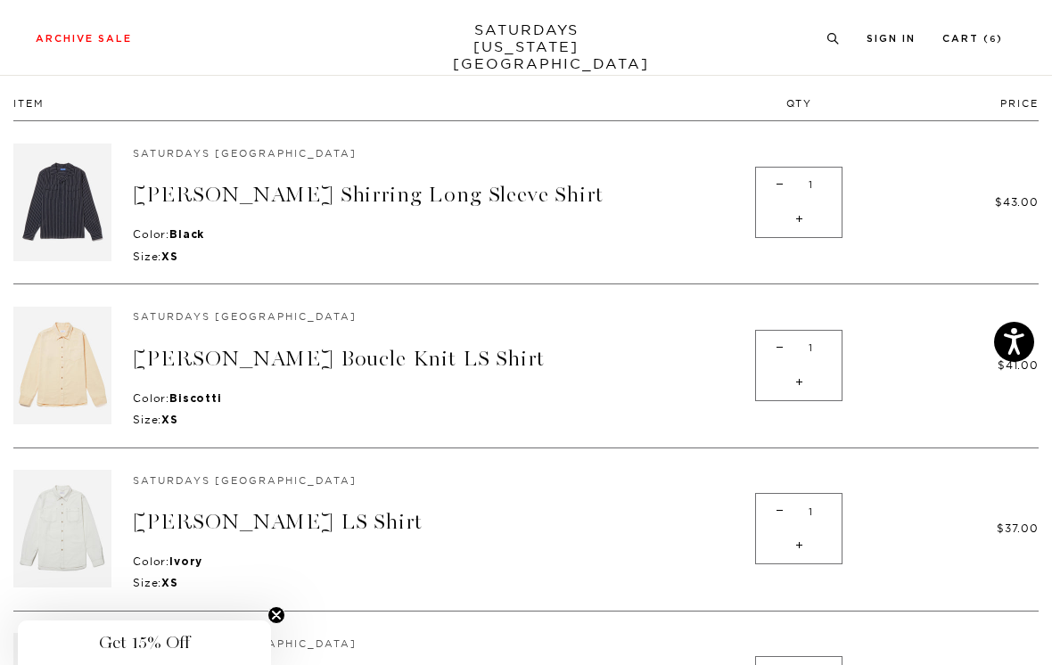
click at [394, 357] on link "[PERSON_NAME] Boucle Knit LS Shirt" at bounding box center [339, 359] width 412 height 26
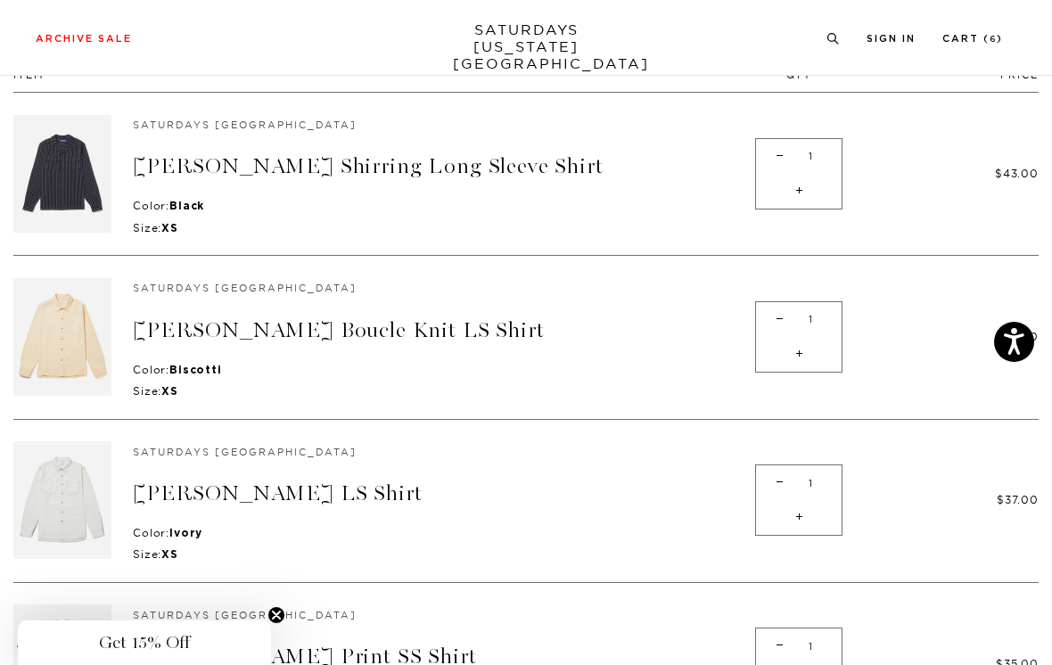
click at [526, 163] on link "[PERSON_NAME] Shirring Long Sleeve Shirt" at bounding box center [368, 166] width 471 height 26
click at [532, 166] on link "[PERSON_NAME] Shirring Long Sleeve Shirt" at bounding box center [368, 165] width 471 height 26
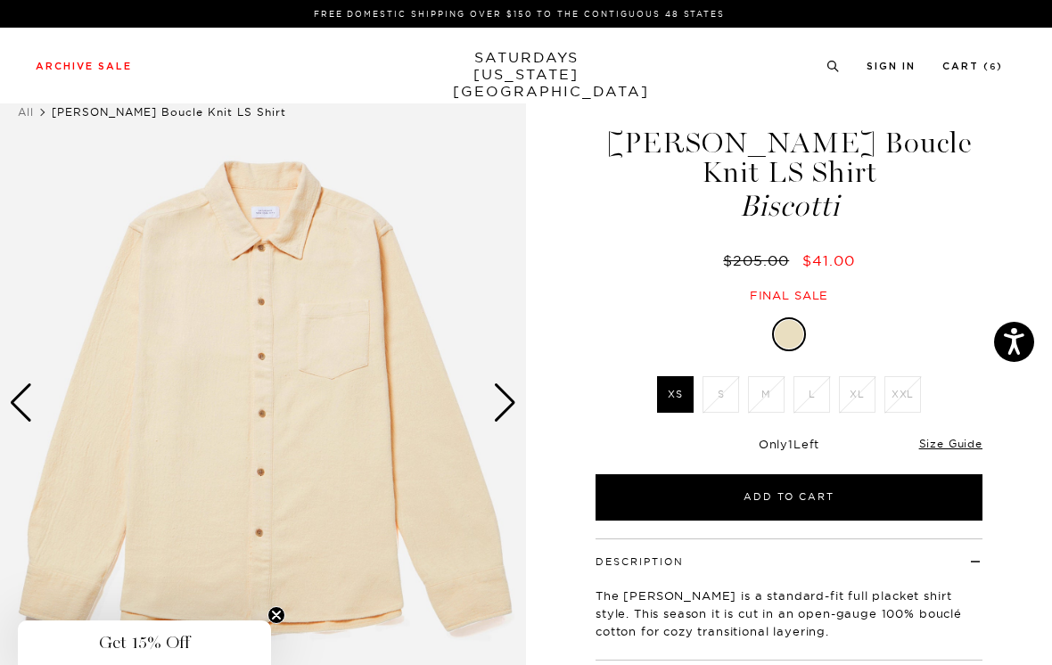
scroll to position [47, 0]
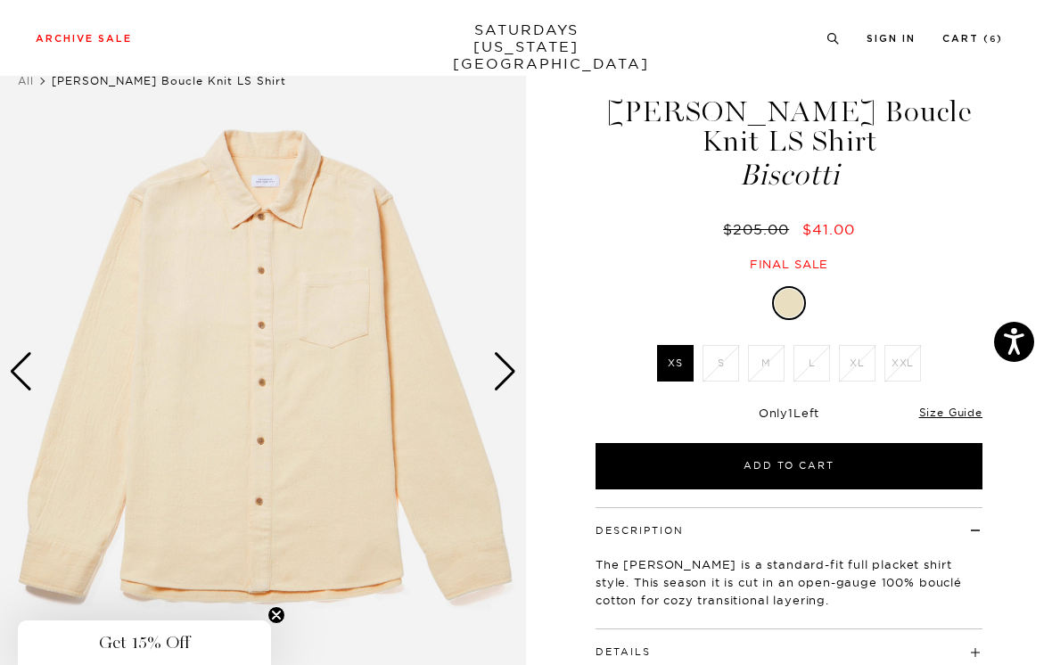
click at [506, 370] on div "Next slide" at bounding box center [505, 371] width 24 height 39
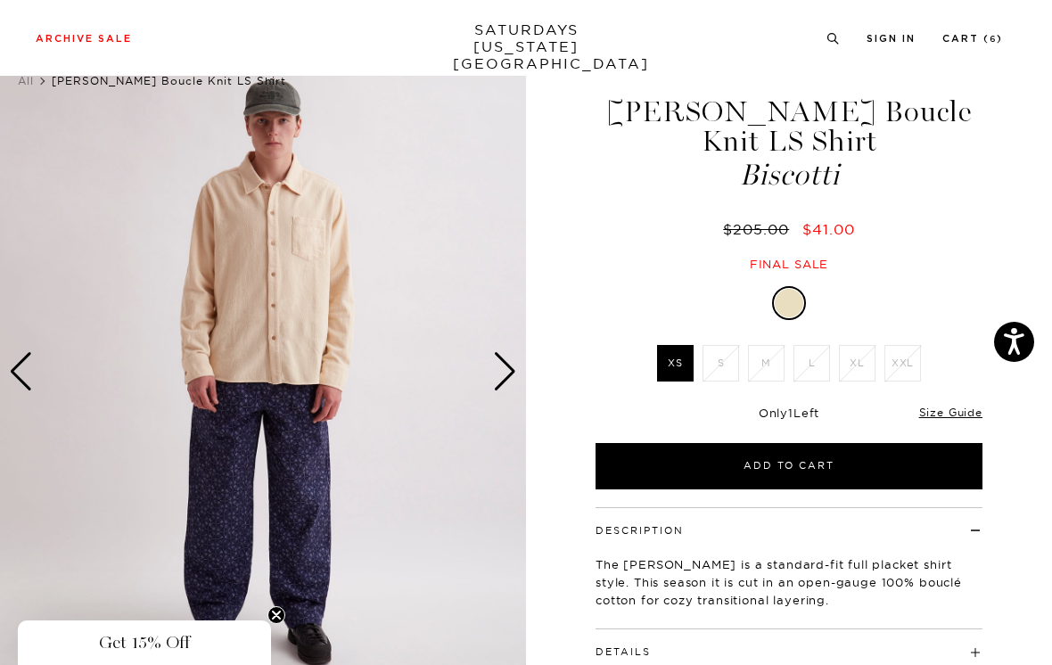
click at [503, 366] on div "Next slide" at bounding box center [505, 371] width 24 height 39
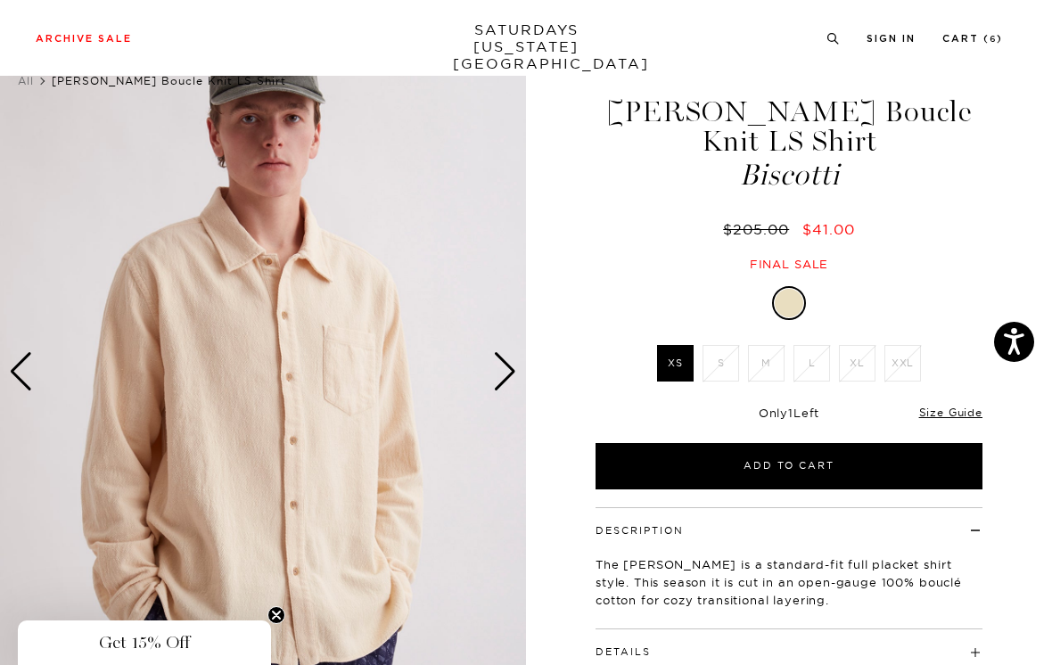
click at [509, 365] on div "Next slide" at bounding box center [505, 371] width 24 height 39
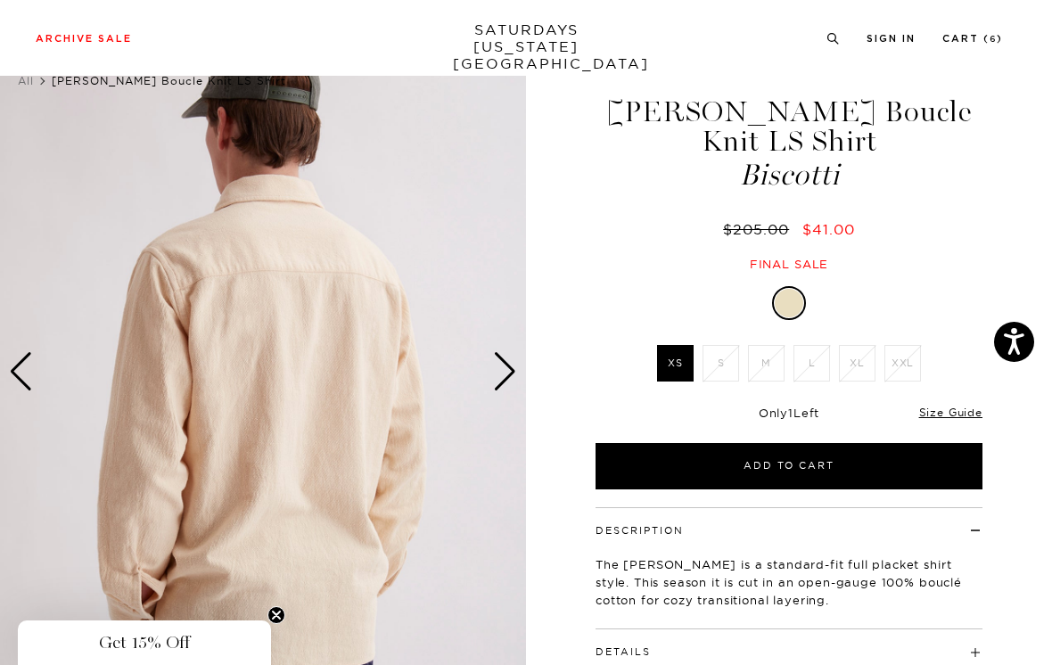
click at [510, 370] on div "Next slide" at bounding box center [505, 371] width 24 height 39
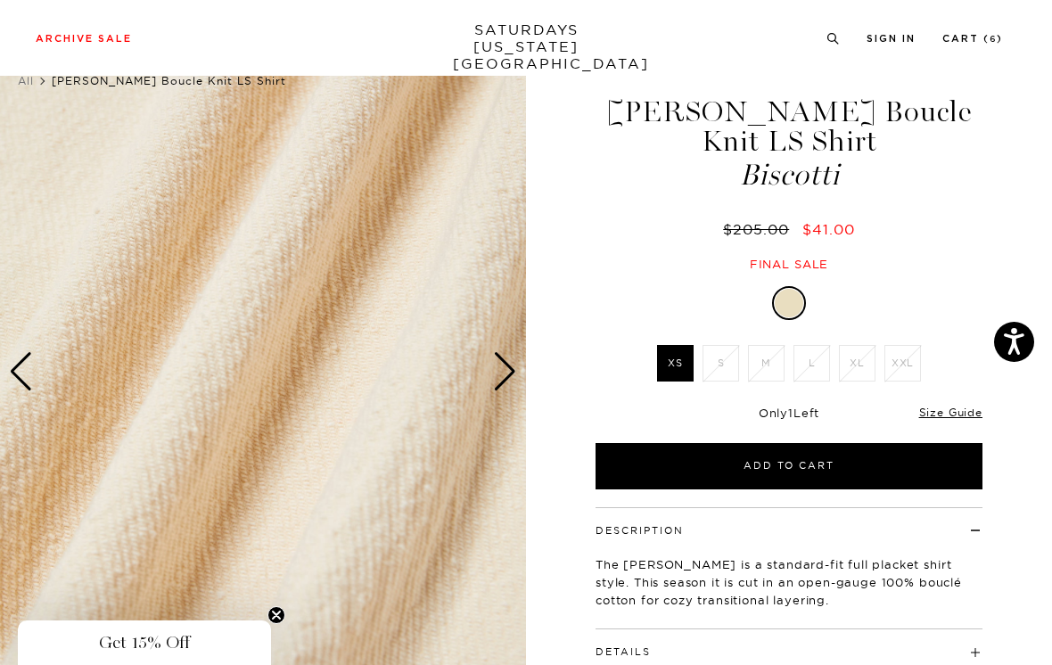
click at [511, 366] on div "Next slide" at bounding box center [505, 371] width 24 height 39
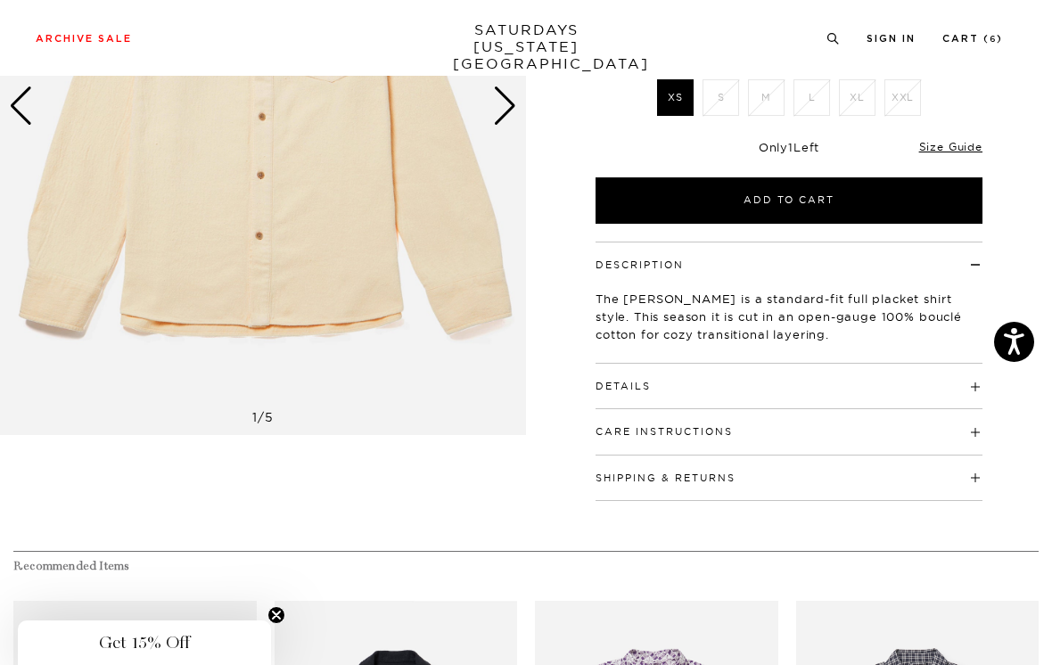
scroll to position [320, 0]
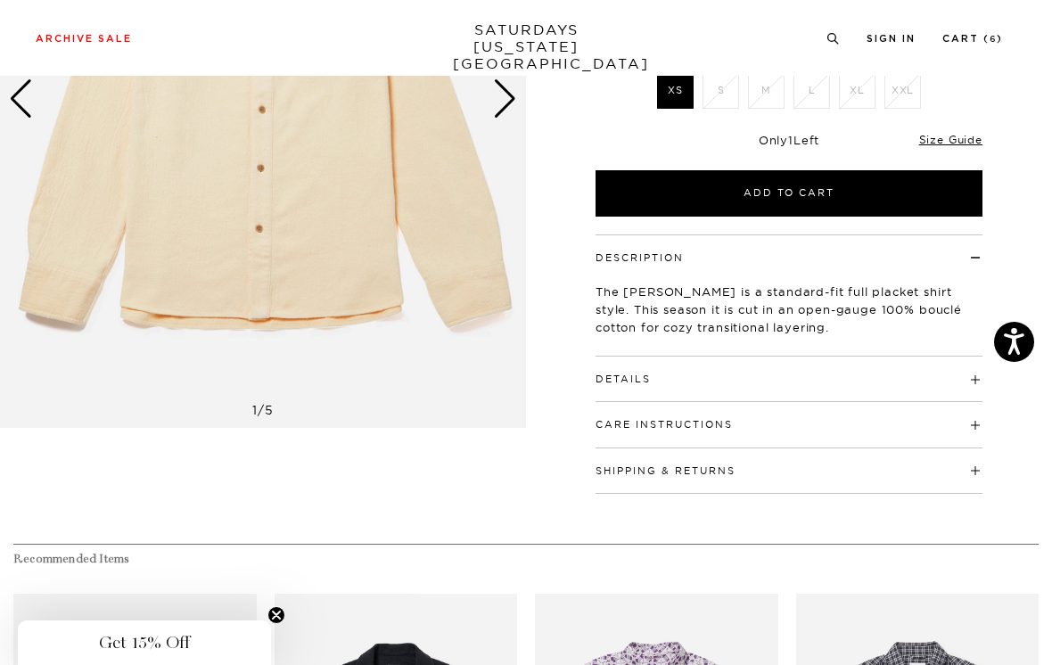
click at [769, 356] on h4 "Details" at bounding box center [788, 370] width 387 height 29
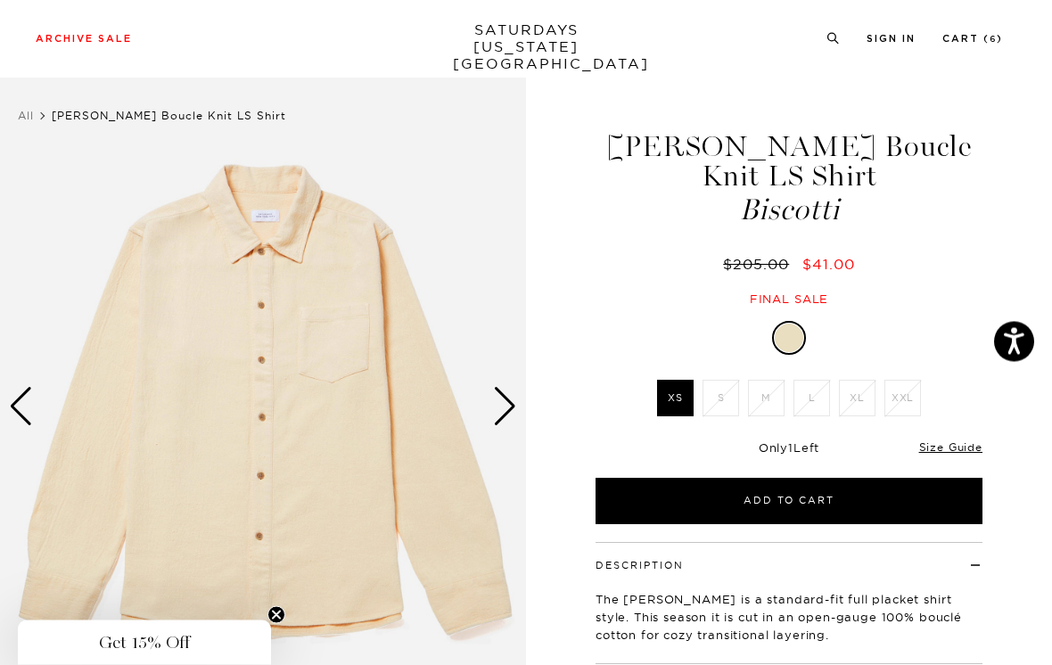
scroll to position [0, 0]
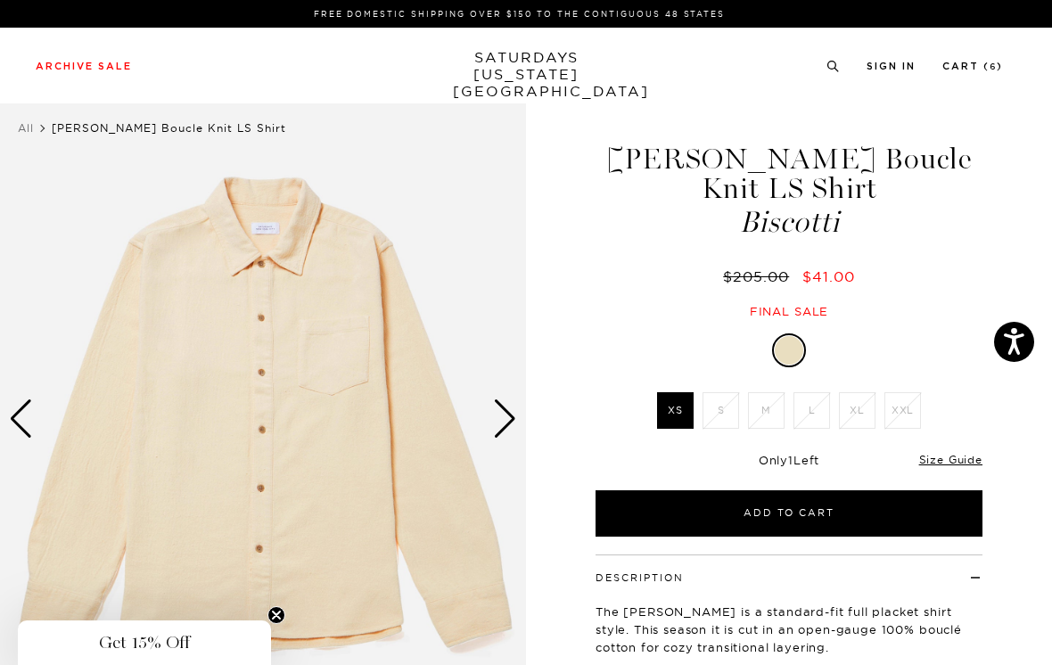
click at [987, 58] on li "Cart ( 6 )" at bounding box center [972, 65] width 61 height 16
click at [978, 71] on link "Cart ( 6 )" at bounding box center [972, 66] width 61 height 10
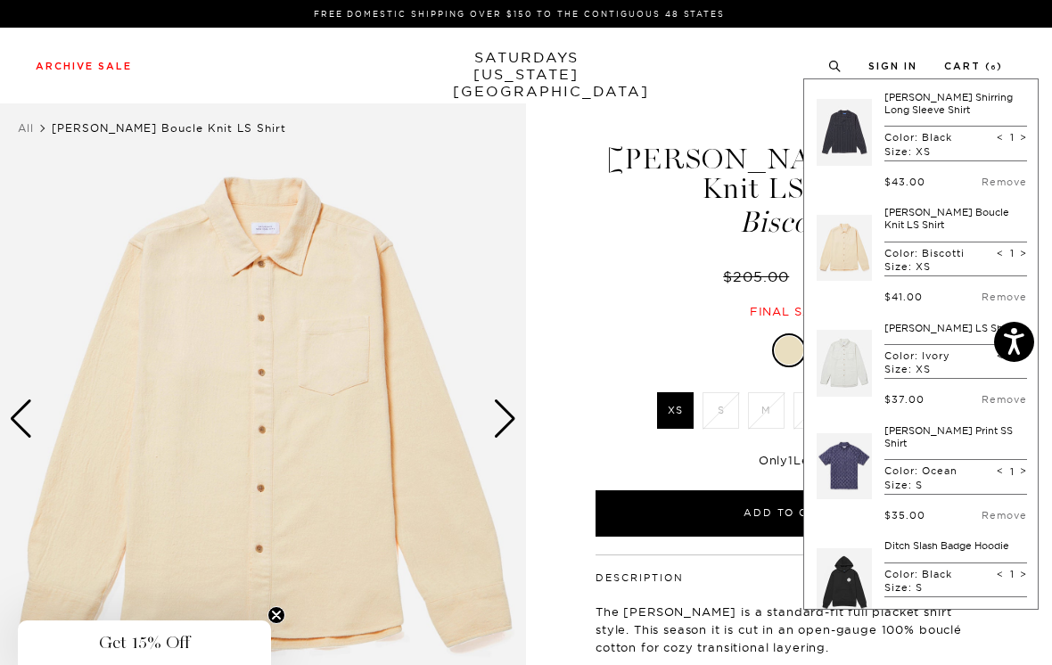
click at [690, 107] on div "Broome Boucle Knit LS Shirt Biscotti $205.00 $41.00 Final sale Broome Boucle Kn…" at bounding box center [789, 563] width 446 height 946
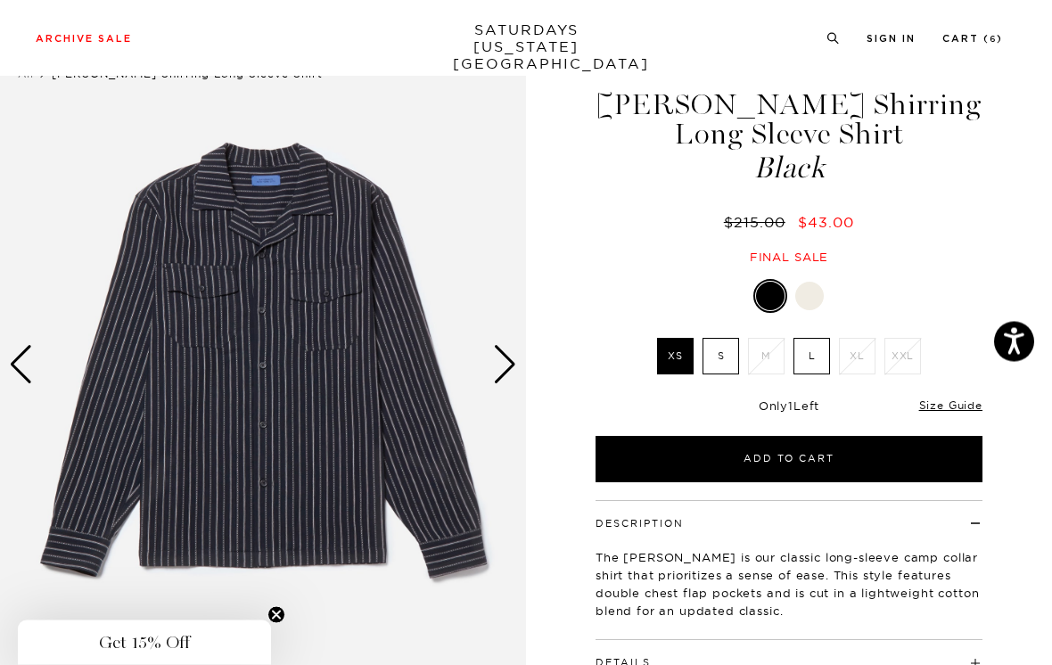
scroll to position [54, 0]
click at [504, 361] on div "Next slide" at bounding box center [505, 364] width 24 height 39
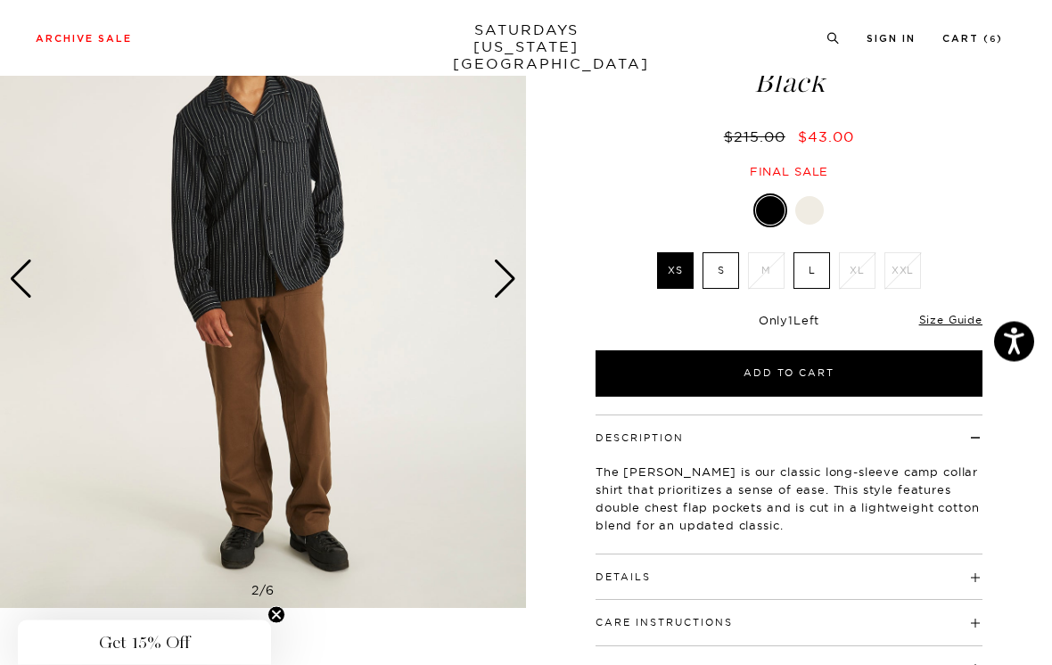
scroll to position [140, 0]
click at [506, 271] on div "Next slide" at bounding box center [505, 278] width 24 height 39
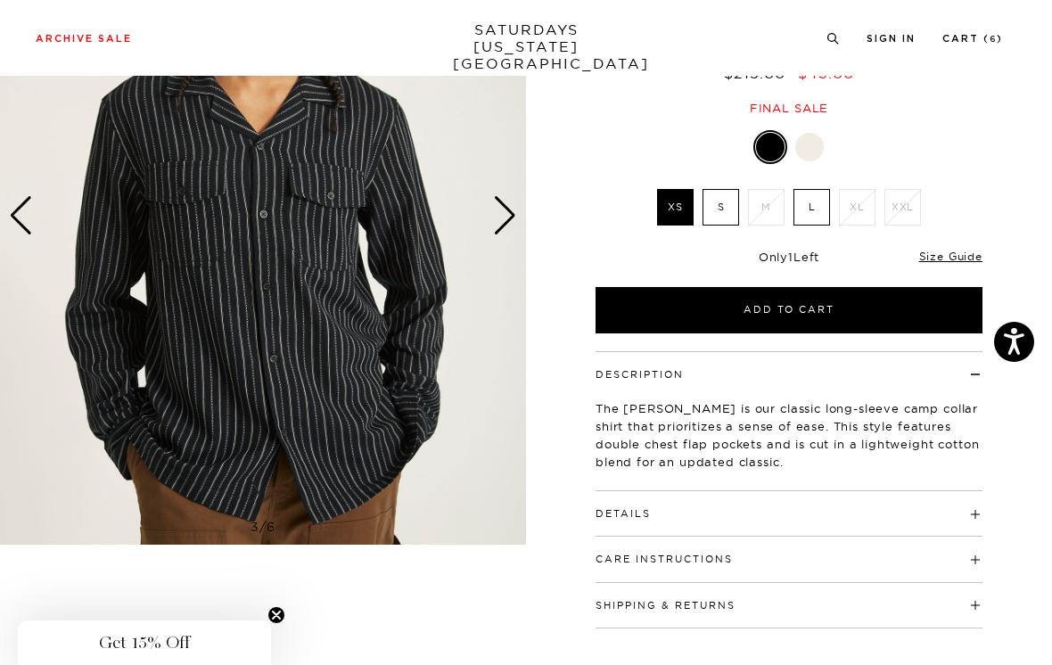
scroll to position [202, 0]
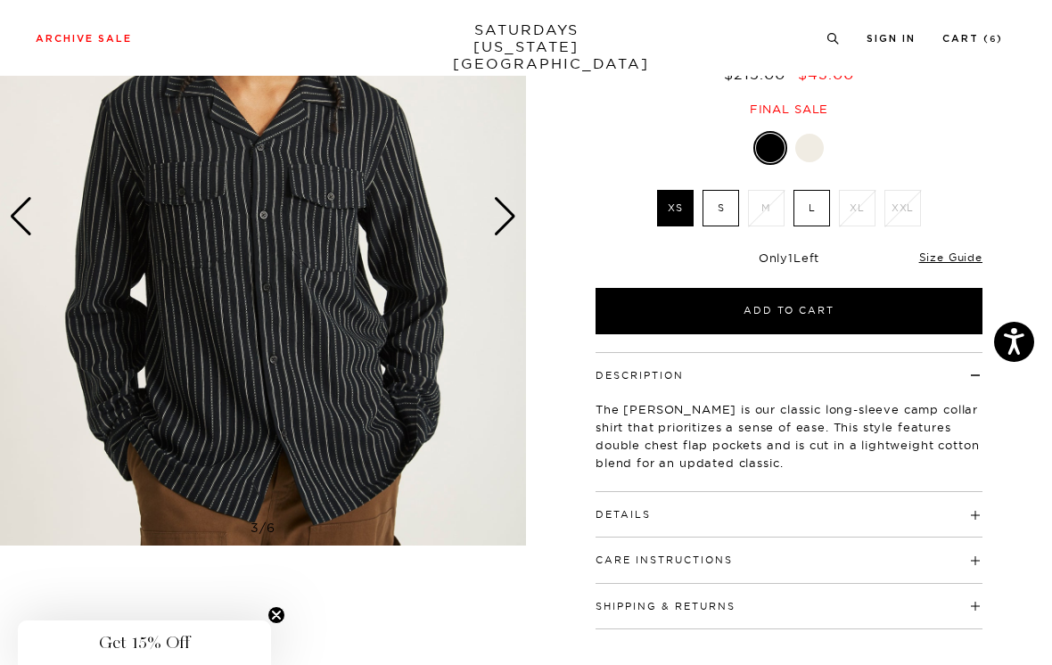
click at [511, 210] on div "Next slide" at bounding box center [505, 216] width 24 height 39
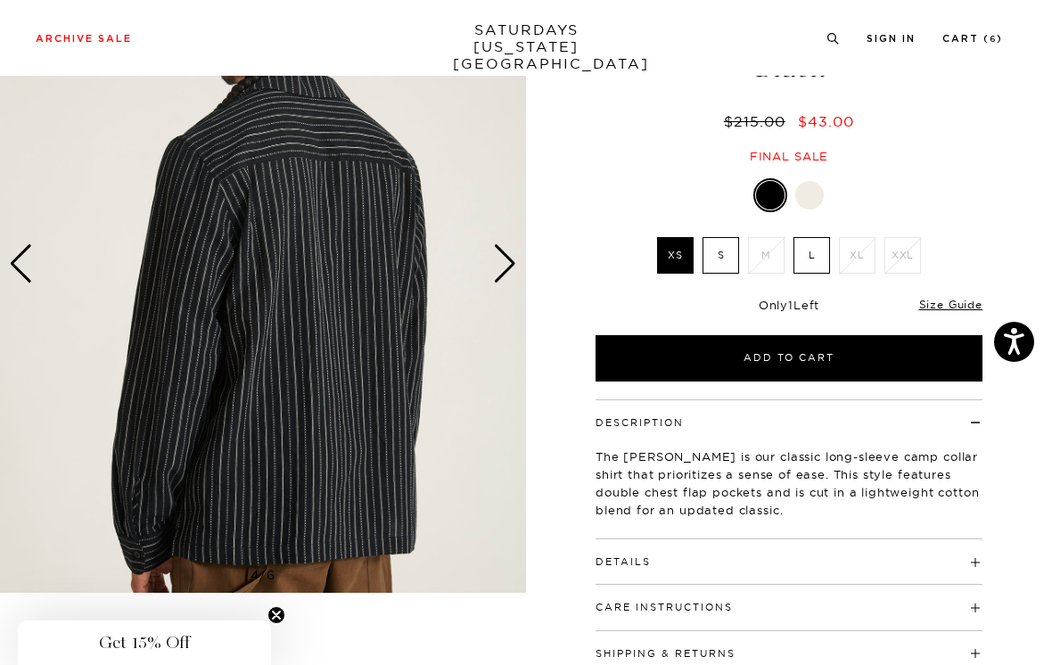
scroll to position [154, 0]
click at [506, 256] on div "Next slide" at bounding box center [505, 264] width 24 height 39
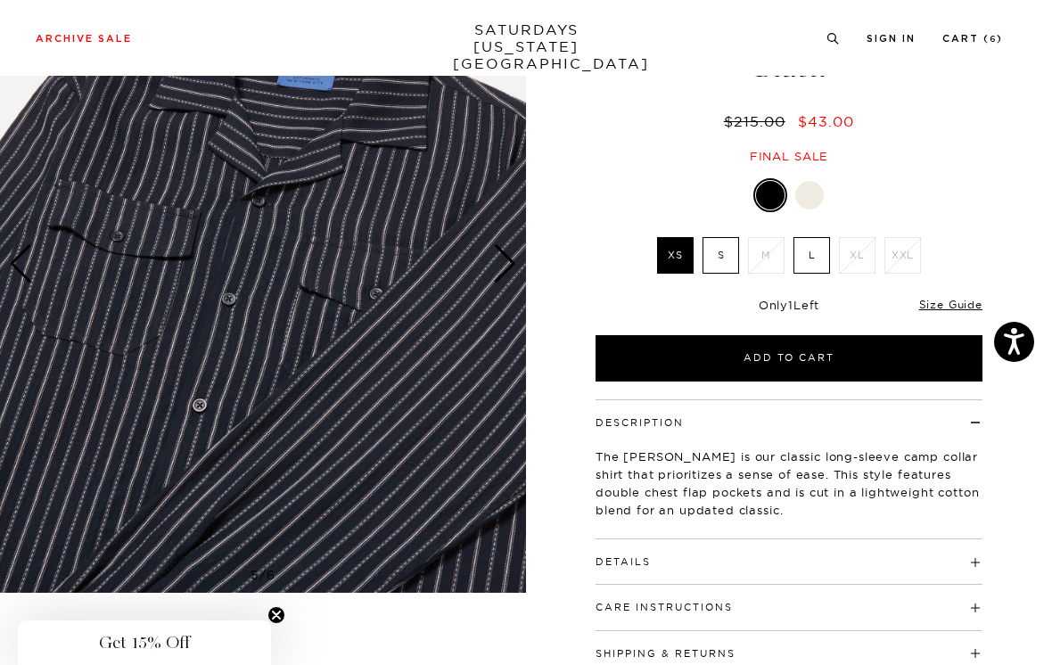
click at [512, 258] on div "Next slide" at bounding box center [505, 263] width 24 height 39
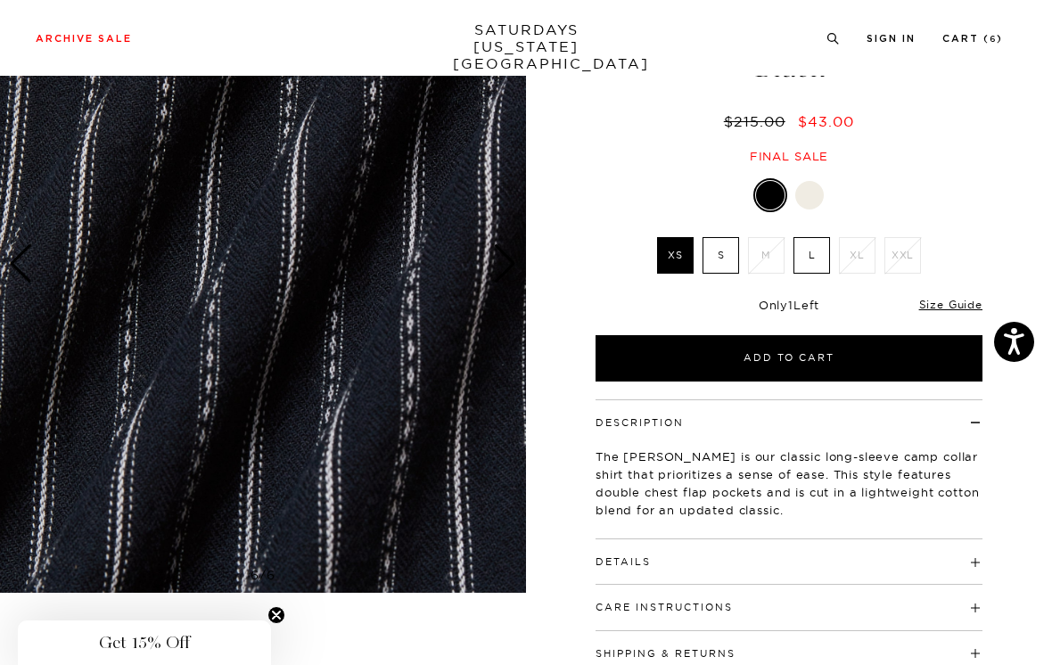
click at [511, 268] on div "Next slide" at bounding box center [505, 263] width 24 height 39
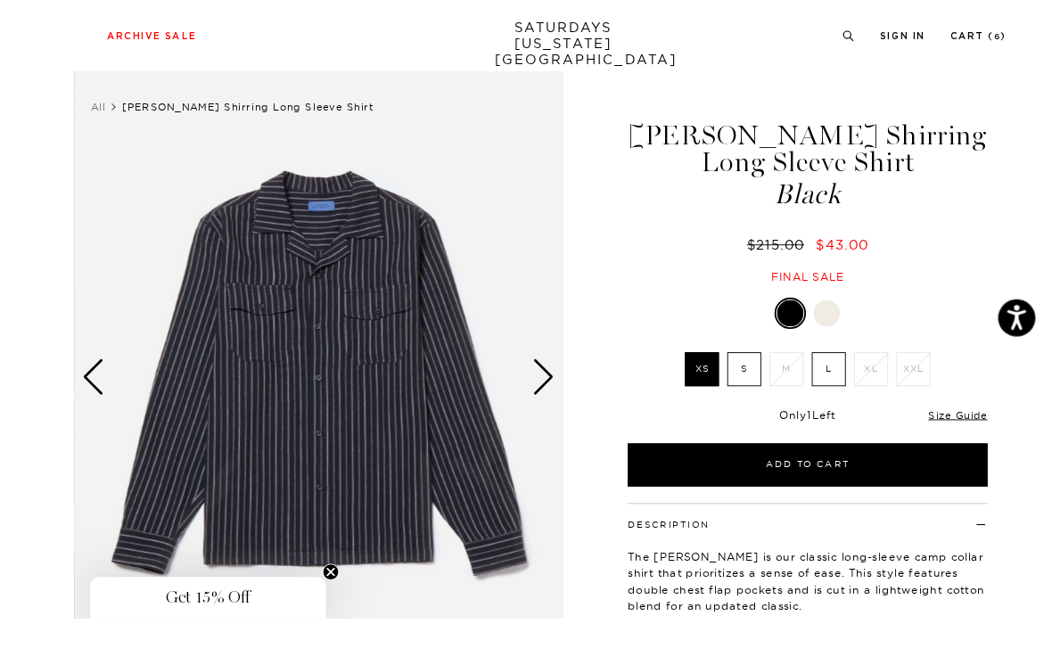
scroll to position [57, 0]
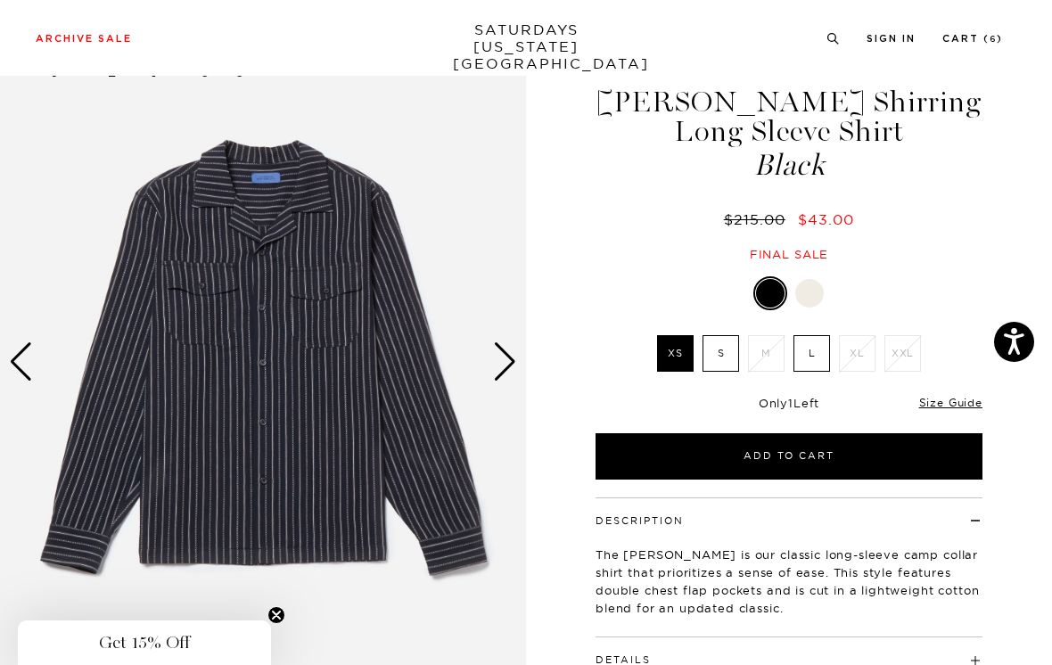
click at [505, 358] on div "Next slide" at bounding box center [505, 361] width 24 height 39
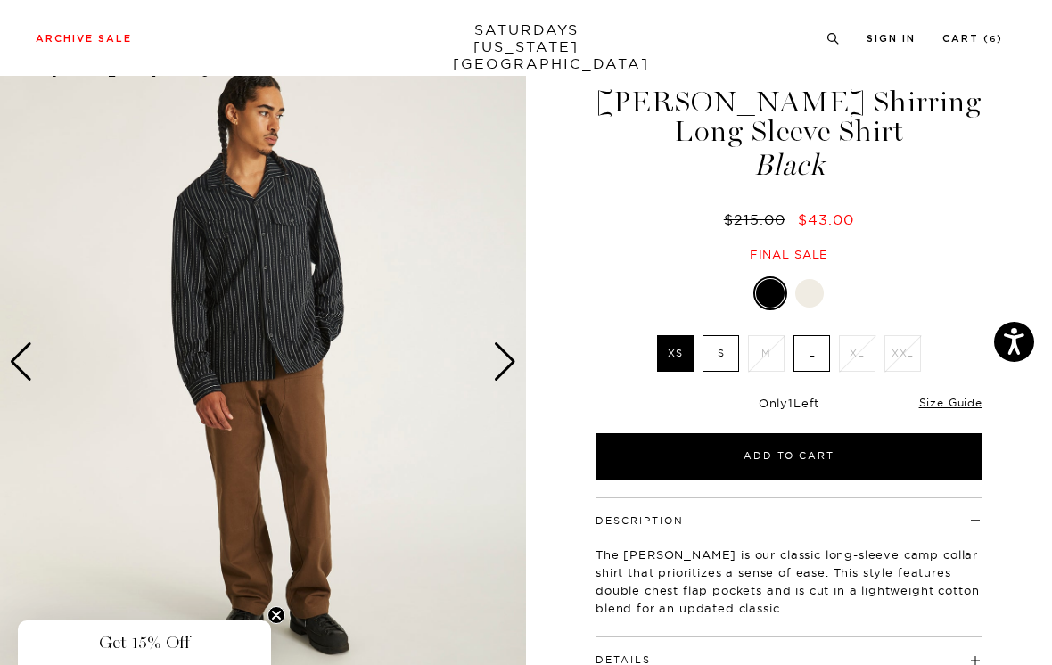
click at [503, 352] on div "Next slide" at bounding box center [505, 361] width 24 height 39
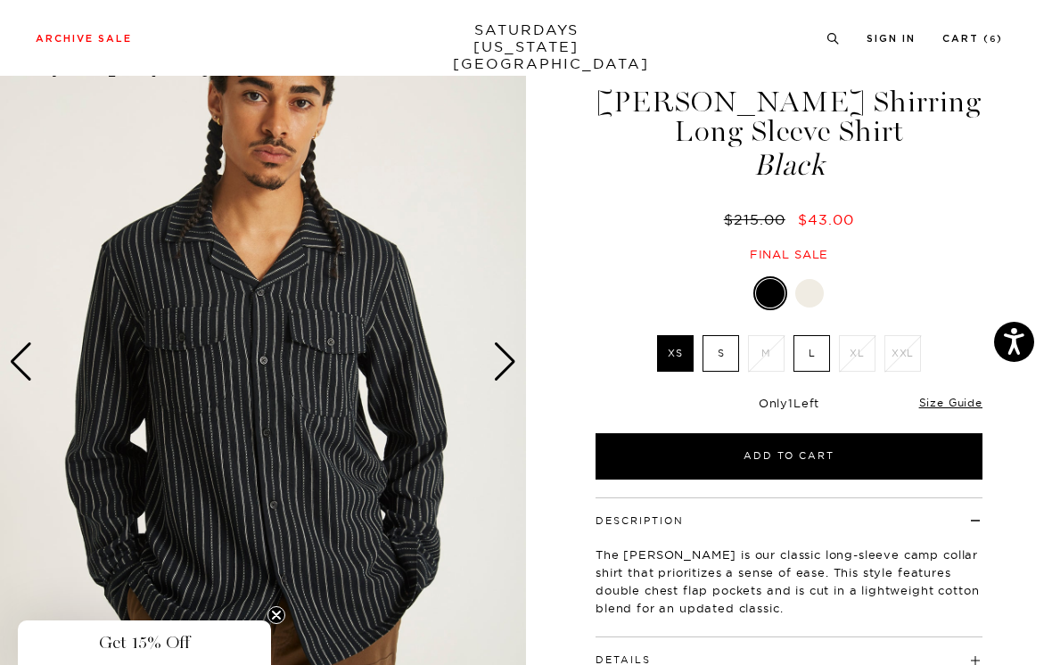
click at [506, 352] on div "Next slide" at bounding box center [505, 361] width 24 height 39
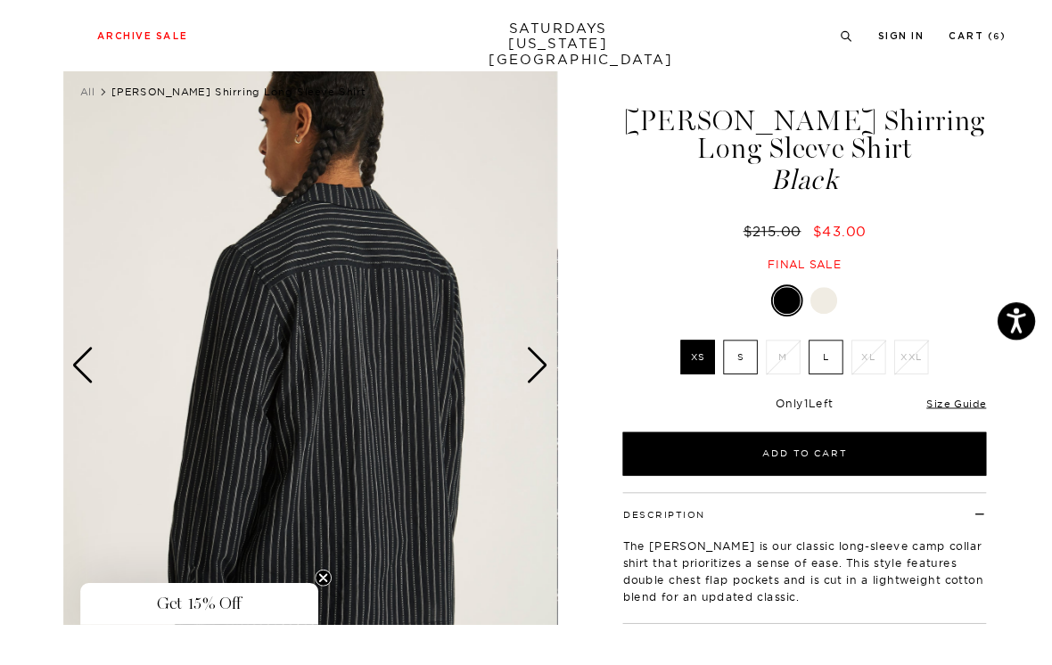
scroll to position [126, 0]
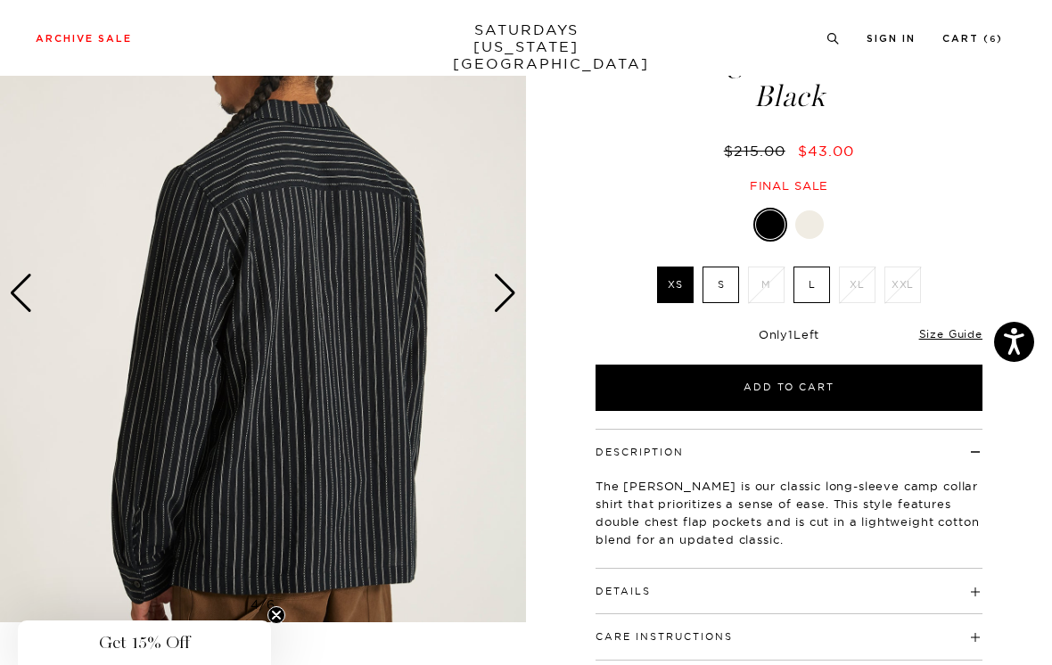
click at [504, 288] on div "Next slide" at bounding box center [505, 293] width 24 height 39
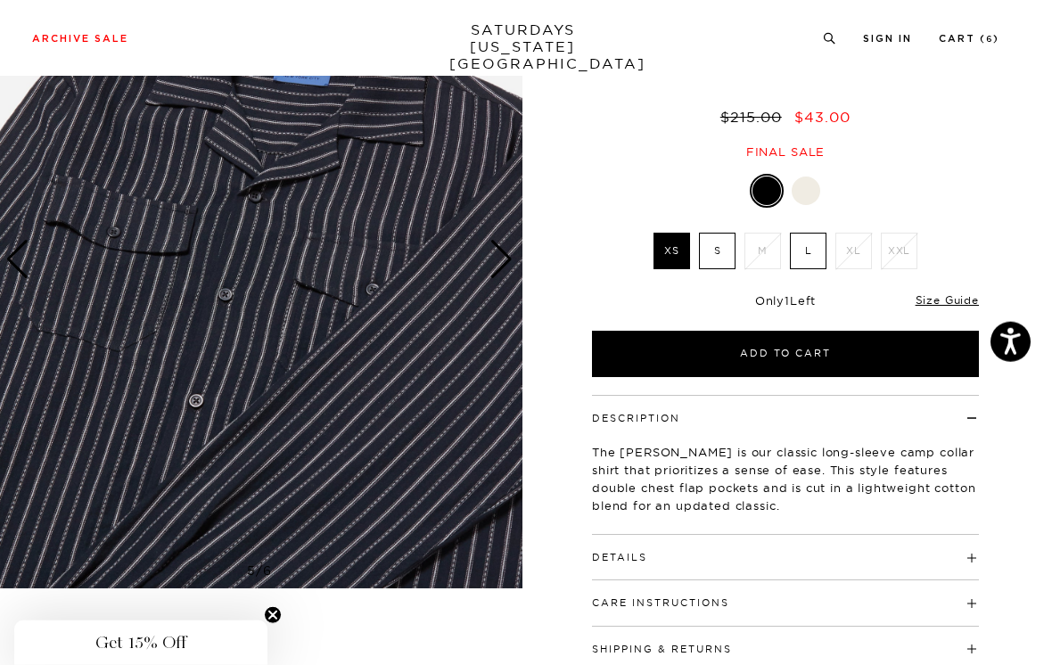
scroll to position [161, 0]
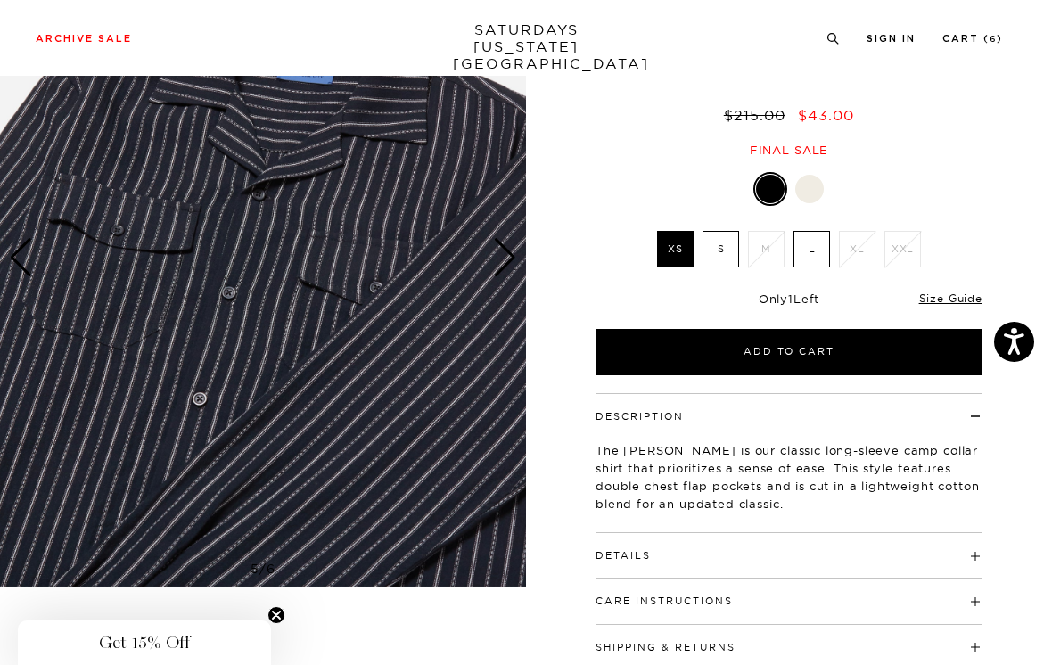
click at [519, 256] on img at bounding box center [263, 258] width 526 height 658
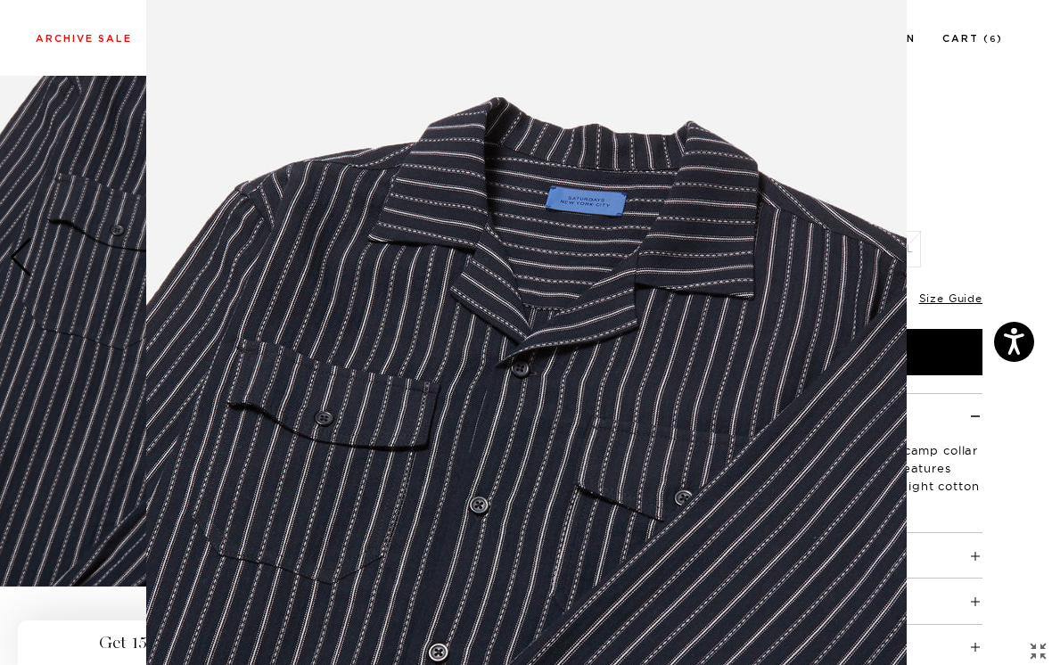
scroll to position [124, 0]
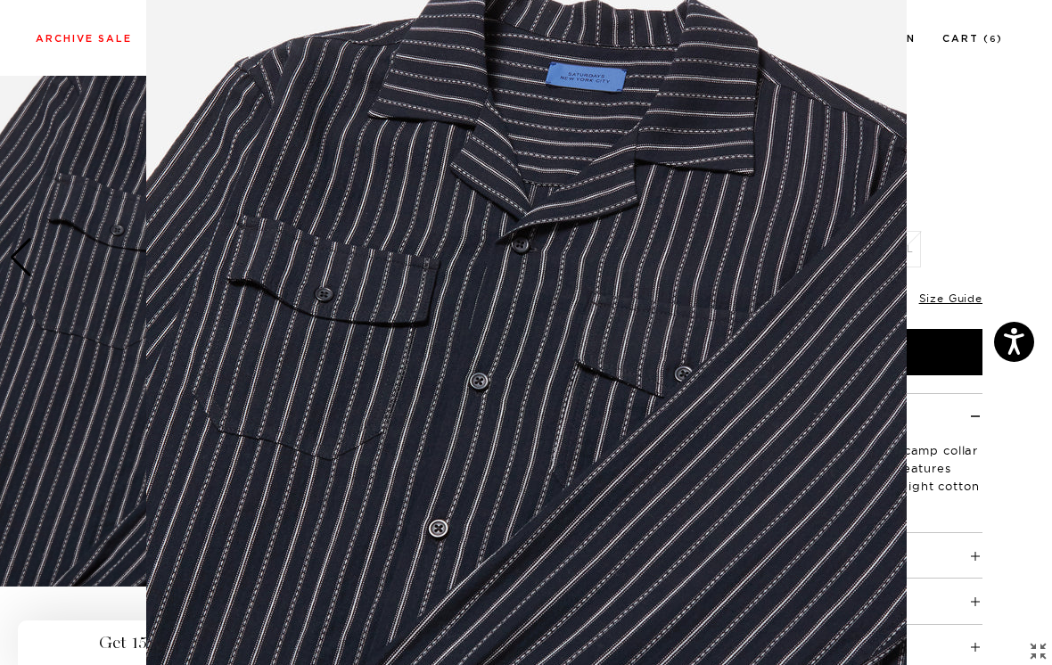
click at [813, 209] on img at bounding box center [526, 332] width 760 height 913
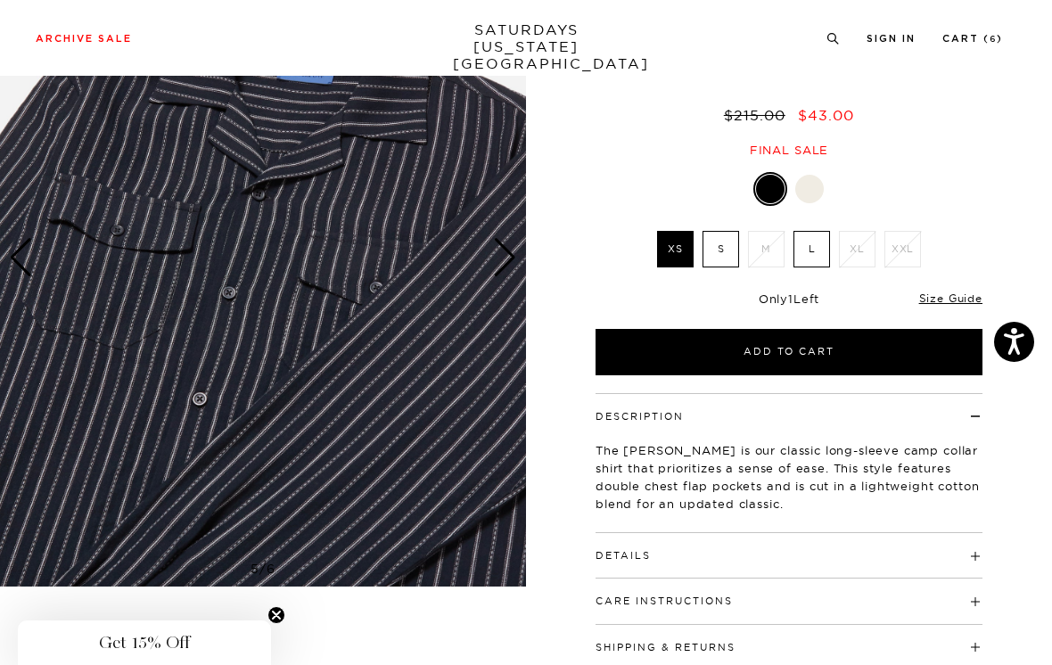
scroll to position [0, 0]
click at [518, 262] on img at bounding box center [263, 258] width 526 height 658
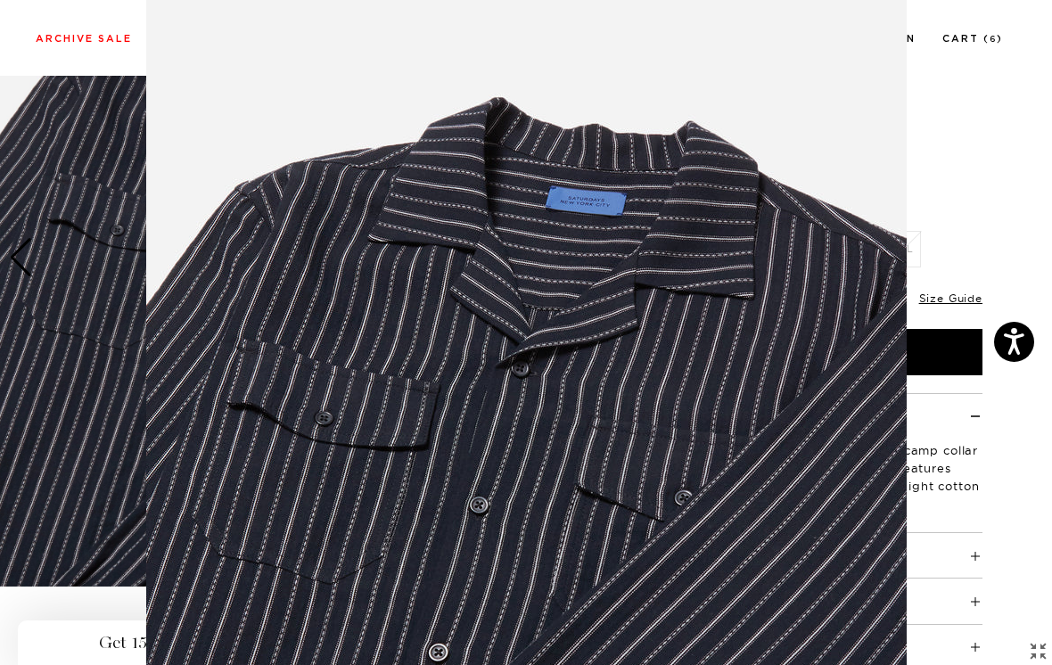
scroll to position [124, 0]
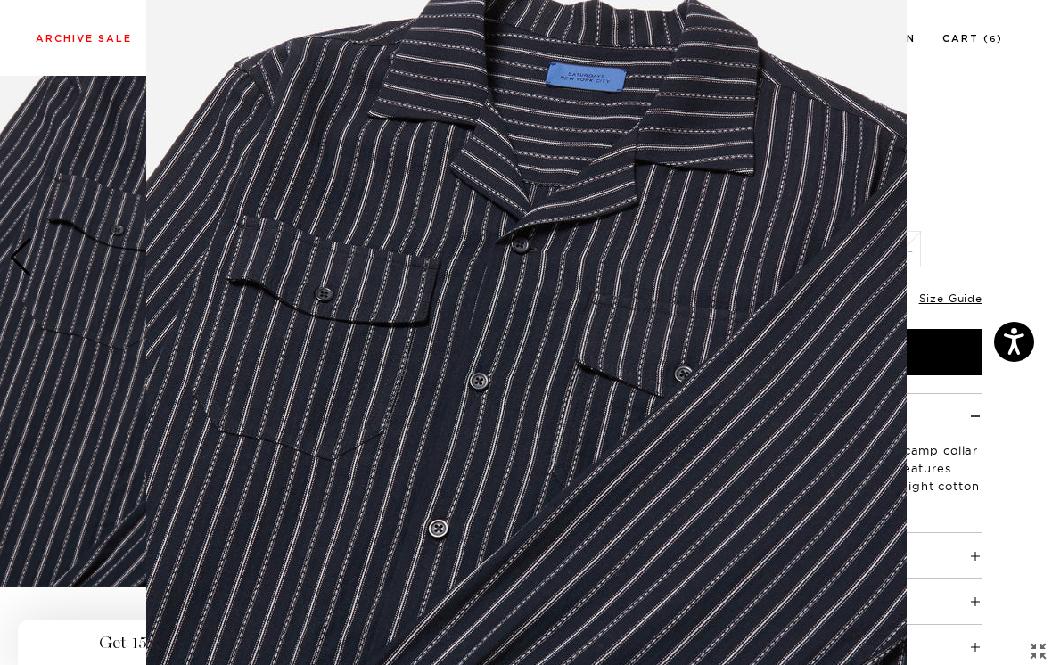
click at [955, 188] on figure at bounding box center [526, 332] width 1052 height 665
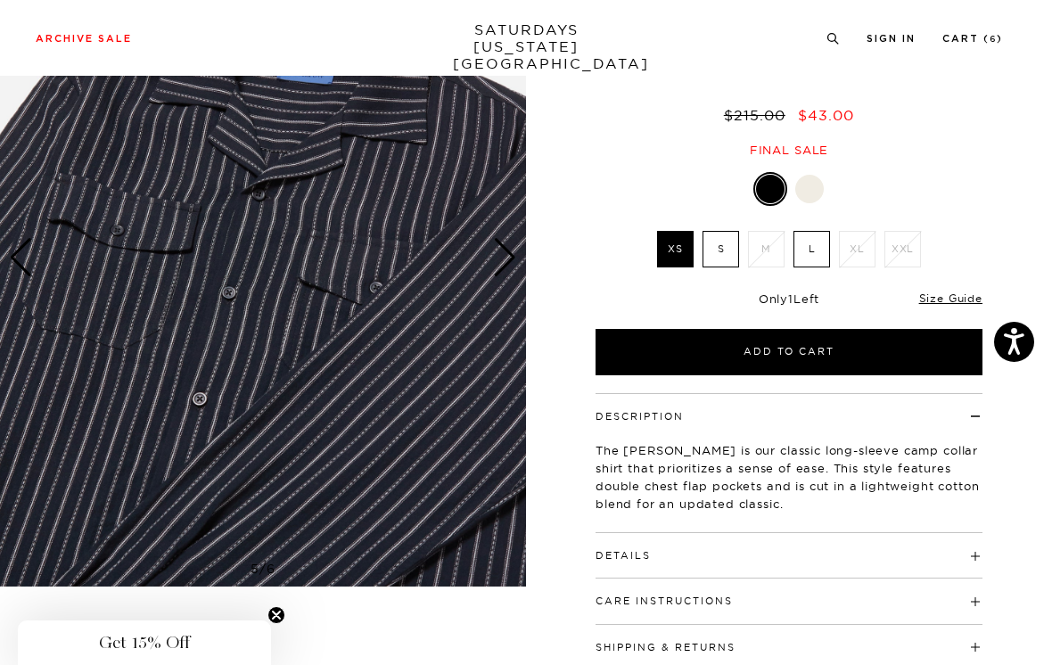
click at [512, 256] on div "Next slide" at bounding box center [505, 257] width 24 height 39
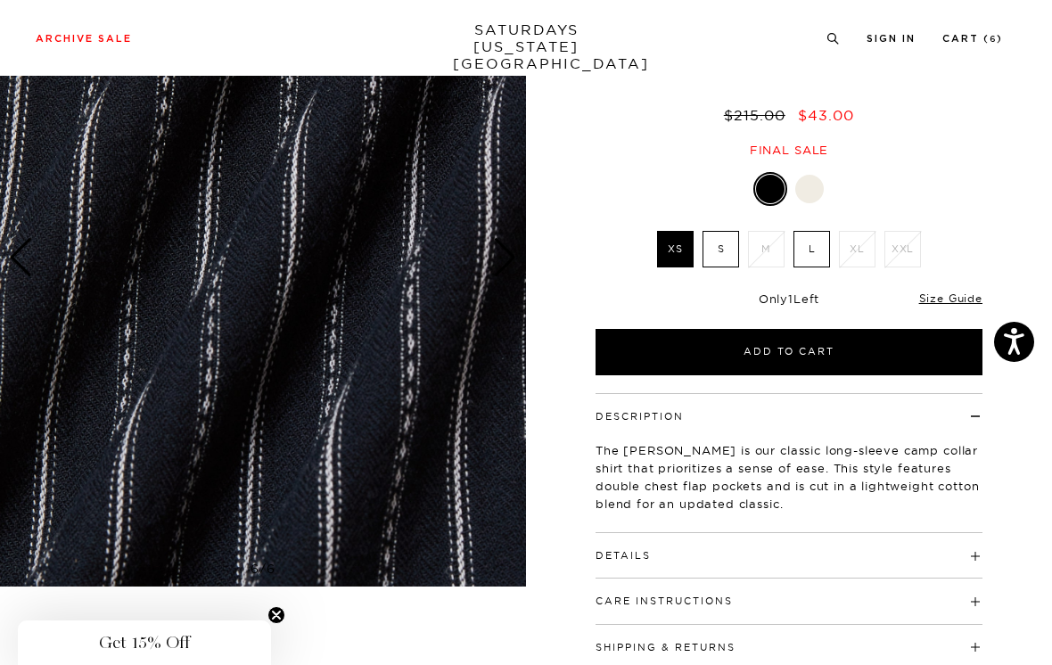
click at [513, 258] on div "Next slide" at bounding box center [505, 257] width 24 height 39
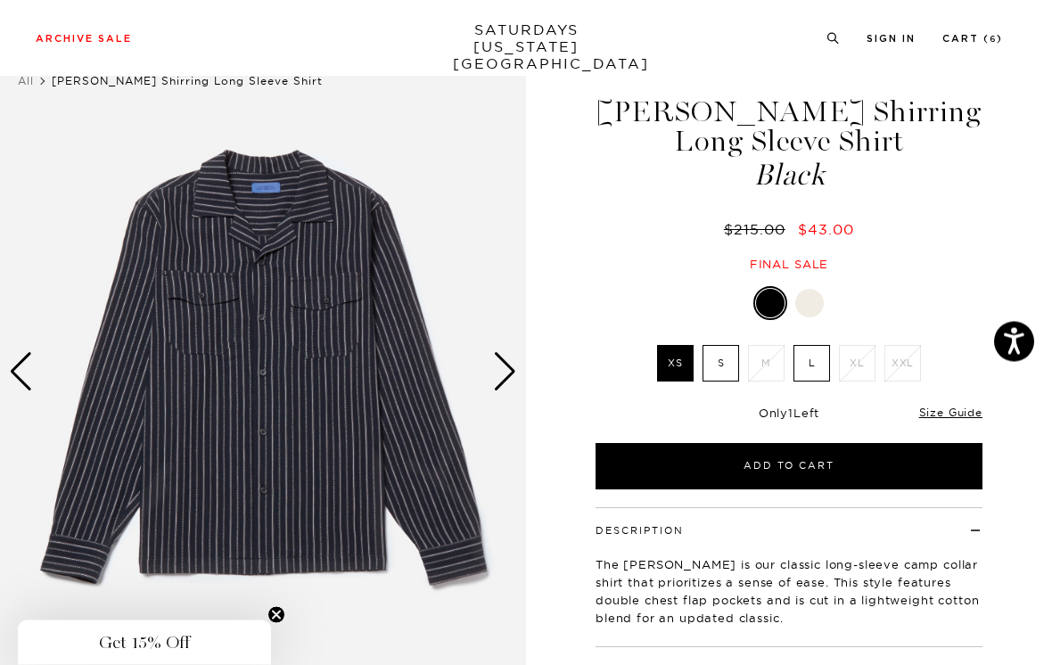
scroll to position [48, 0]
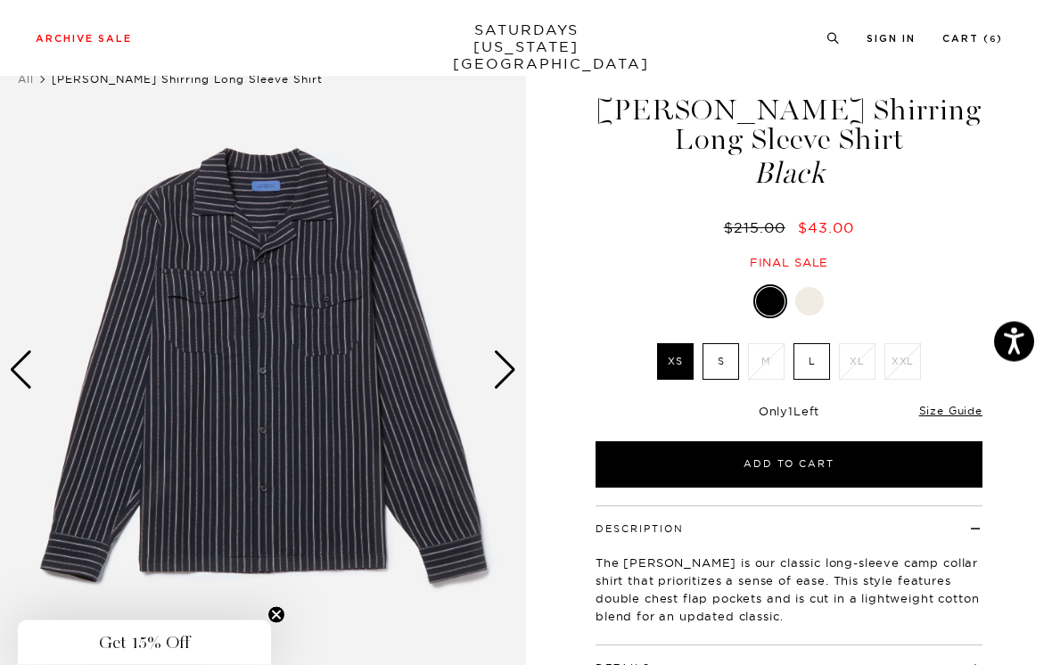
click at [719, 364] on label "S" at bounding box center [720, 362] width 37 height 37
click at [0, 0] on input "S" at bounding box center [0, 0] width 0 height 0
click at [682, 365] on label "XS" at bounding box center [675, 361] width 37 height 37
click at [0, 0] on input "XS" at bounding box center [0, 0] width 0 height 0
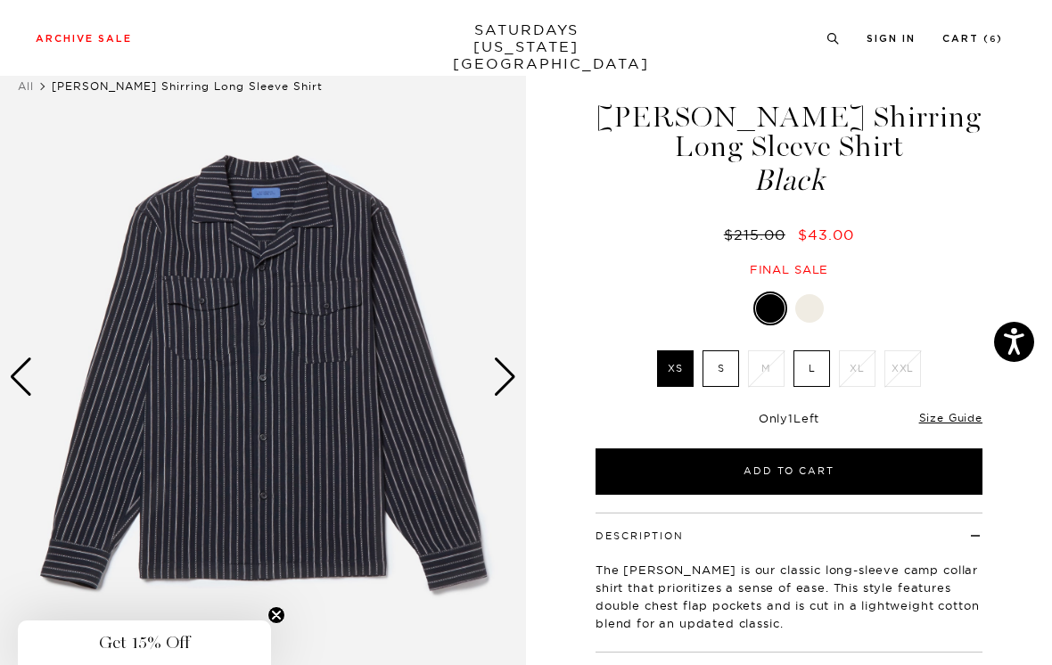
scroll to position [43, 0]
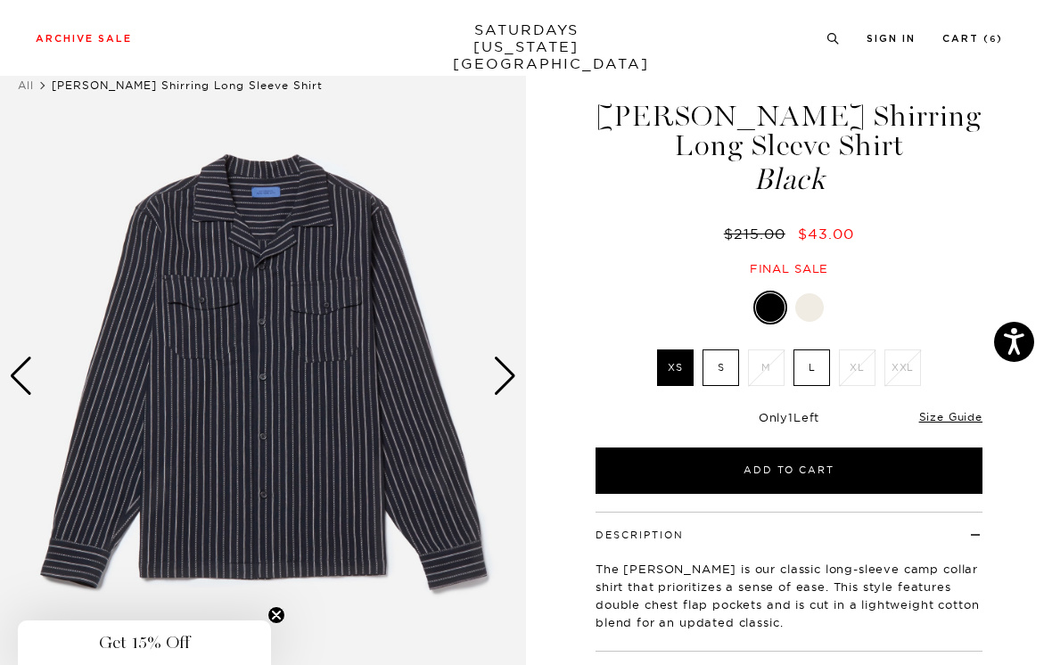
click at [716, 364] on label "S" at bounding box center [720, 367] width 37 height 37
click at [0, 0] on input "S" at bounding box center [0, 0] width 0 height 0
click at [839, 470] on button "Add to Cart" at bounding box center [788, 470] width 387 height 46
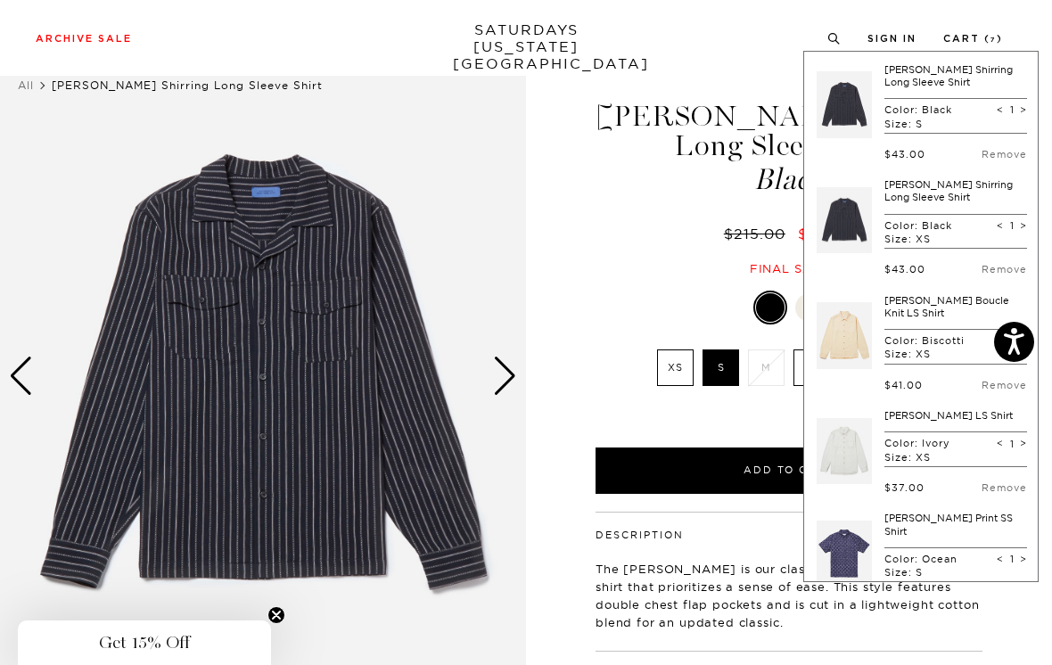
click at [986, 36] on link "Cart ( 7 )" at bounding box center [973, 39] width 60 height 10
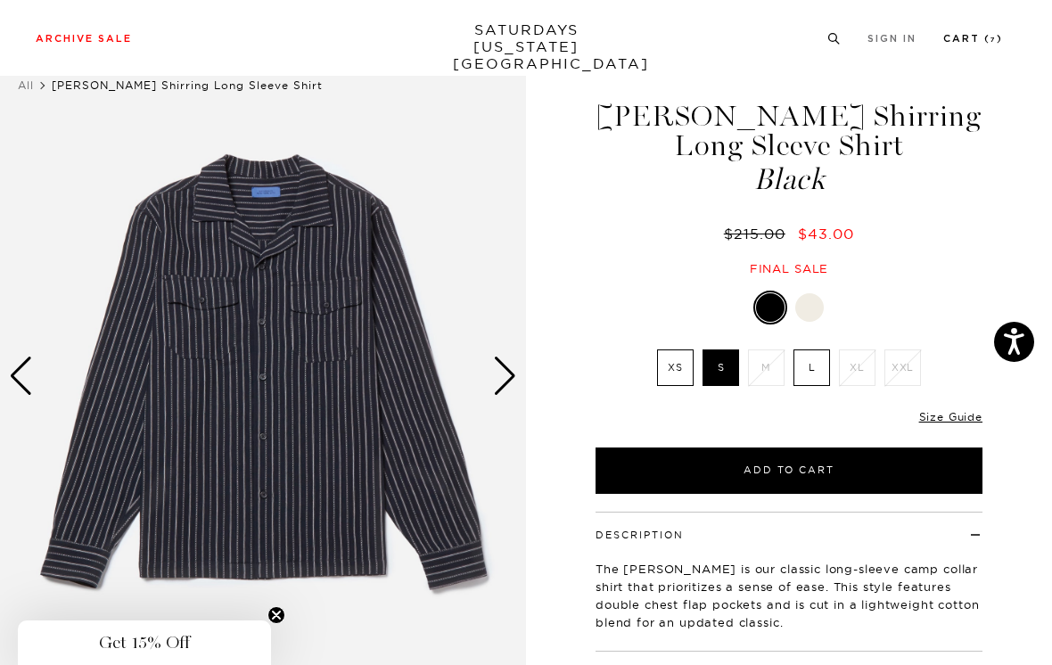
click at [970, 39] on link "Cart ( 7 )" at bounding box center [973, 39] width 60 height 10
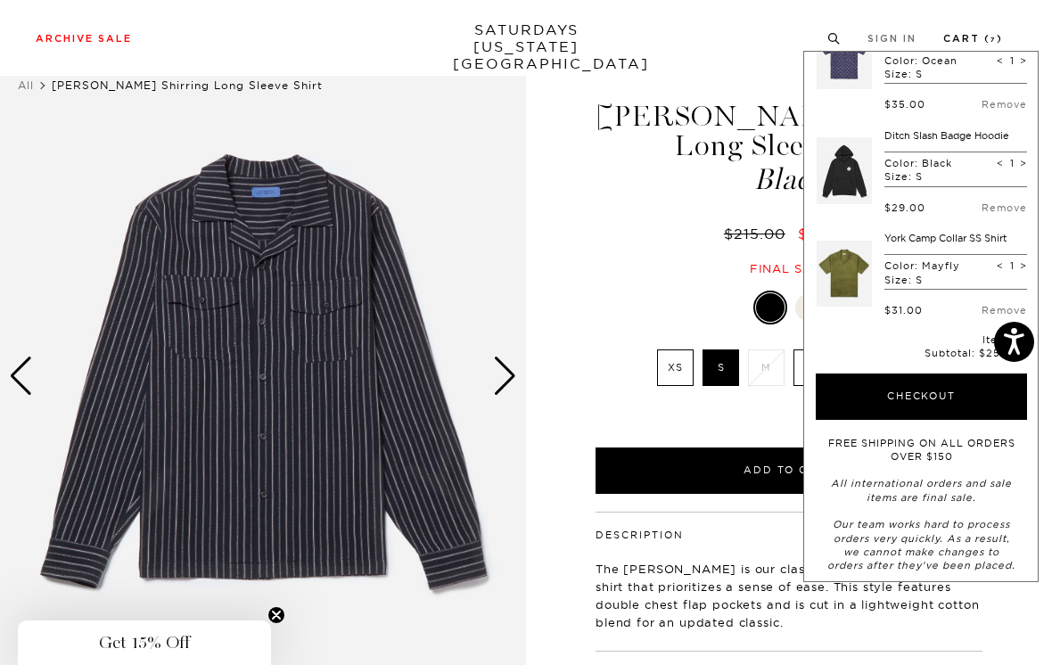
scroll to position [496, 0]
click at [961, 381] on button "Checkout" at bounding box center [920, 398] width 211 height 46
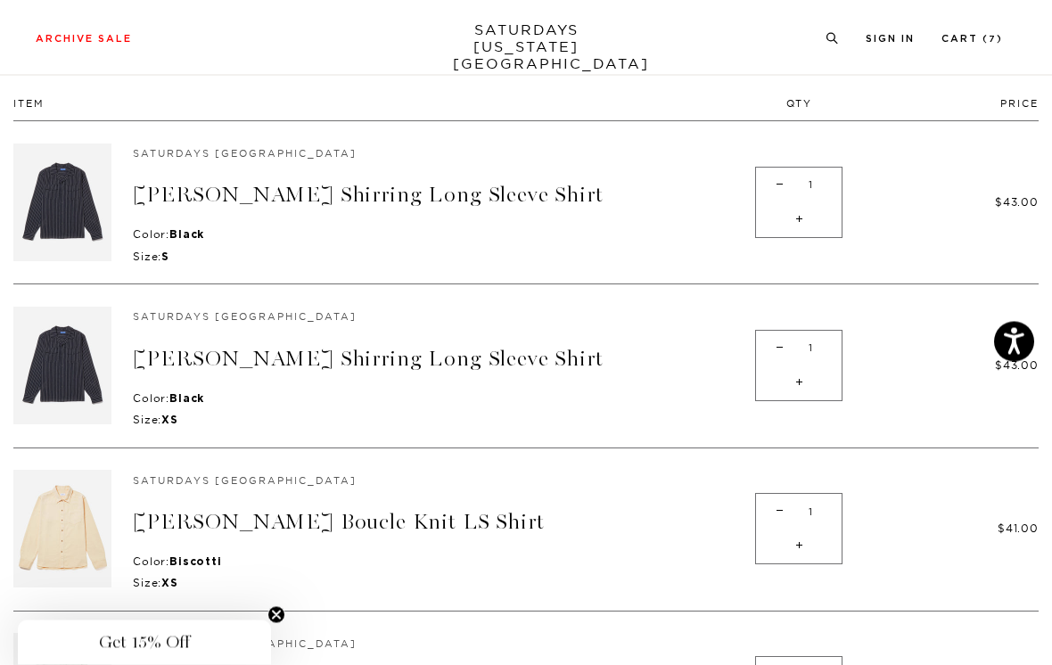
scroll to position [126, 0]
click at [771, 357] on span "-" at bounding box center [779, 348] width 24 height 35
type input "0"
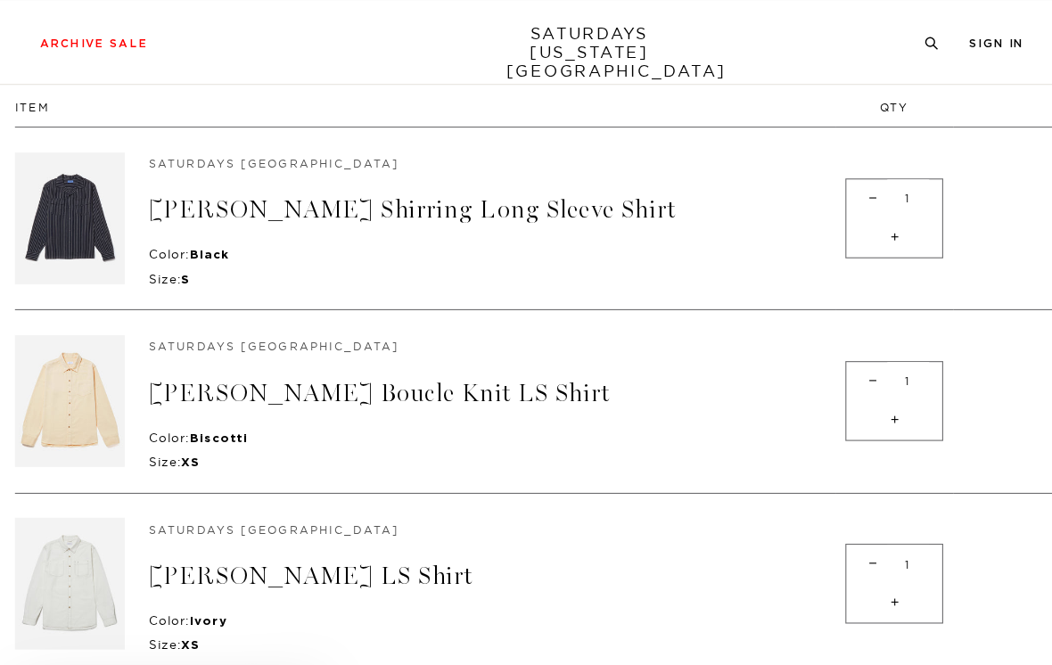
scroll to position [132, 0]
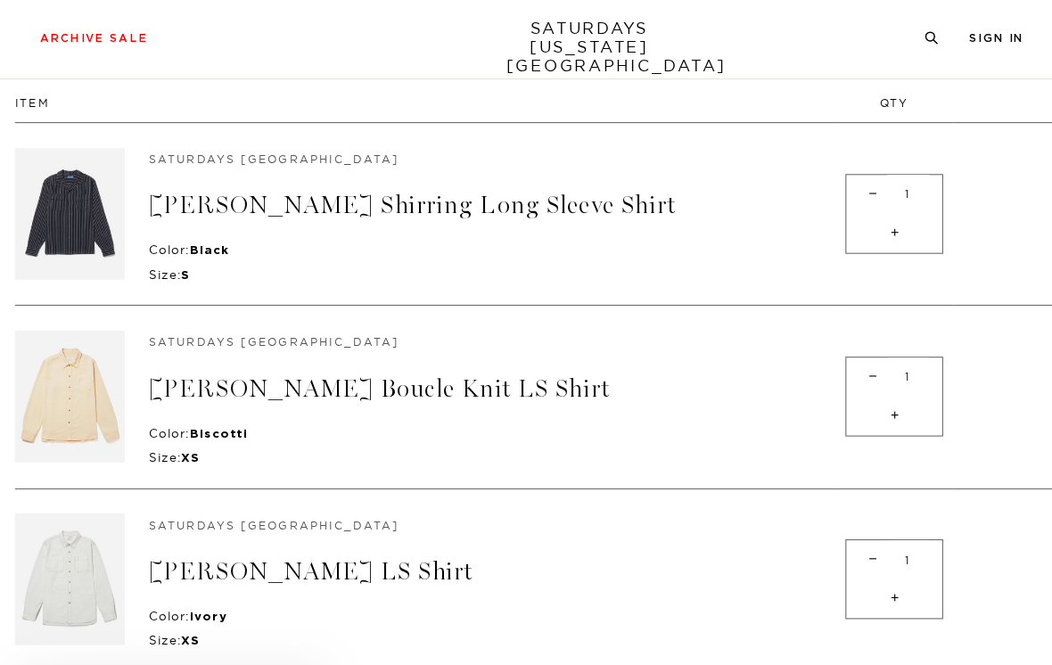
click at [770, 190] on span "-" at bounding box center [779, 178] width 24 height 35
type input "0"
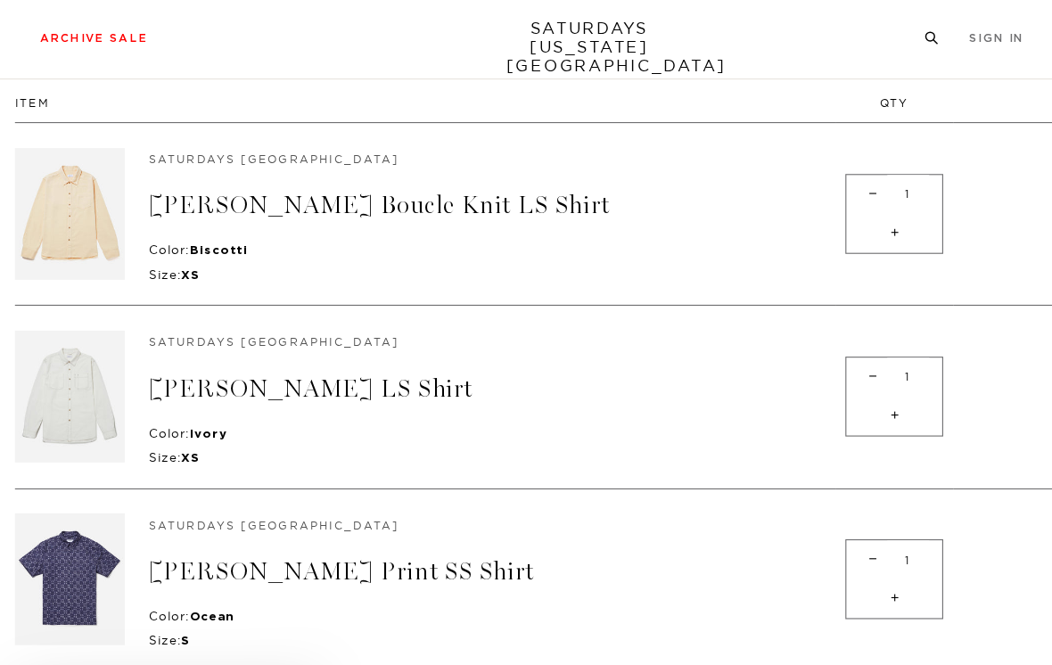
click at [52, 80] on link "Men's" at bounding box center [38, 86] width 41 height 12
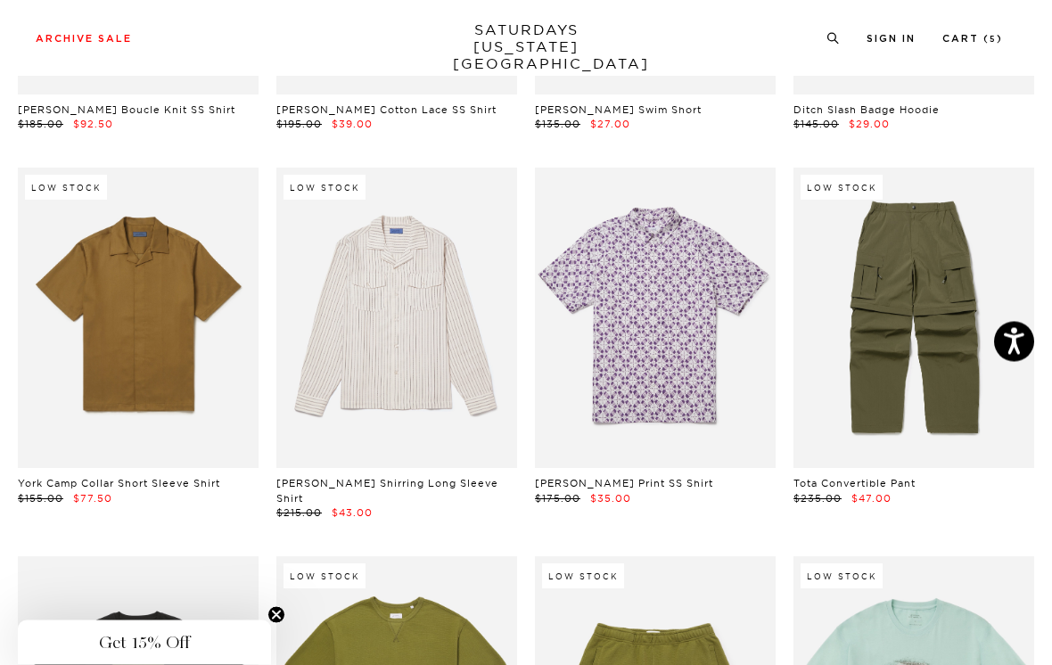
scroll to position [6056, 0]
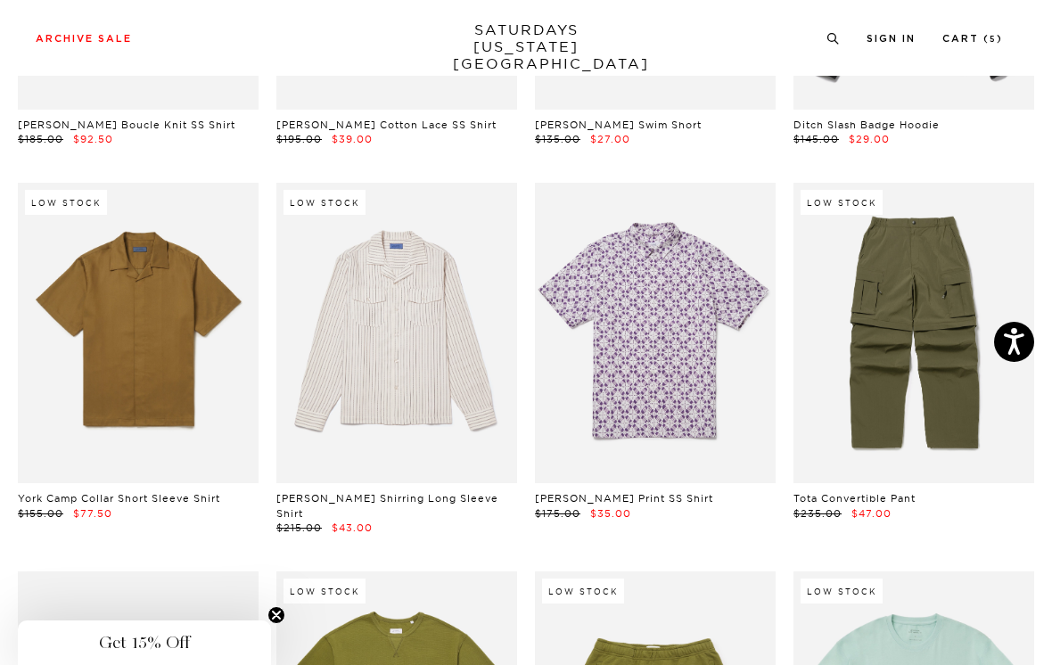
click at [467, 220] on link at bounding box center [396, 333] width 241 height 301
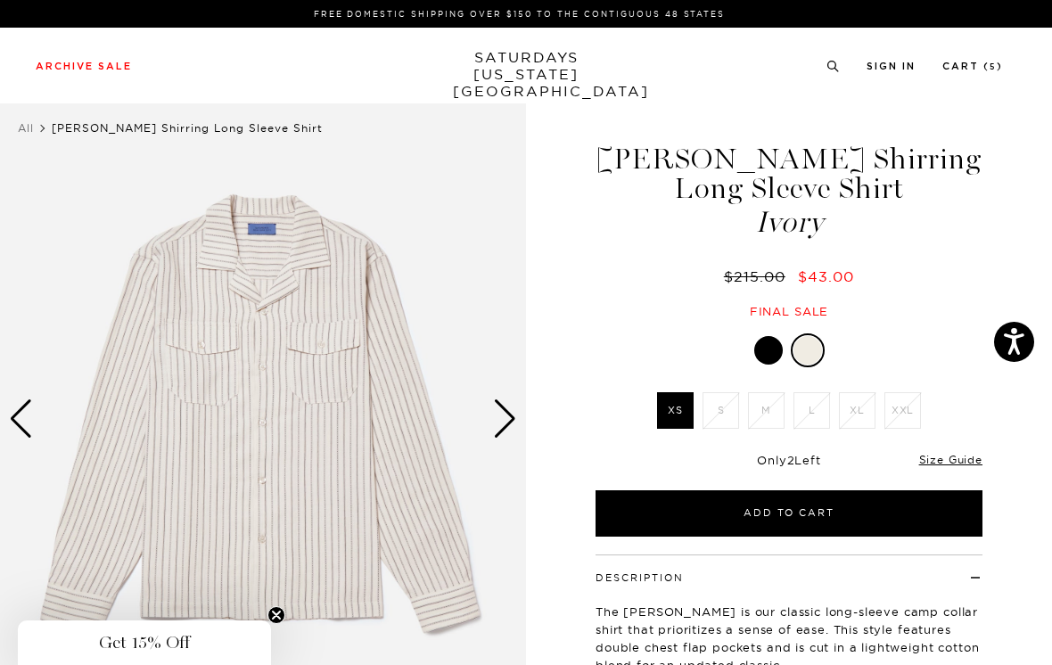
click at [767, 345] on div at bounding box center [768, 350] width 29 height 29
click at [987, 68] on link "Cart ( 5 )" at bounding box center [972, 66] width 61 height 10
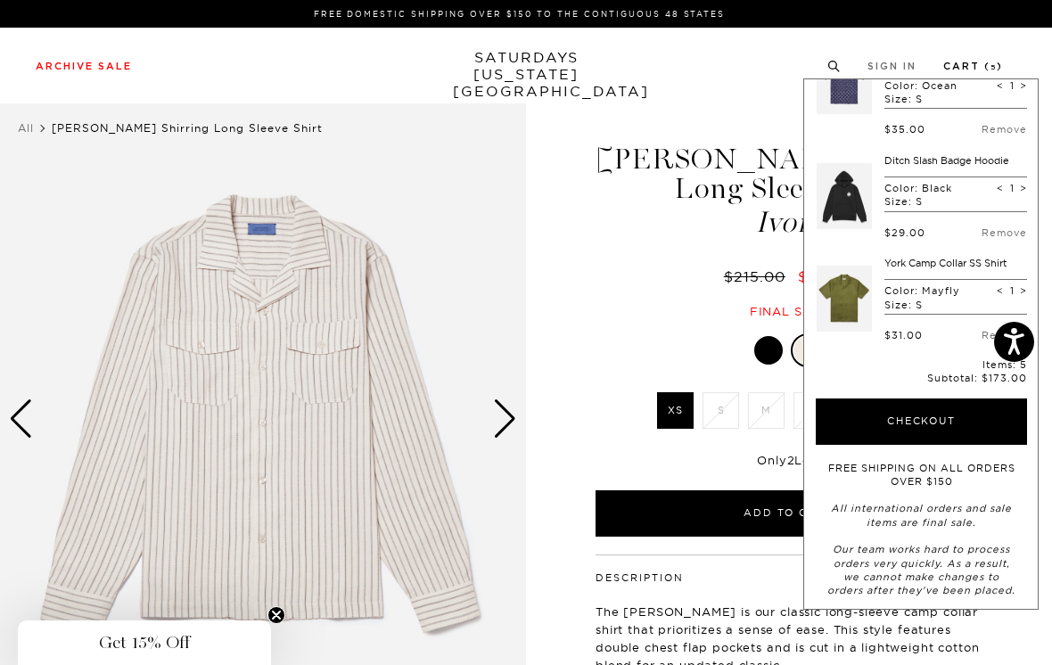
scroll to position [268, 0]
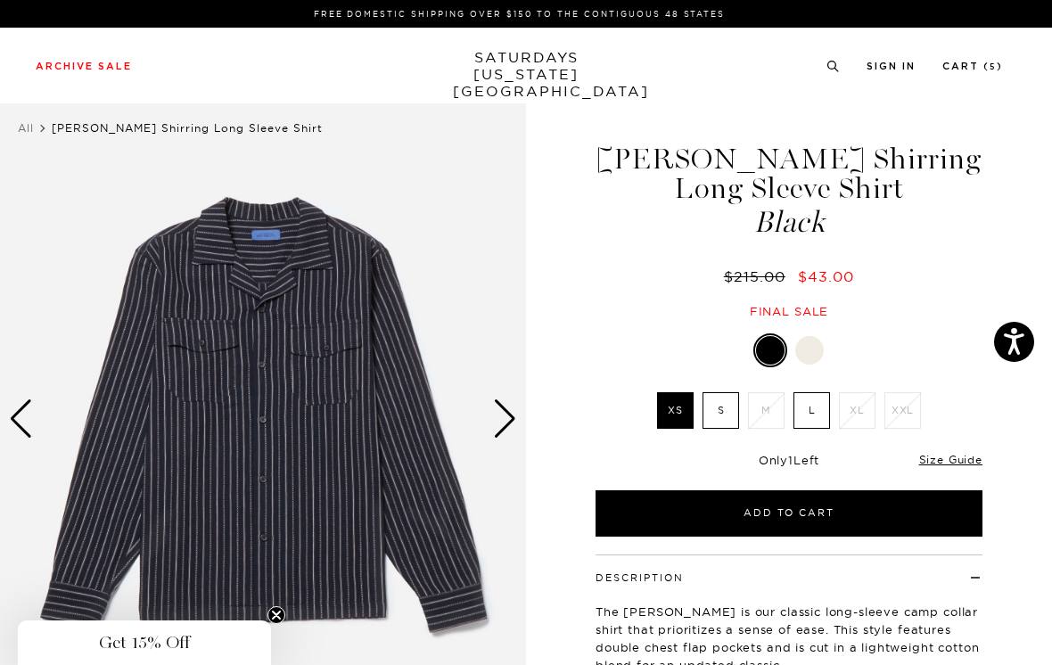
click at [724, 411] on label "S" at bounding box center [720, 410] width 37 height 37
click at [0, 0] on input "S" at bounding box center [0, 0] width 0 height 0
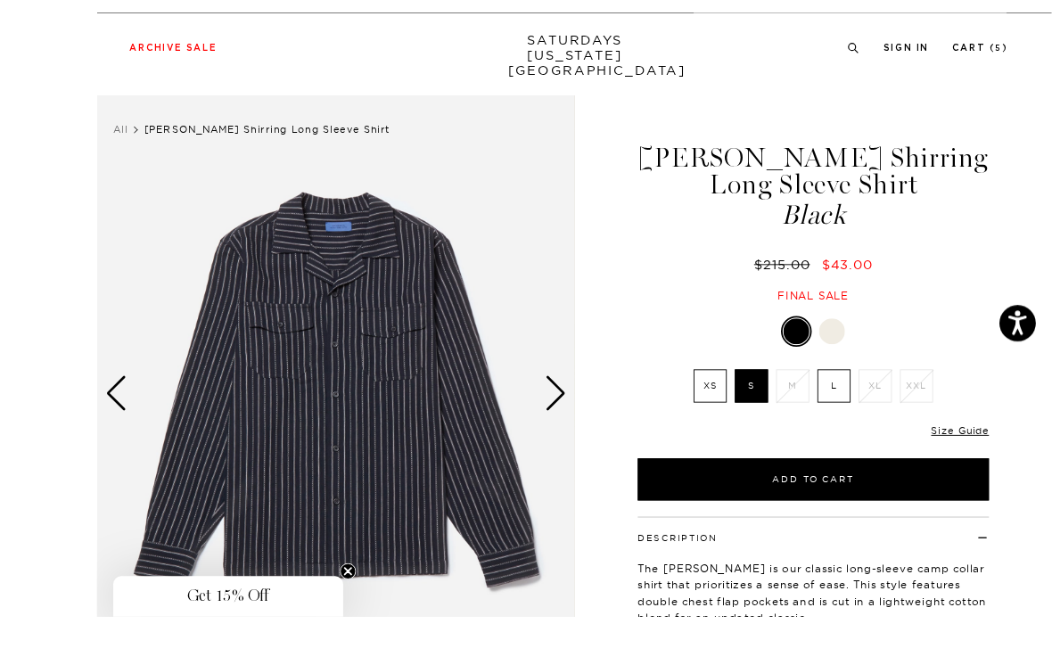
scroll to position [43, 0]
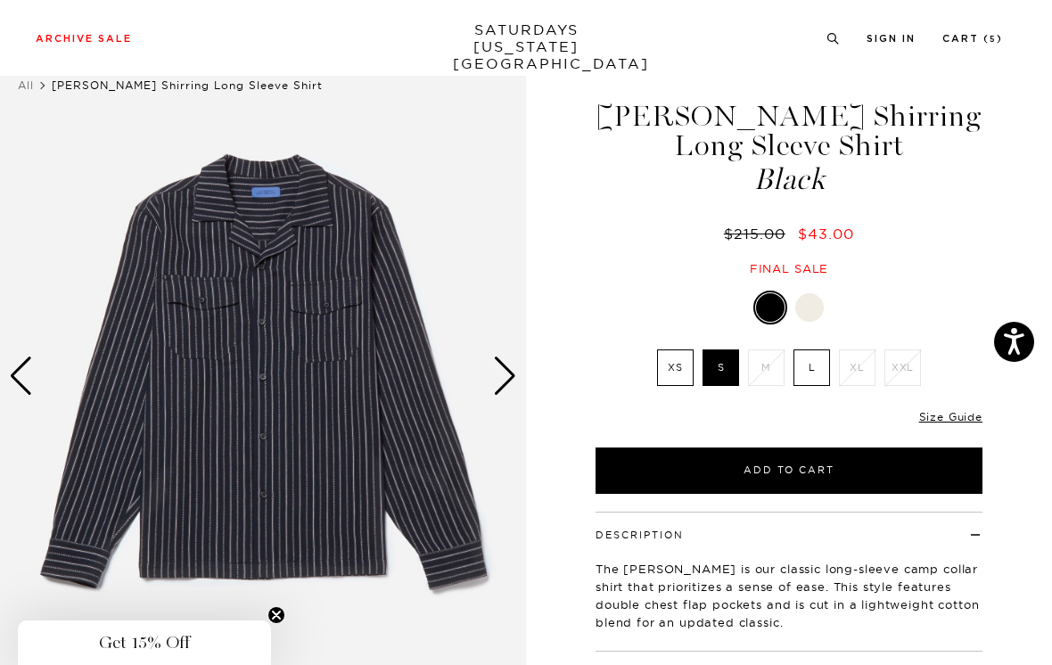
click at [846, 466] on button "Add to Cart" at bounding box center [788, 470] width 387 height 46
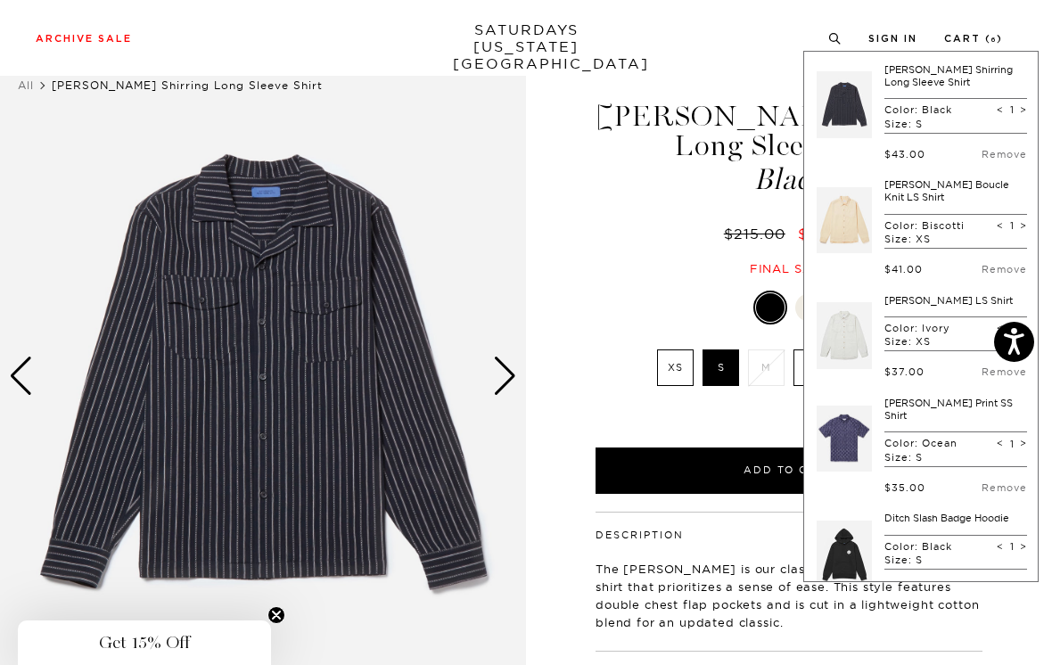
click at [996, 152] on link "Remove" at bounding box center [1003, 154] width 45 height 12
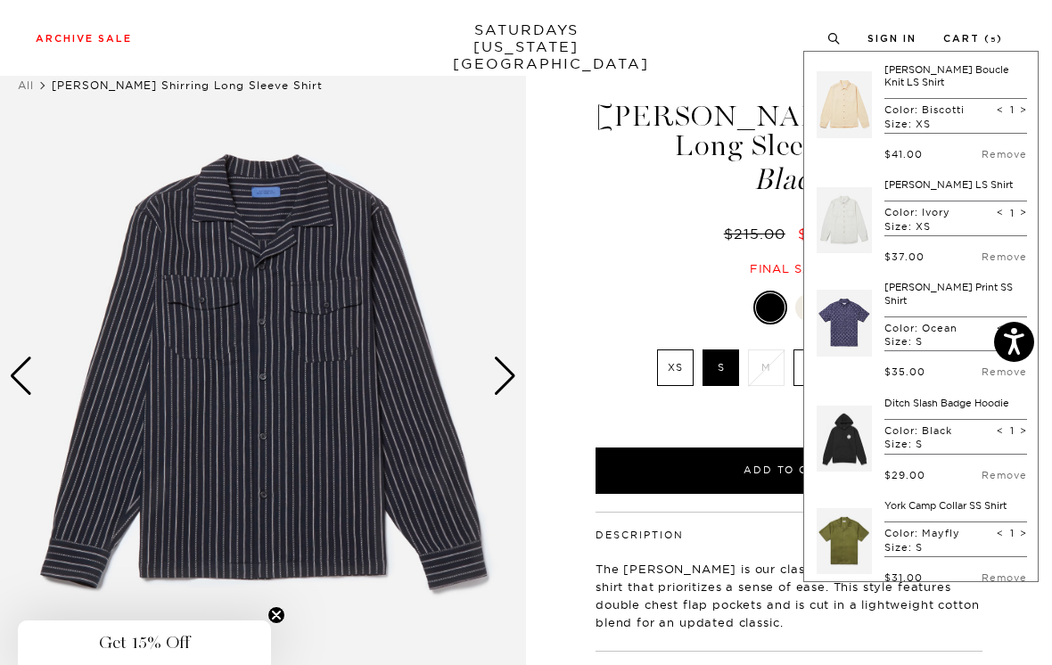
scroll to position [0, 0]
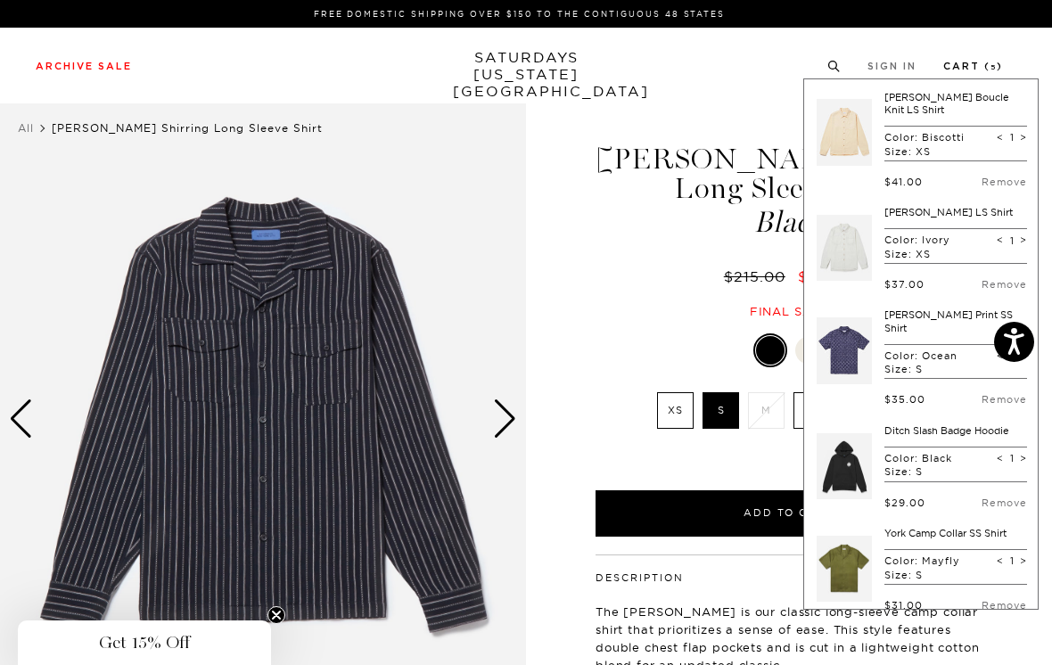
click at [975, 62] on link "Cart ( 5 )" at bounding box center [973, 66] width 60 height 10
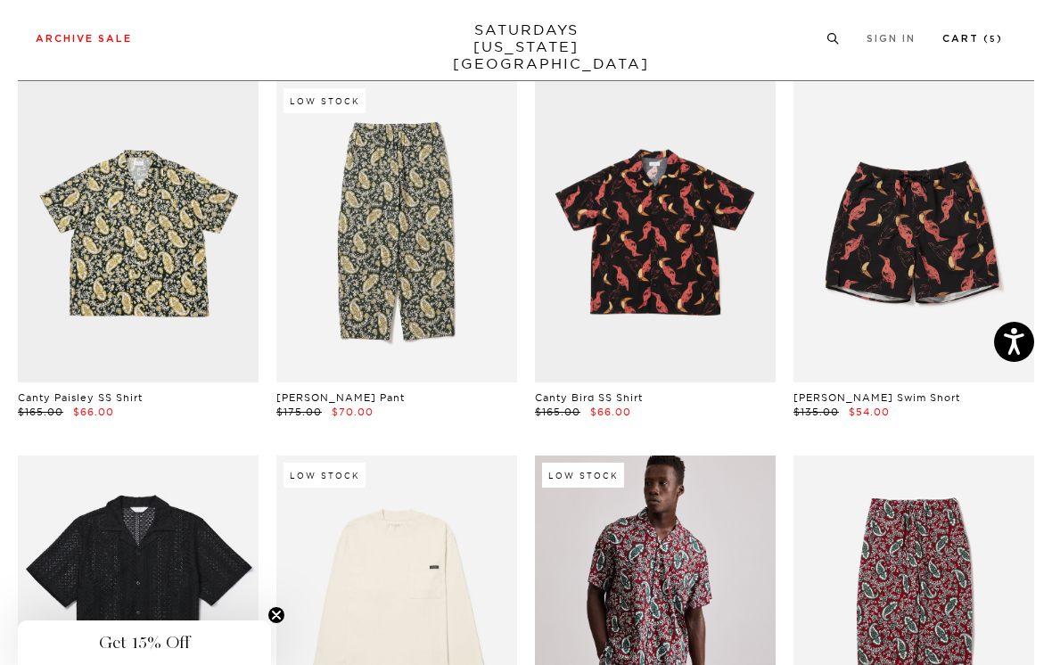
click at [992, 36] on small "5" at bounding box center [992, 40] width 7 height 8
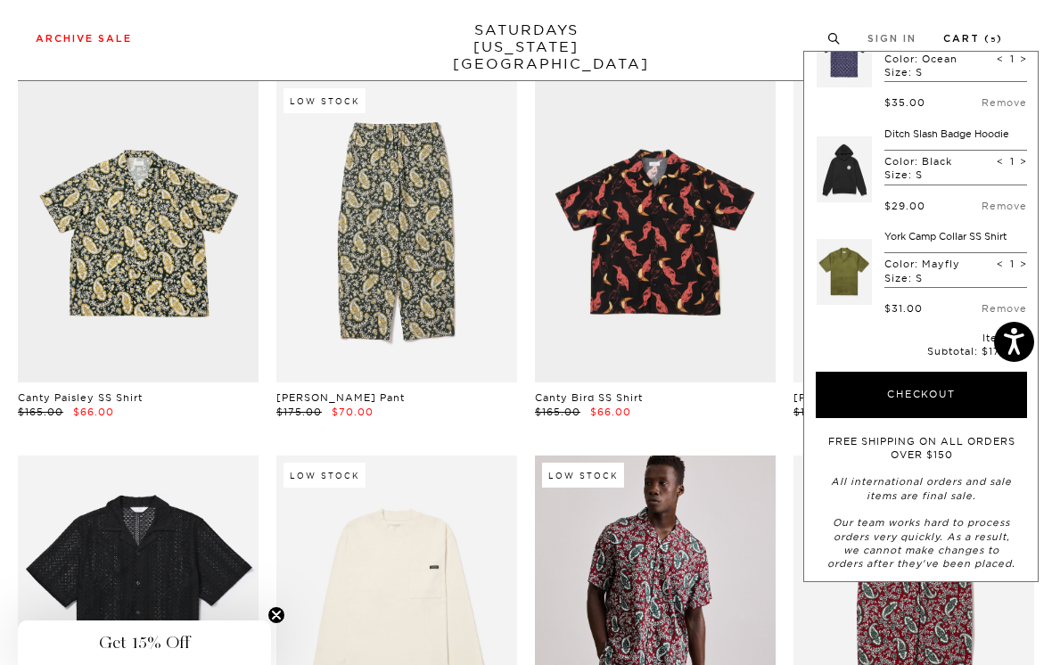
scroll to position [268, 0]
click at [967, 392] on button "Checkout" at bounding box center [920, 395] width 211 height 46
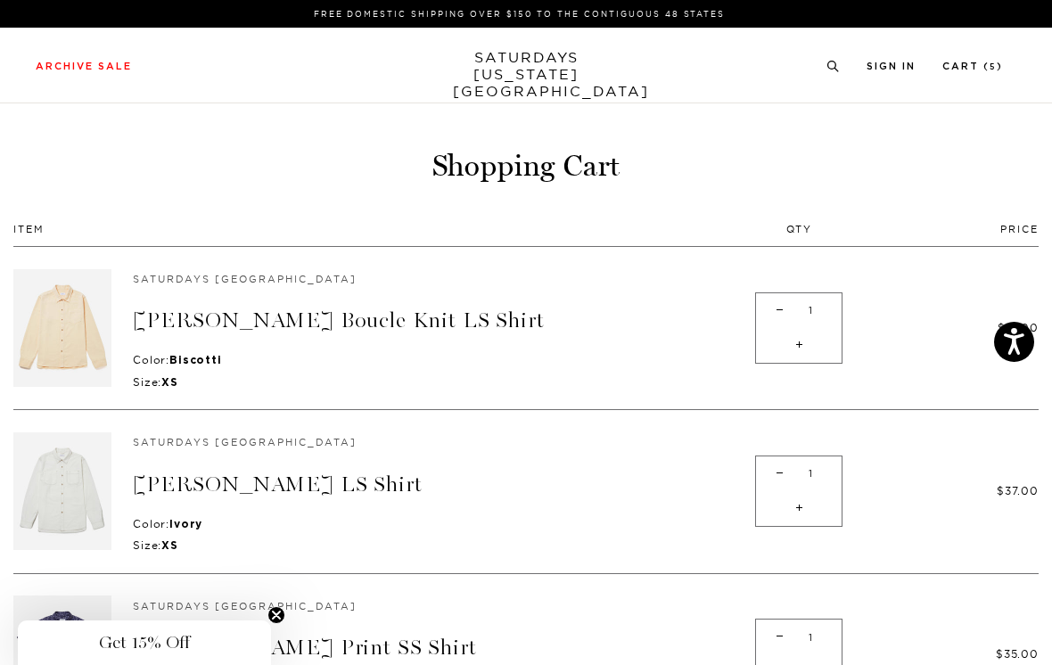
click at [396, 317] on link "[PERSON_NAME] Boucle Knit LS Shirt" at bounding box center [339, 320] width 412 height 26
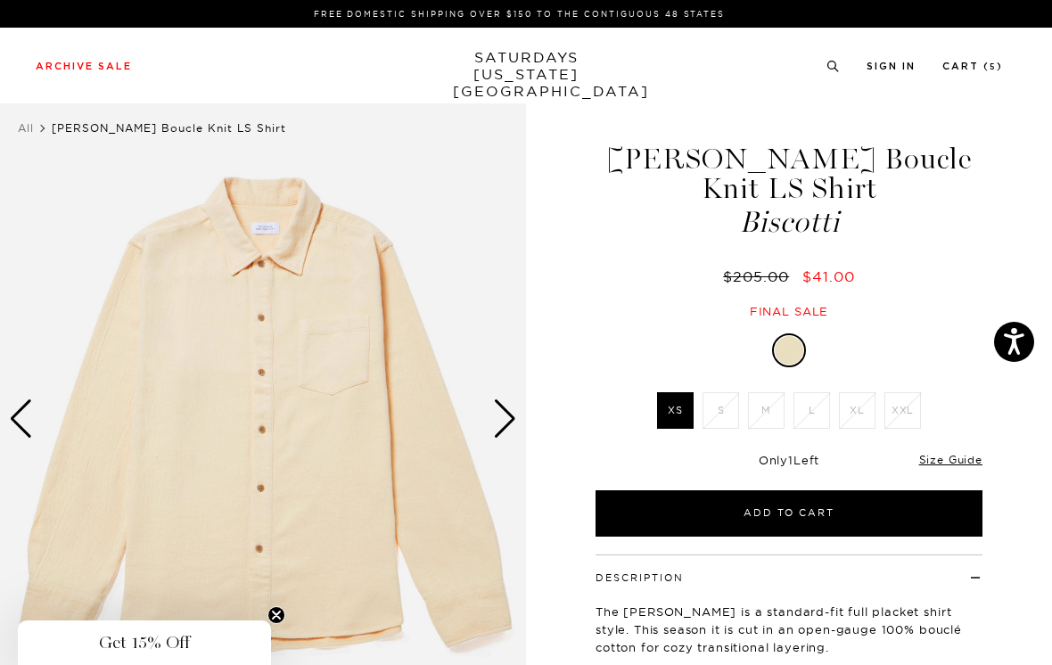
click at [503, 413] on div "Next slide" at bounding box center [505, 418] width 24 height 39
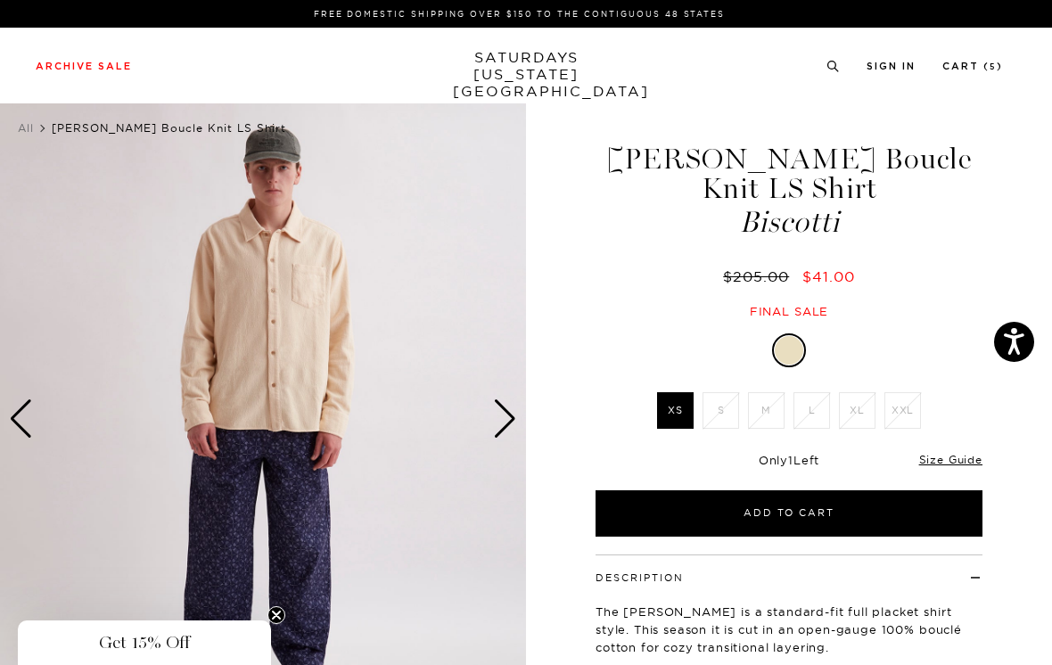
click at [962, 453] on link "Size Guide" at bounding box center [950, 459] width 63 height 13
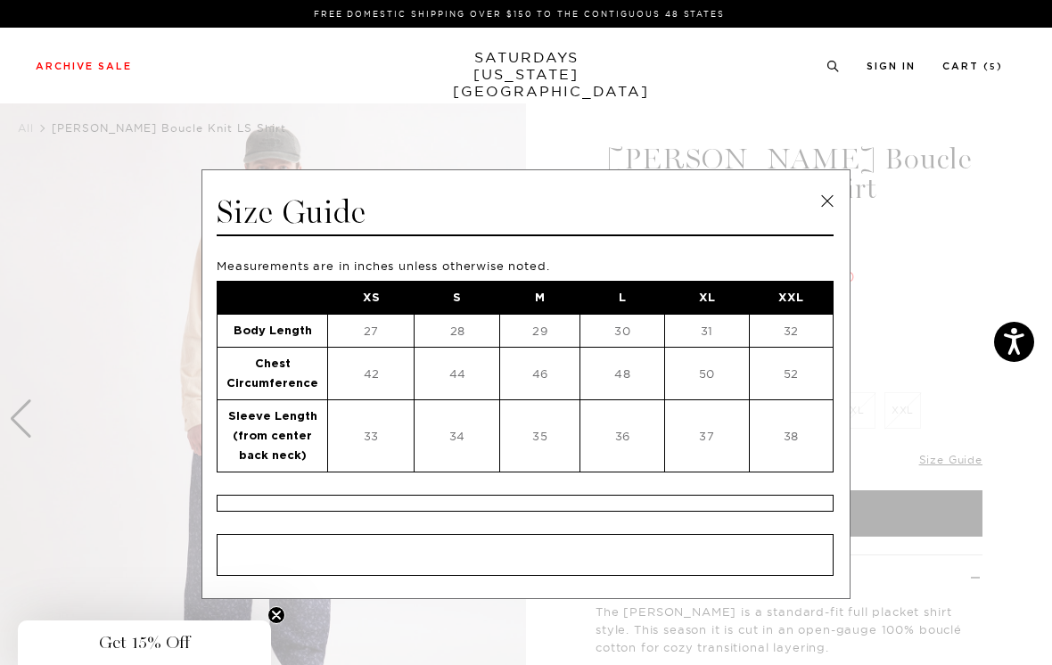
click at [826, 200] on link at bounding box center [827, 201] width 27 height 27
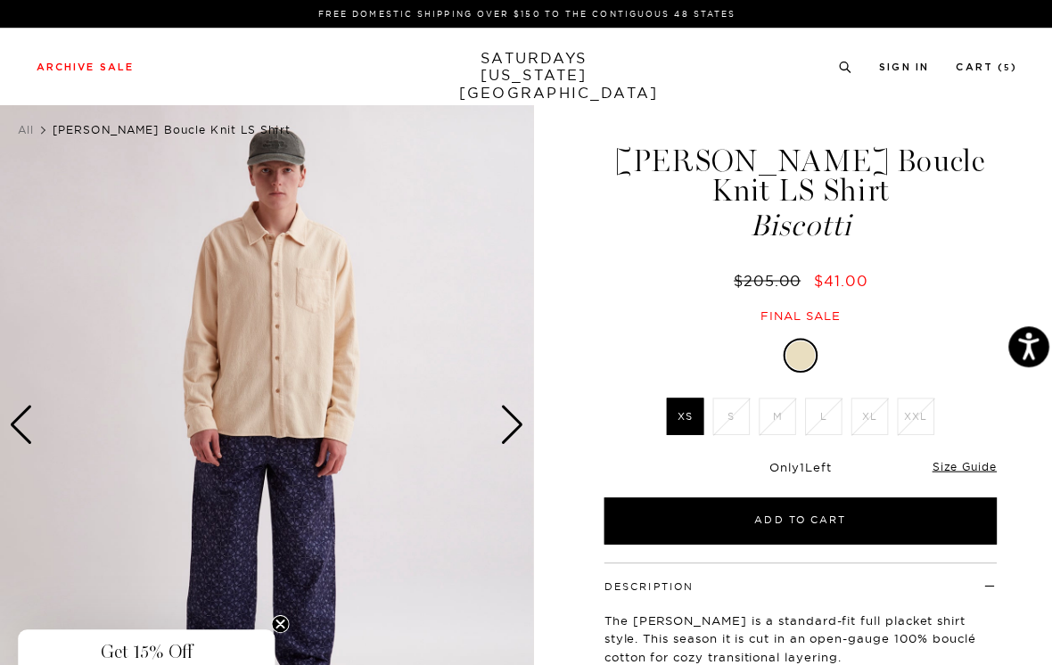
click at [505, 410] on div "Next slide" at bounding box center [505, 418] width 24 height 39
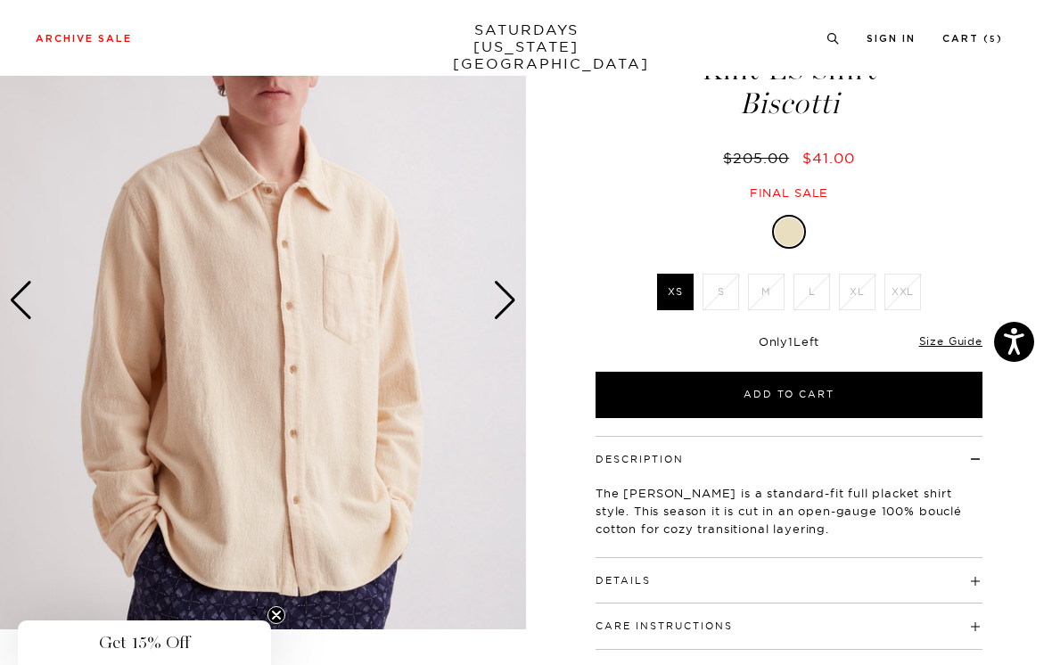
scroll to position [137, 0]
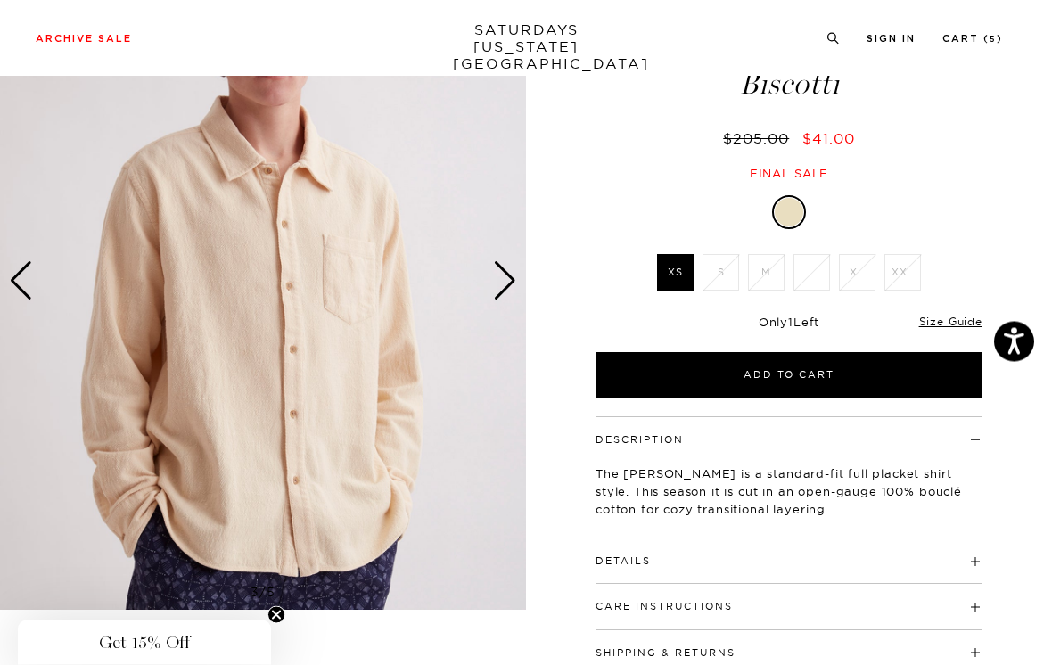
click at [513, 271] on div "Next slide" at bounding box center [505, 281] width 24 height 39
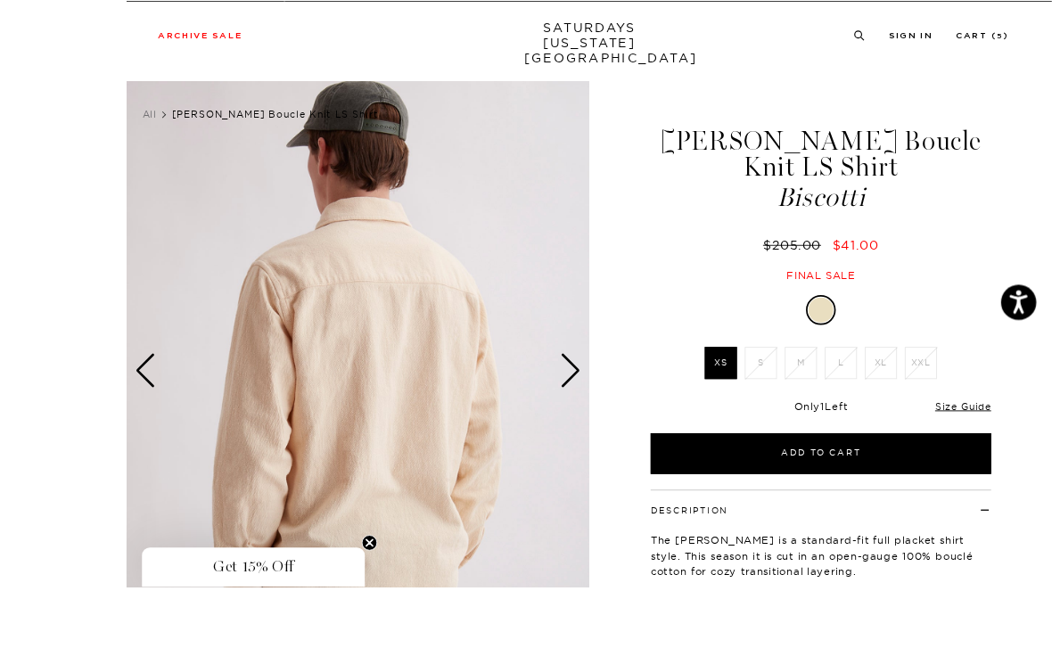
scroll to position [70, 0]
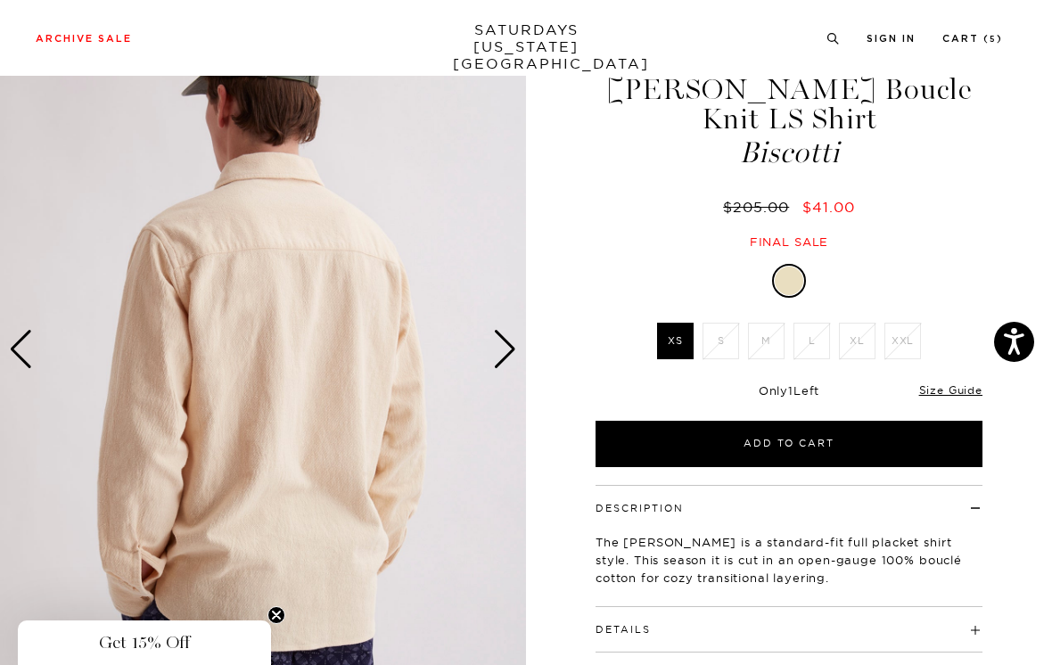
click at [498, 330] on div "Next slide" at bounding box center [505, 349] width 24 height 39
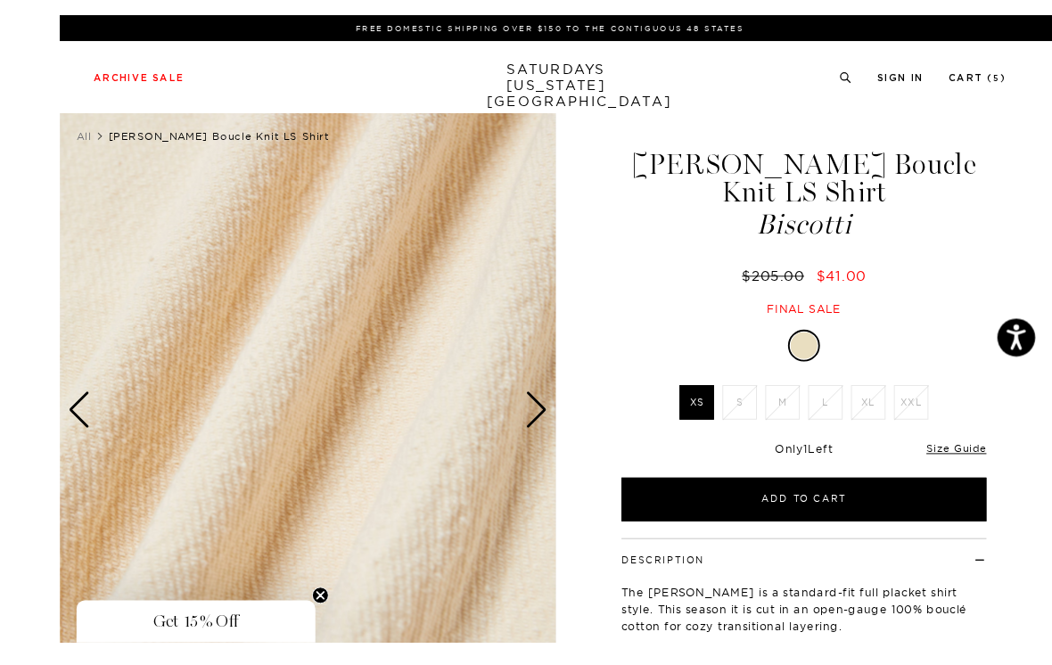
scroll to position [68, 0]
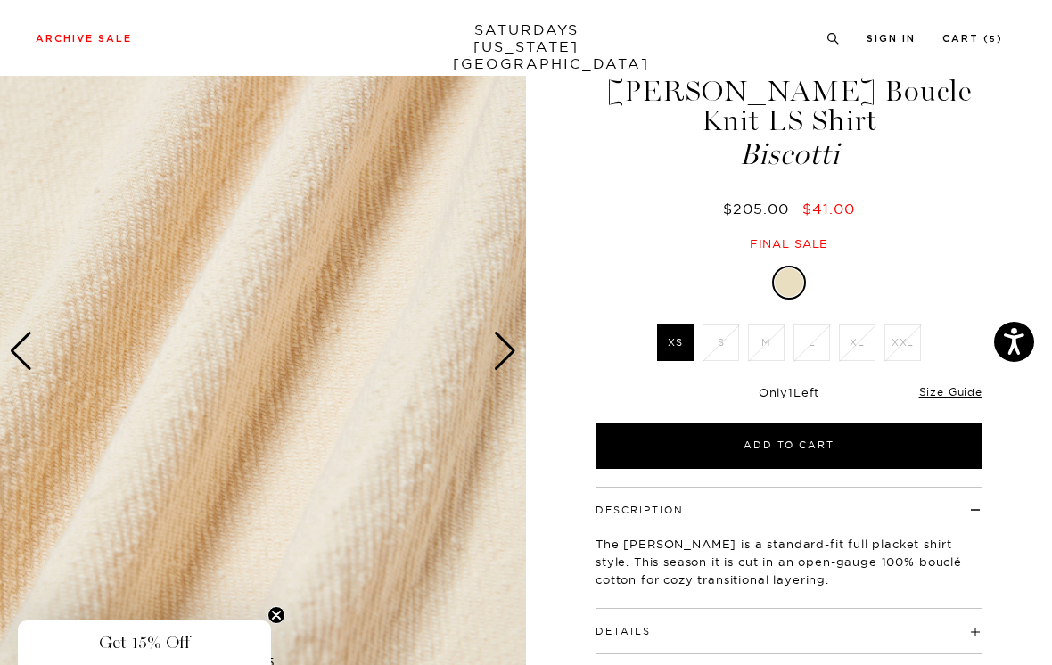
click at [501, 347] on div "Next slide" at bounding box center [505, 350] width 24 height 39
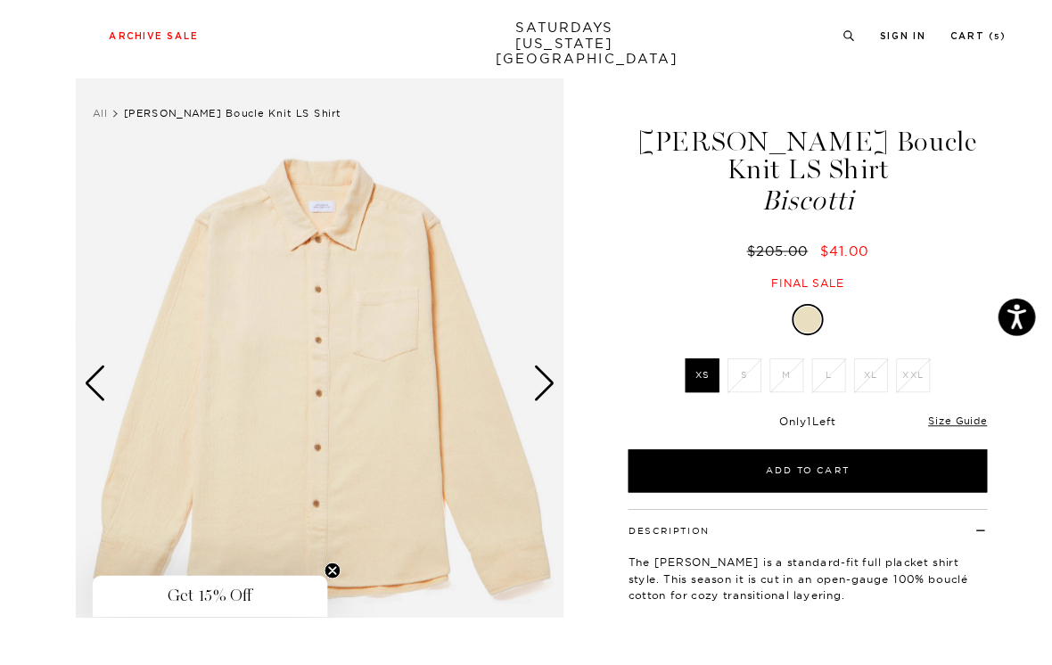
scroll to position [59, 0]
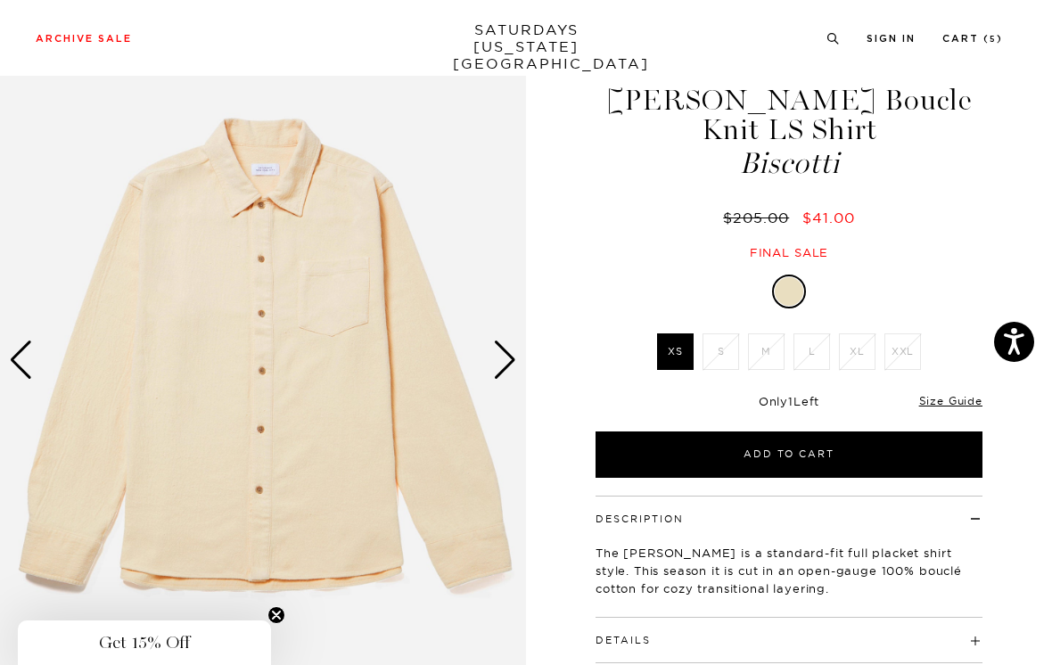
click at [508, 358] on div "Next slide" at bounding box center [505, 359] width 24 height 39
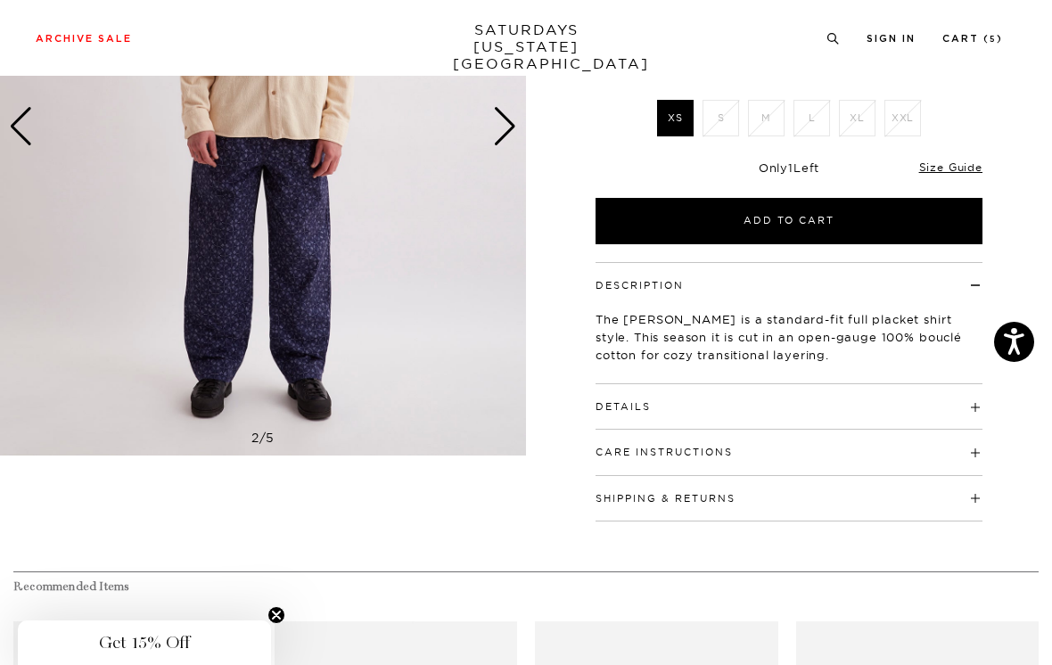
scroll to position [299, 0]
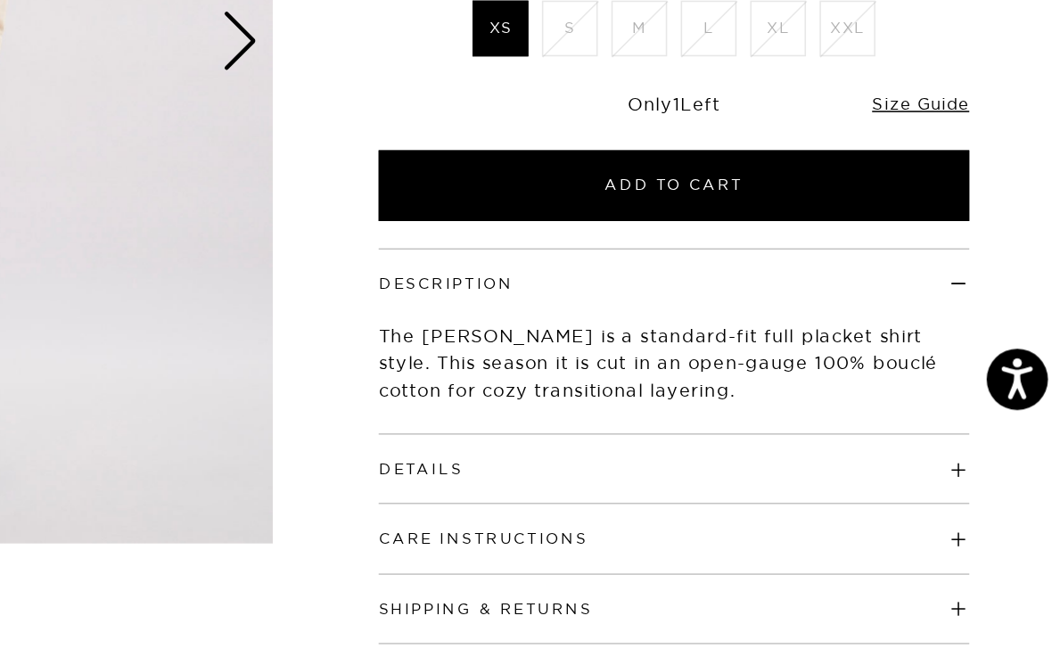
click at [595, 378] on h4 "Details" at bounding box center [788, 392] width 387 height 29
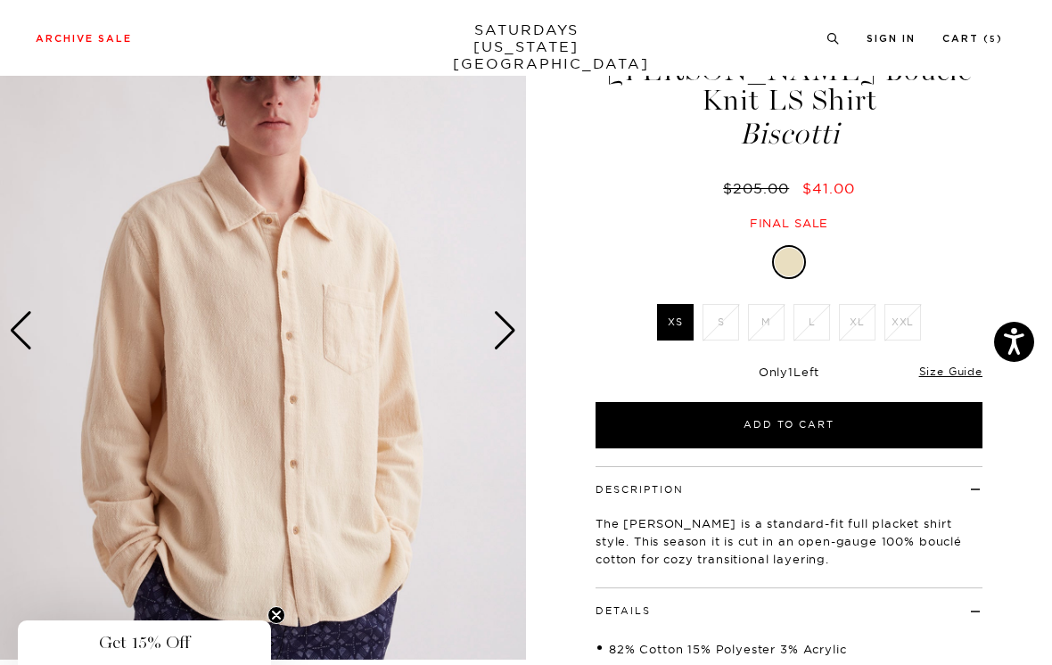
scroll to position [87, 0]
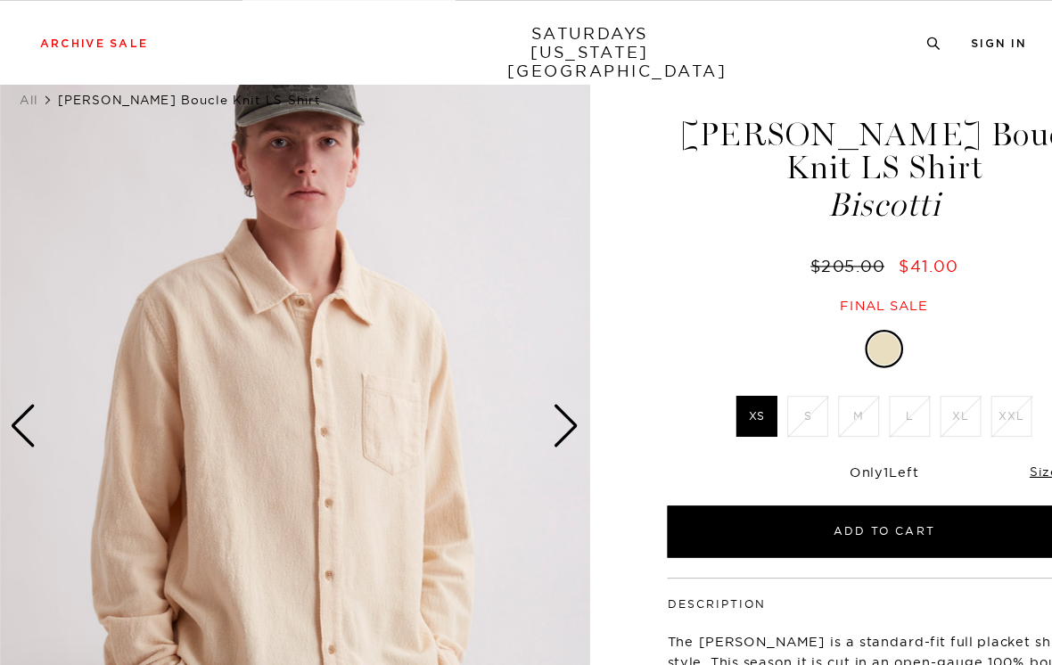
click at [504, 383] on div "Next slide" at bounding box center [505, 379] width 24 height 39
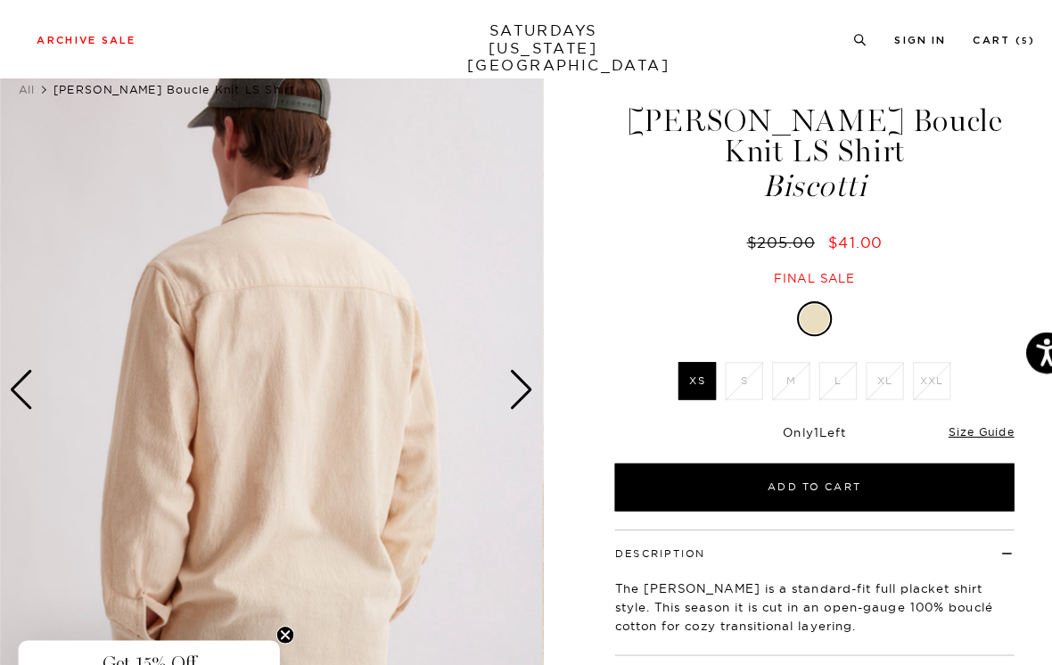
click at [507, 370] on div "Next slide" at bounding box center [505, 377] width 24 height 39
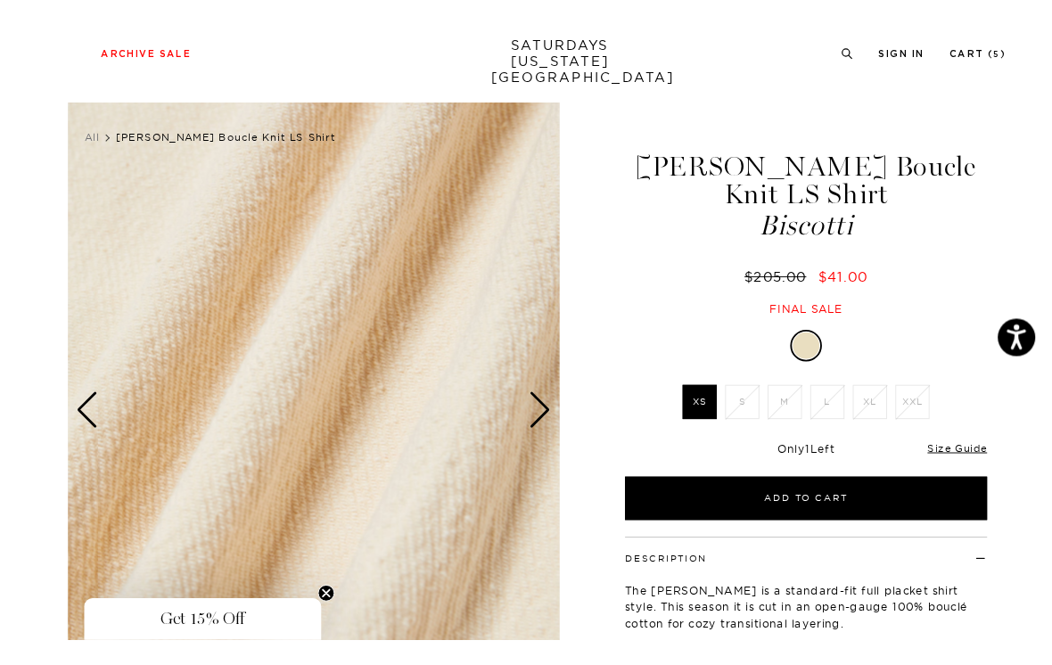
scroll to position [41, 0]
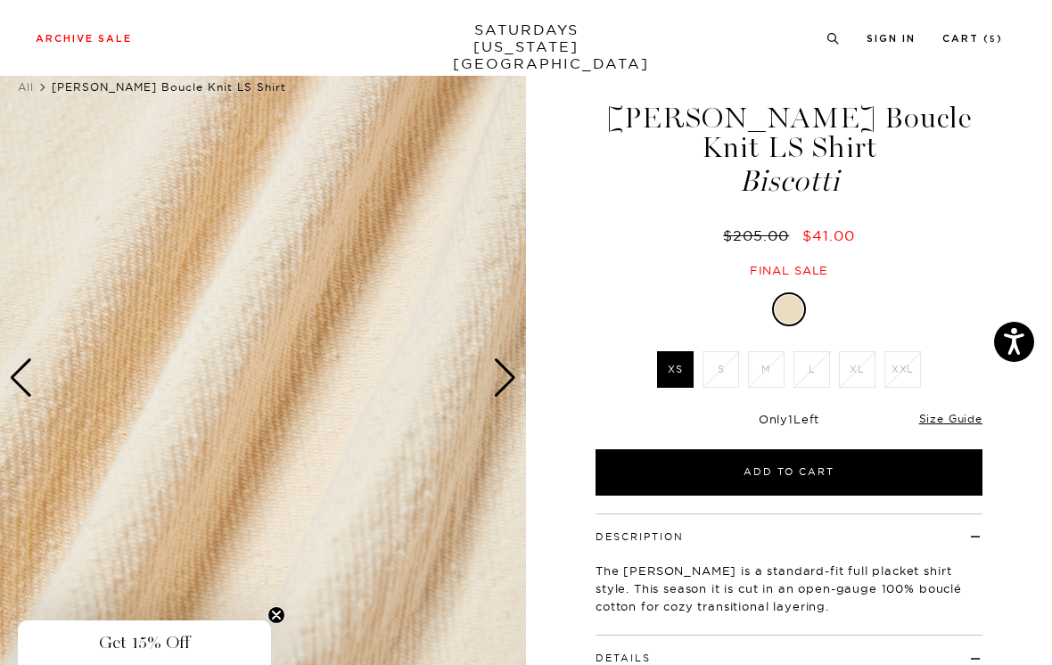
click at [503, 375] on div "Next slide" at bounding box center [505, 377] width 24 height 39
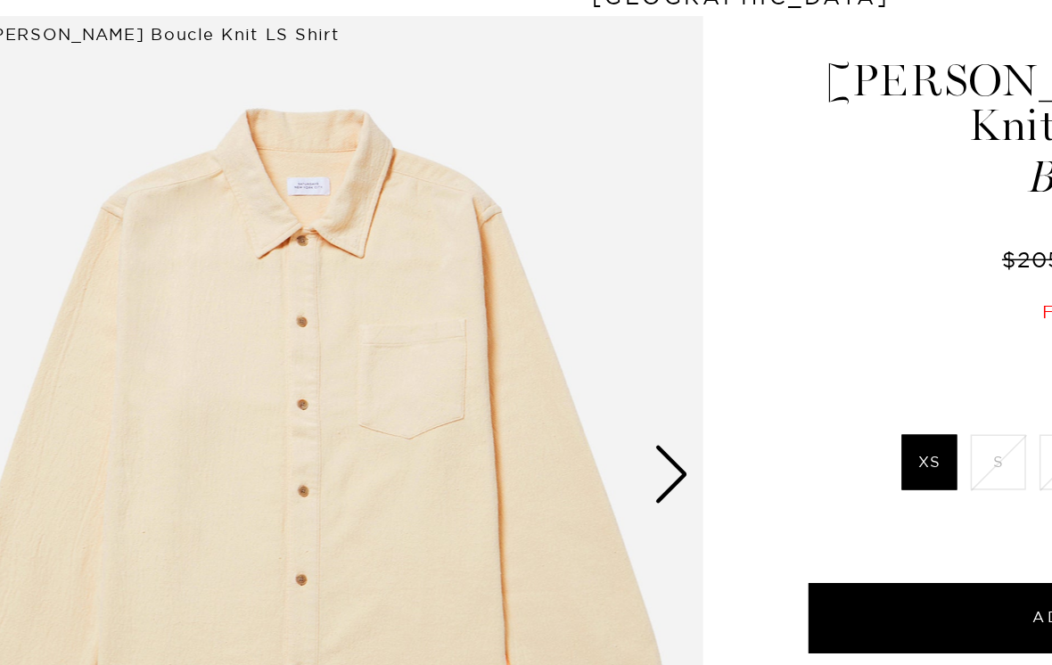
scroll to position [0, 0]
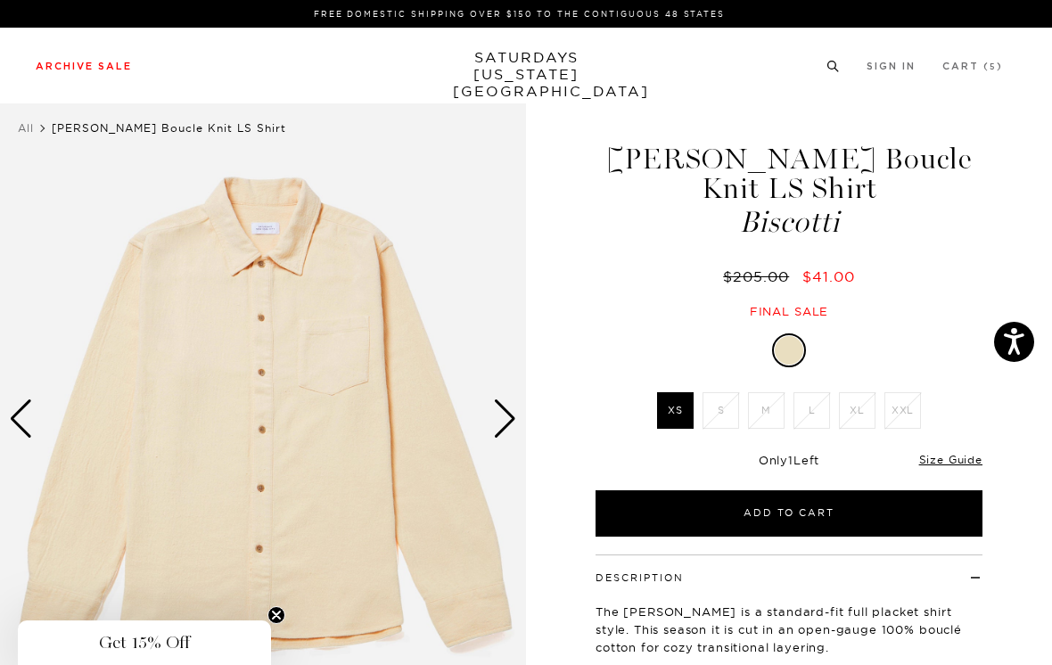
click at [45, 113] on link "Men's" at bounding box center [38, 115] width 41 height 12
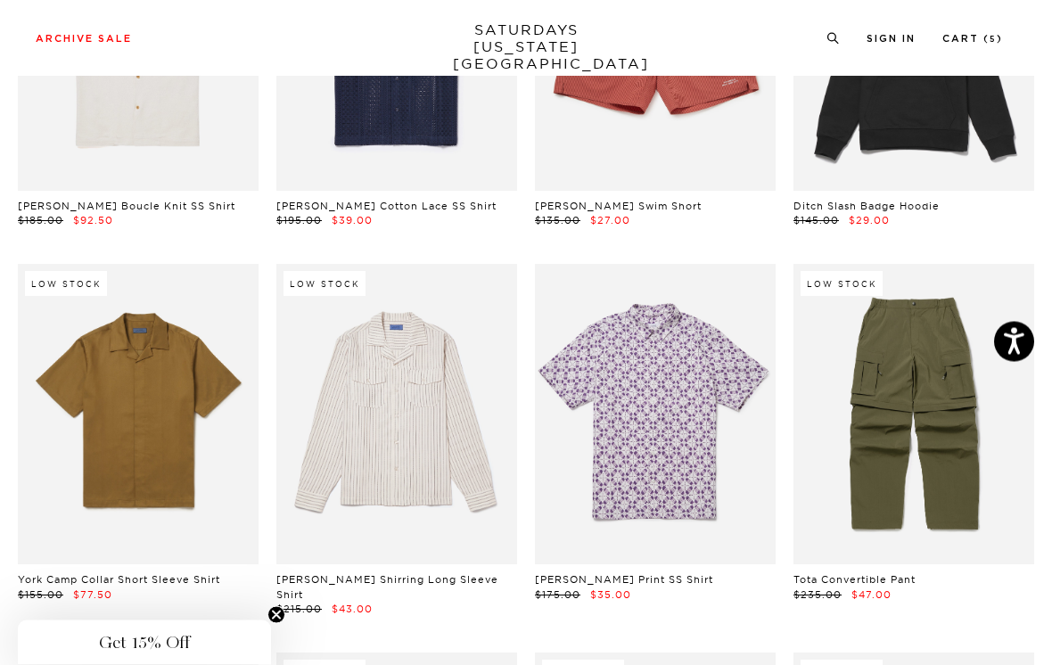
scroll to position [5975, 0]
click at [480, 264] on link at bounding box center [396, 414] width 241 height 301
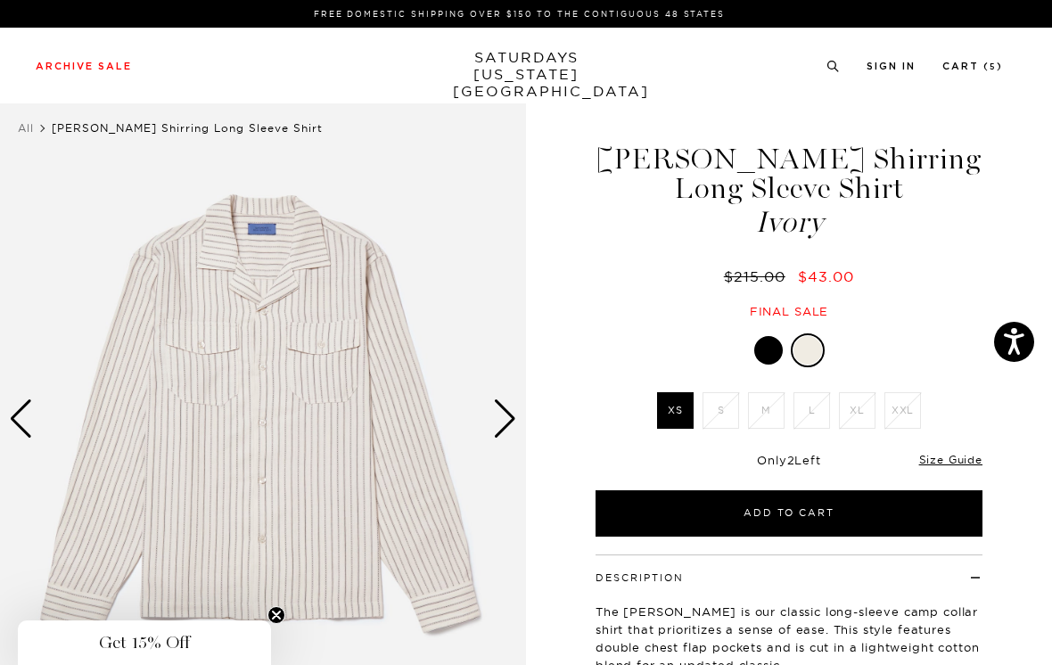
click at [767, 353] on div at bounding box center [768, 350] width 29 height 29
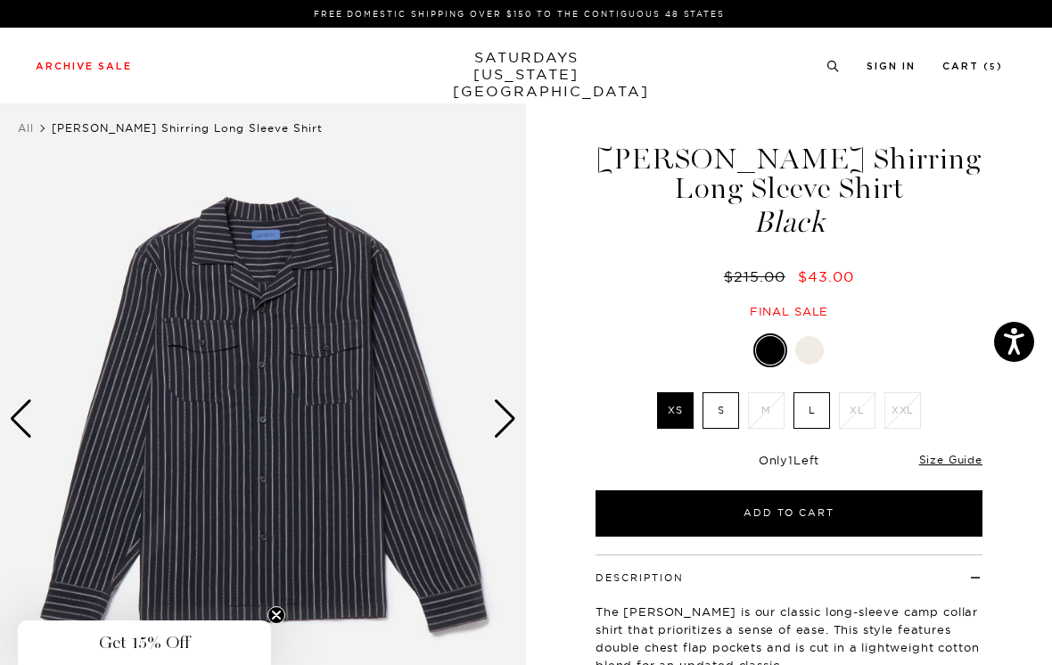
click at [814, 347] on div at bounding box center [809, 350] width 29 height 29
click at [717, 410] on label "S" at bounding box center [720, 410] width 37 height 37
click at [0, 0] on input "S" at bounding box center [0, 0] width 0 height 0
click at [856, 510] on button "Add to Cart" at bounding box center [788, 513] width 387 height 46
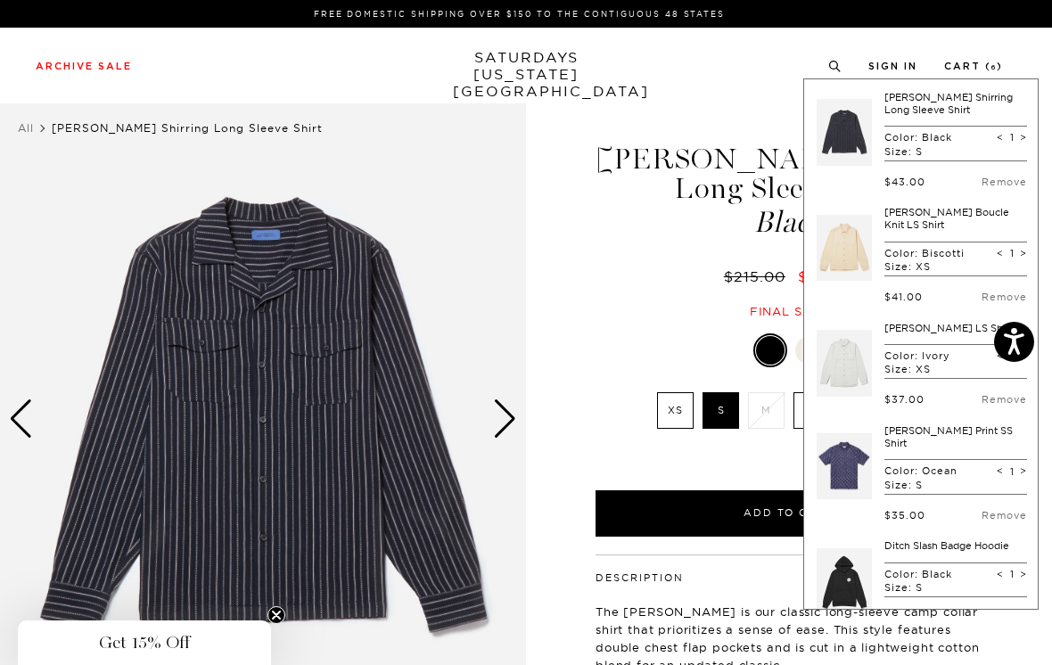
click at [998, 182] on link "Remove" at bounding box center [1003, 182] width 45 height 12
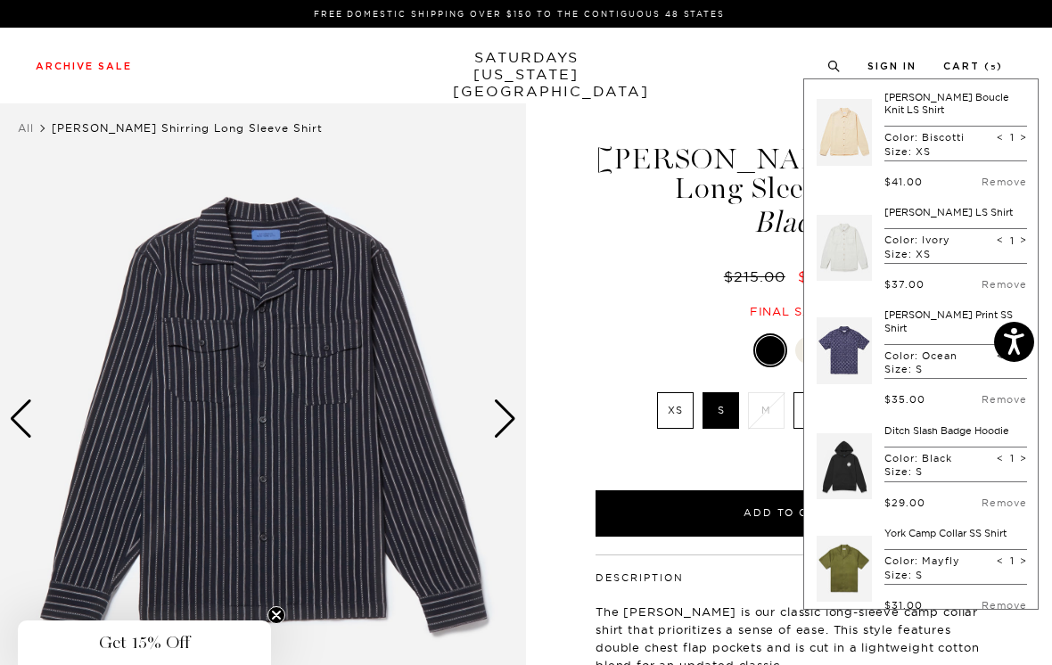
click at [636, 250] on div "Marco Brushed Shirring Long Sleeve Shirt Black $215.00 $43.00 Final sale" at bounding box center [789, 213] width 392 height 211
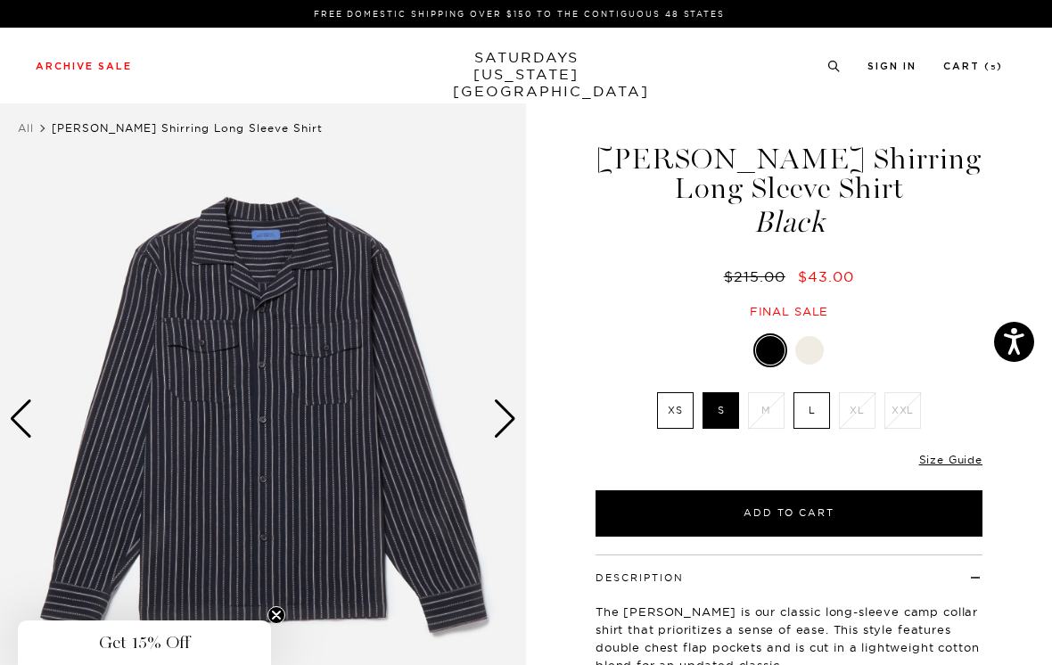
click at [679, 408] on label "XS" at bounding box center [675, 410] width 37 height 37
click at [0, 0] on input "XS" at bounding box center [0, 0] width 0 height 0
click at [726, 404] on label "S" at bounding box center [720, 410] width 37 height 37
click at [0, 0] on input "S" at bounding box center [0, 0] width 0 height 0
click at [960, 457] on link "Size Guide" at bounding box center [950, 459] width 63 height 13
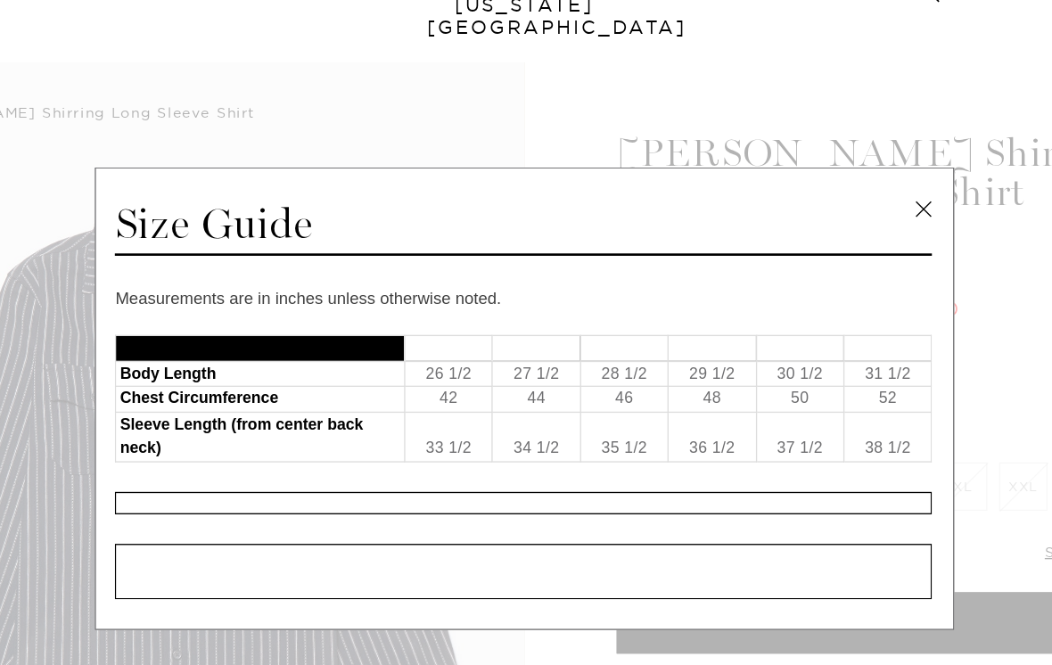
click at [814, 188] on link at bounding box center [827, 201] width 27 height 27
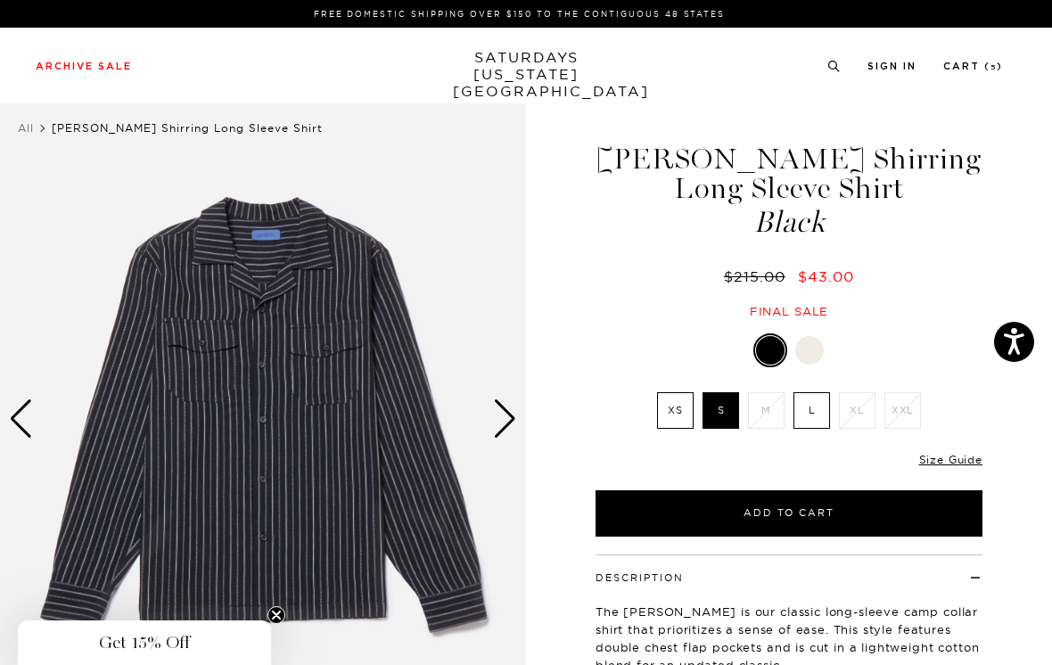
click at [958, 463] on link "Size Guide" at bounding box center [950, 459] width 63 height 13
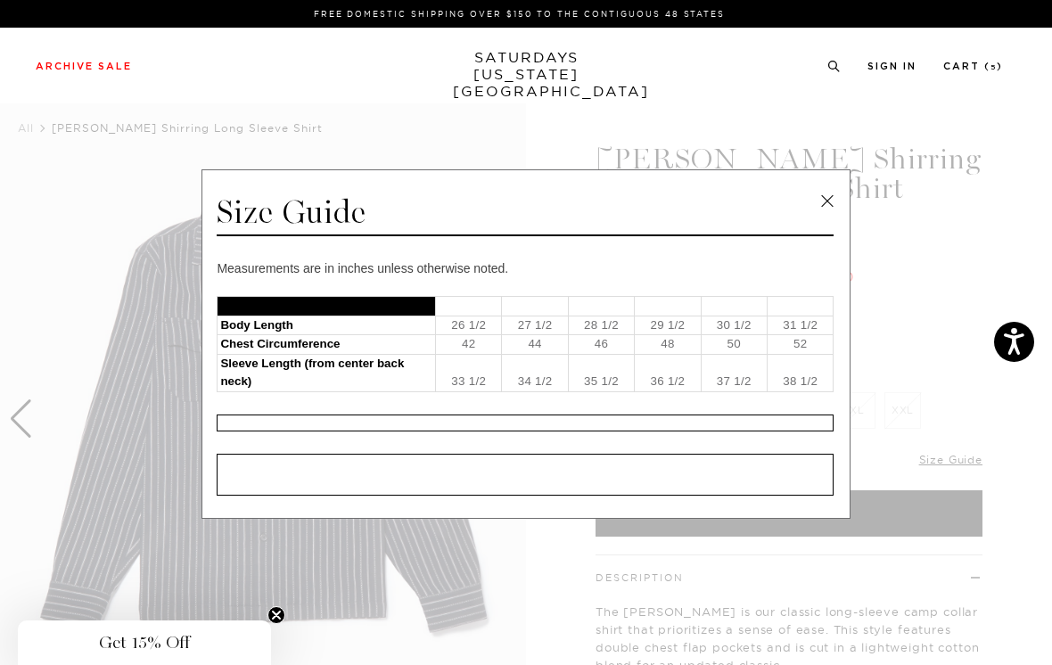
click at [830, 204] on link at bounding box center [827, 201] width 27 height 27
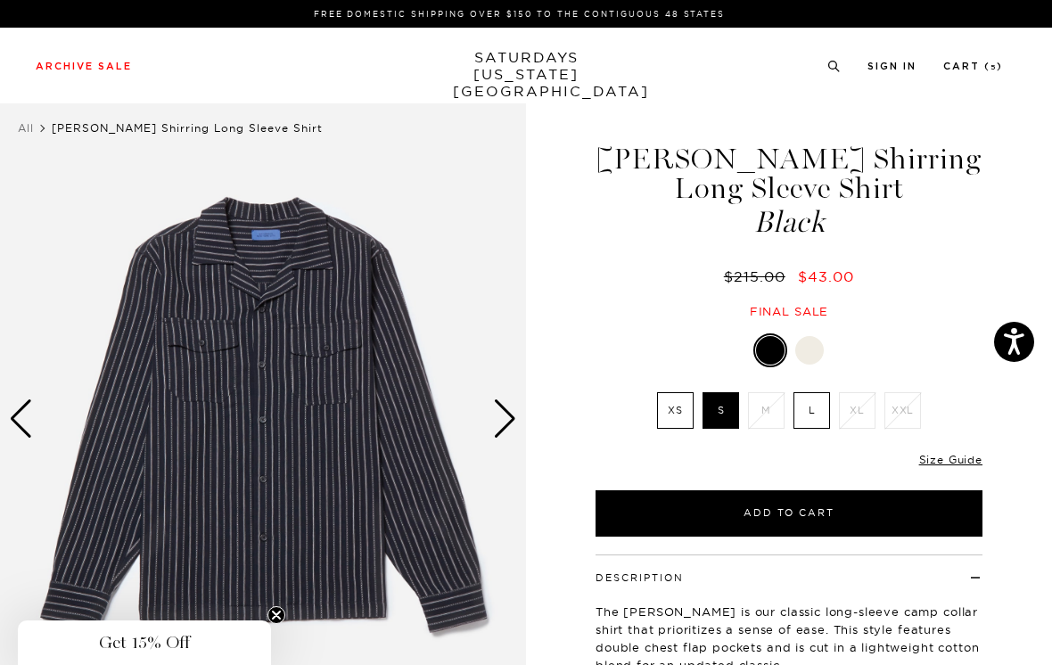
click at [681, 408] on label "XS" at bounding box center [675, 410] width 37 height 37
click at [0, 0] on input "XS" at bounding box center [0, 0] width 0 height 0
click at [963, 459] on link "Size Guide" at bounding box center [950, 459] width 63 height 13
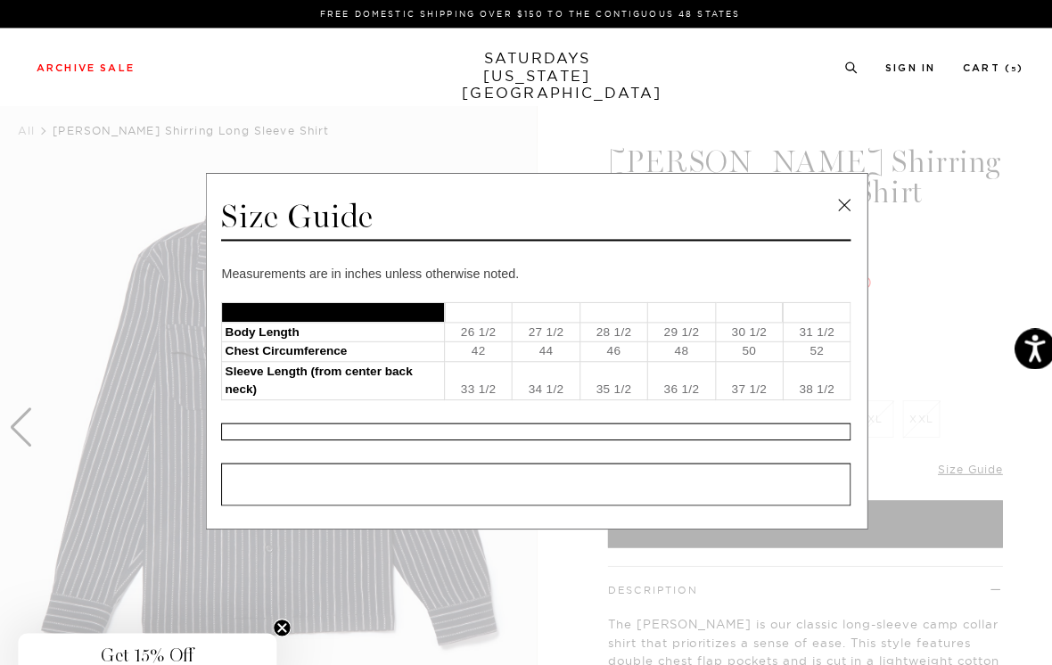
click at [825, 200] on link at bounding box center [827, 201] width 27 height 27
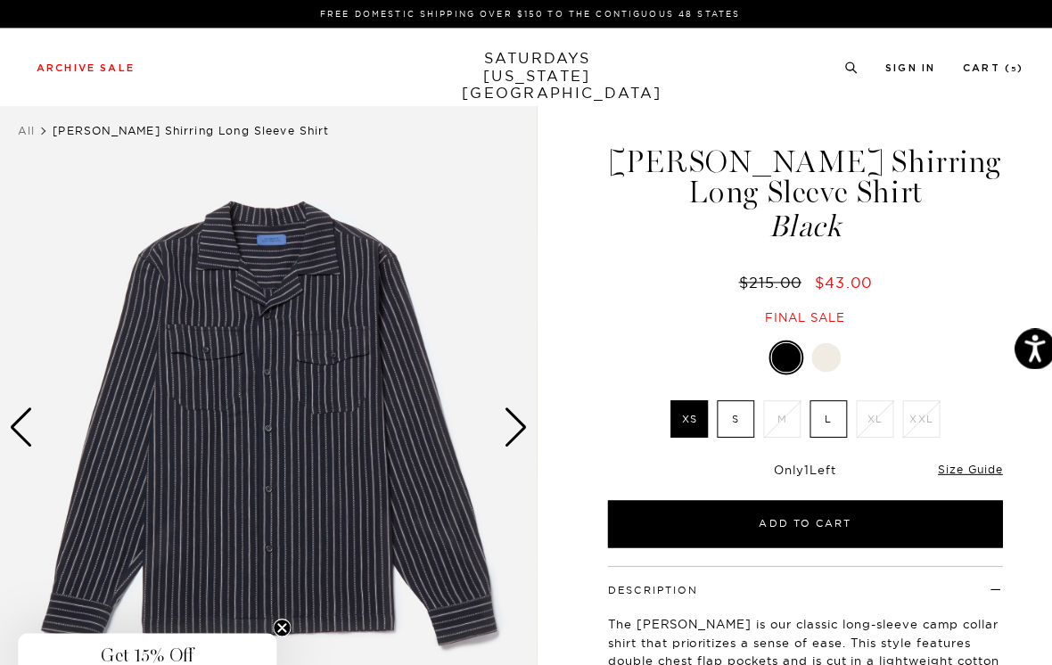
click at [953, 453] on link "Size Guide" at bounding box center [950, 459] width 63 height 13
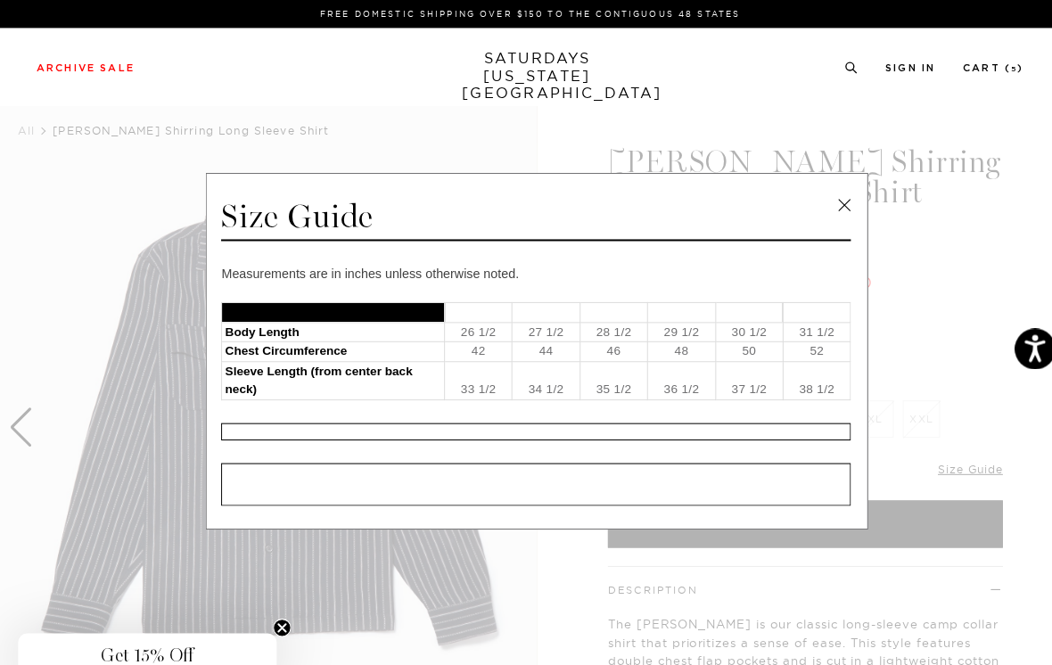
click at [835, 201] on link at bounding box center [827, 201] width 27 height 27
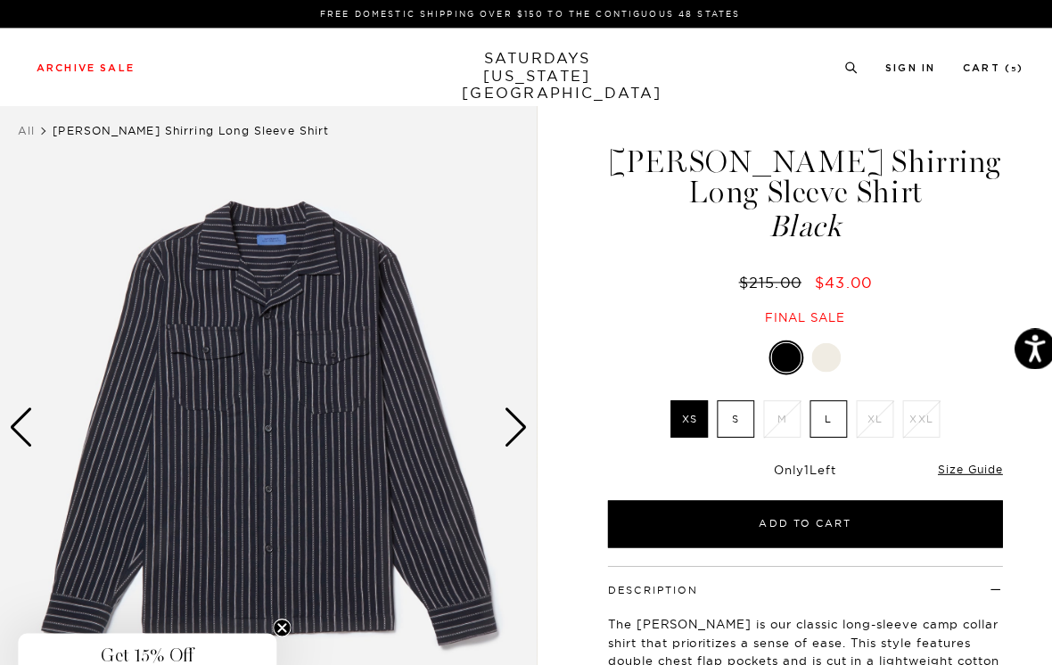
click at [952, 458] on link "Size Guide" at bounding box center [950, 459] width 63 height 13
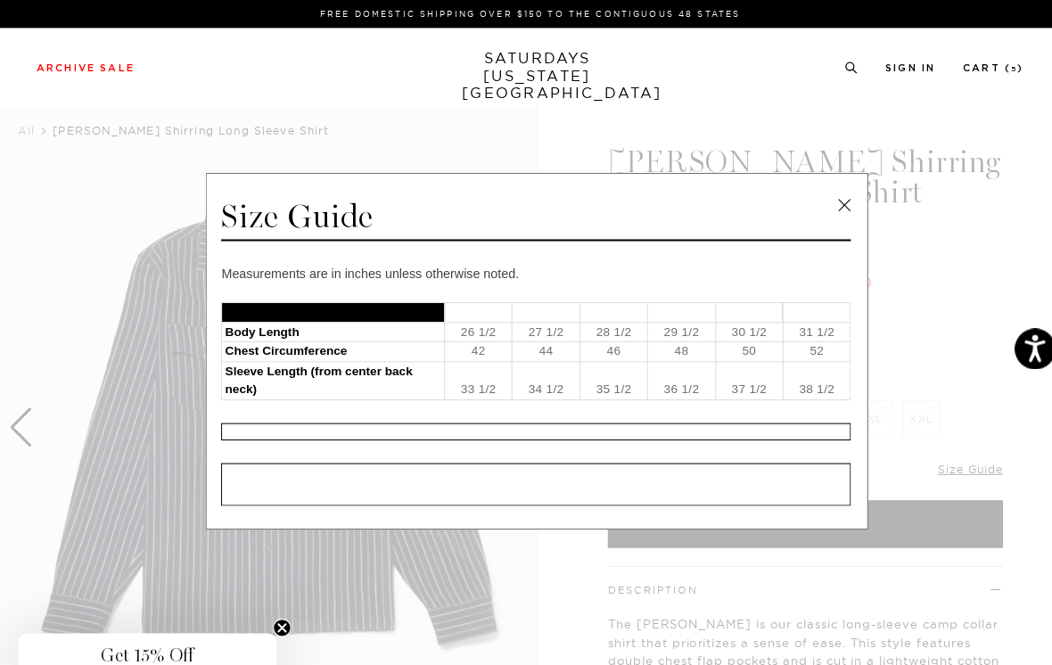
click at [830, 200] on link at bounding box center [827, 201] width 27 height 27
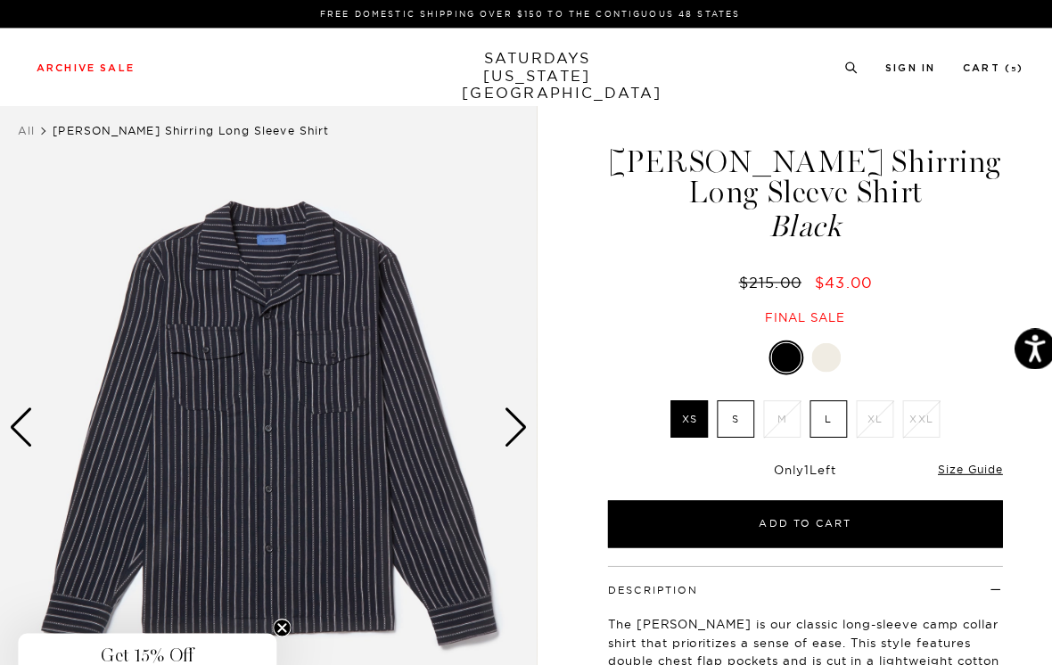
click at [964, 462] on link "Size Guide" at bounding box center [950, 459] width 63 height 13
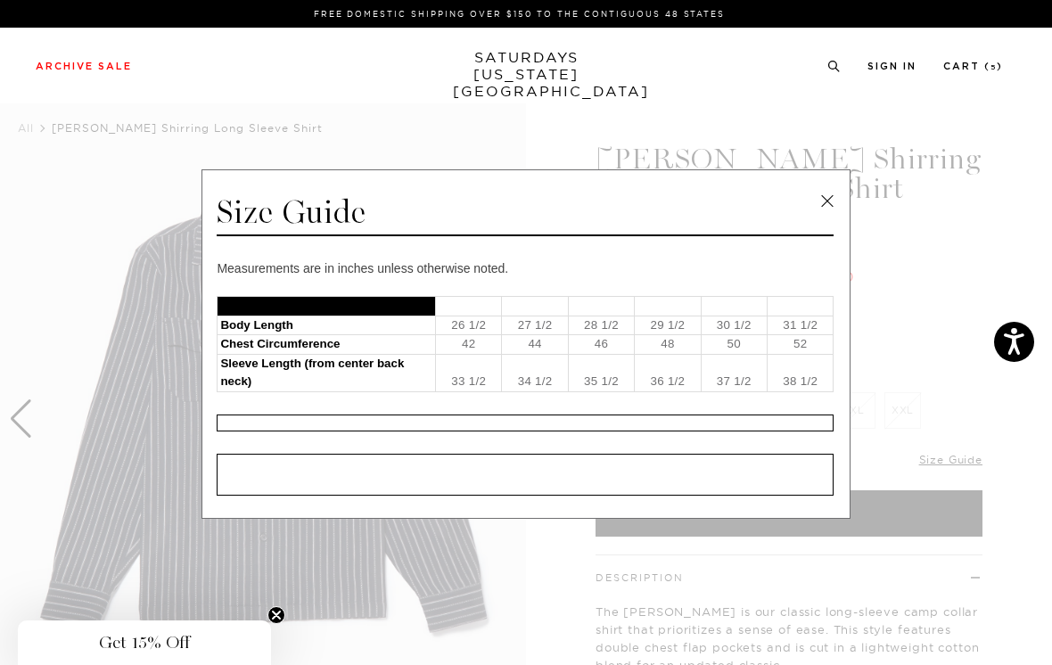
click at [832, 198] on link at bounding box center [827, 201] width 27 height 27
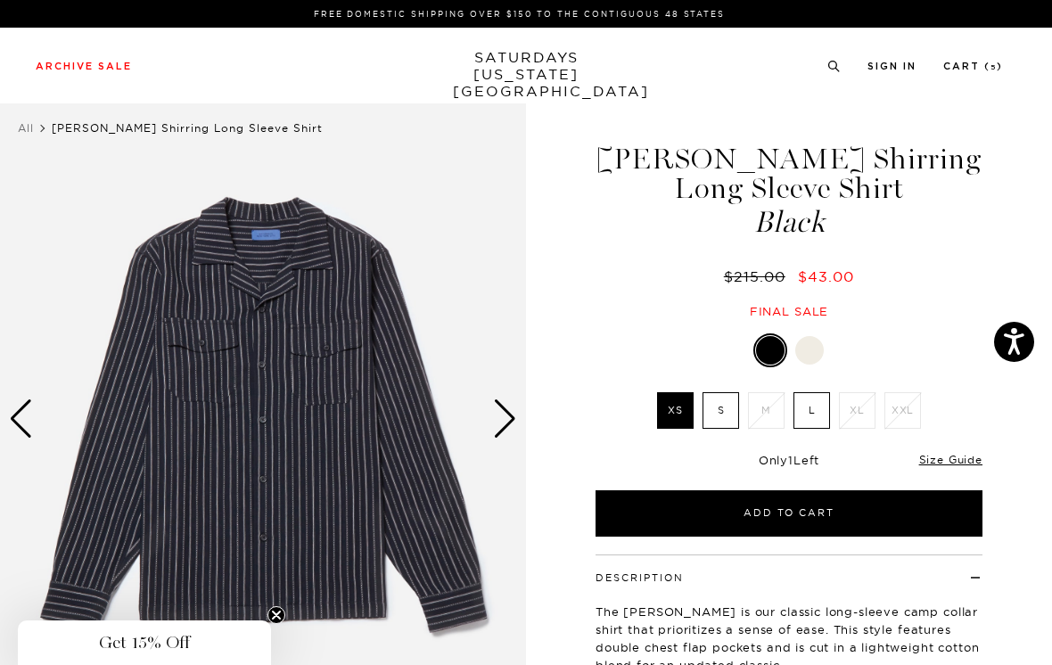
click at [966, 464] on link "Size Guide" at bounding box center [950, 459] width 63 height 13
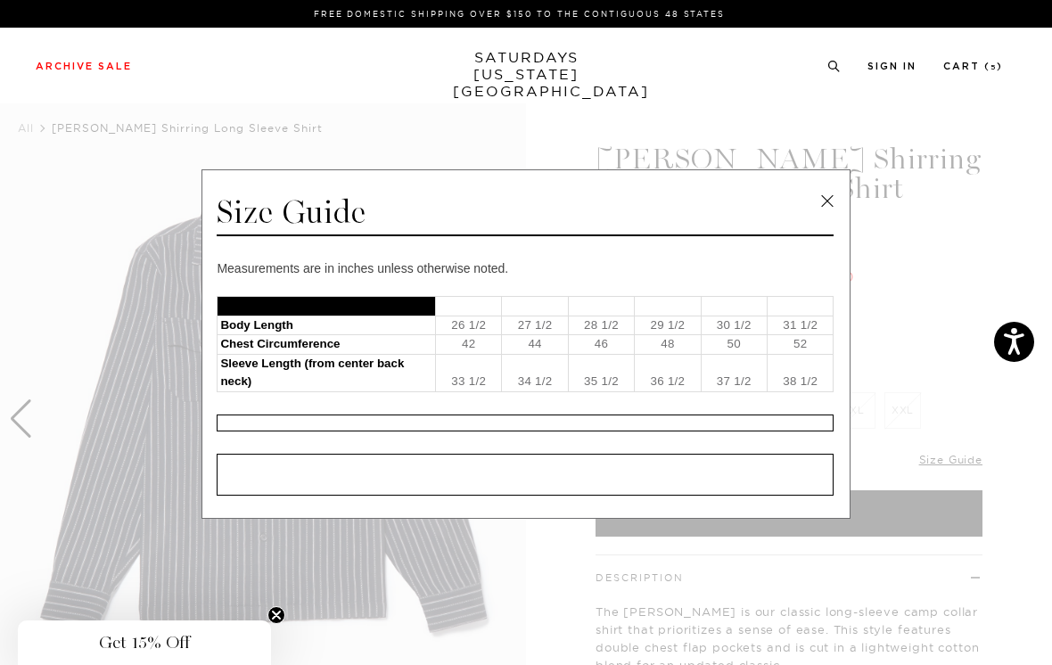
click at [826, 198] on link at bounding box center [827, 201] width 27 height 27
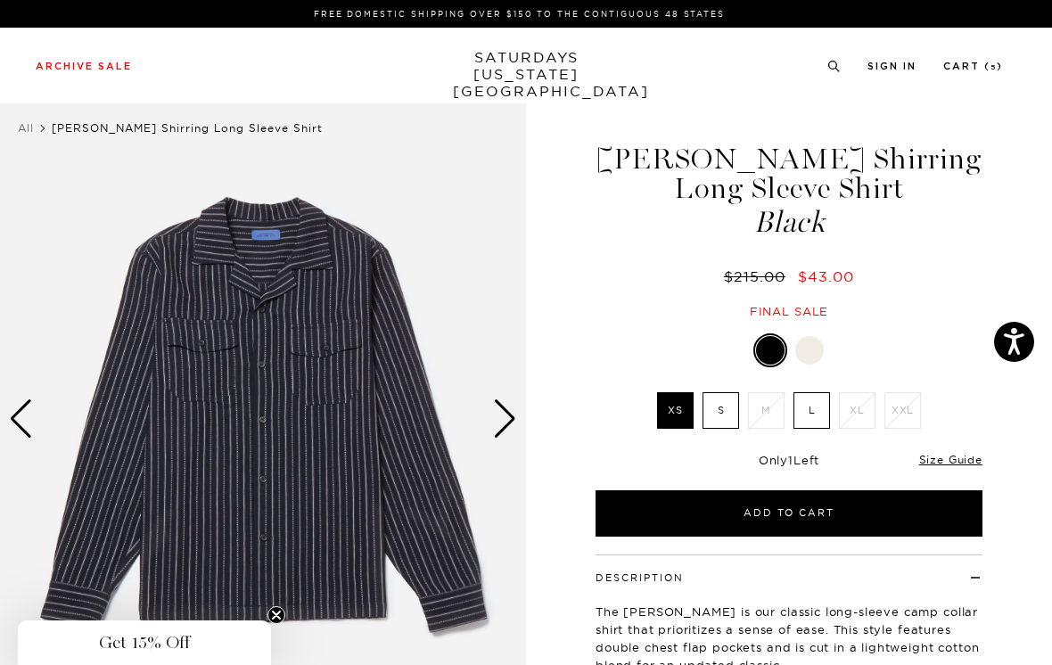
click at [954, 460] on link "Size Guide" at bounding box center [950, 459] width 63 height 13
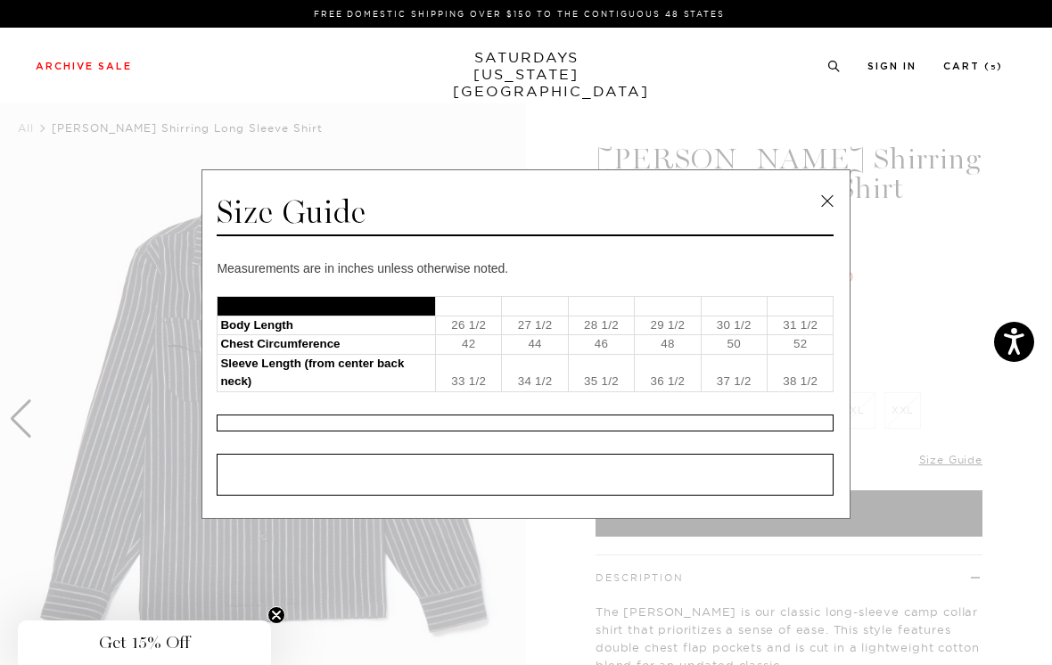
click at [825, 194] on link at bounding box center [827, 201] width 27 height 27
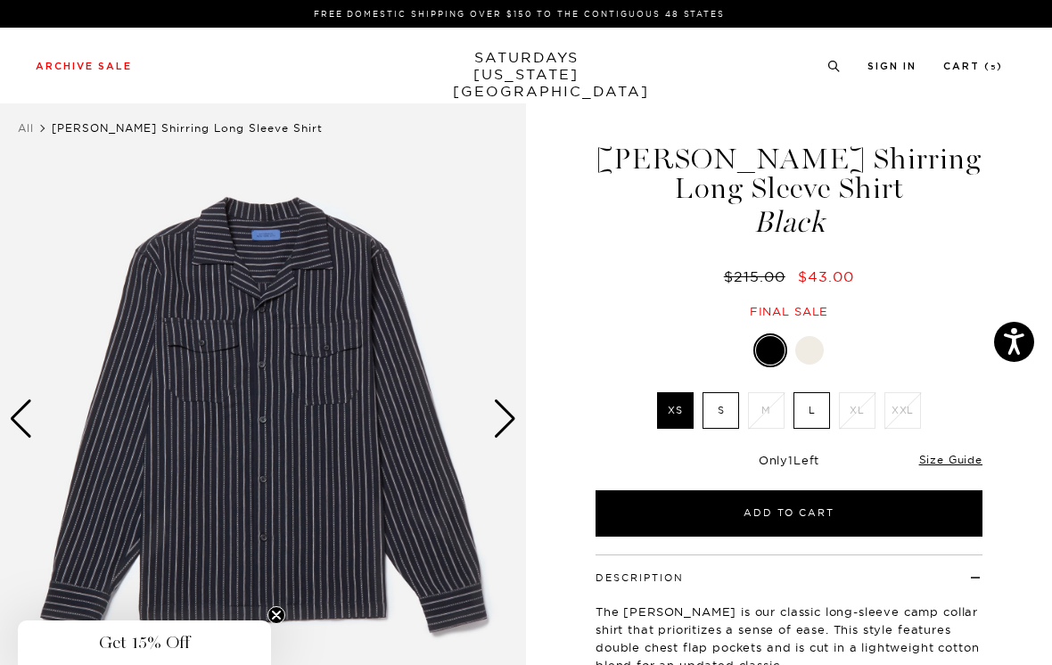
click at [957, 461] on link "Size Guide" at bounding box center [950, 459] width 63 height 13
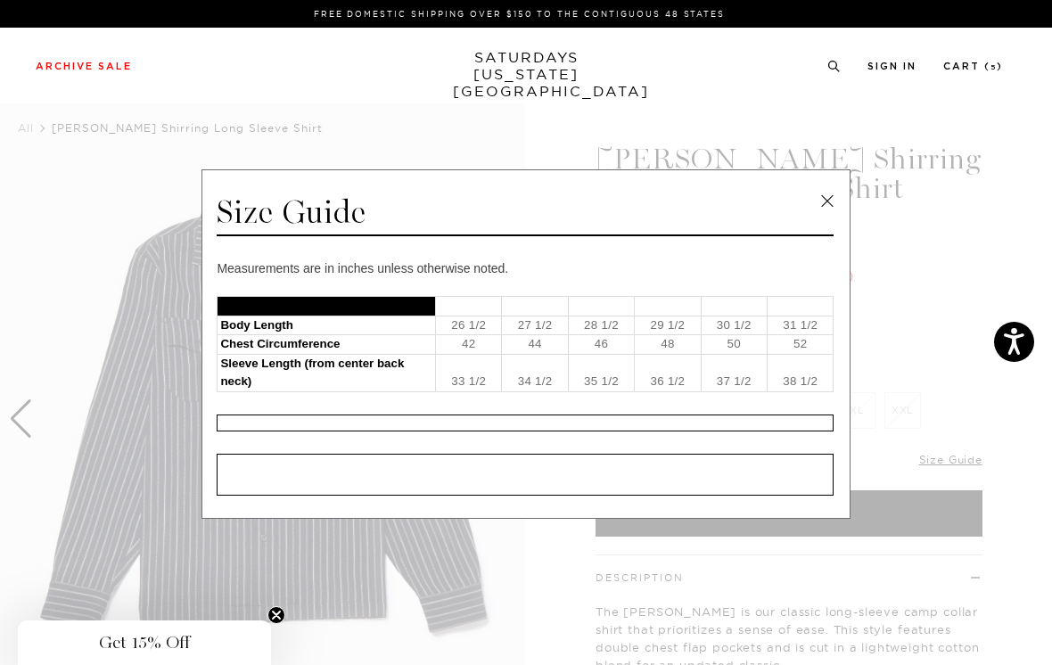
click at [830, 201] on link at bounding box center [827, 201] width 27 height 27
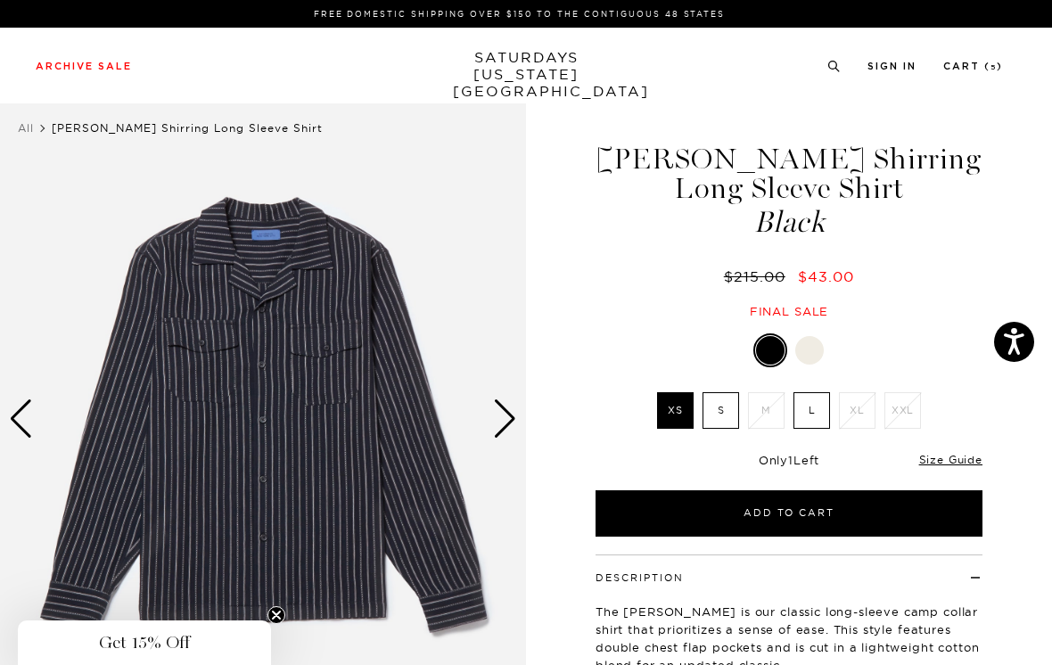
click at [955, 454] on link "Size Guide" at bounding box center [950, 459] width 63 height 13
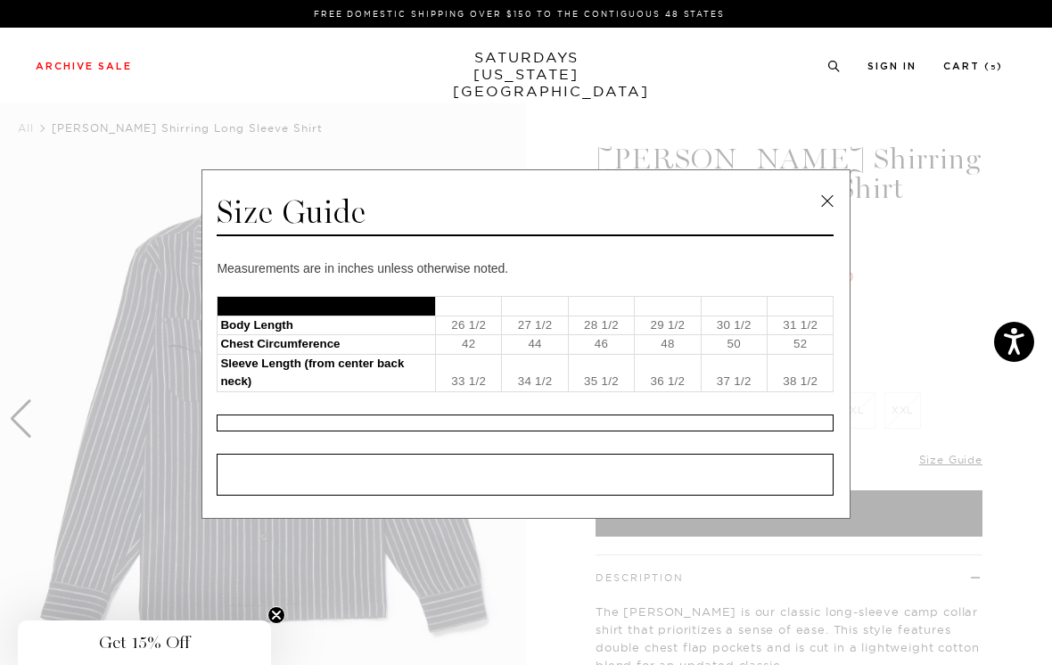
click at [829, 203] on link at bounding box center [827, 201] width 27 height 27
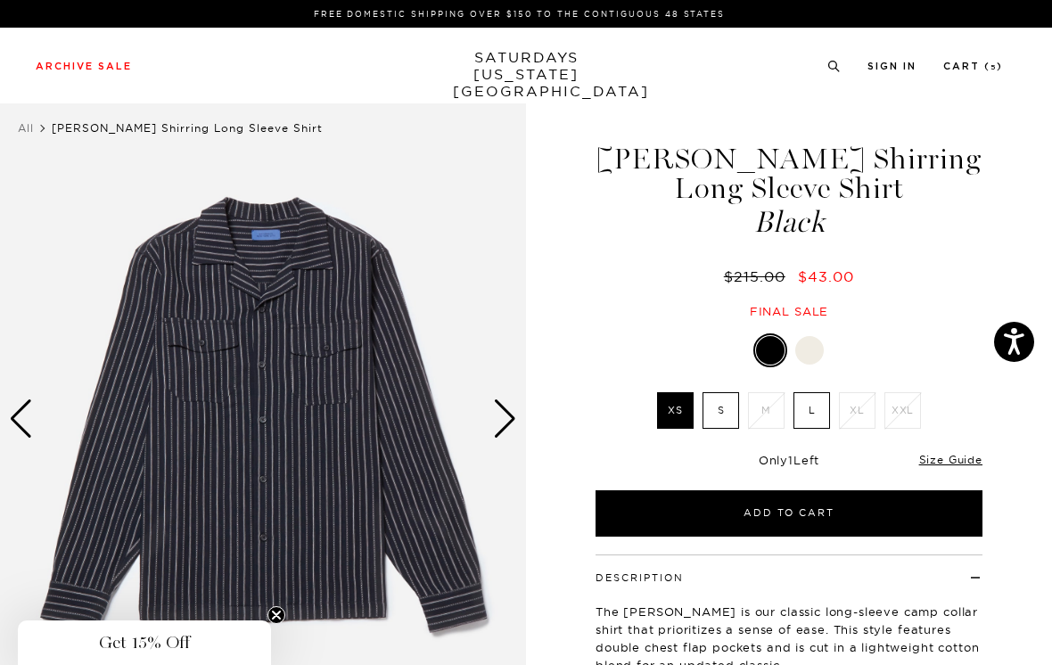
click at [720, 411] on label "S" at bounding box center [720, 410] width 37 height 37
click at [0, 0] on input "S" at bounding box center [0, 0] width 0 height 0
click at [847, 513] on button "Add to Cart" at bounding box center [788, 513] width 387 height 46
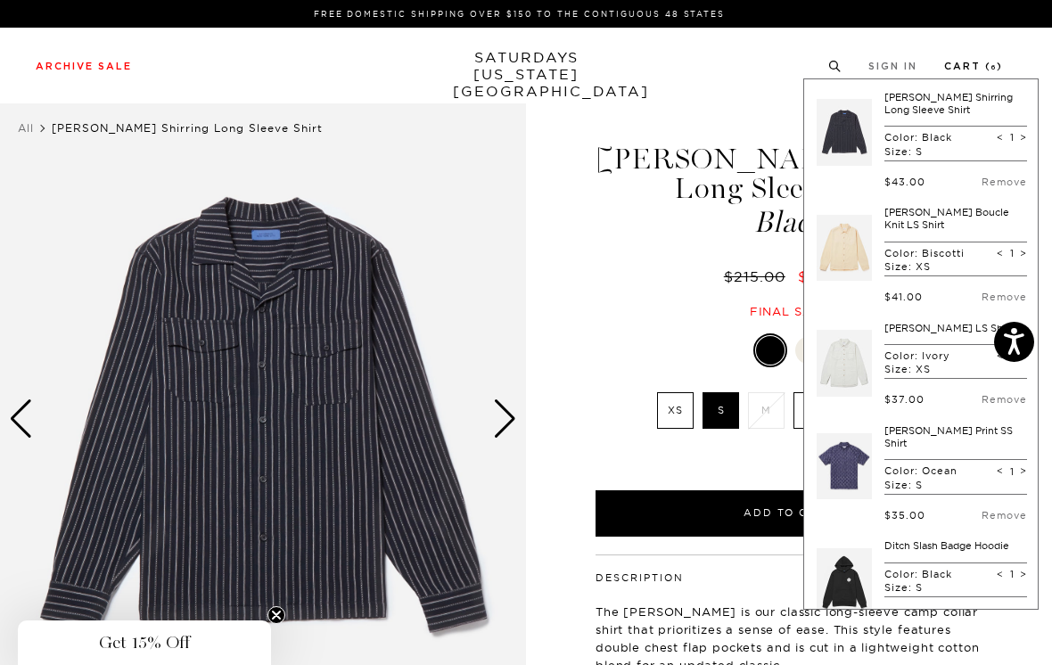
click at [979, 61] on link "Cart ( 6 )" at bounding box center [973, 66] width 59 height 10
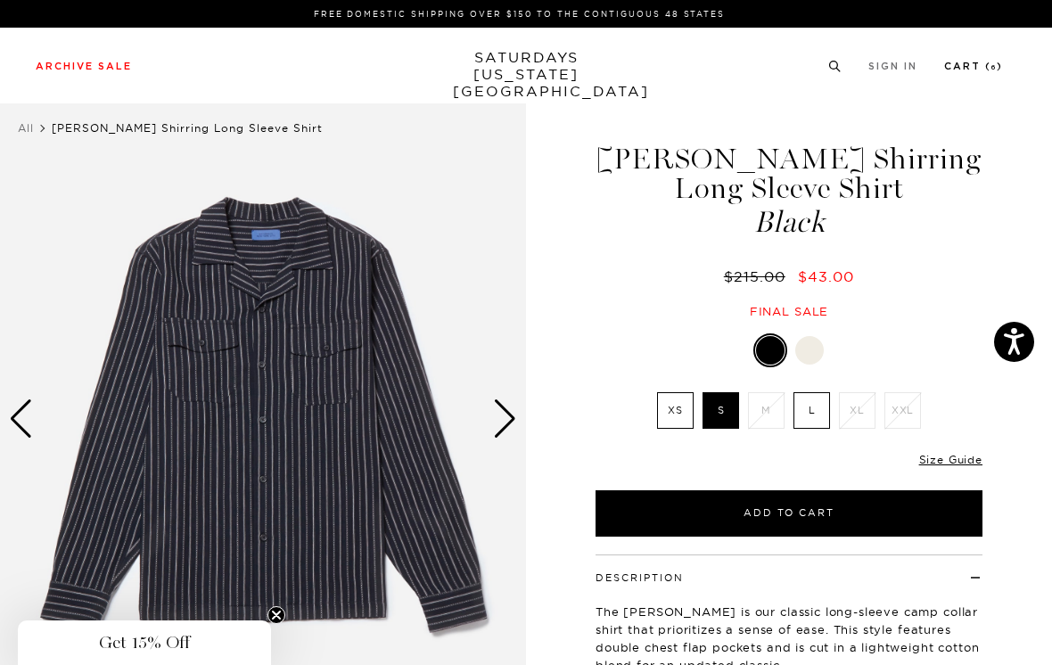
click at [978, 71] on link "Cart ( 6 )" at bounding box center [973, 66] width 59 height 10
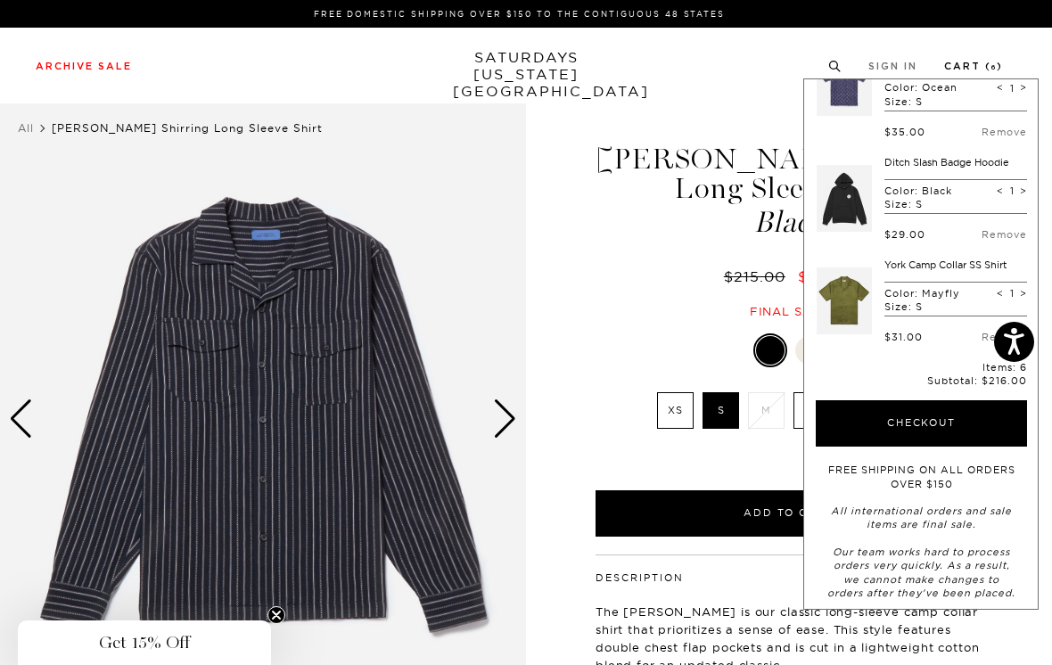
scroll to position [382, 0]
click at [655, 92] on div "Archive Sale Men's Tees Shirts Shorts Swim Knitwear Pants Sweats Women's" at bounding box center [526, 66] width 1052 height 76
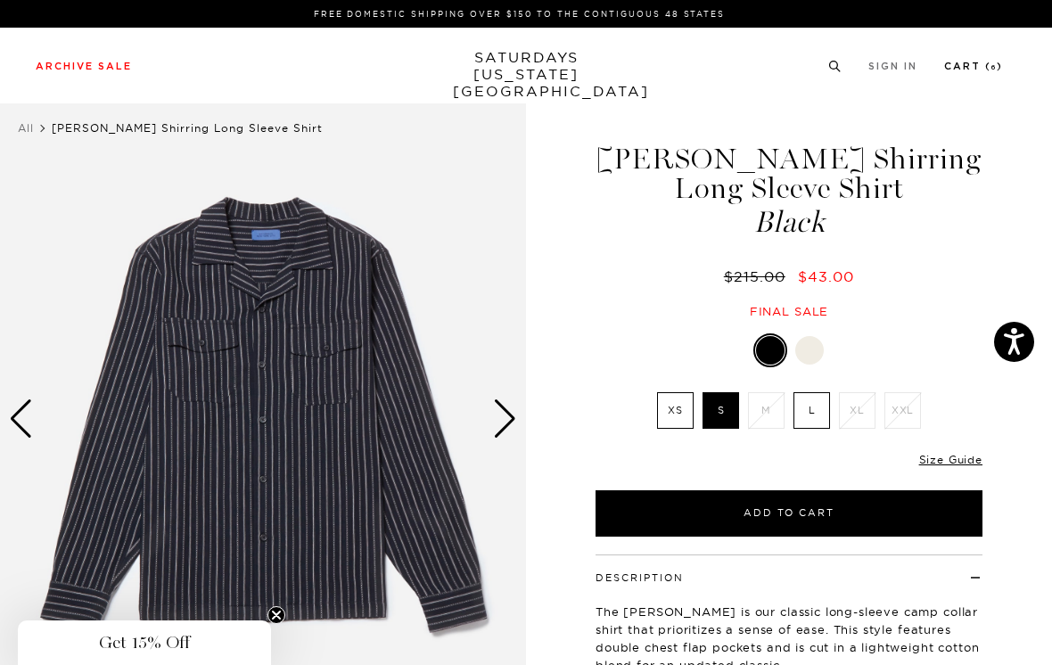
click at [987, 66] on link "Cart ( 6 )" at bounding box center [973, 66] width 59 height 10
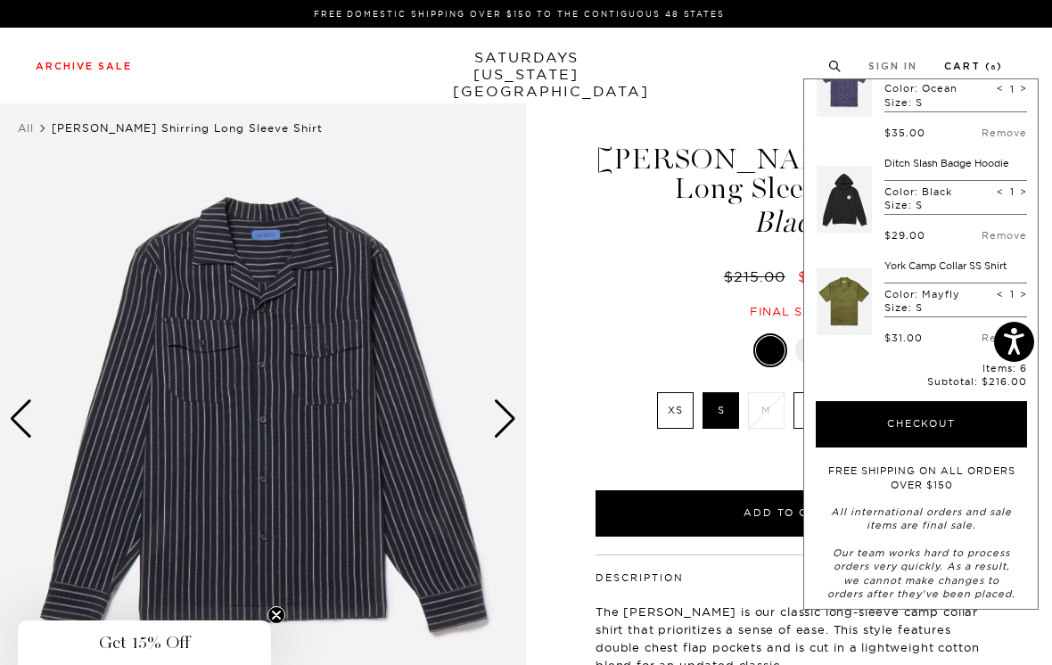
click at [960, 417] on button "Checkout" at bounding box center [920, 424] width 211 height 46
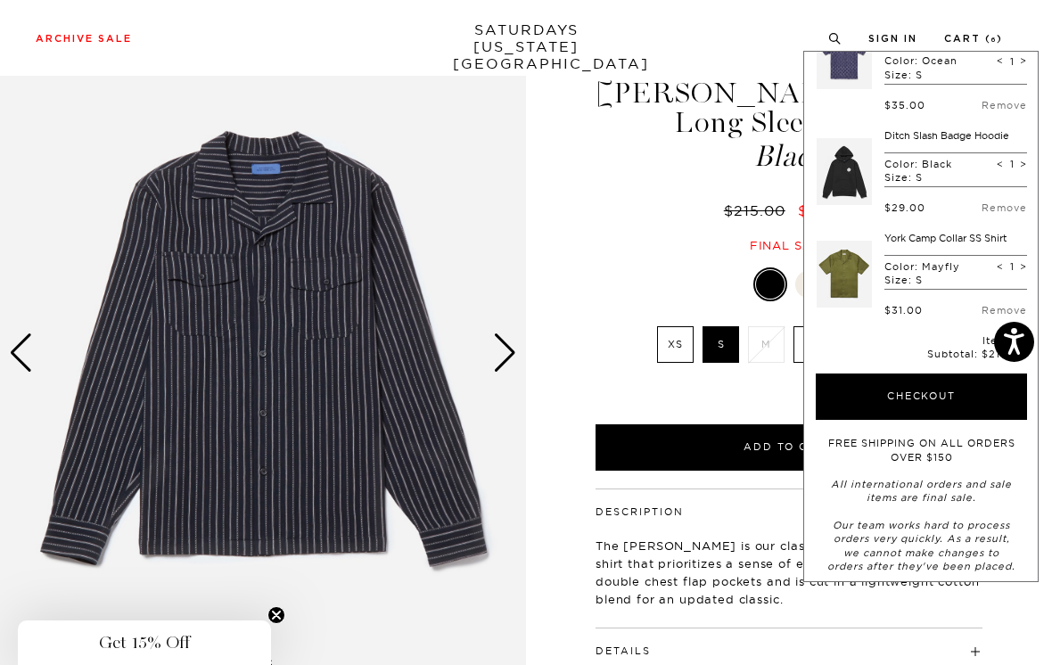
scroll to position [344, 0]
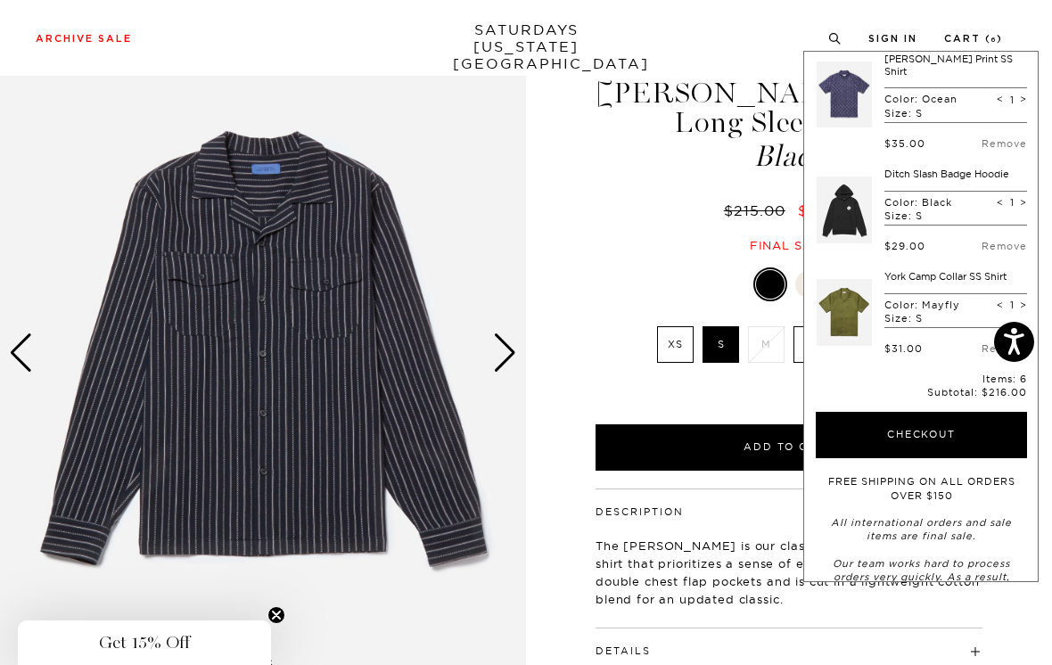
click at [616, 190] on div "Marco Brushed Shirring Long Sleeve Shirt Black $215.00 $43.00 Final sale" at bounding box center [789, 147] width 392 height 211
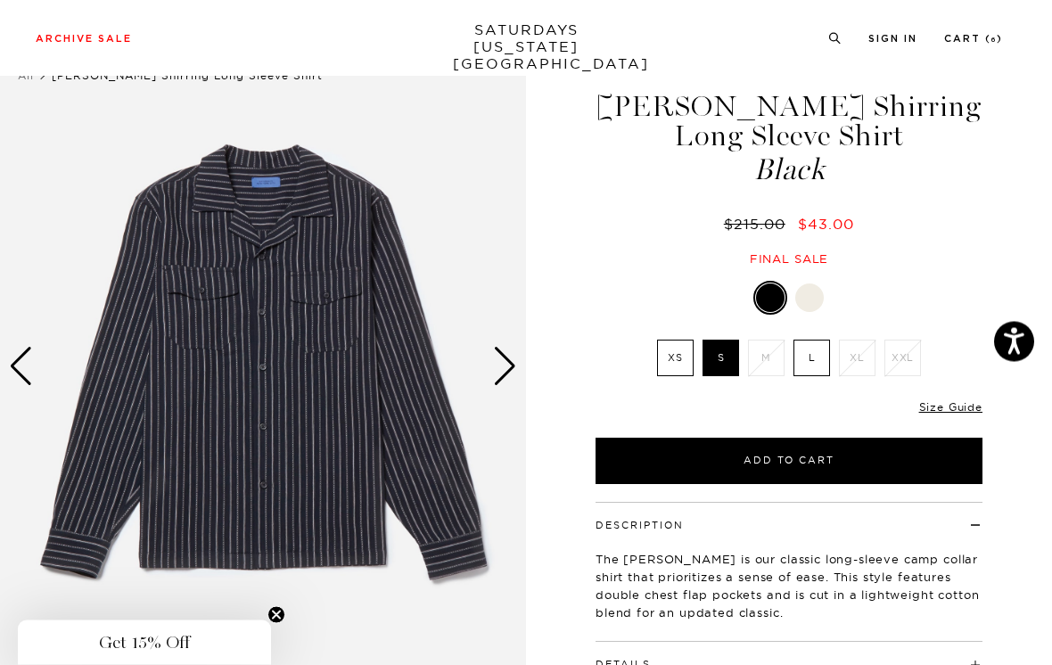
scroll to position [0, 0]
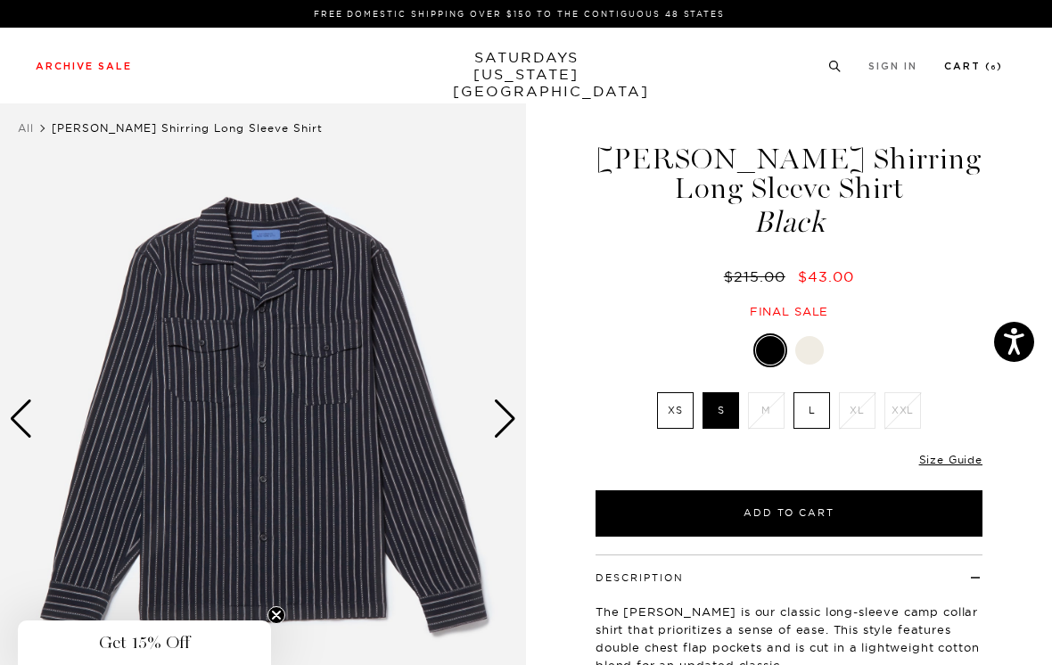
click at [986, 65] on link "Cart ( 6 )" at bounding box center [973, 66] width 59 height 10
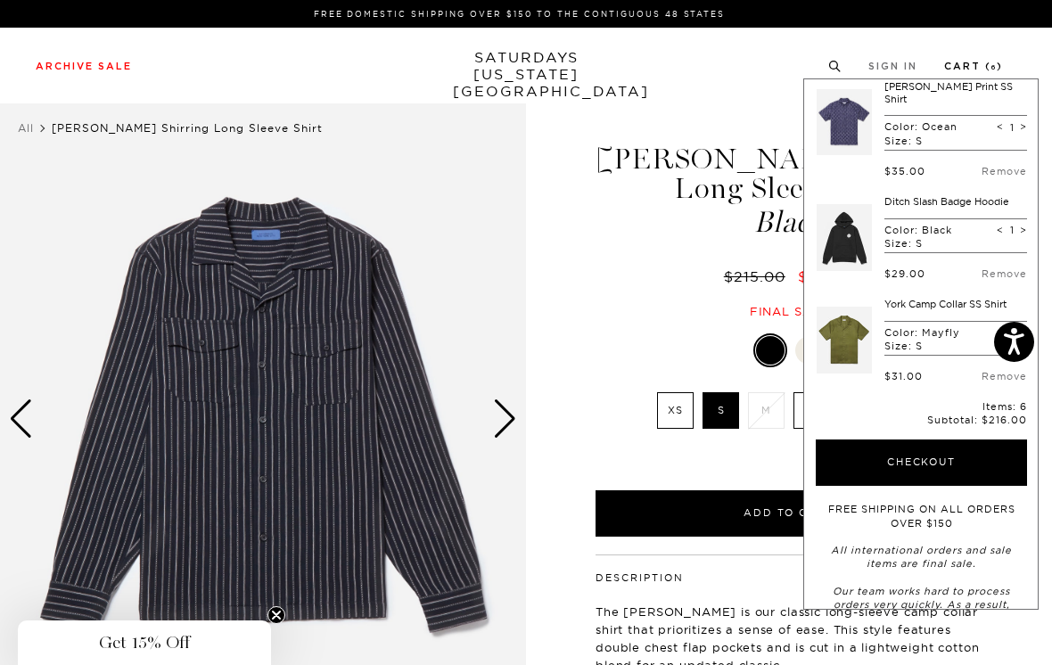
click at [961, 458] on button "Checkout" at bounding box center [920, 462] width 211 height 46
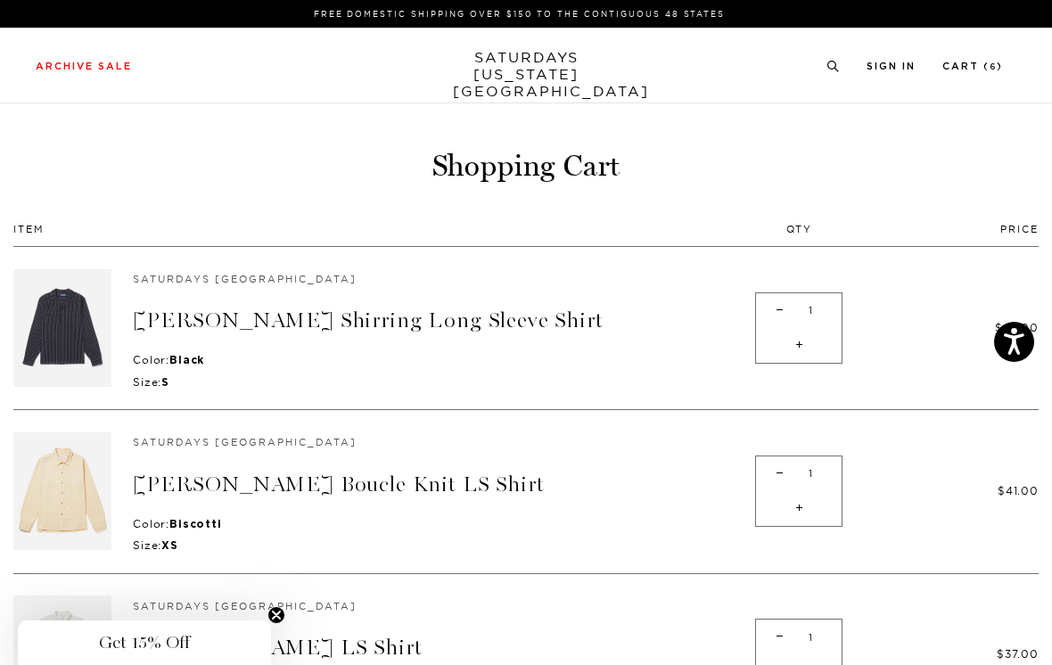
click at [769, 487] on span "-" at bounding box center [779, 473] width 24 height 35
type input "0"
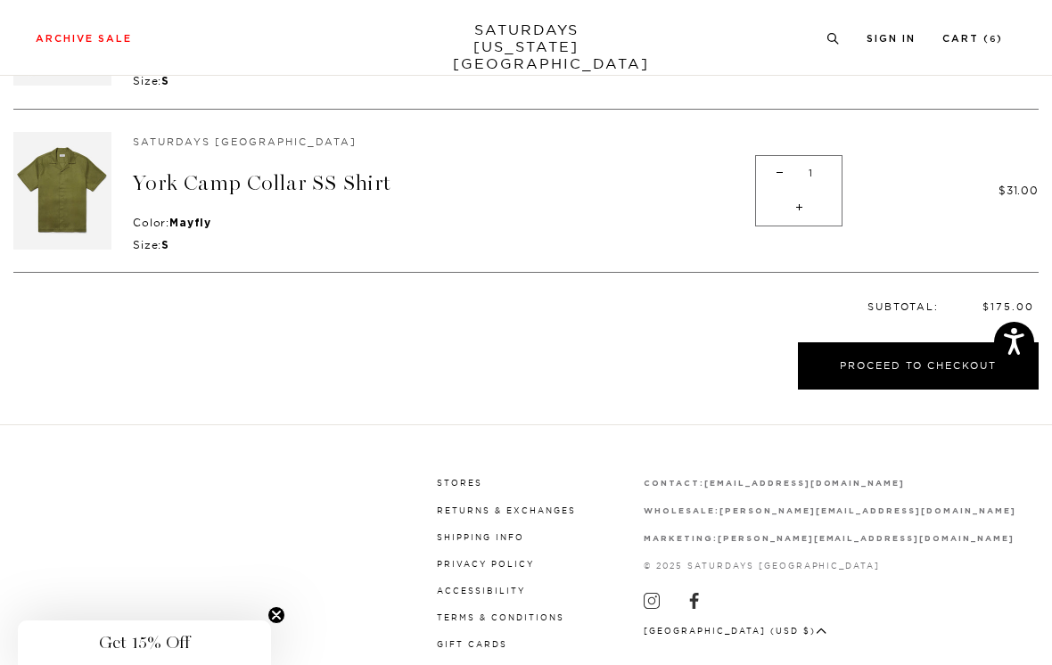
scroll to position [808, 0]
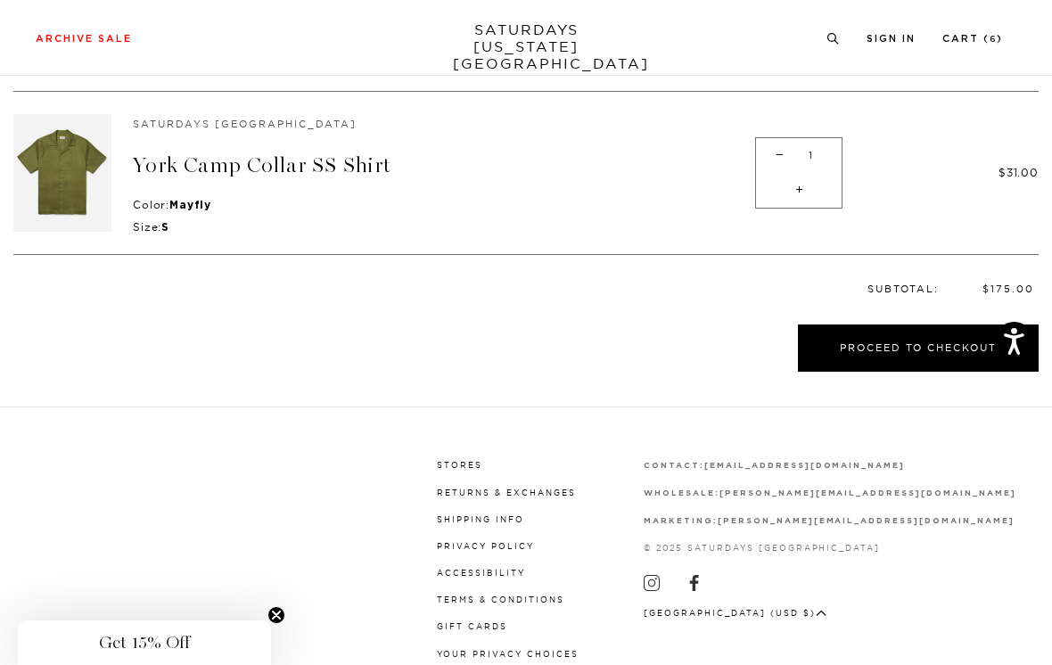
click at [866, 326] on button "Proceed to Checkout" at bounding box center [918, 347] width 241 height 47
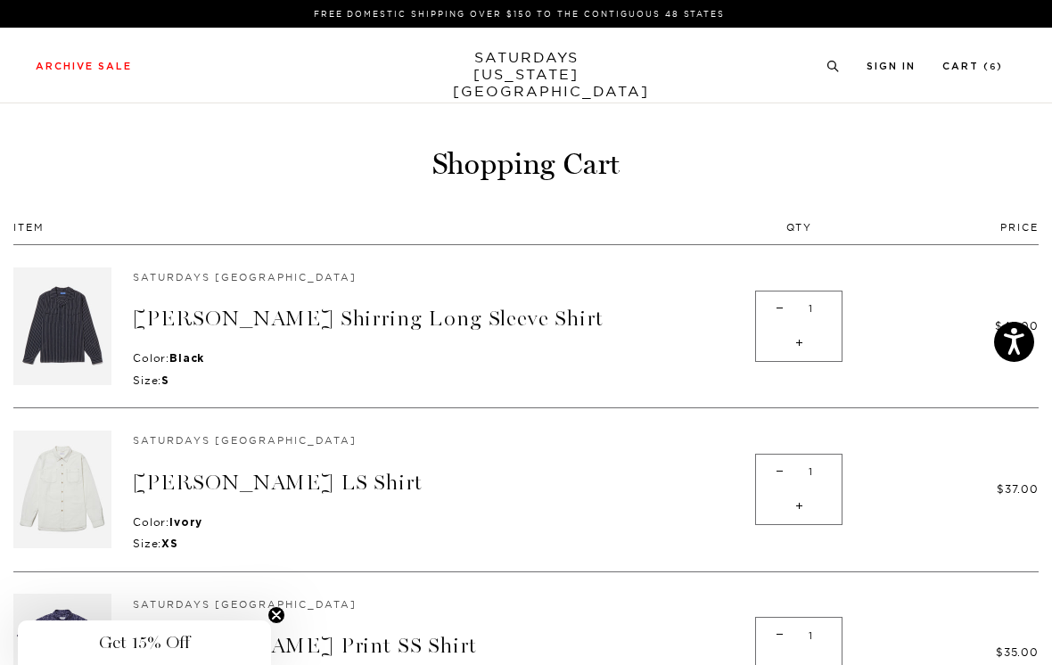
scroll to position [0, 0]
click at [517, 319] on link "[PERSON_NAME] Shirring Long Sleeve Shirt" at bounding box center [368, 320] width 471 height 26
click at [398, 476] on link "[PERSON_NAME] LS Shirt" at bounding box center [277, 484] width 289 height 26
click at [520, 320] on link "[PERSON_NAME] Shirring Long Sleeve Shirt" at bounding box center [368, 320] width 471 height 26
click at [397, 483] on link "[PERSON_NAME] LS Shirt" at bounding box center [277, 484] width 289 height 26
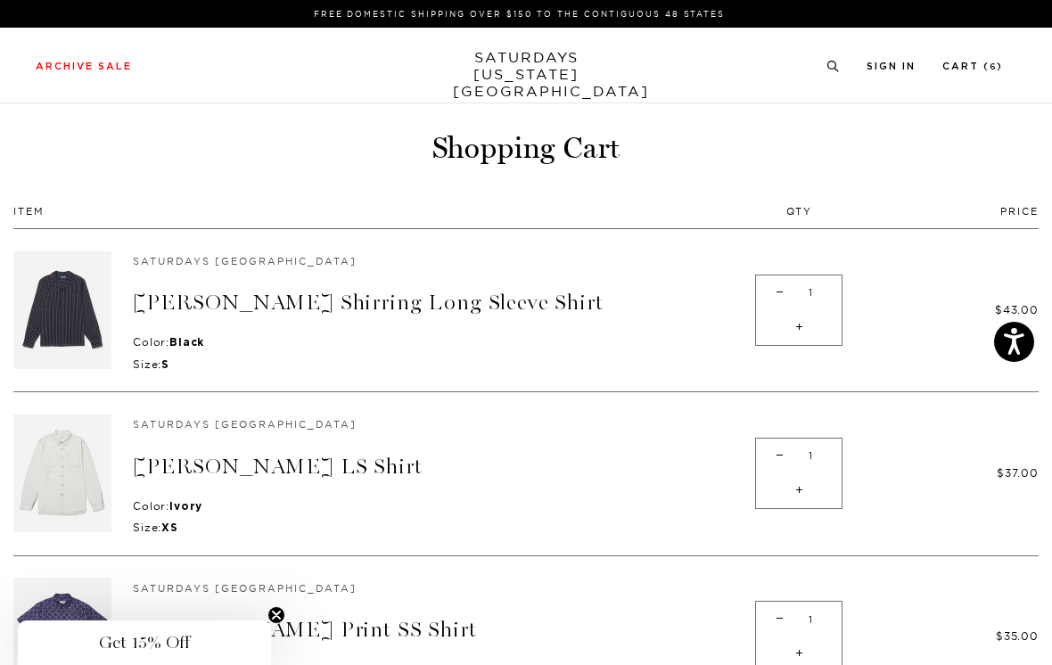
scroll to position [20, 0]
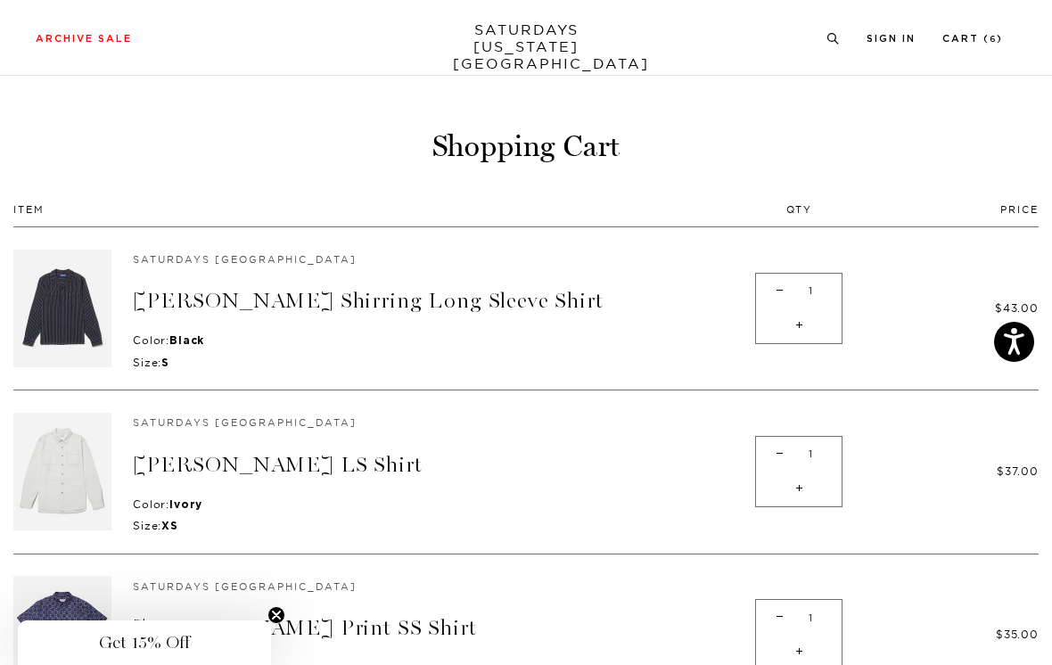
click at [396, 463] on link "[PERSON_NAME] LS Shirt" at bounding box center [277, 465] width 289 height 26
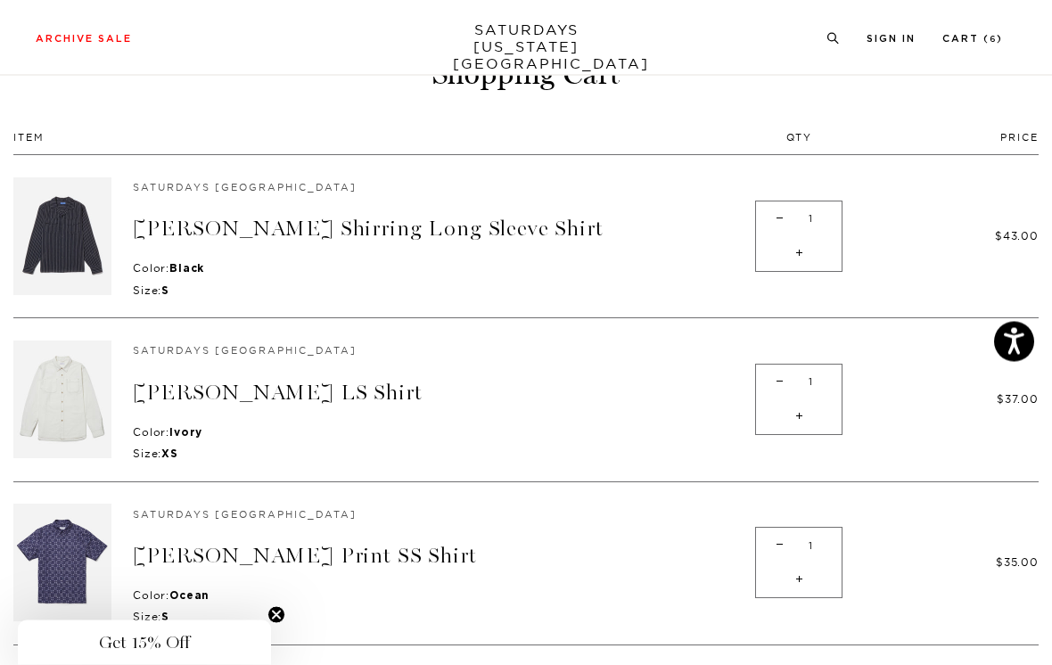
scroll to position [92, 0]
click at [524, 223] on link "[PERSON_NAME] Shirring Long Sleeve Shirt" at bounding box center [368, 229] width 471 height 26
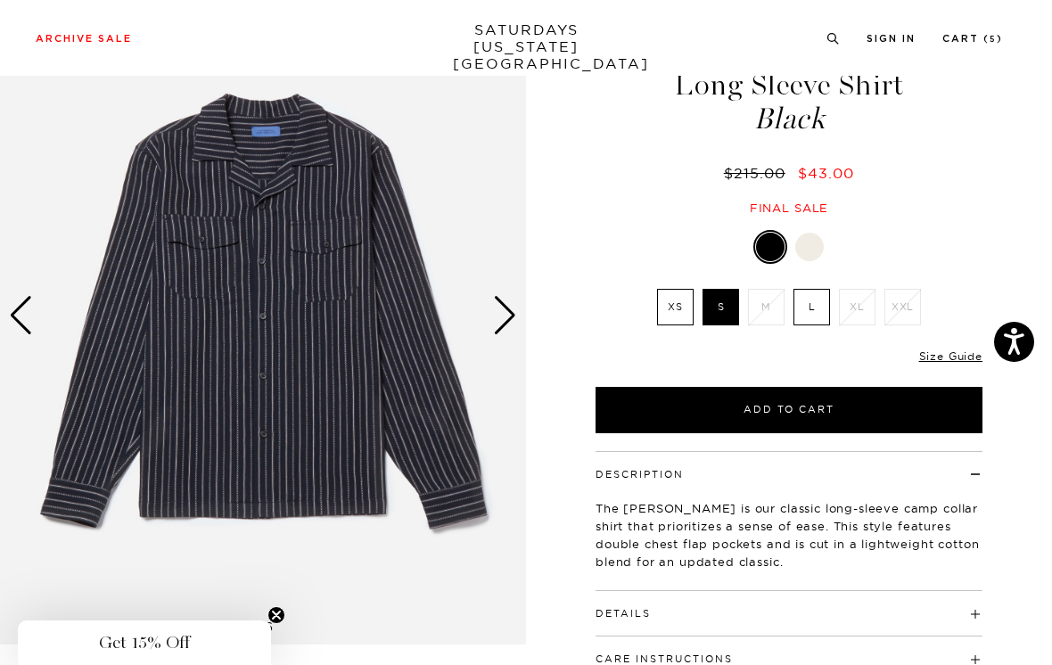
scroll to position [105, 0]
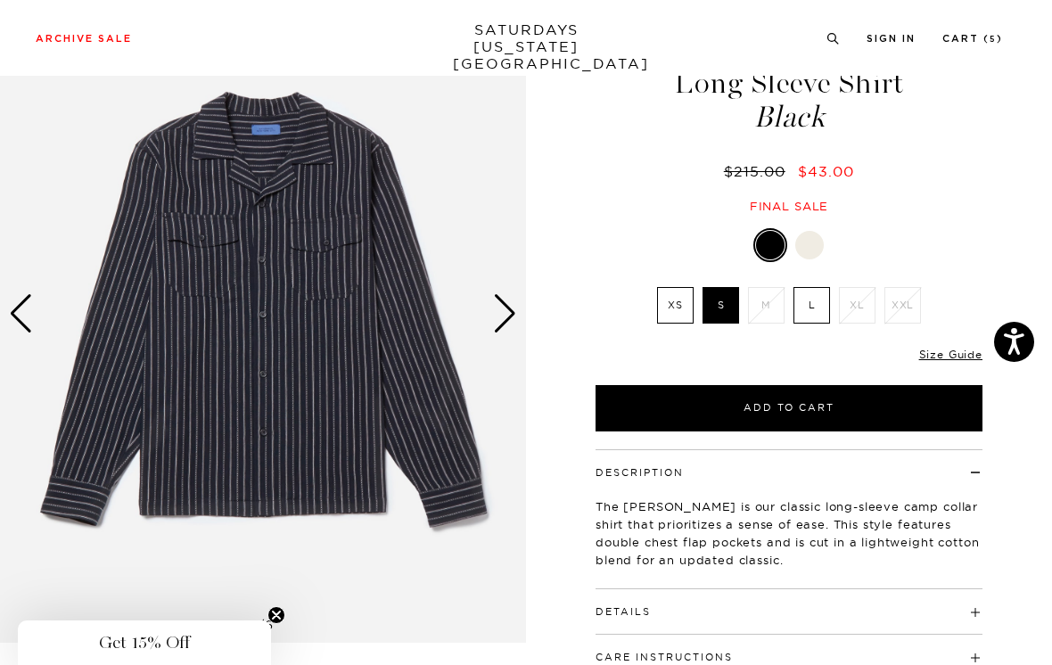
click at [953, 353] on link "Size Guide" at bounding box center [950, 354] width 63 height 13
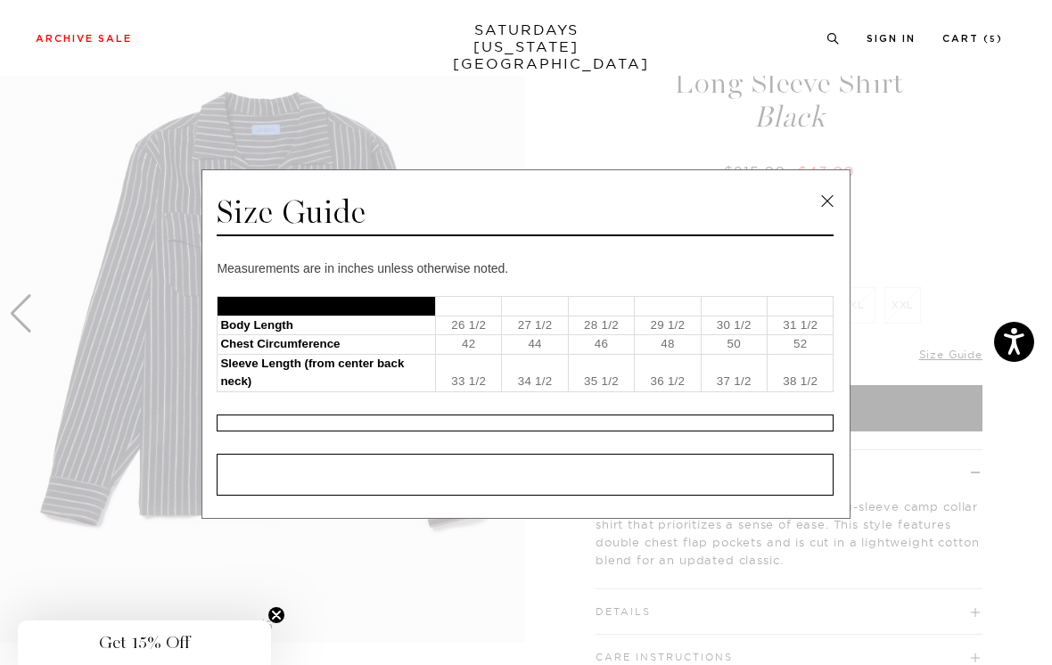
scroll to position [0, 0]
click at [825, 209] on link at bounding box center [827, 201] width 27 height 27
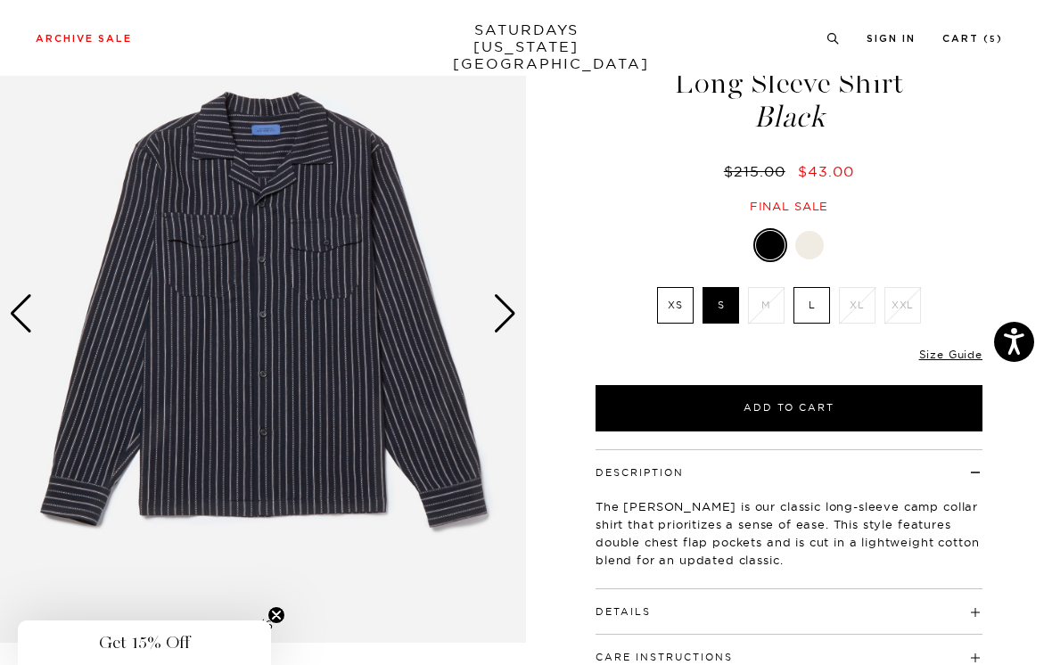
click at [949, 348] on link "Size Guide" at bounding box center [950, 354] width 63 height 13
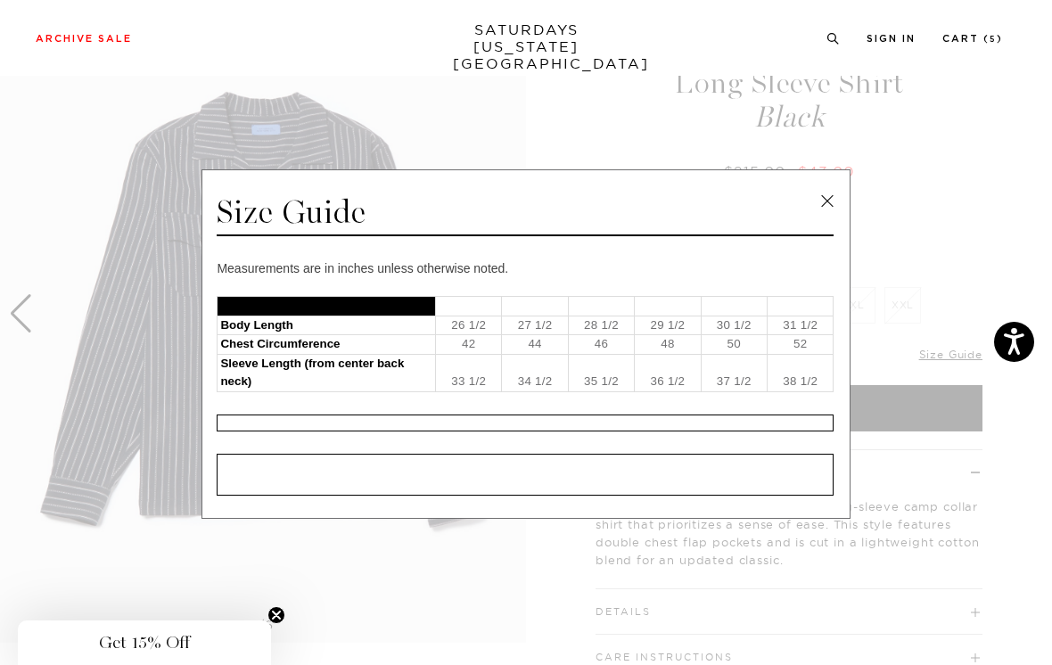
click at [830, 214] on link at bounding box center [827, 201] width 27 height 27
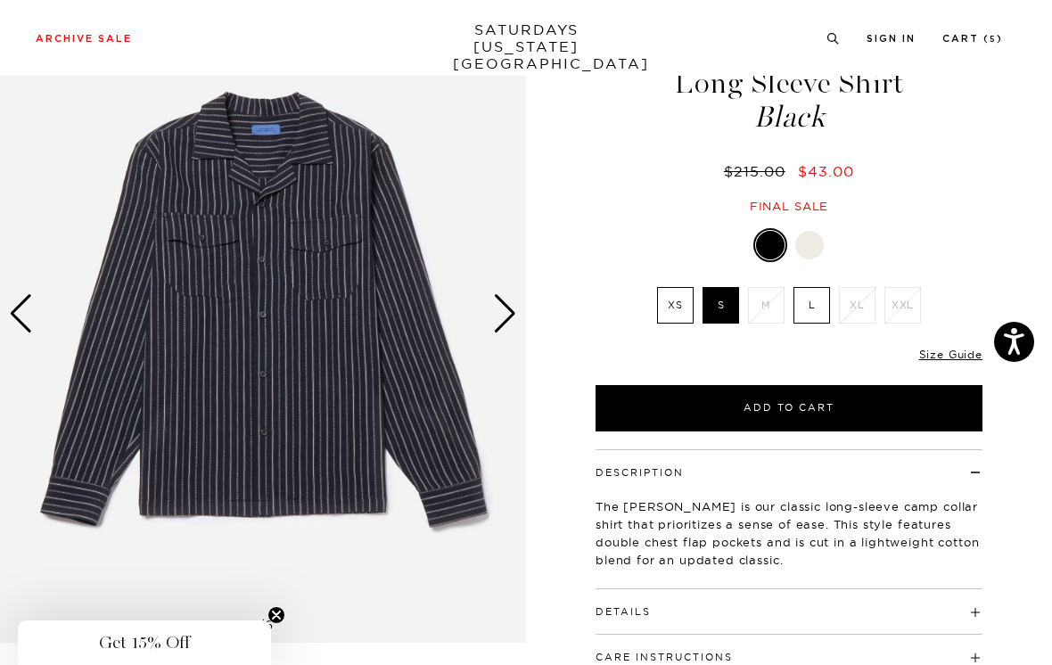
click at [948, 348] on link "Size Guide" at bounding box center [950, 354] width 63 height 13
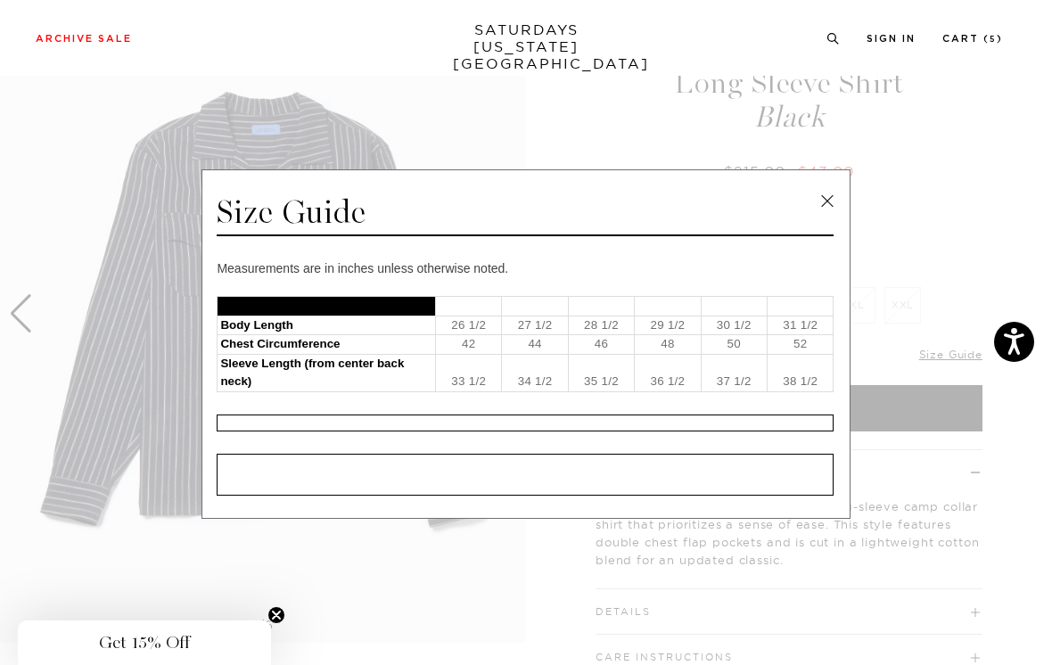
click at [823, 215] on link at bounding box center [827, 201] width 27 height 27
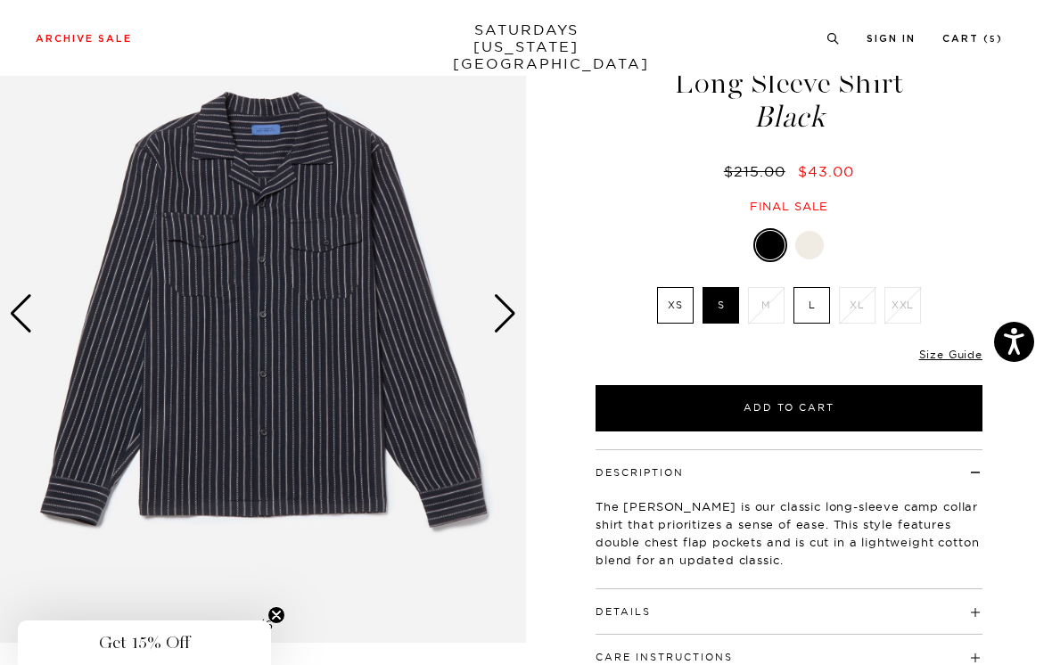
click at [675, 297] on label "XS" at bounding box center [675, 305] width 37 height 37
click at [0, 0] on input "XS" at bounding box center [0, 0] width 0 height 0
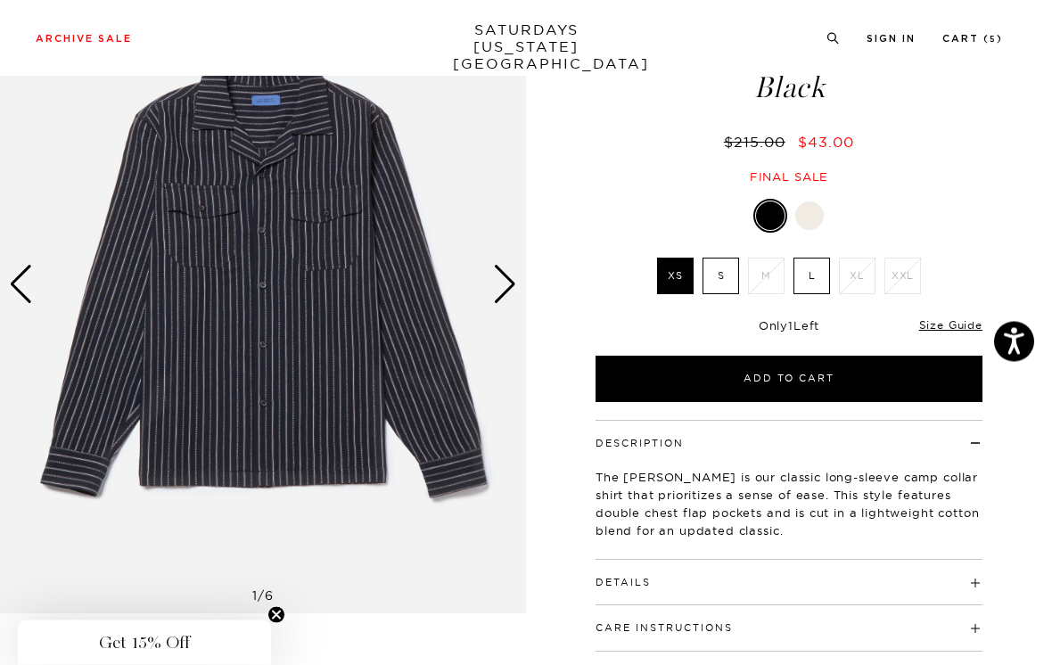
scroll to position [135, 0]
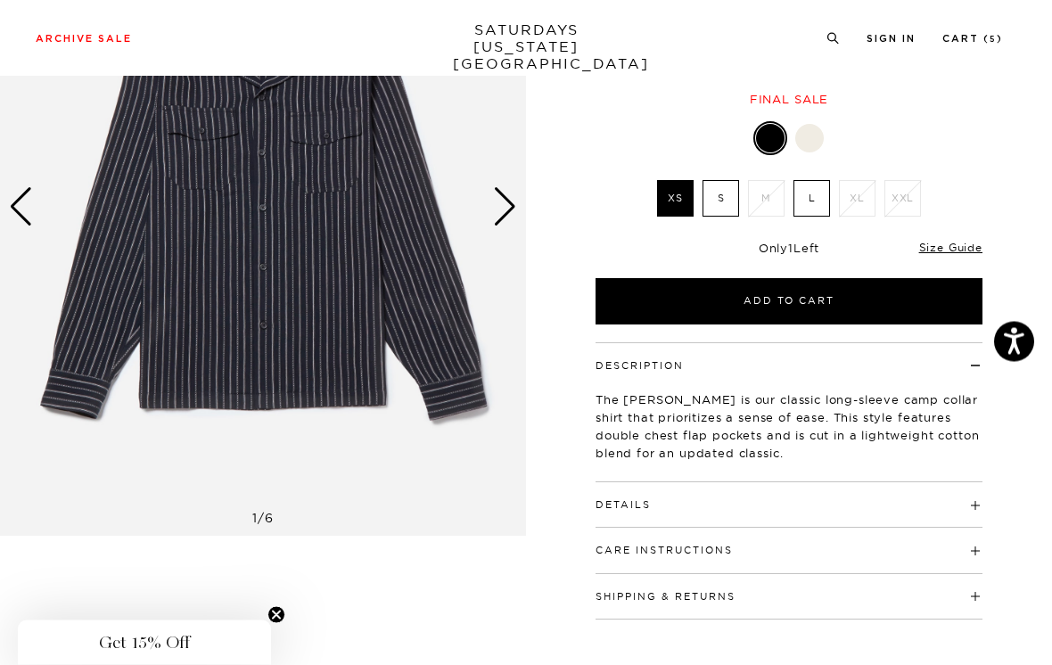
click at [905, 505] on h4 "Details" at bounding box center [788, 497] width 387 height 29
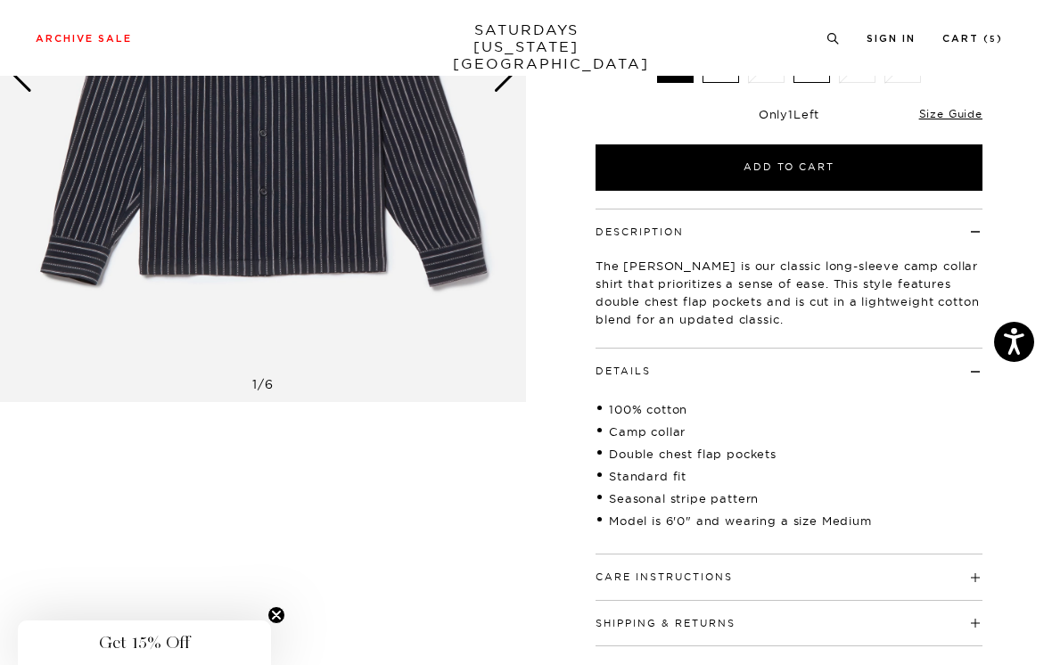
scroll to position [349, 0]
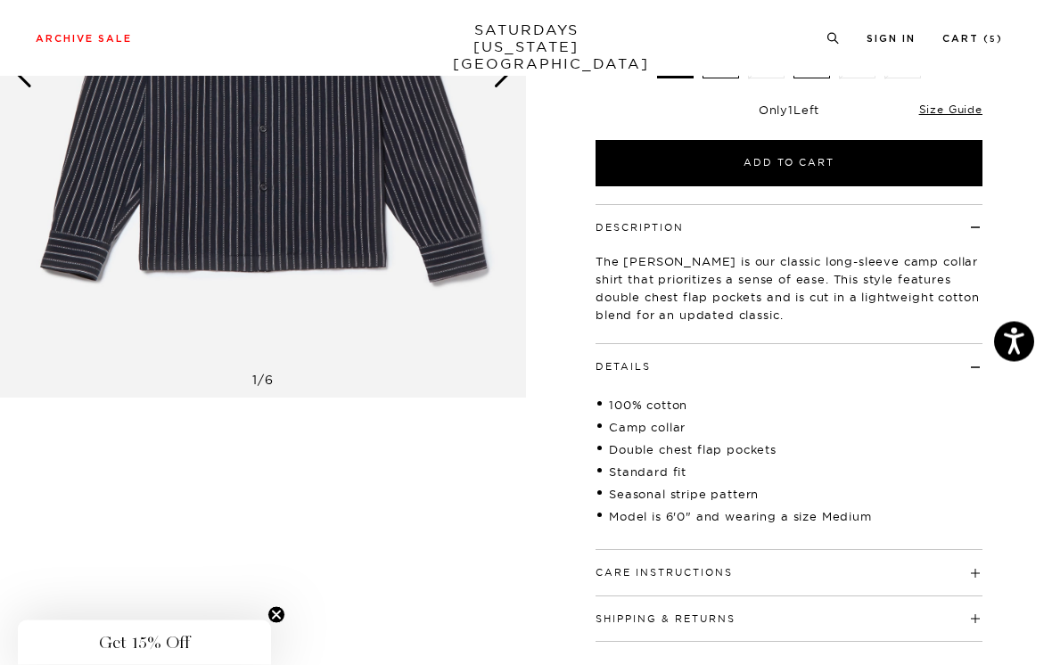
click at [966, 364] on h4 "Details" at bounding box center [788, 359] width 387 height 29
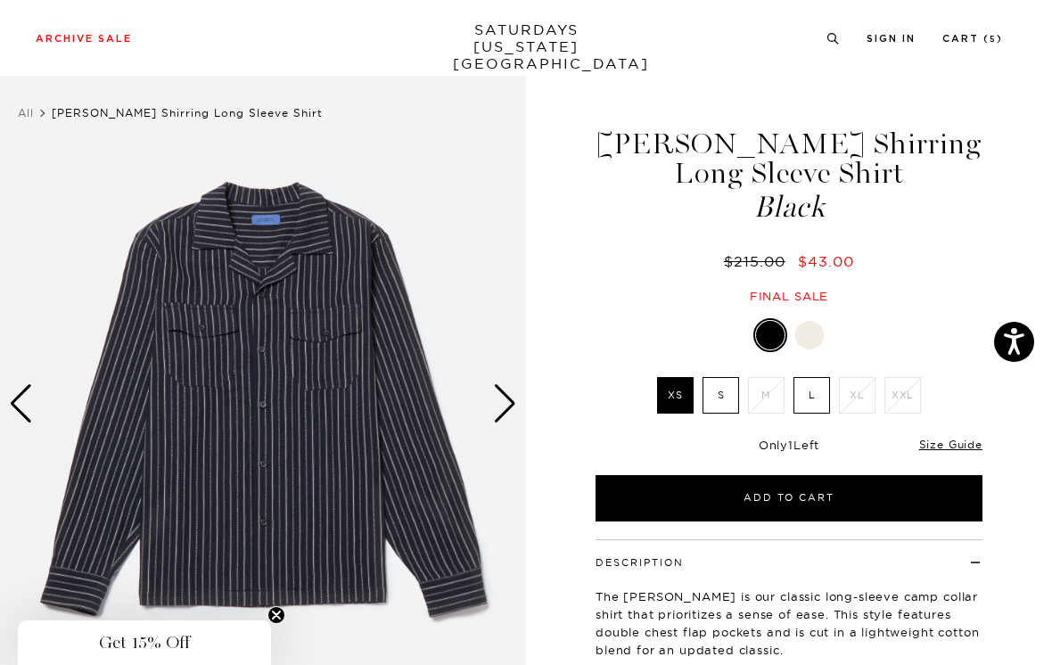
scroll to position [0, 0]
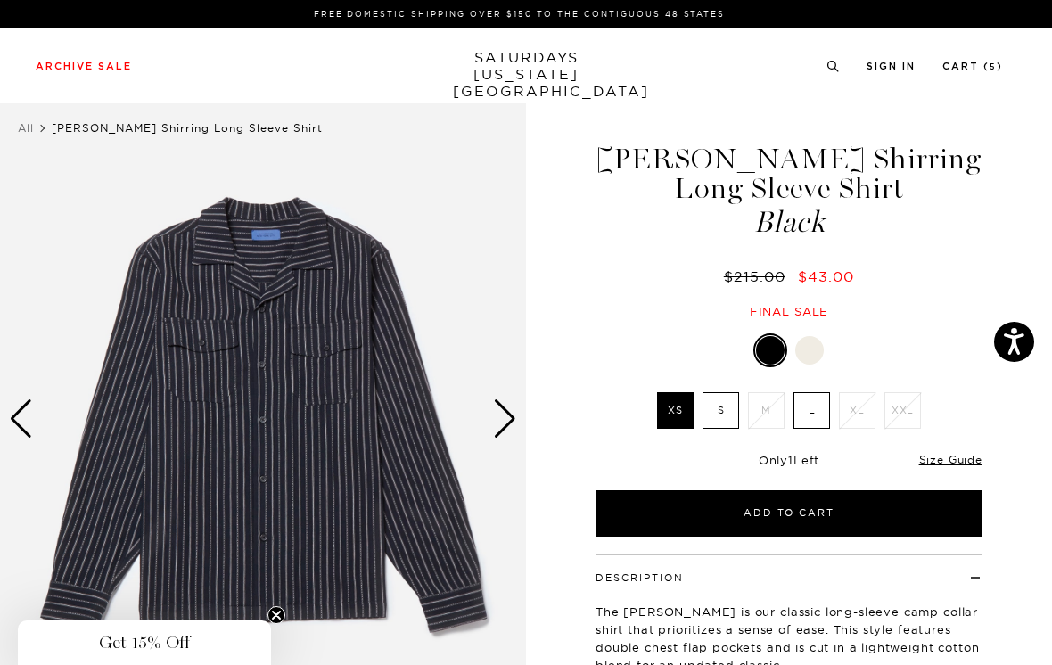
click at [978, 62] on link "Cart ( 5 )" at bounding box center [972, 66] width 61 height 10
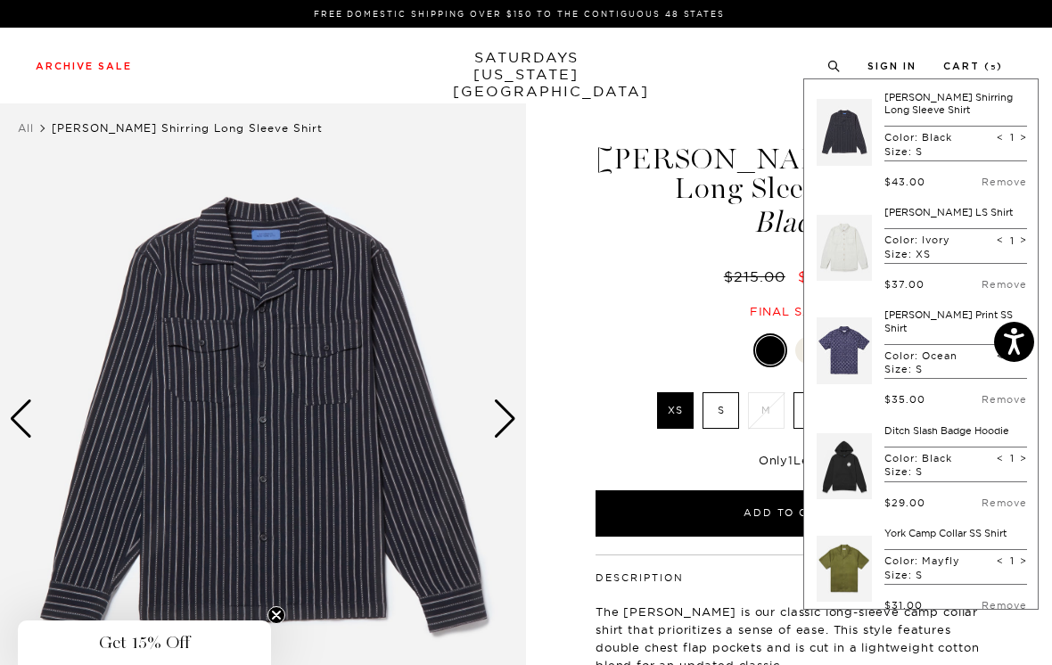
click at [723, 82] on div "Archive Sale Men's Tees Shirts Shorts Swim Knitwear Pants Sweats Women's" at bounding box center [526, 66] width 1052 height 76
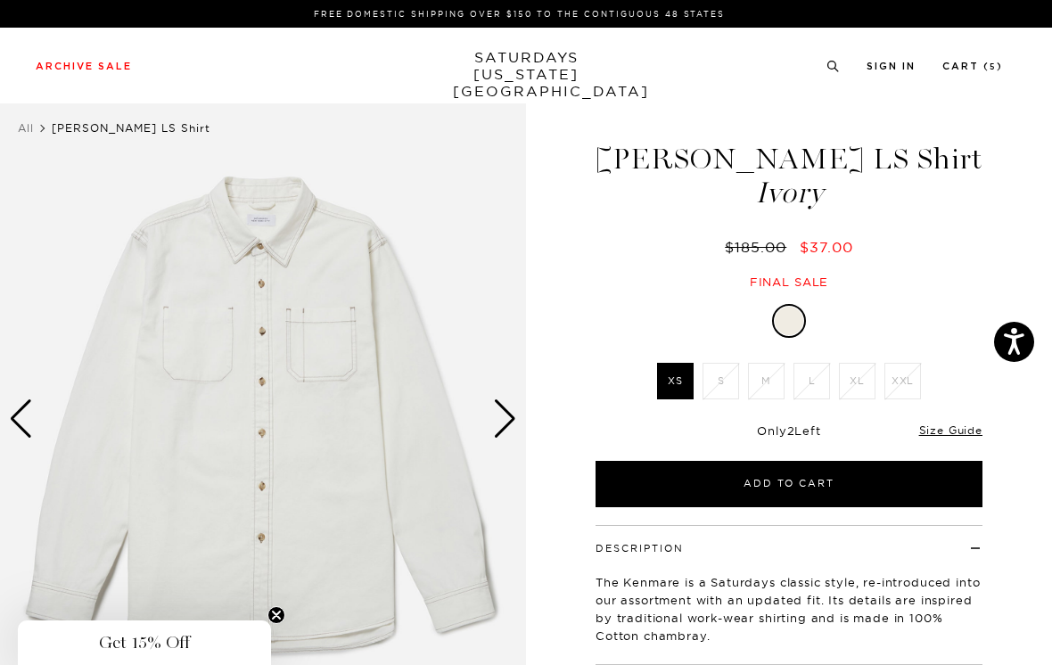
click at [972, 431] on link "Size Guide" at bounding box center [950, 429] width 63 height 13
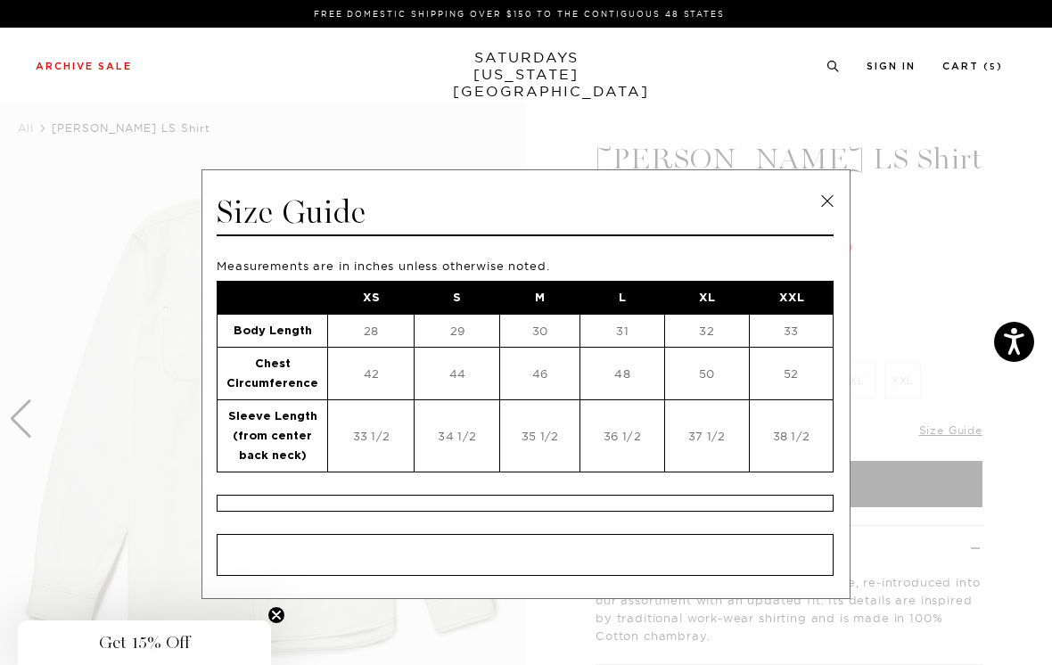
click at [826, 192] on link at bounding box center [827, 201] width 27 height 27
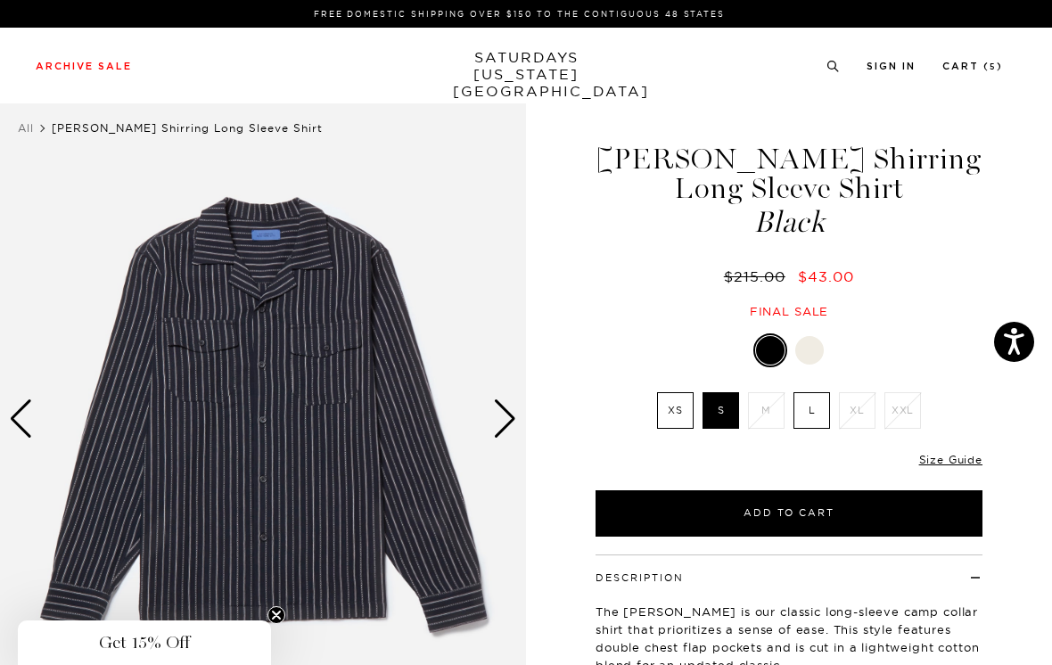
click at [972, 453] on link "Size Guide" at bounding box center [950, 459] width 63 height 13
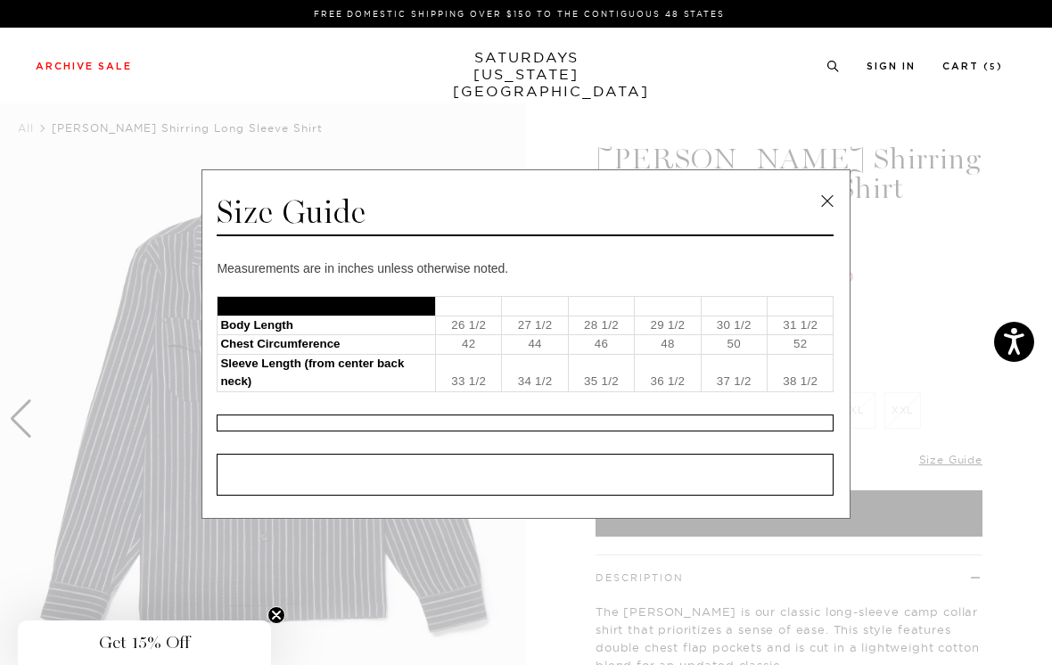
click at [823, 198] on link at bounding box center [827, 201] width 27 height 27
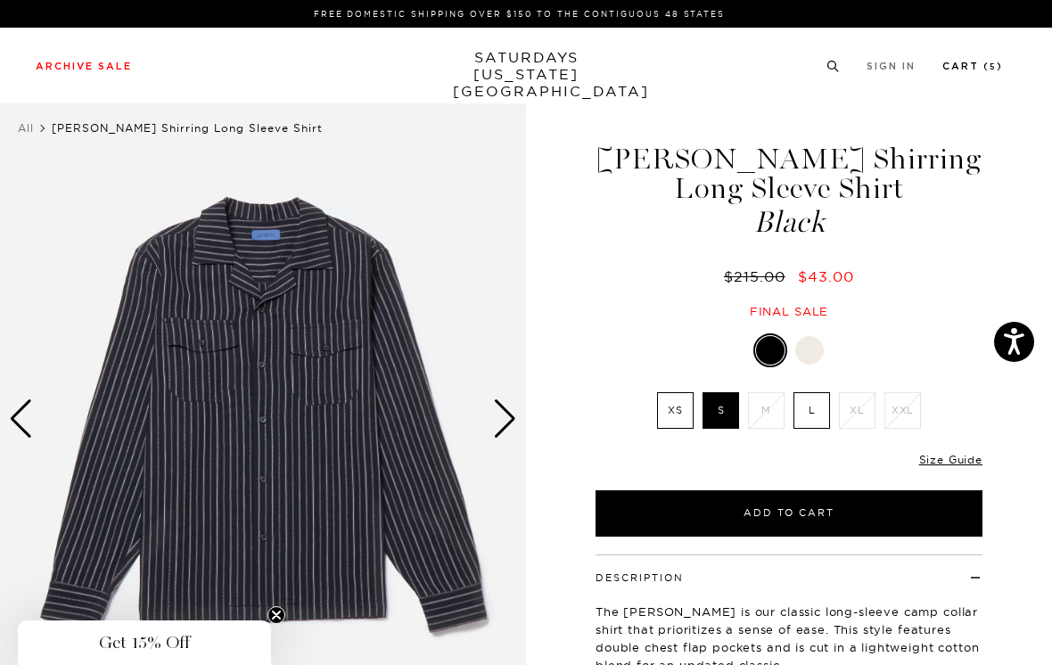
click at [975, 62] on link "Cart ( 5 )" at bounding box center [972, 66] width 61 height 10
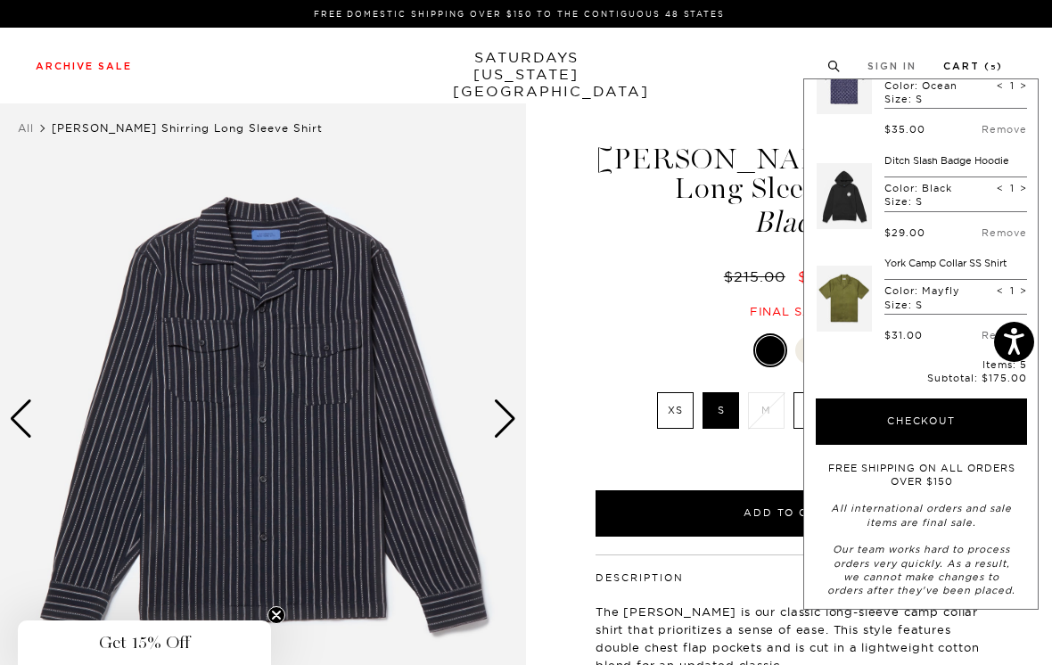
scroll to position [268, 0]
click at [953, 415] on button "Checkout" at bounding box center [920, 423] width 211 height 46
